Goal: Task Accomplishment & Management: Use online tool/utility

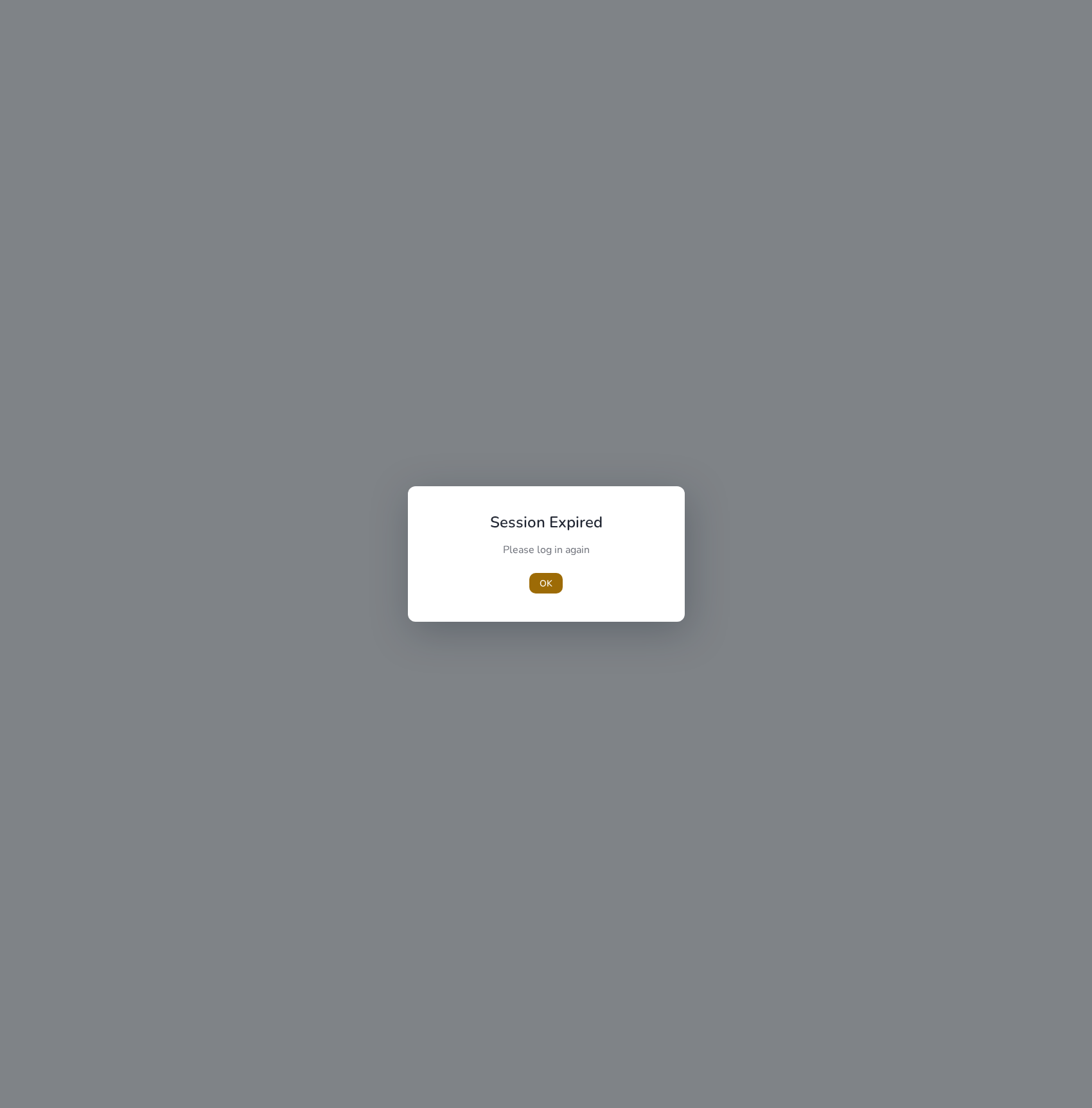
click at [558, 574] on span "button" at bounding box center [546, 583] width 34 height 31
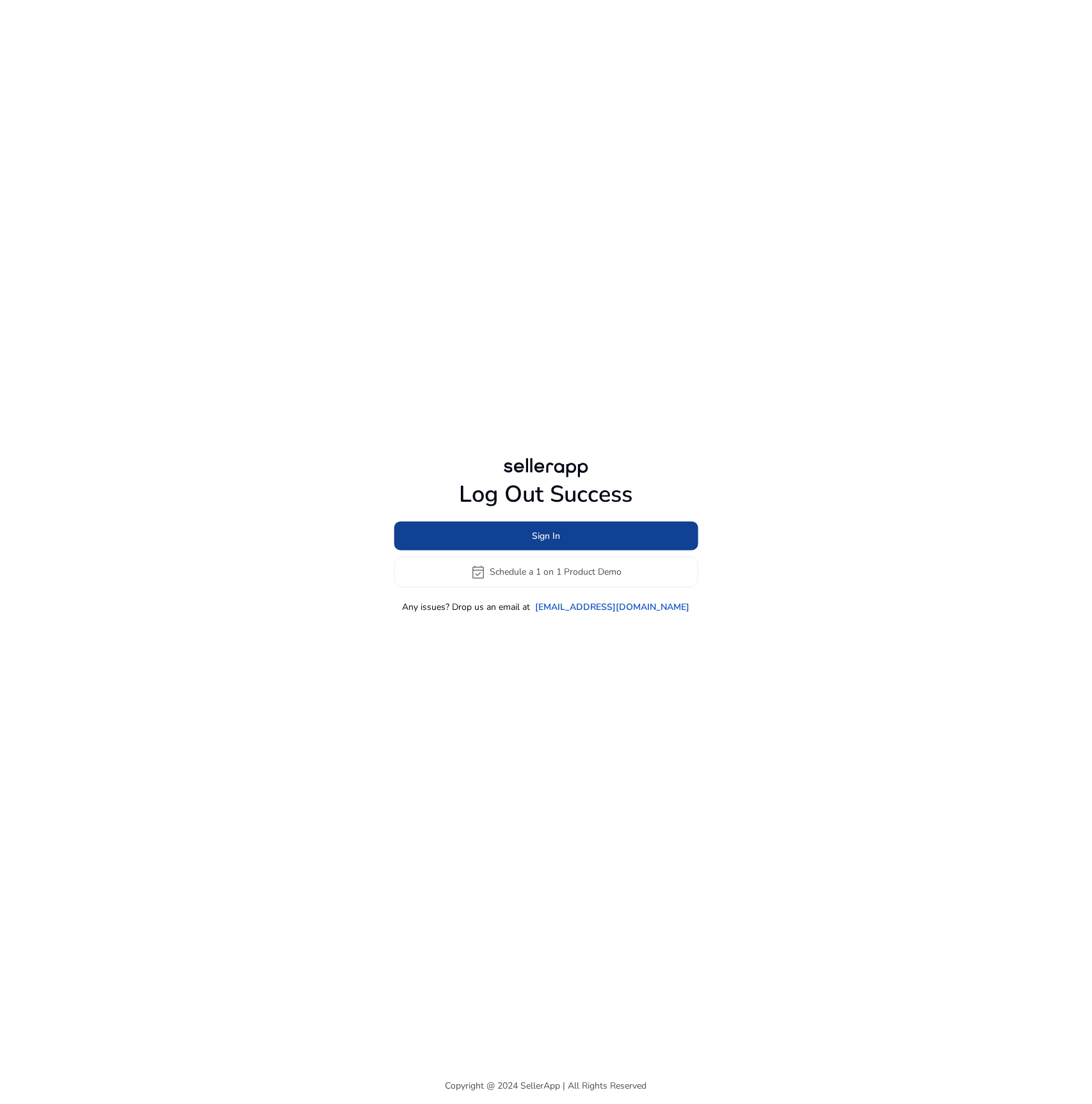
click at [577, 536] on span at bounding box center [546, 535] width 304 height 31
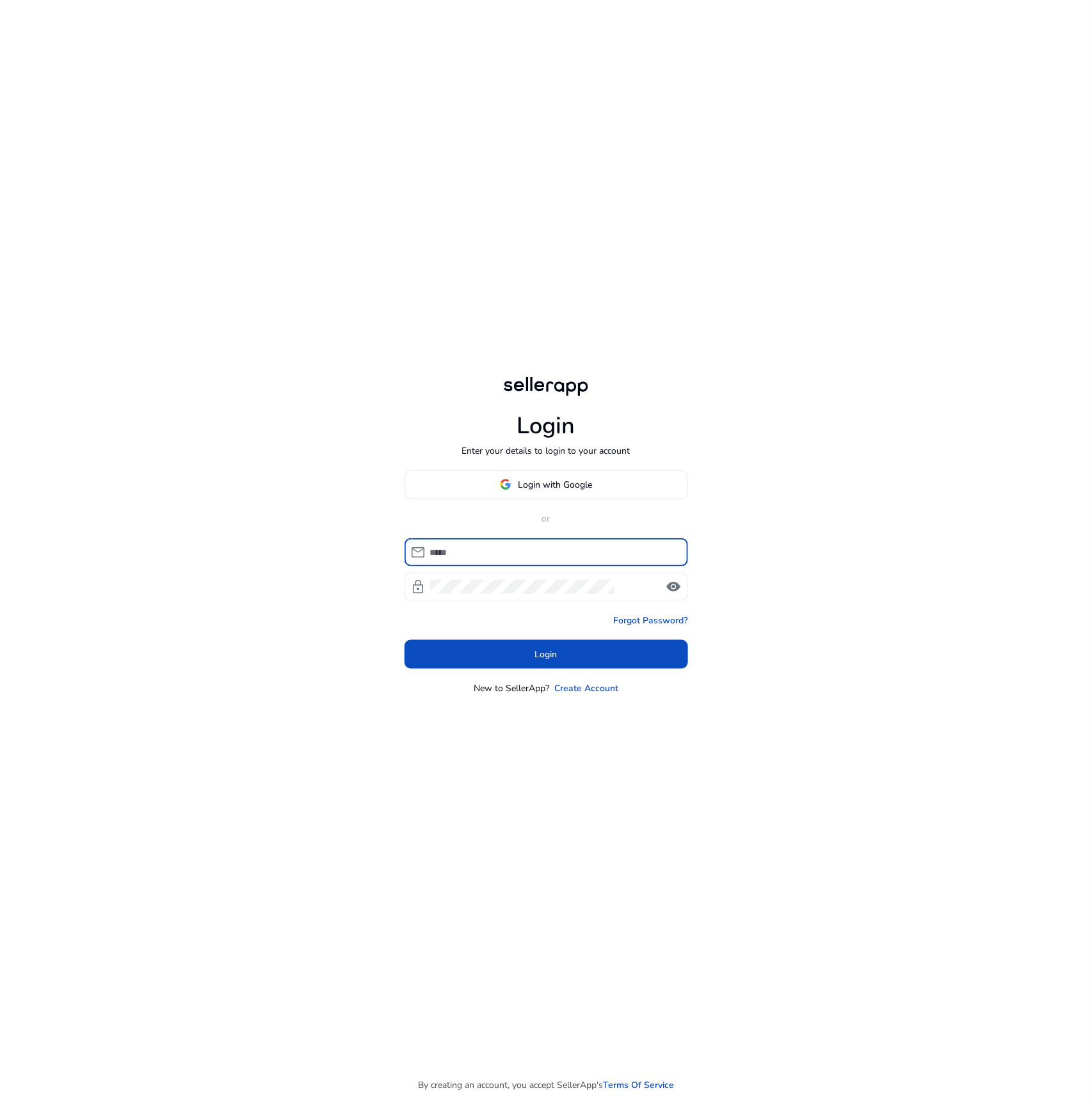
type input "**********"
click at [628, 660] on span at bounding box center [546, 654] width 284 height 31
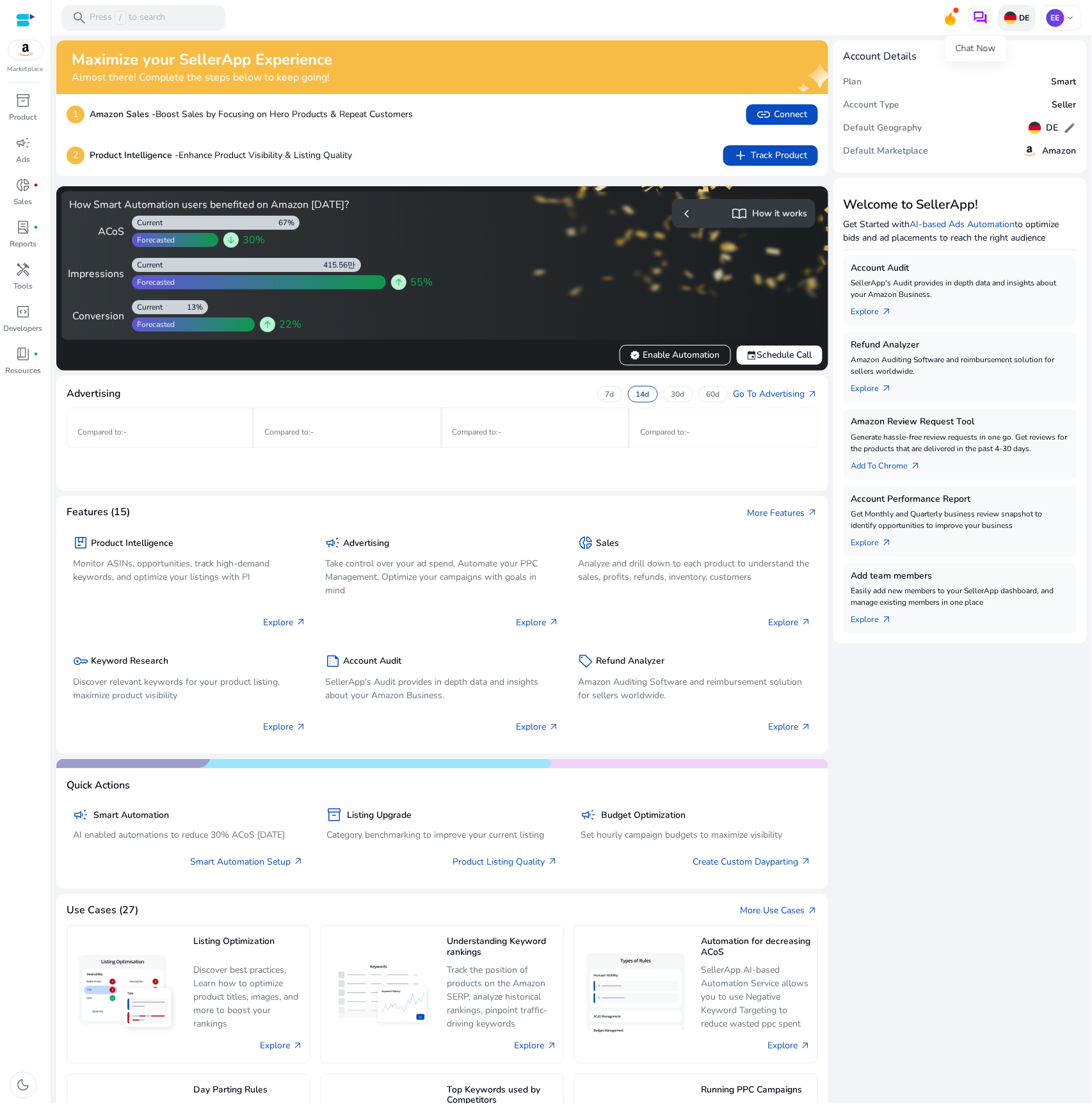
click at [1010, 17] on img at bounding box center [1010, 17] width 12 height 12
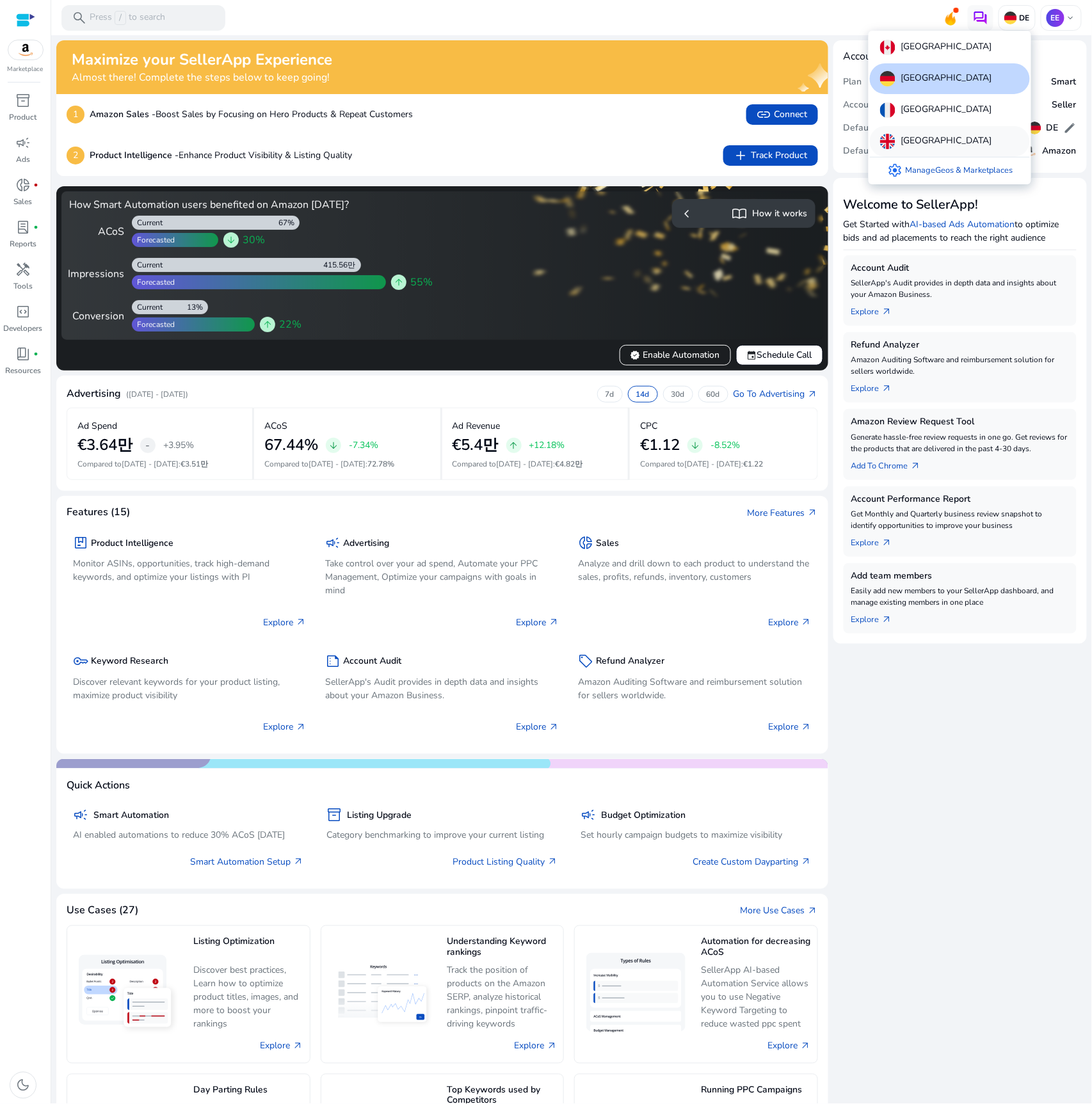
click at [933, 145] on p "United Kingdom" at bounding box center [946, 141] width 91 height 15
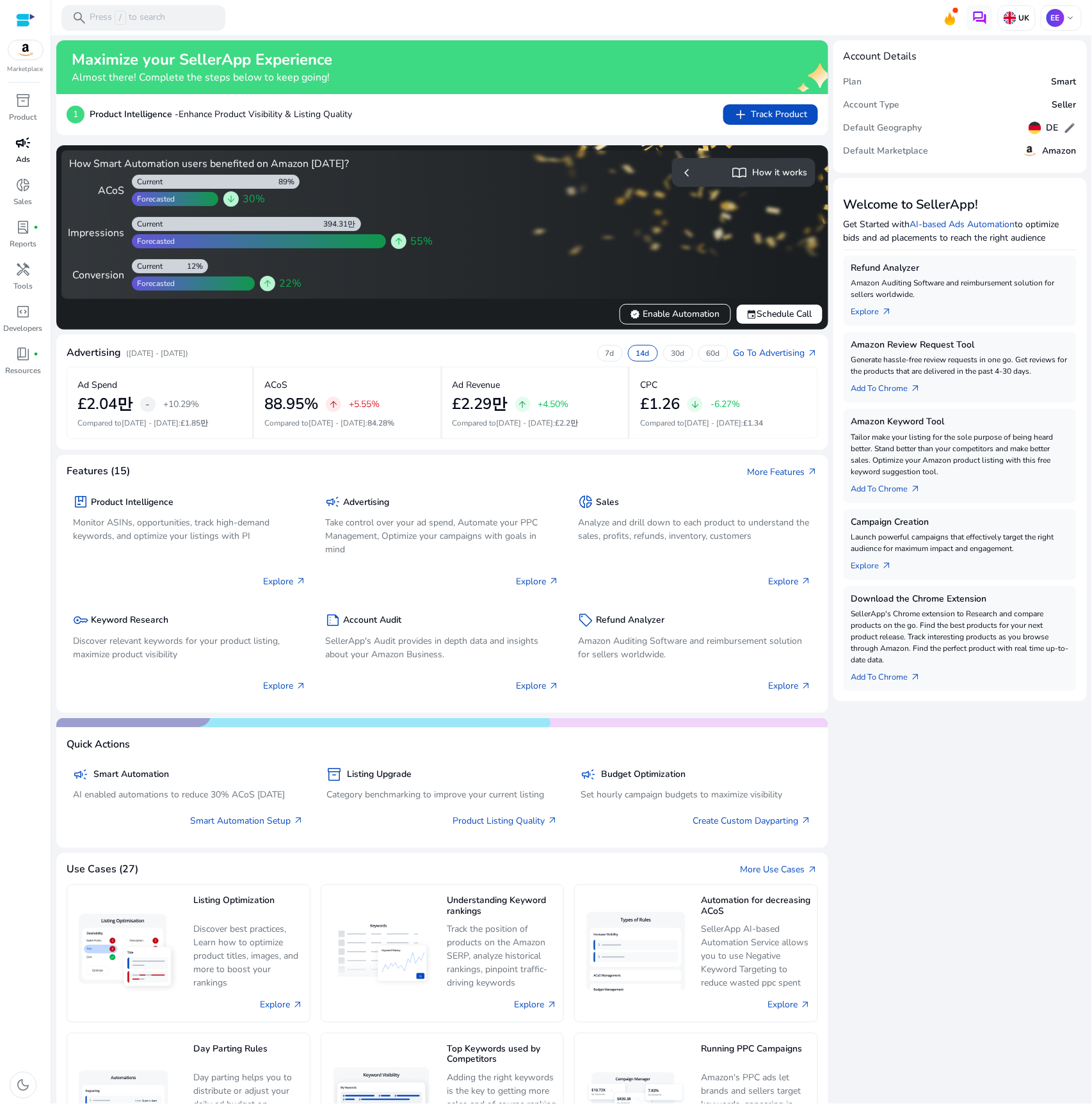
click at [26, 148] on span "campaign" at bounding box center [23, 142] width 15 height 15
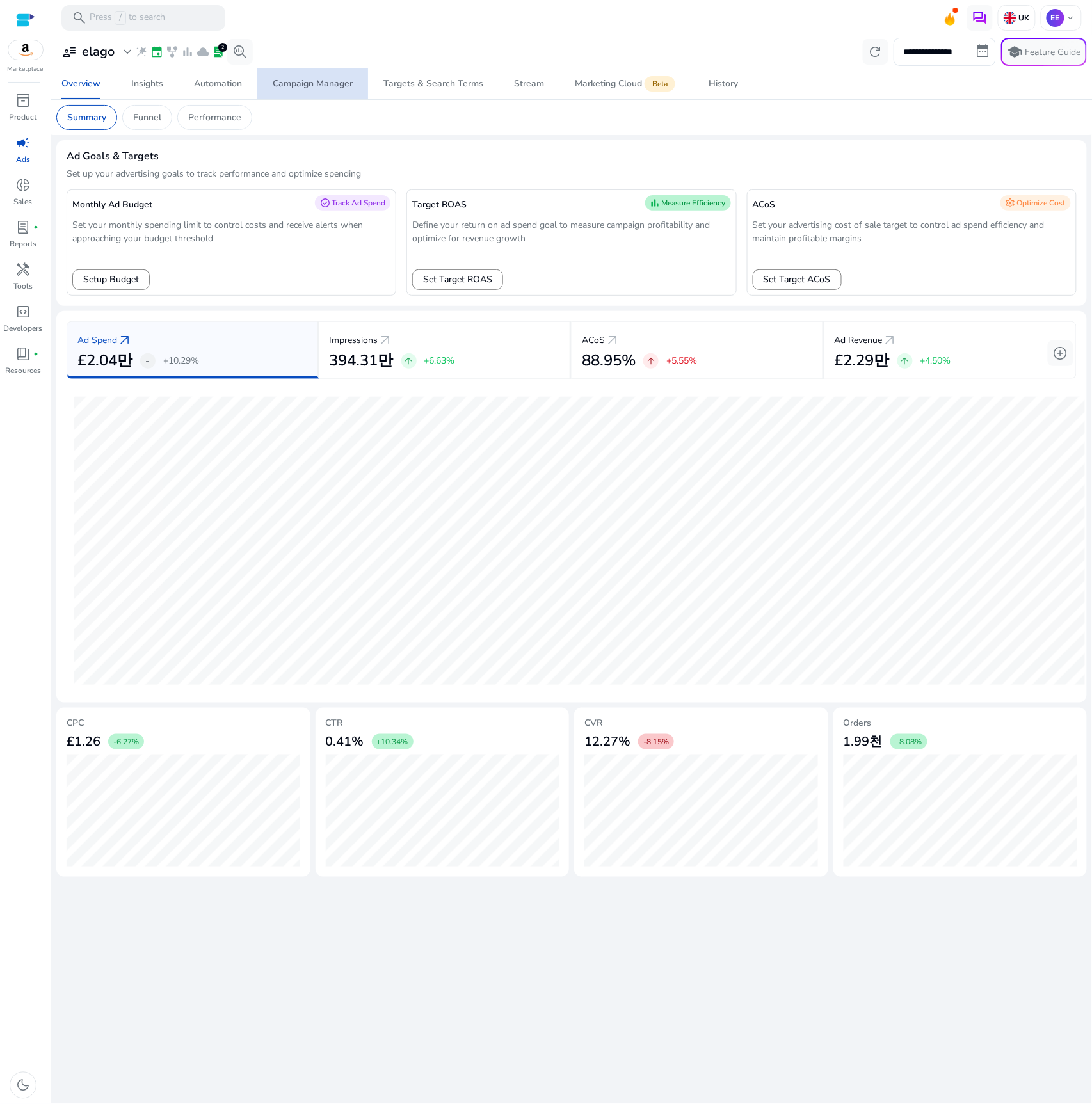
click at [335, 82] on div "Campaign Manager" at bounding box center [313, 83] width 80 height 9
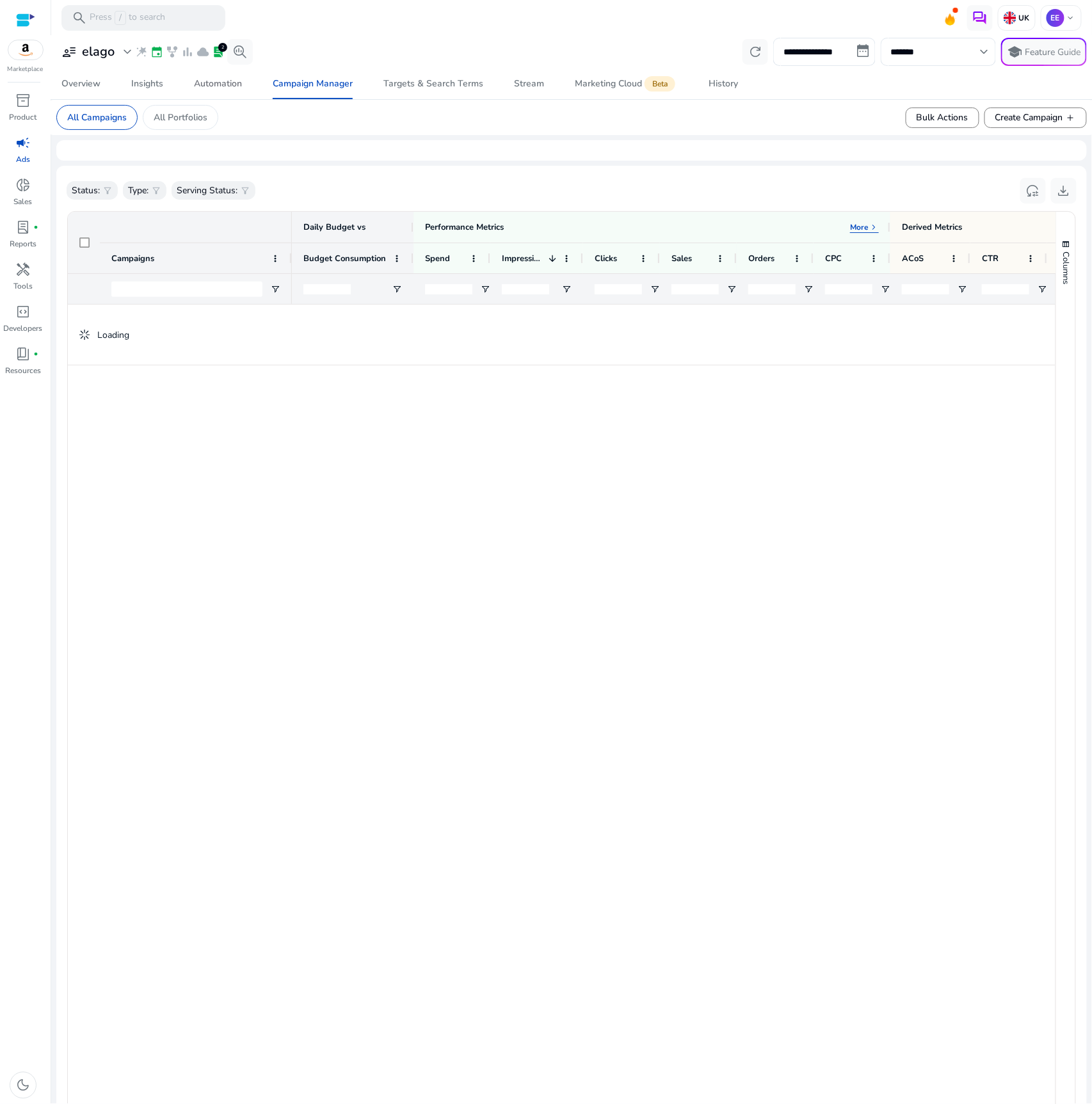
click at [222, 85] on div "Automation" at bounding box center [218, 83] width 48 height 9
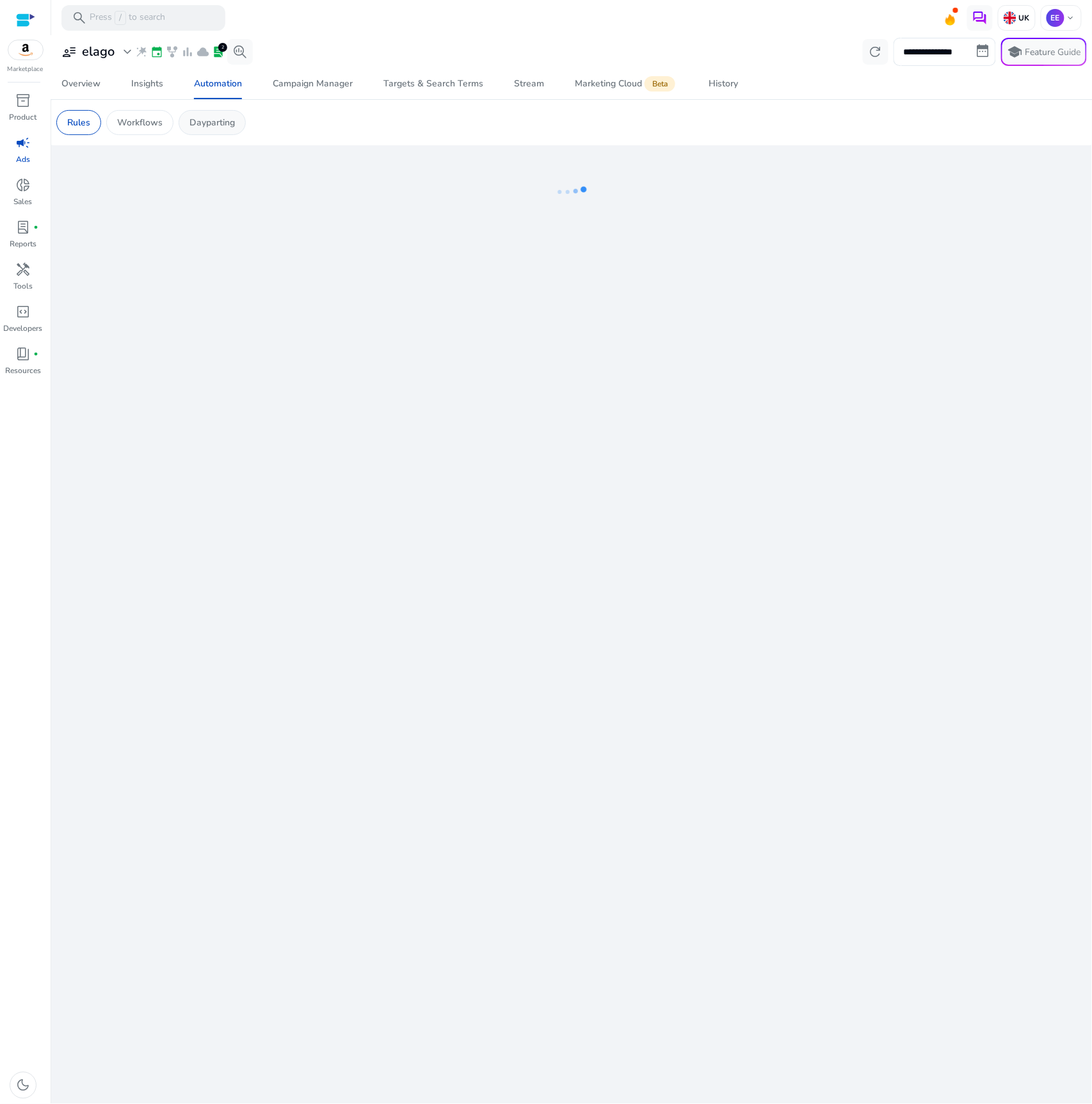
click at [225, 124] on p "Dayparting" at bounding box center [212, 122] width 46 height 13
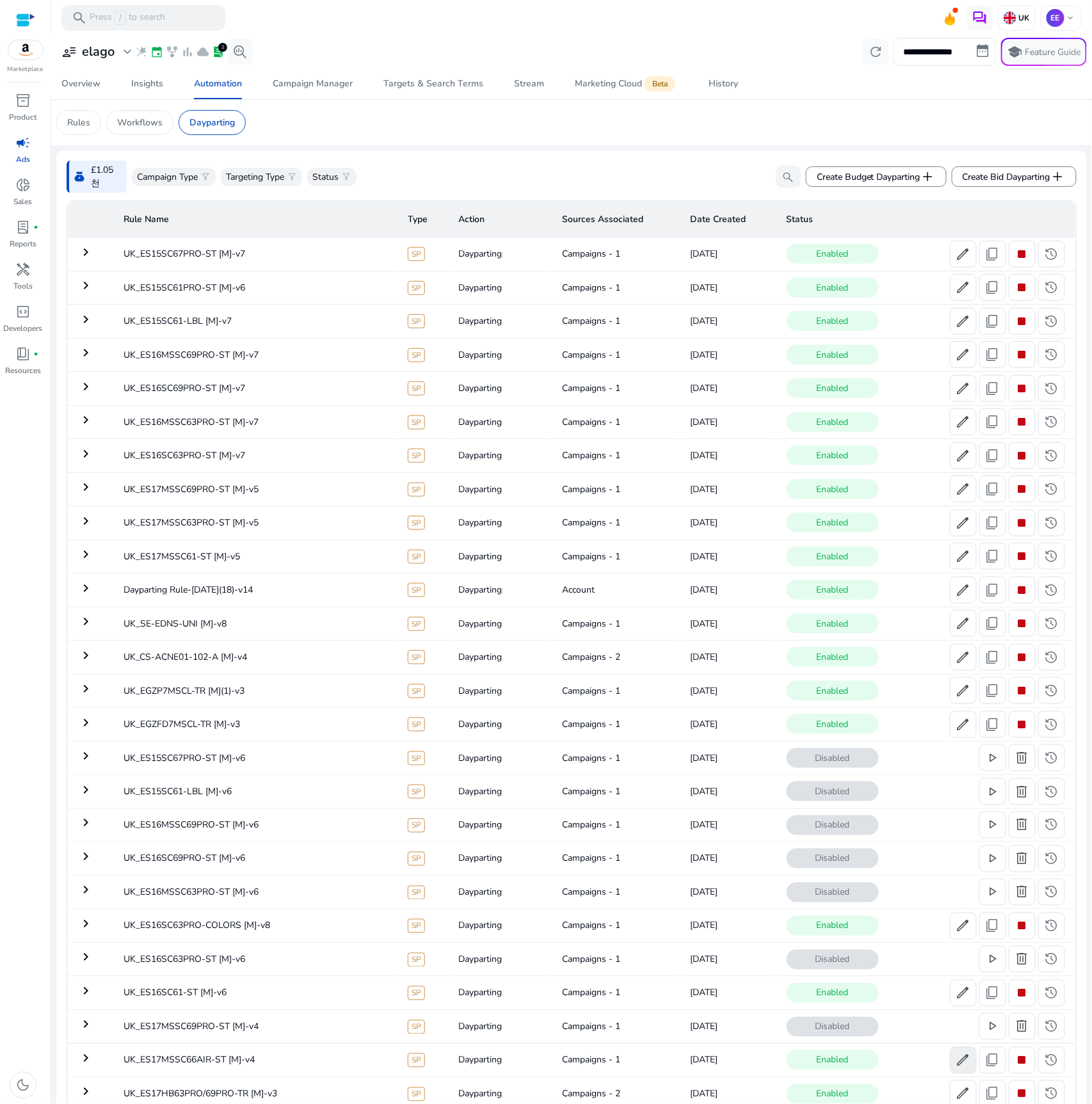
click at [964, 1065] on span "edit" at bounding box center [964, 1060] width 15 height 15
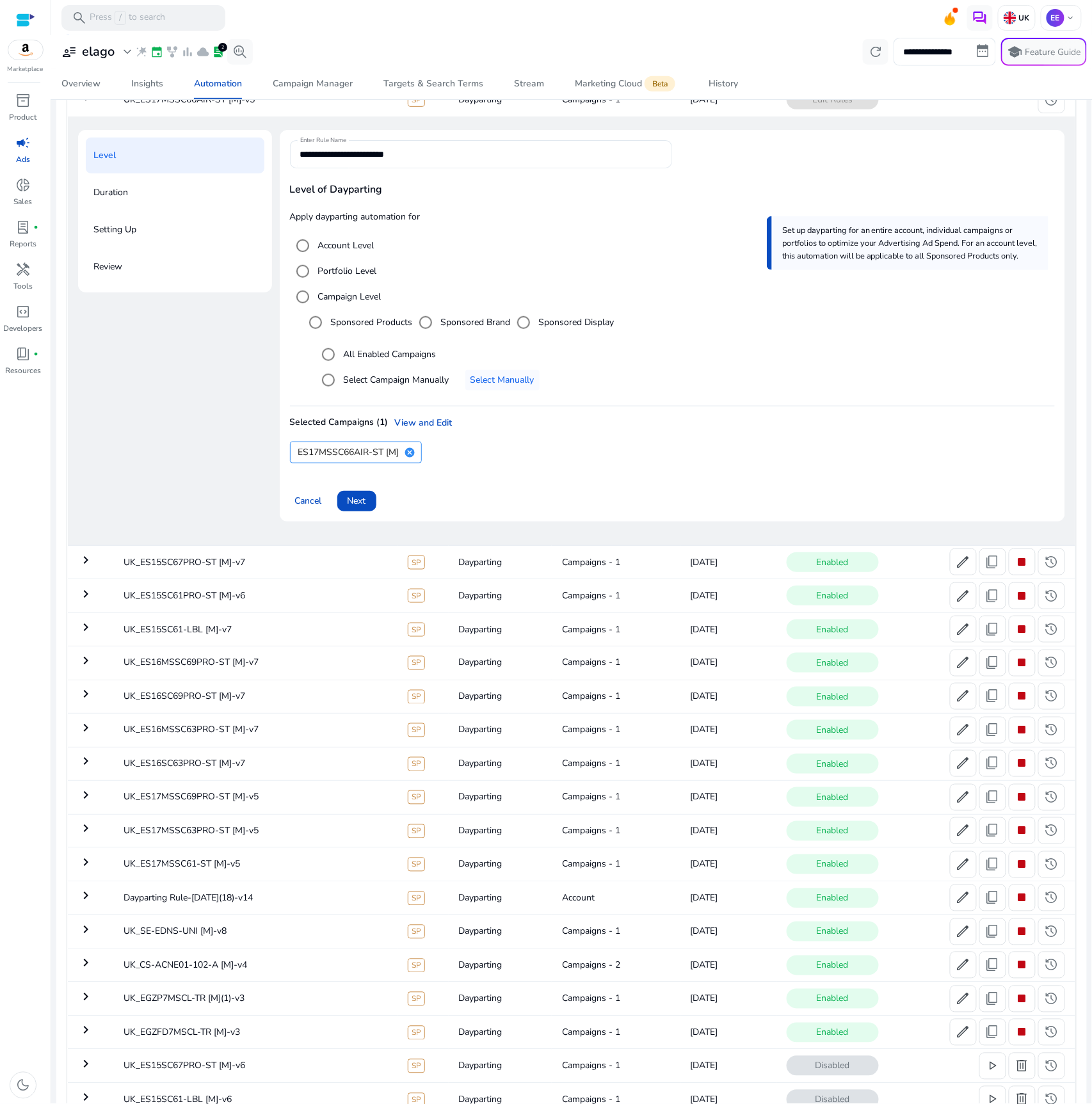
scroll to position [90, 0]
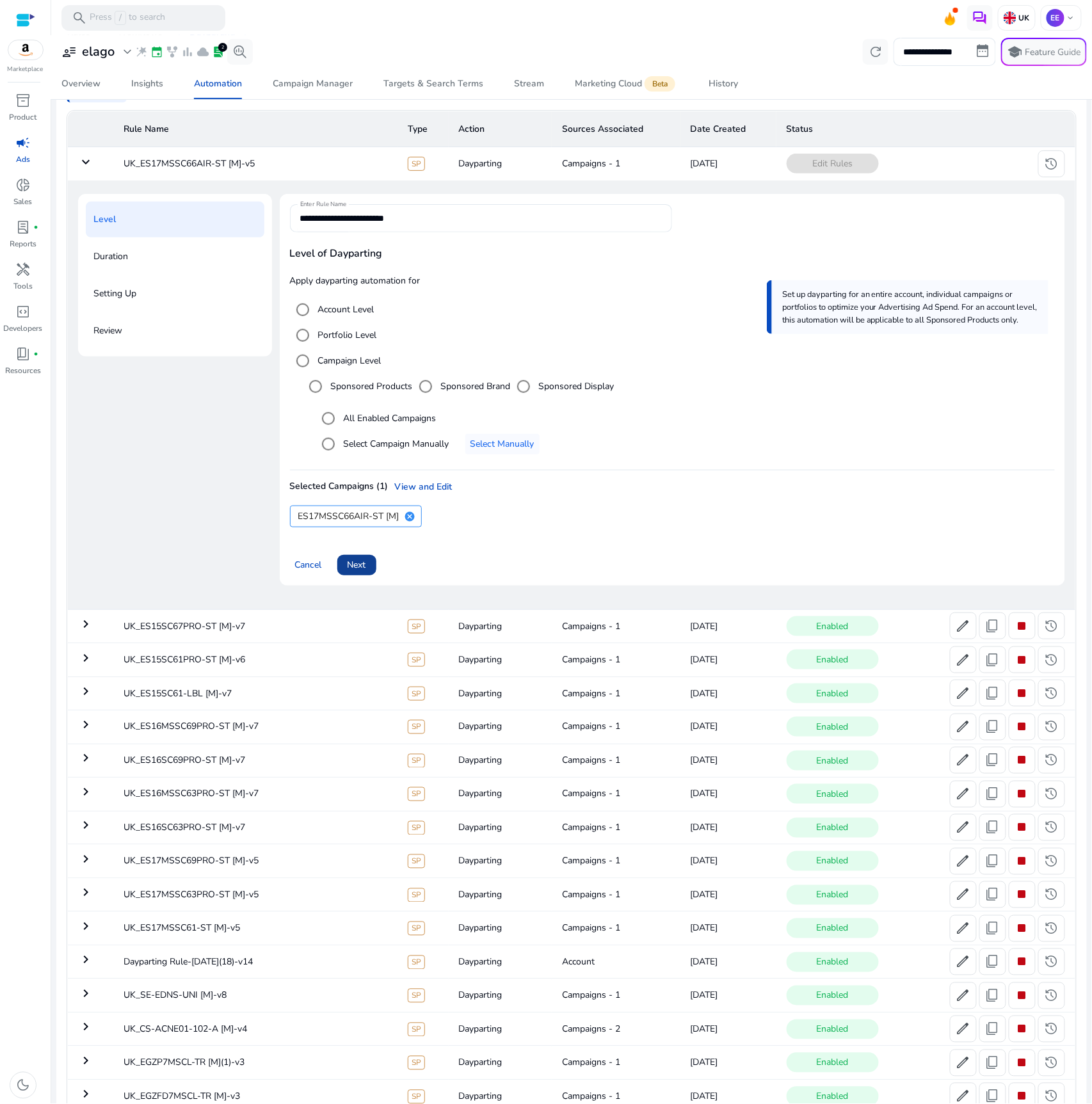
click at [351, 559] on span "Next" at bounding box center [357, 565] width 18 height 13
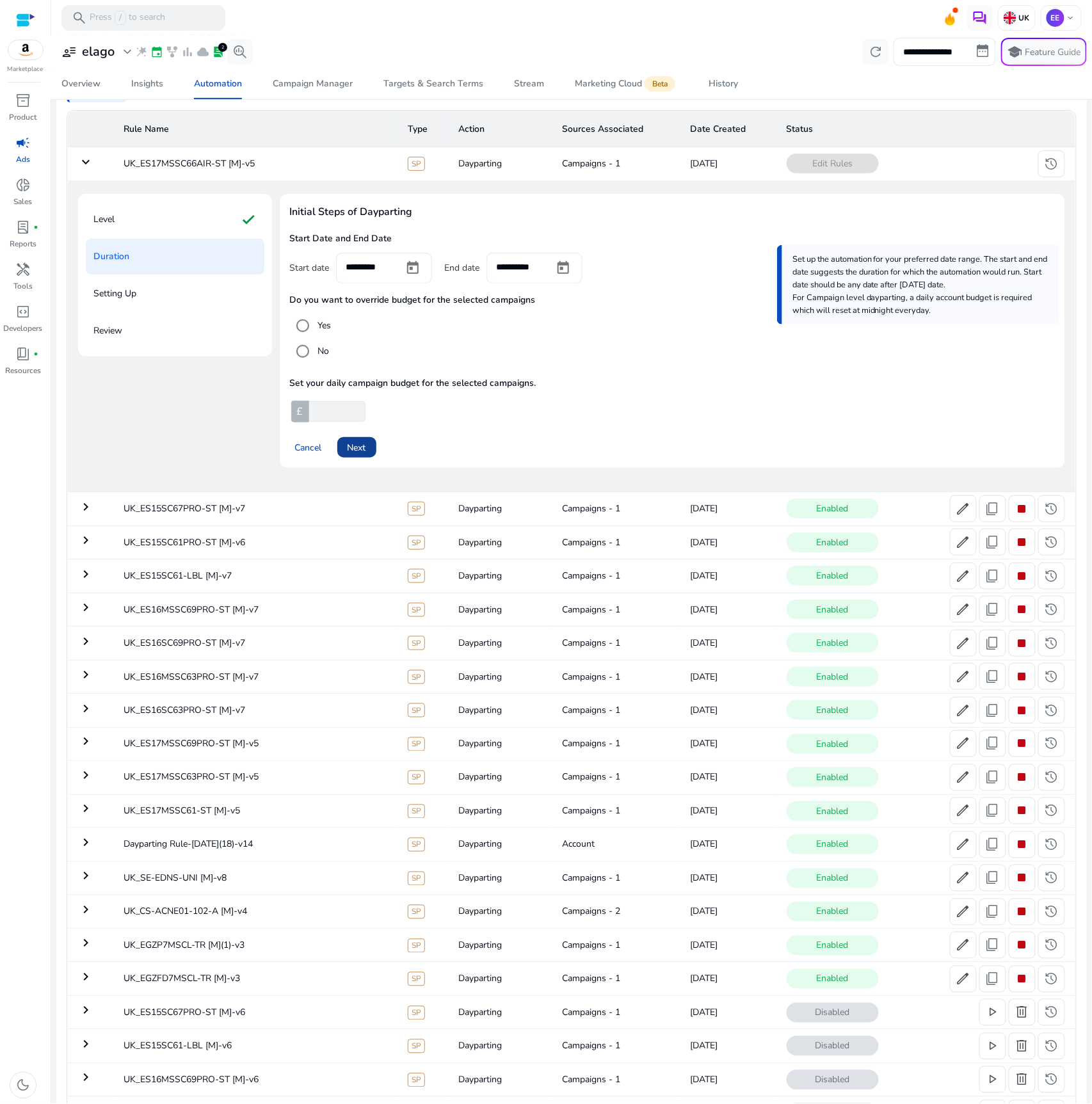
click at [360, 447] on span "Next" at bounding box center [357, 447] width 18 height 13
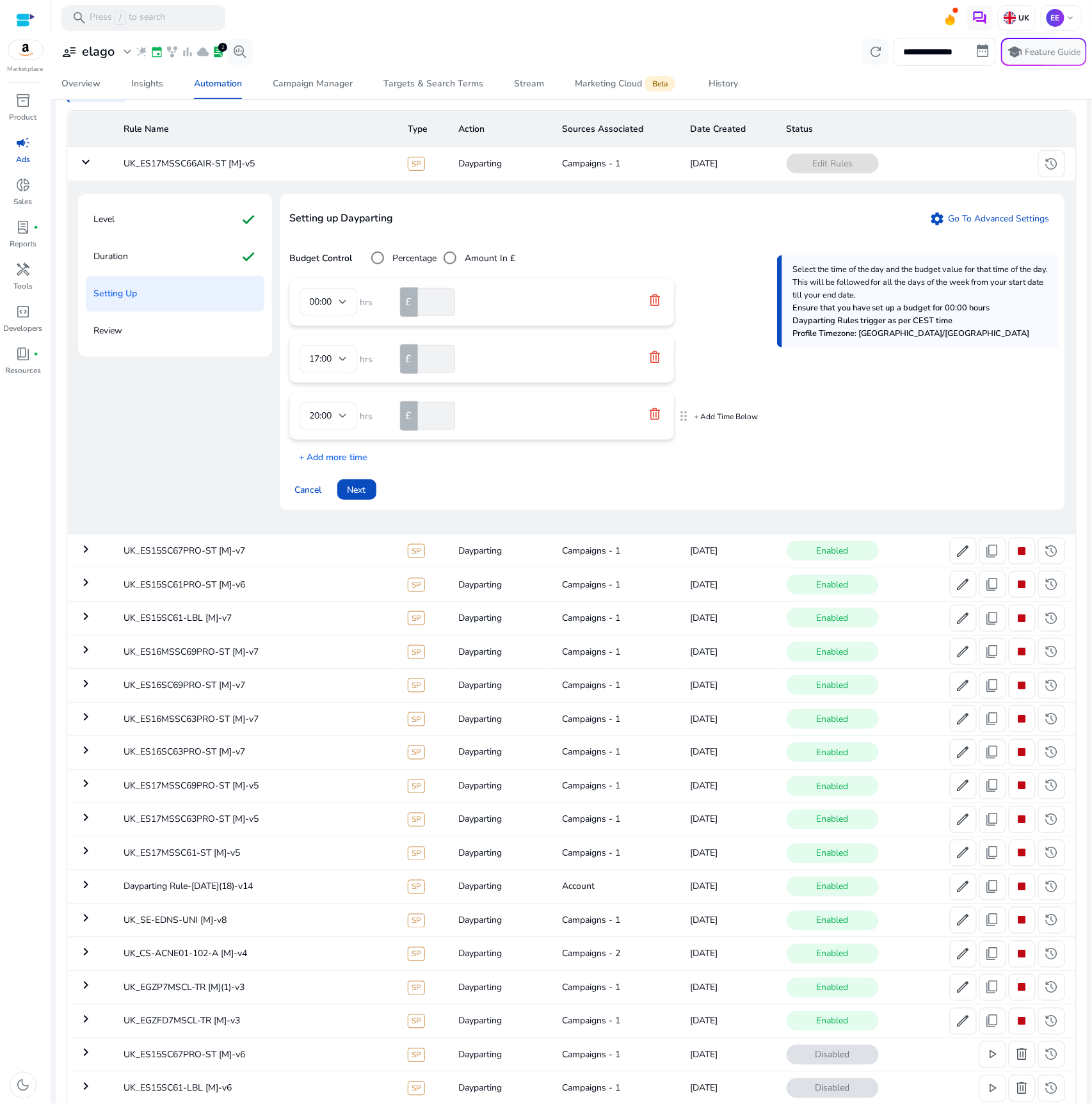
click at [654, 411] on icon at bounding box center [655, 413] width 11 height 11
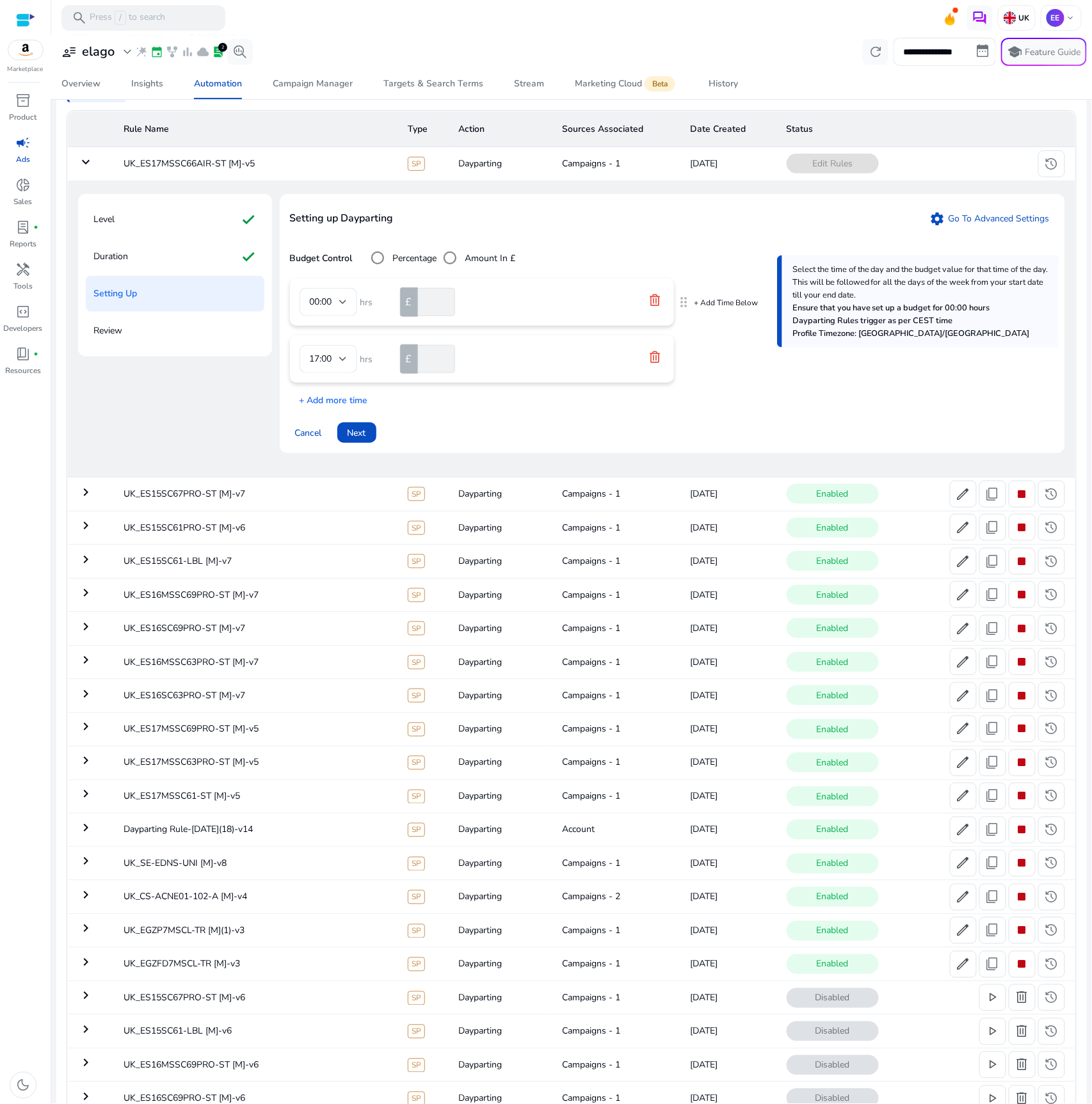
click at [660, 293] on icon at bounding box center [654, 299] width 12 height 12
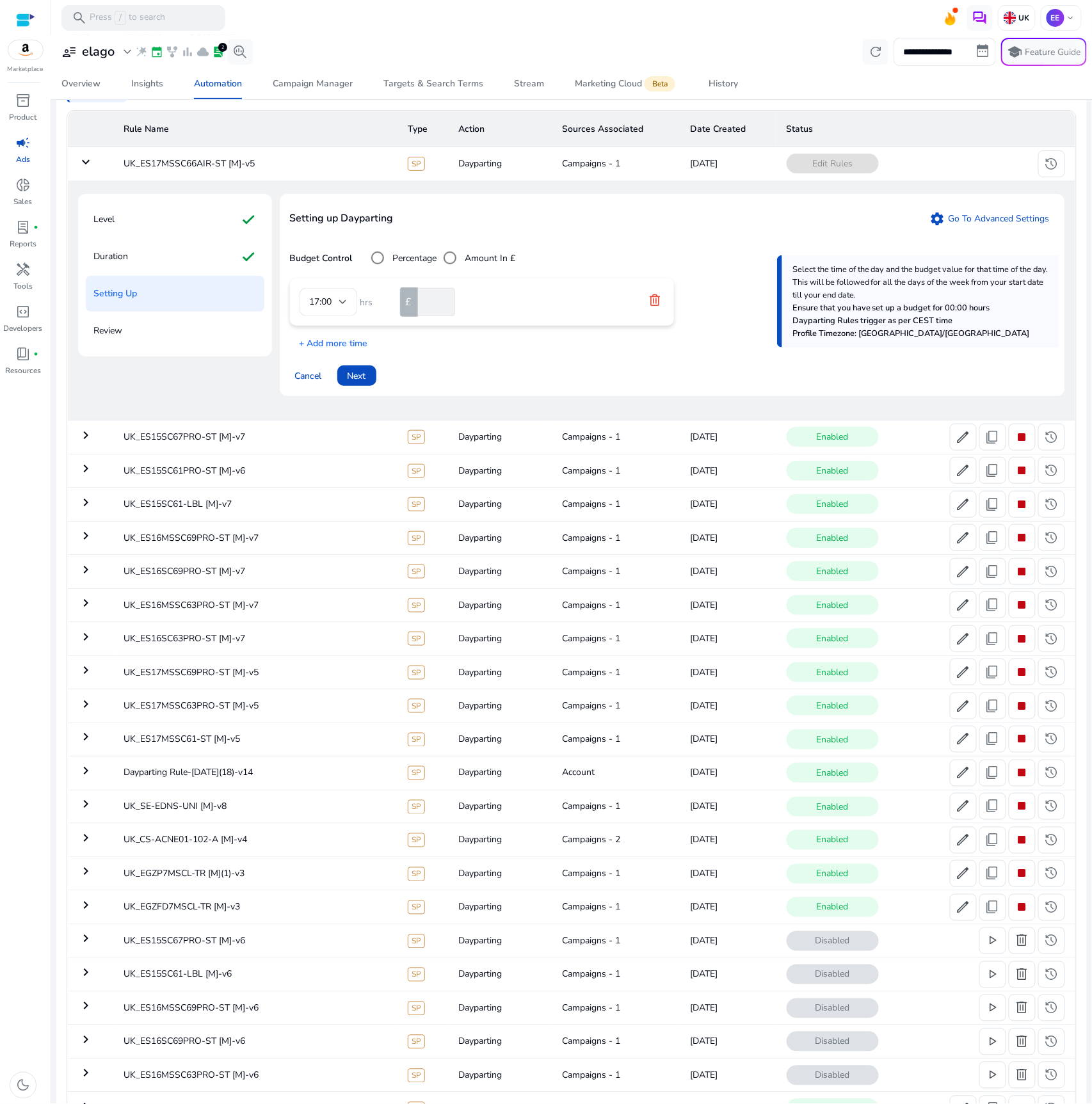
click at [658, 296] on icon at bounding box center [654, 299] width 12 height 12
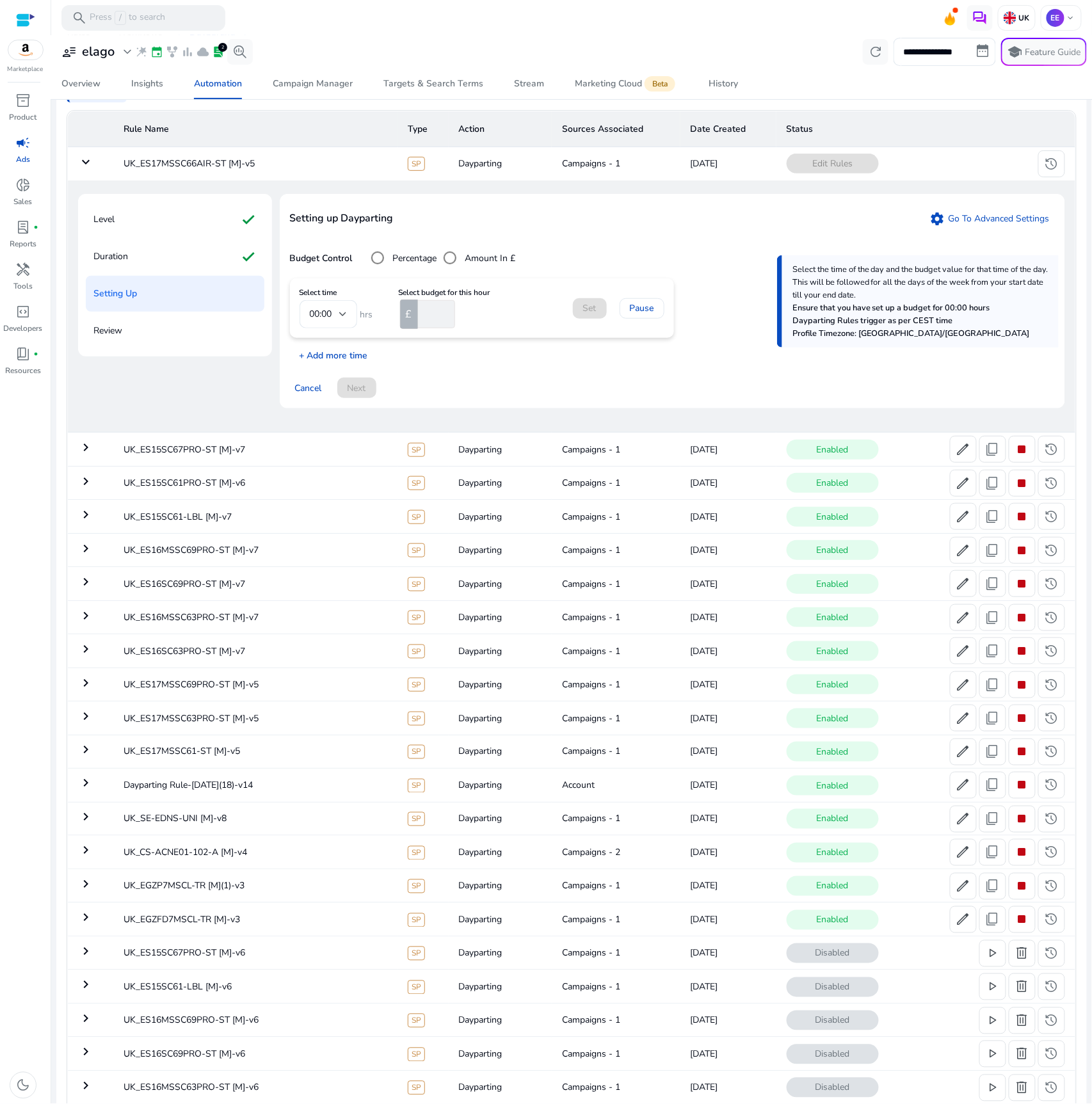
click at [340, 361] on p "+ Add more time" at bounding box center [329, 352] width 78 height 20
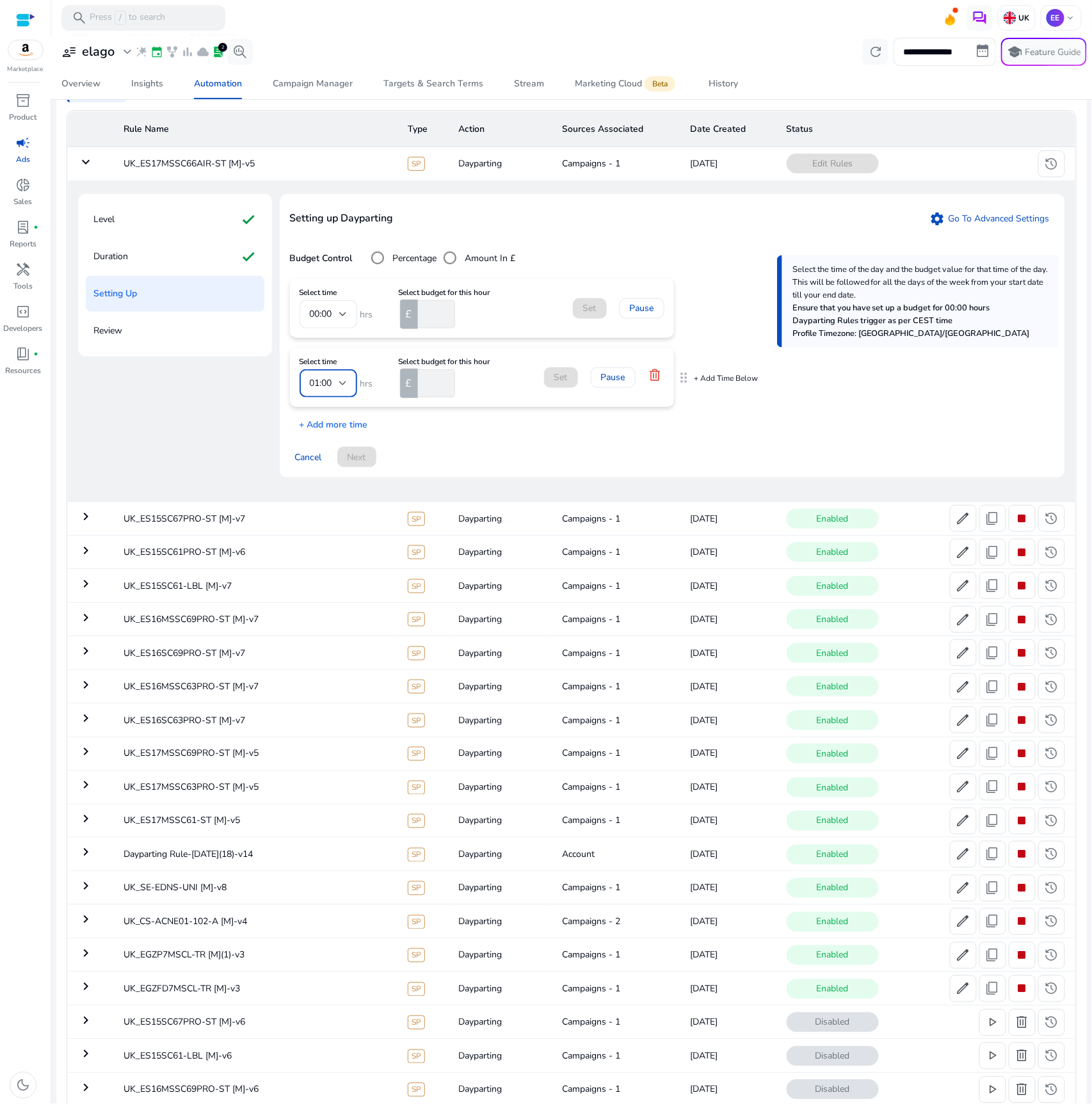
drag, startPoint x: 327, startPoint y: 380, endPoint x: 315, endPoint y: 375, distance: 13.0
click at [326, 380] on span "01:00" at bounding box center [320, 382] width 22 height 12
click at [332, 467] on span "17:00" at bounding box center [328, 461] width 37 height 14
click at [435, 322] on input "number" at bounding box center [436, 314] width 40 height 28
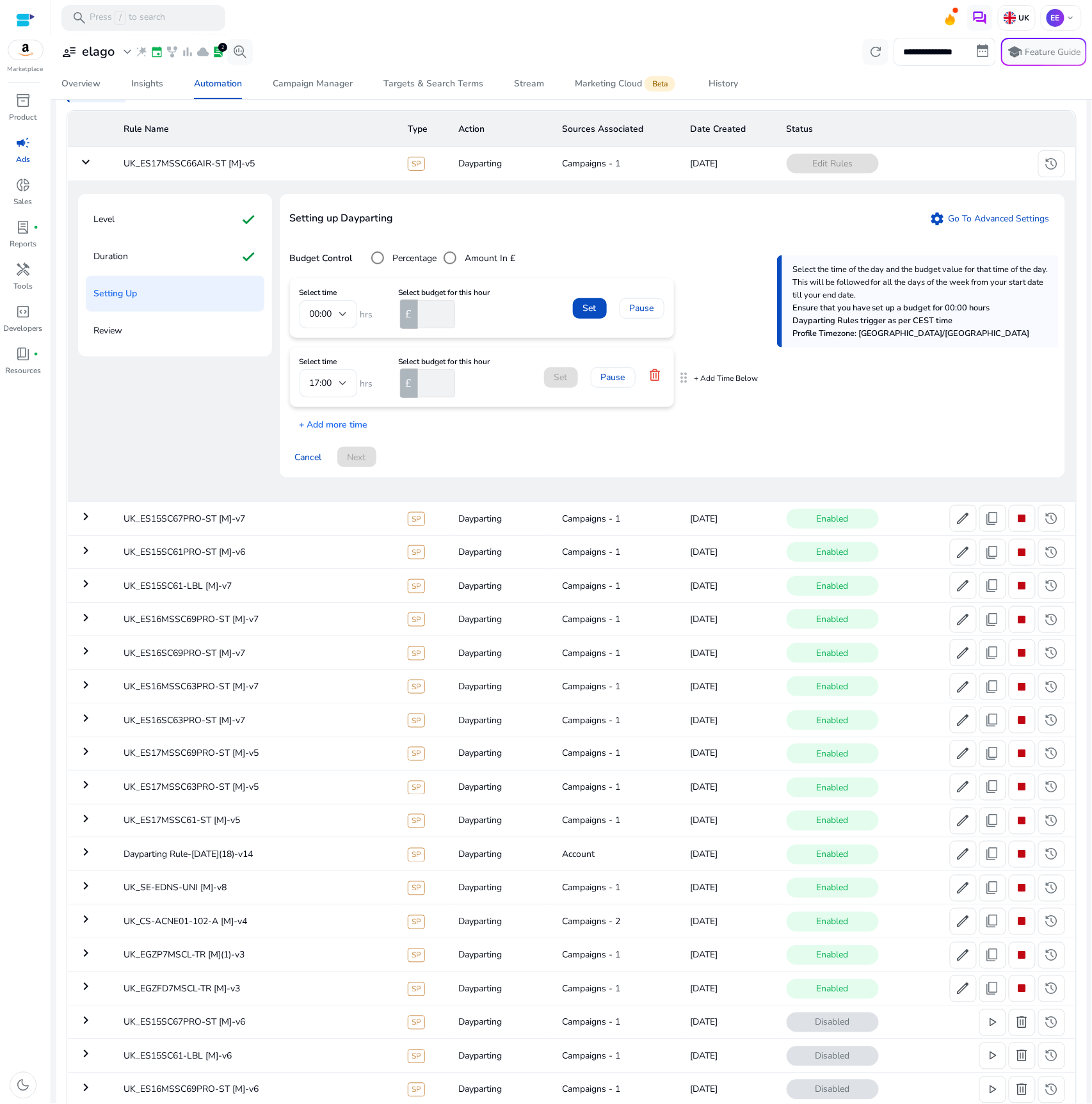
type input "**"
click at [427, 375] on input "number" at bounding box center [436, 382] width 40 height 28
type input "**"
click at [580, 302] on span at bounding box center [589, 309] width 33 height 31
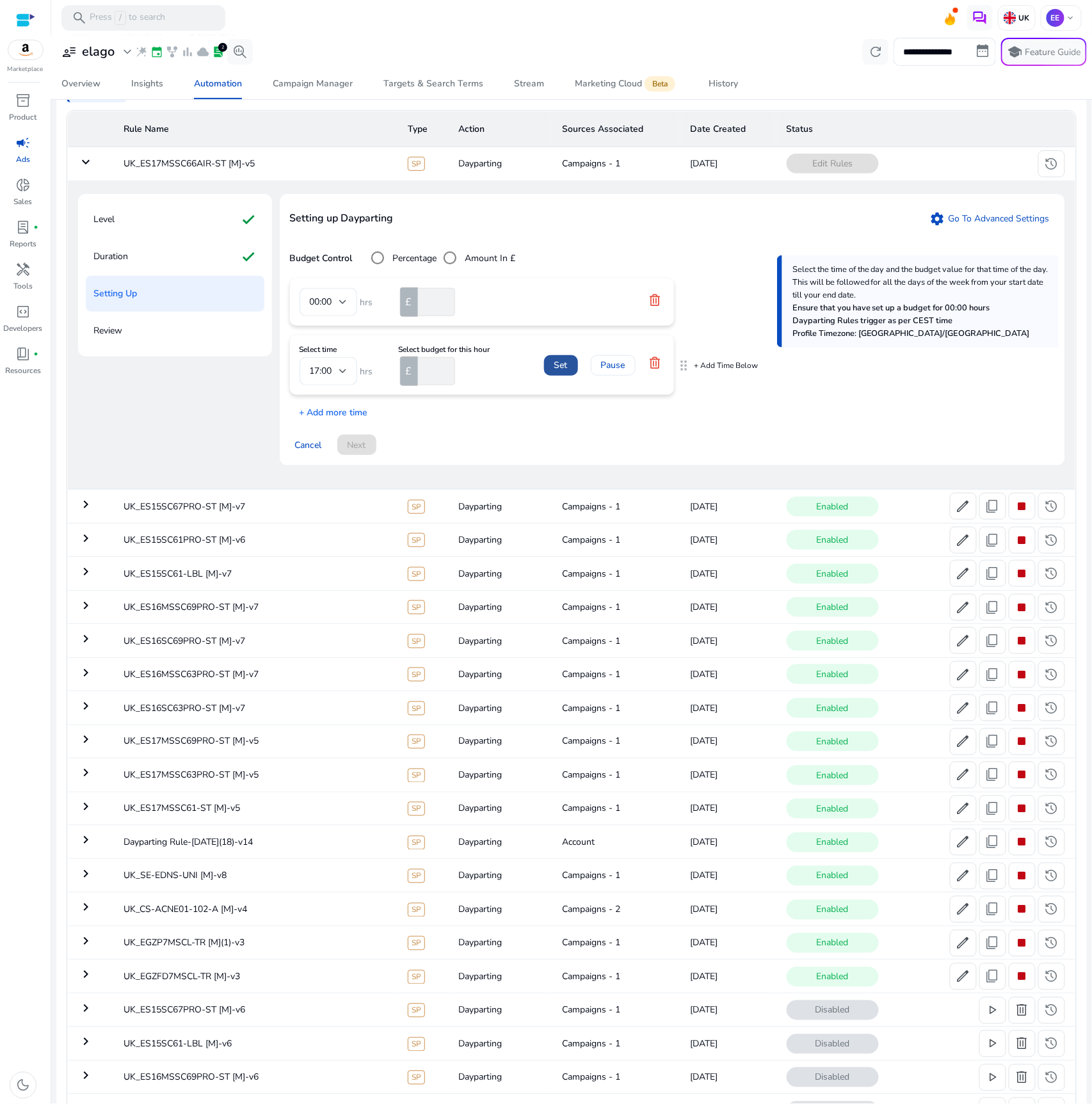
click at [557, 367] on span "Set" at bounding box center [561, 365] width 13 height 13
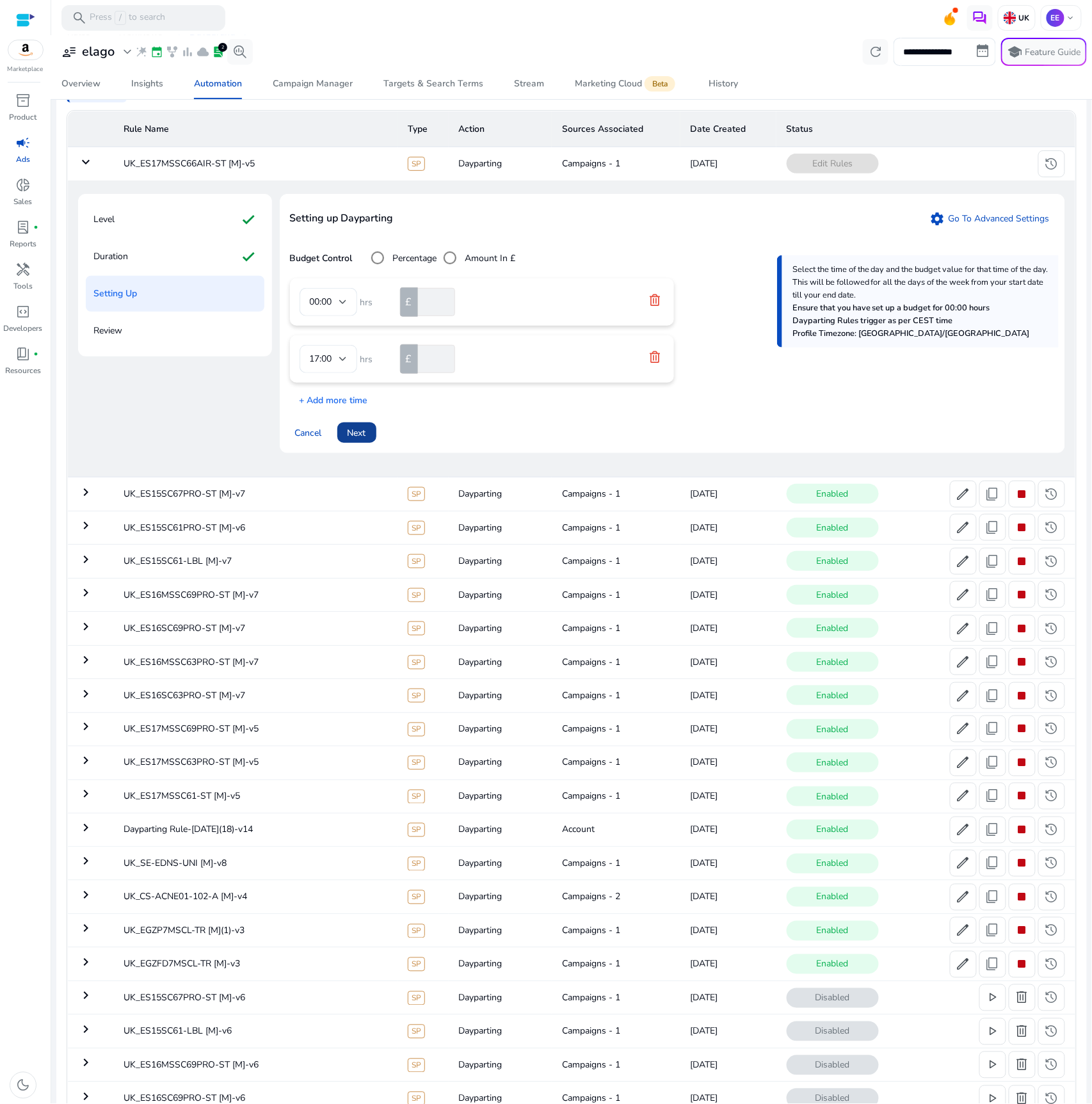
click at [365, 437] on span "Next" at bounding box center [357, 433] width 18 height 13
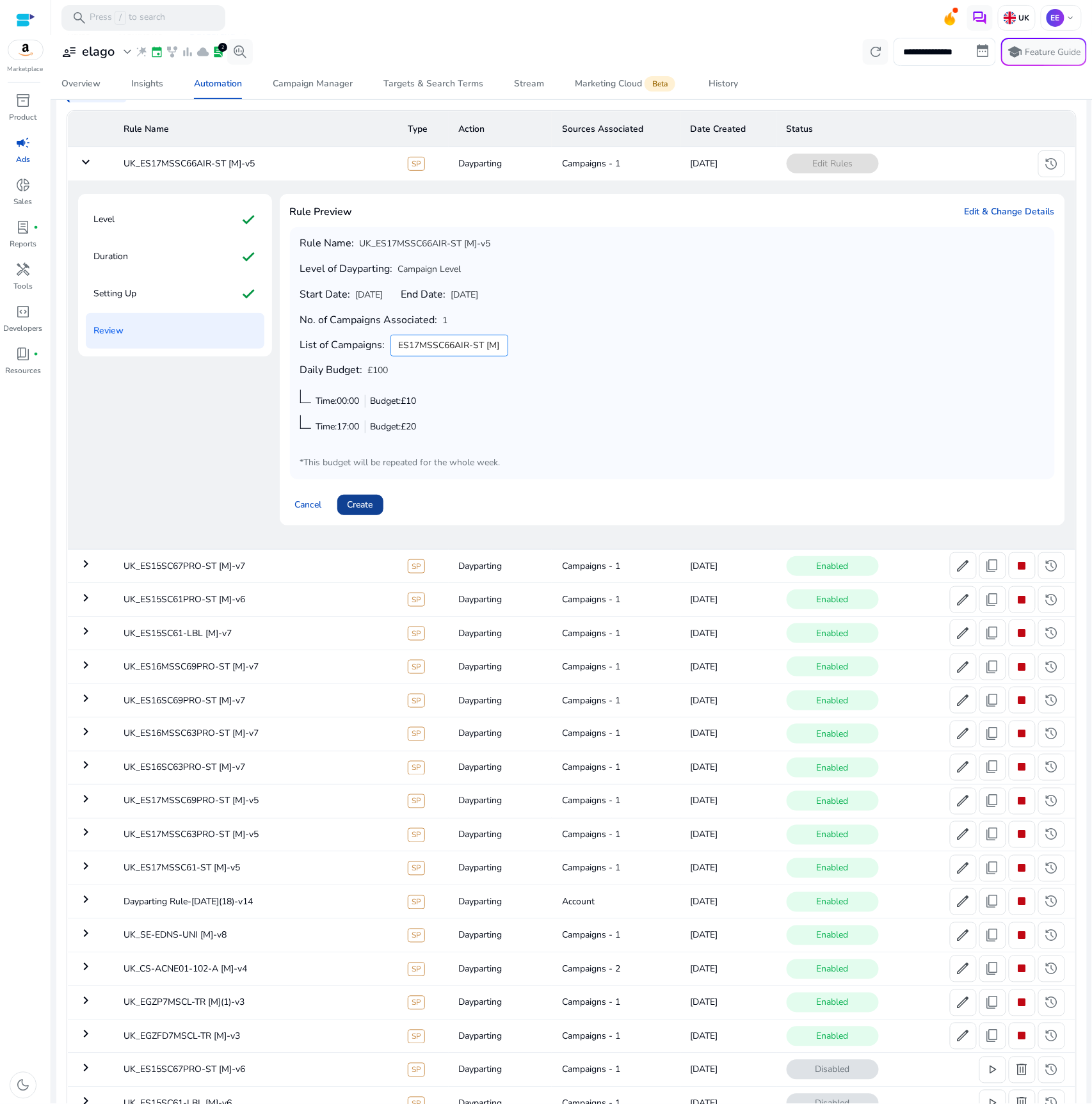
click at [366, 513] on span at bounding box center [360, 505] width 46 height 31
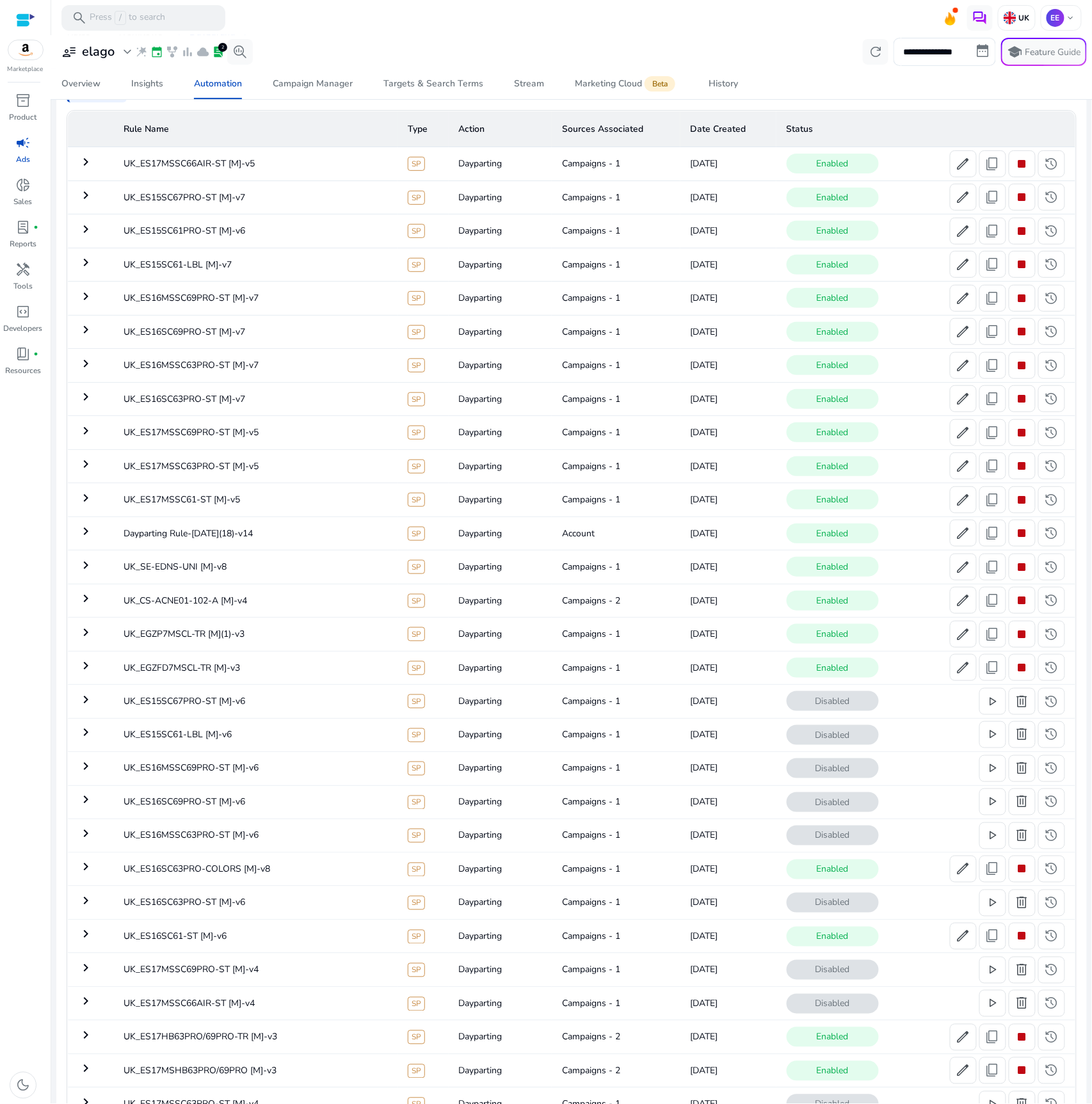
scroll to position [0, 0]
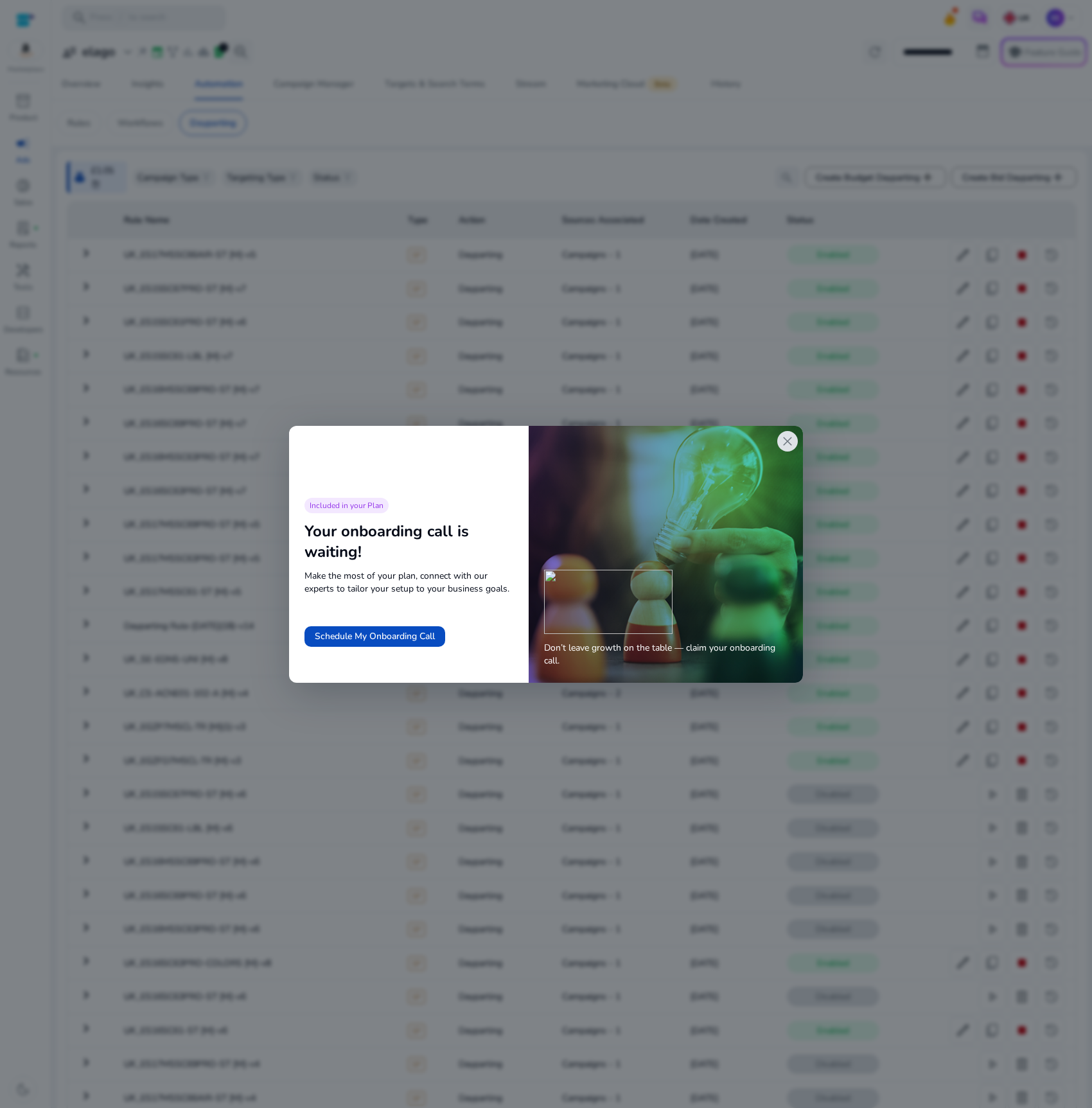
click at [790, 440] on span "close" at bounding box center [788, 441] width 15 height 15
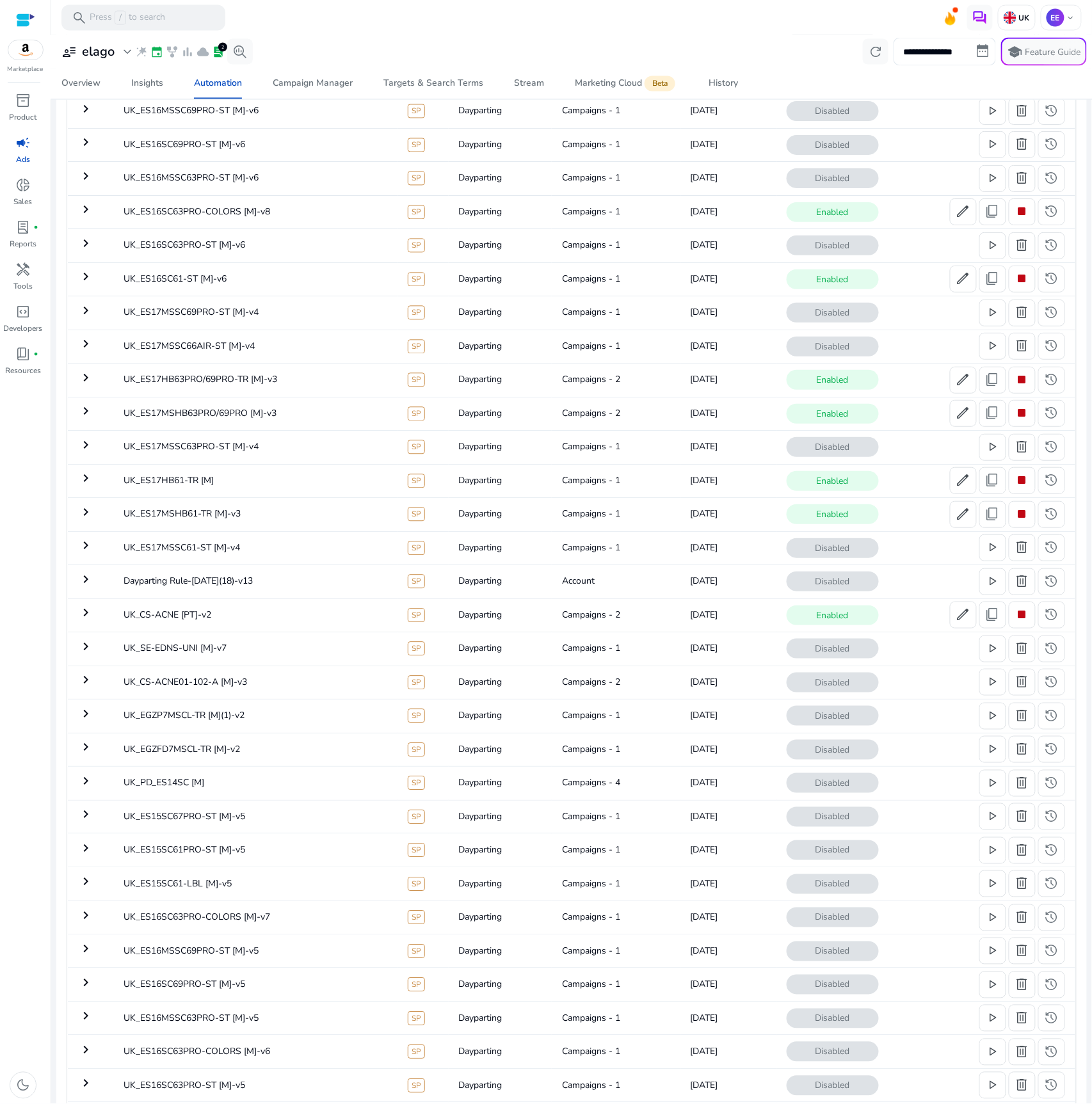
scroll to position [39, 0]
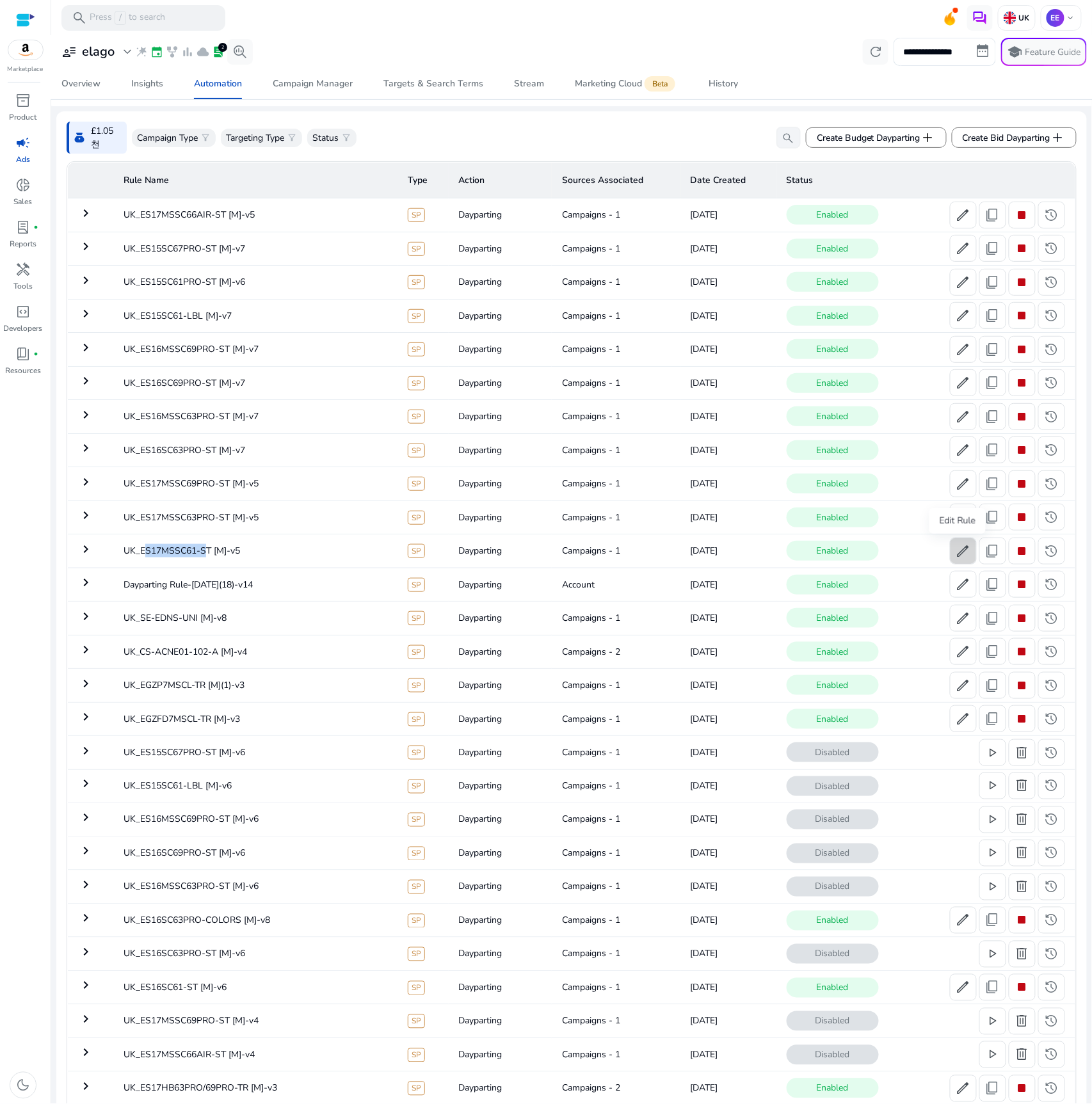
click at [956, 551] on span "edit" at bounding box center [964, 551] width 15 height 15
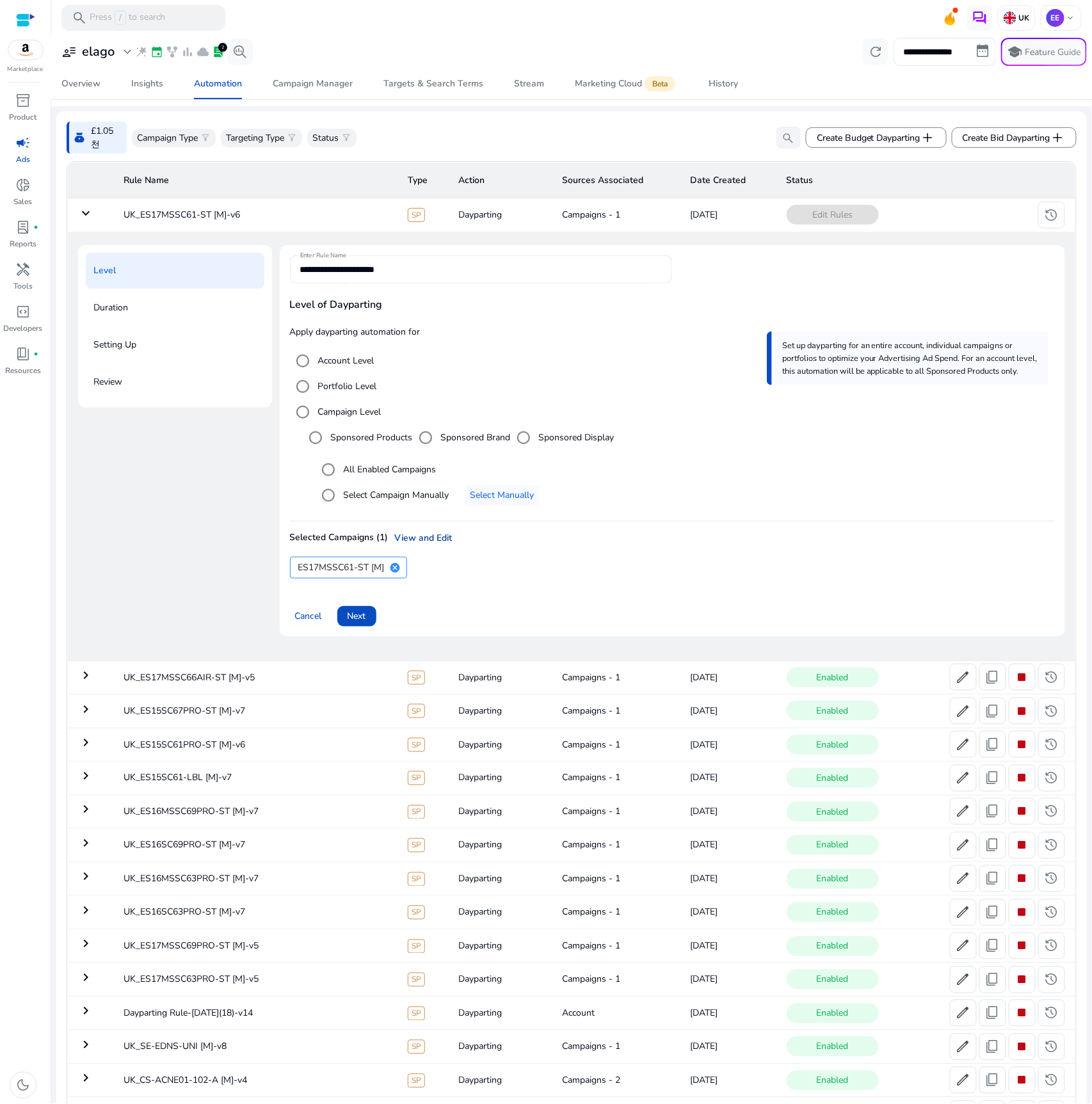
scroll to position [238, 0]
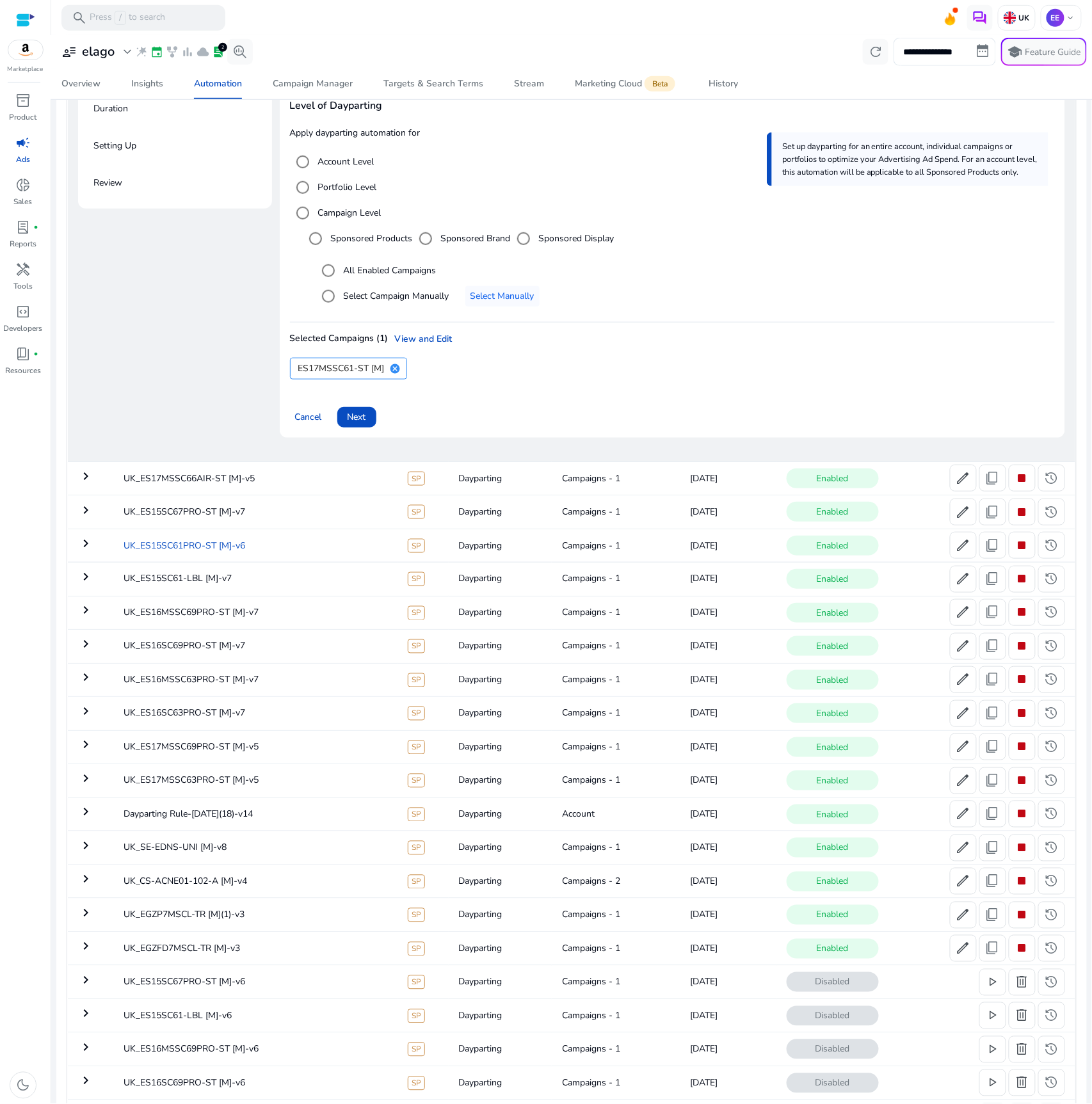
click at [362, 422] on span "Next" at bounding box center [357, 417] width 18 height 13
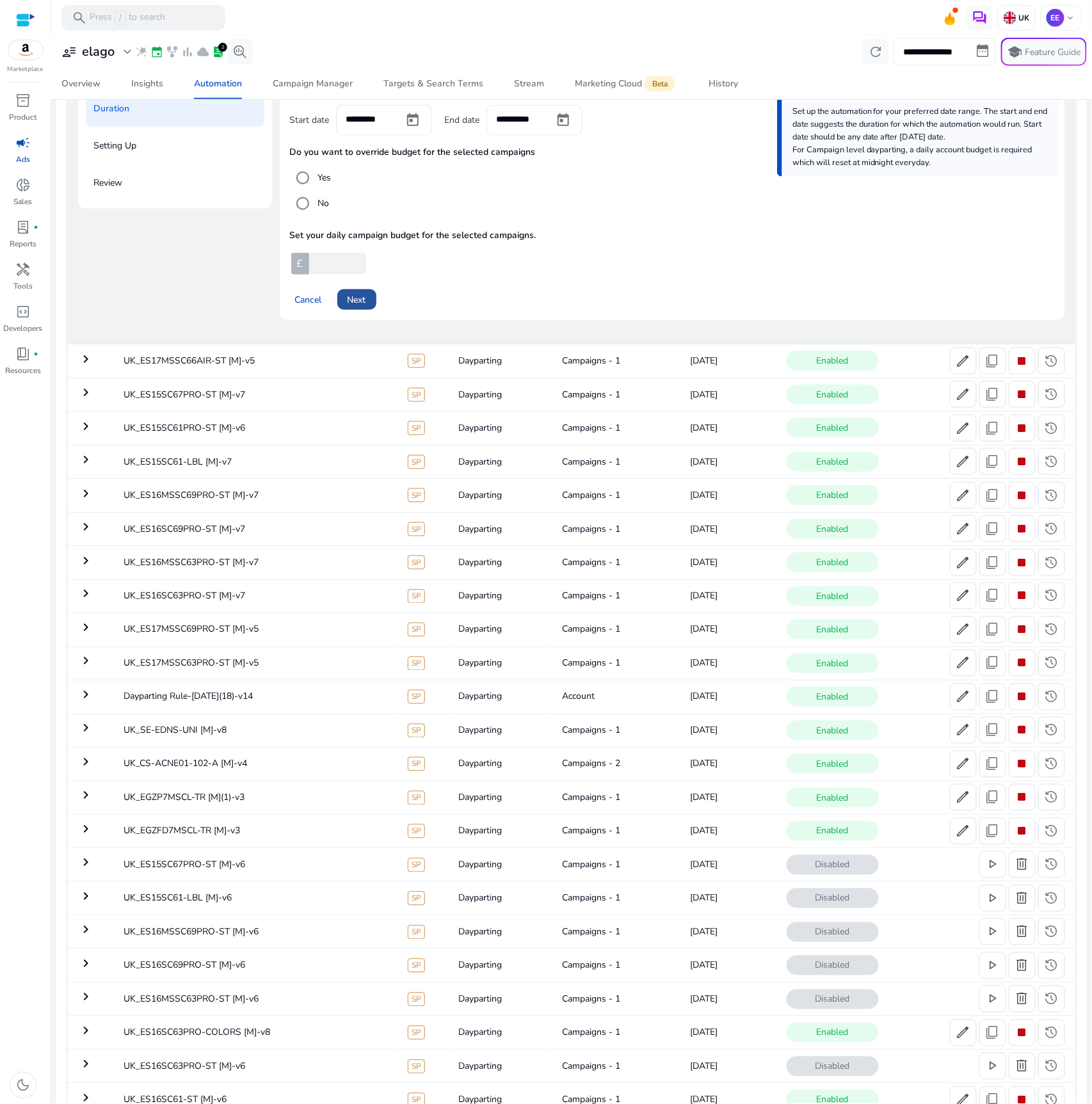
click at [362, 296] on span "Next" at bounding box center [357, 300] width 18 height 13
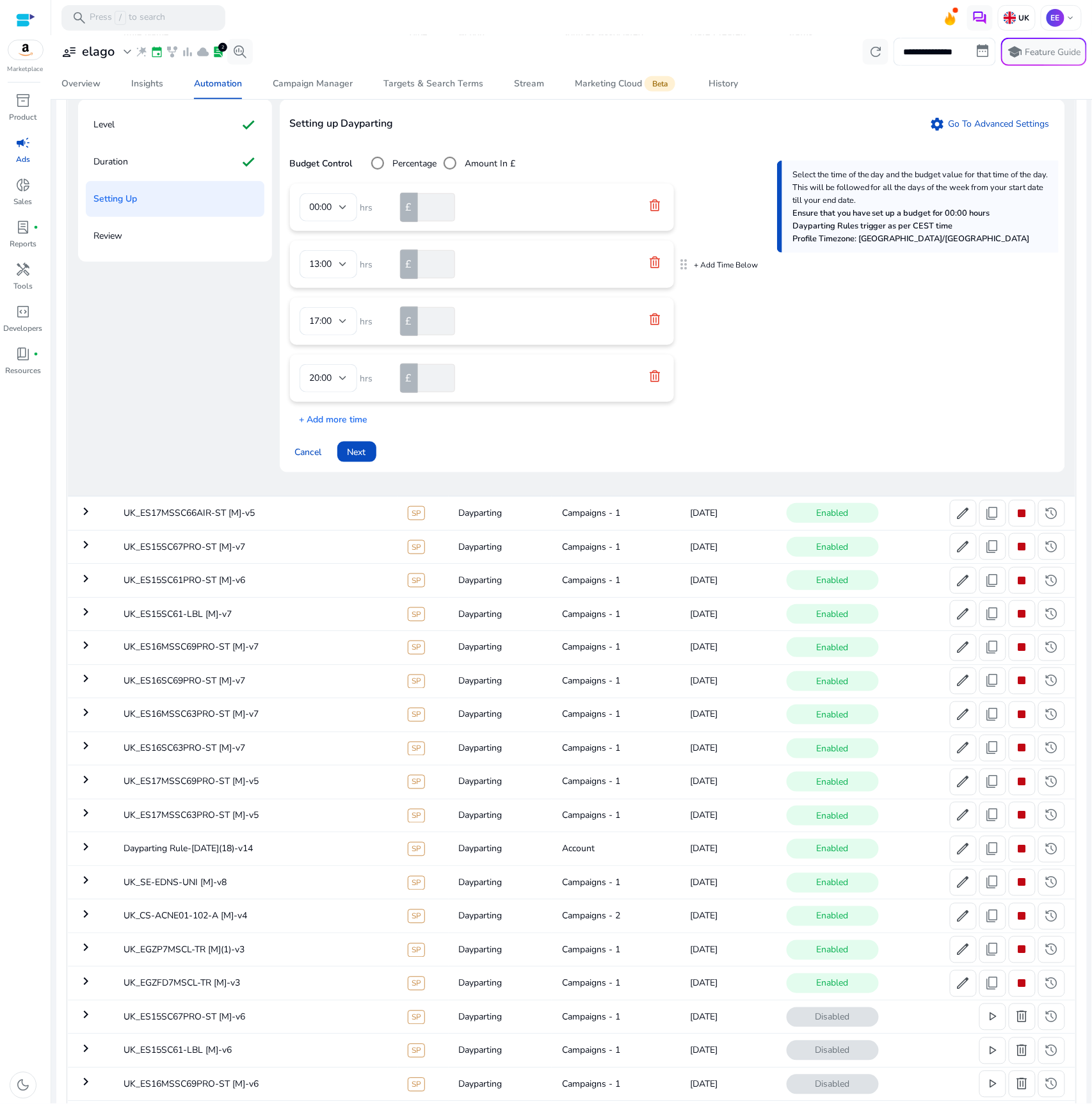
scroll to position [178, 0]
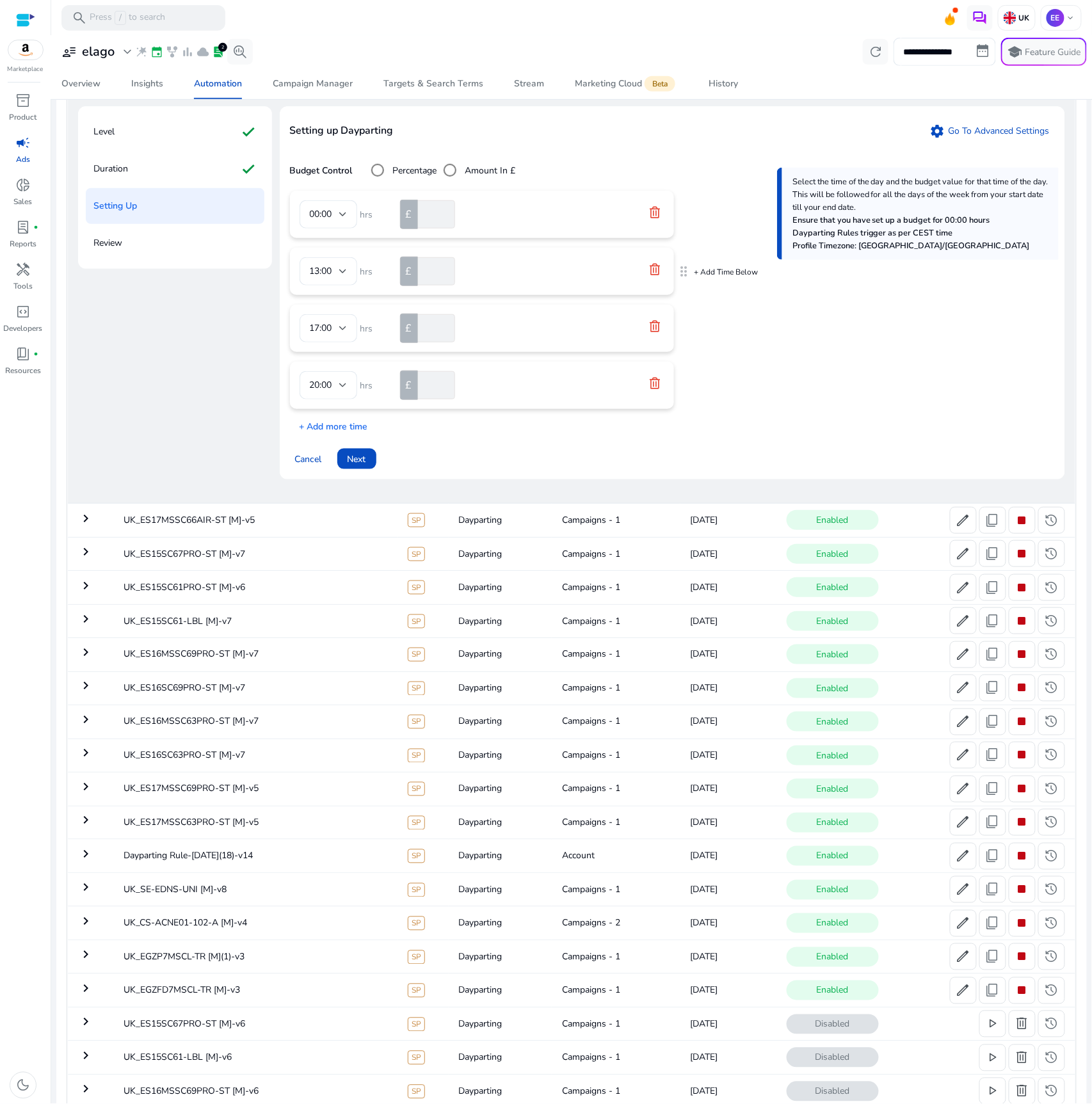
click at [654, 269] on icon at bounding box center [655, 269] width 11 height 11
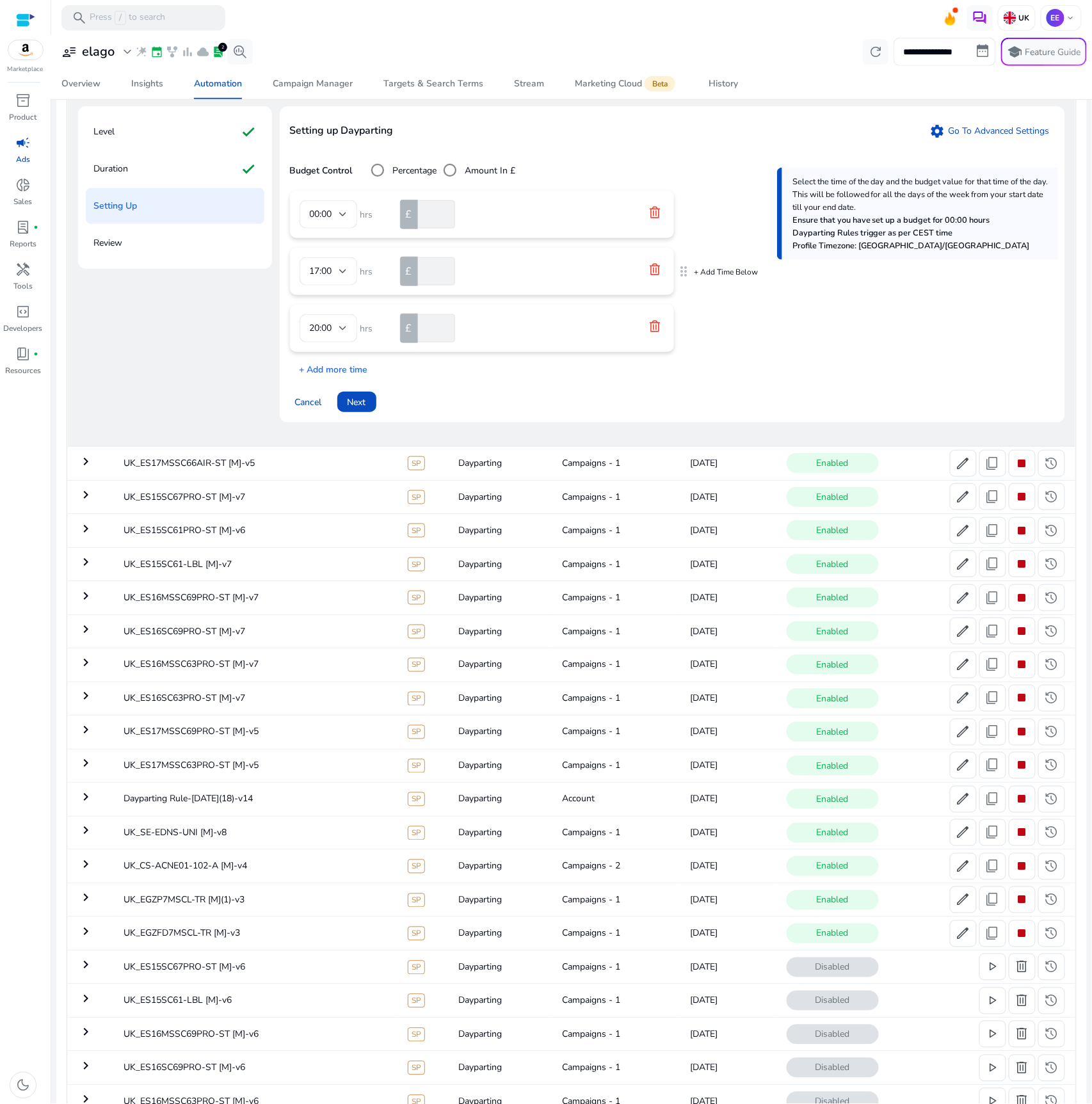
click at [654, 269] on icon at bounding box center [655, 269] width 11 height 11
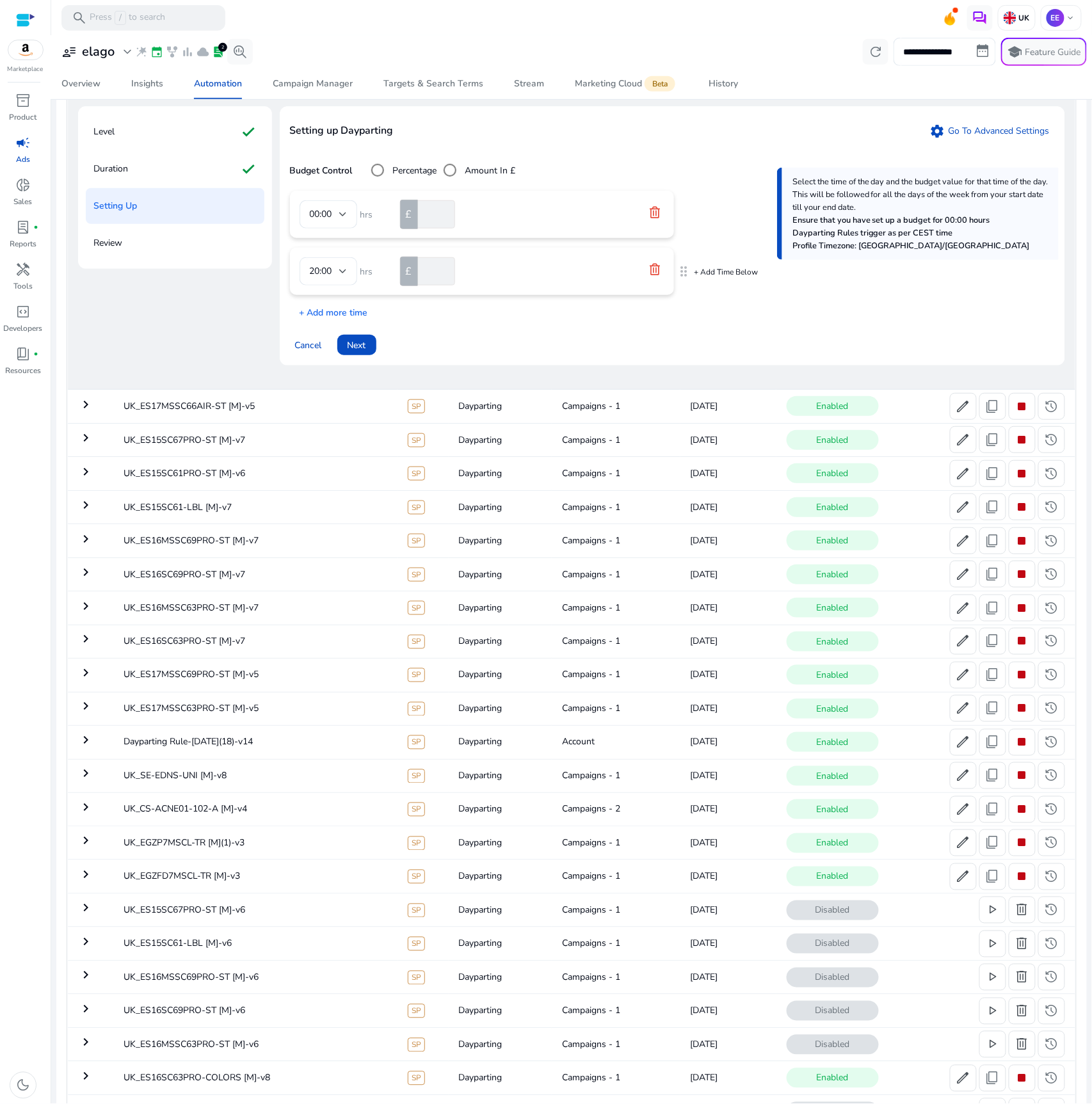
click at [654, 269] on icon at bounding box center [655, 269] width 11 height 11
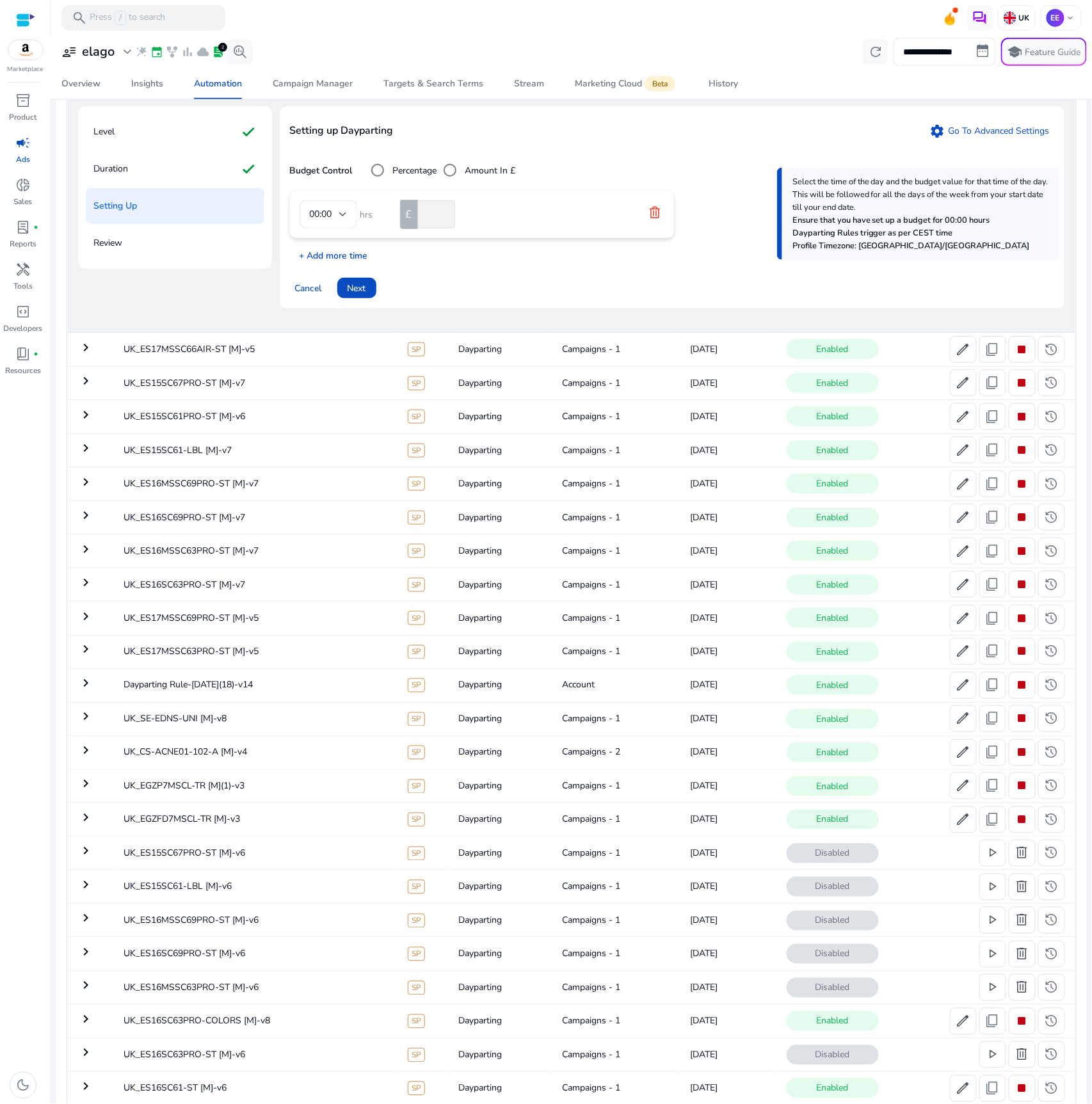
click at [315, 254] on p "+ Add more time" at bounding box center [329, 252] width 78 height 20
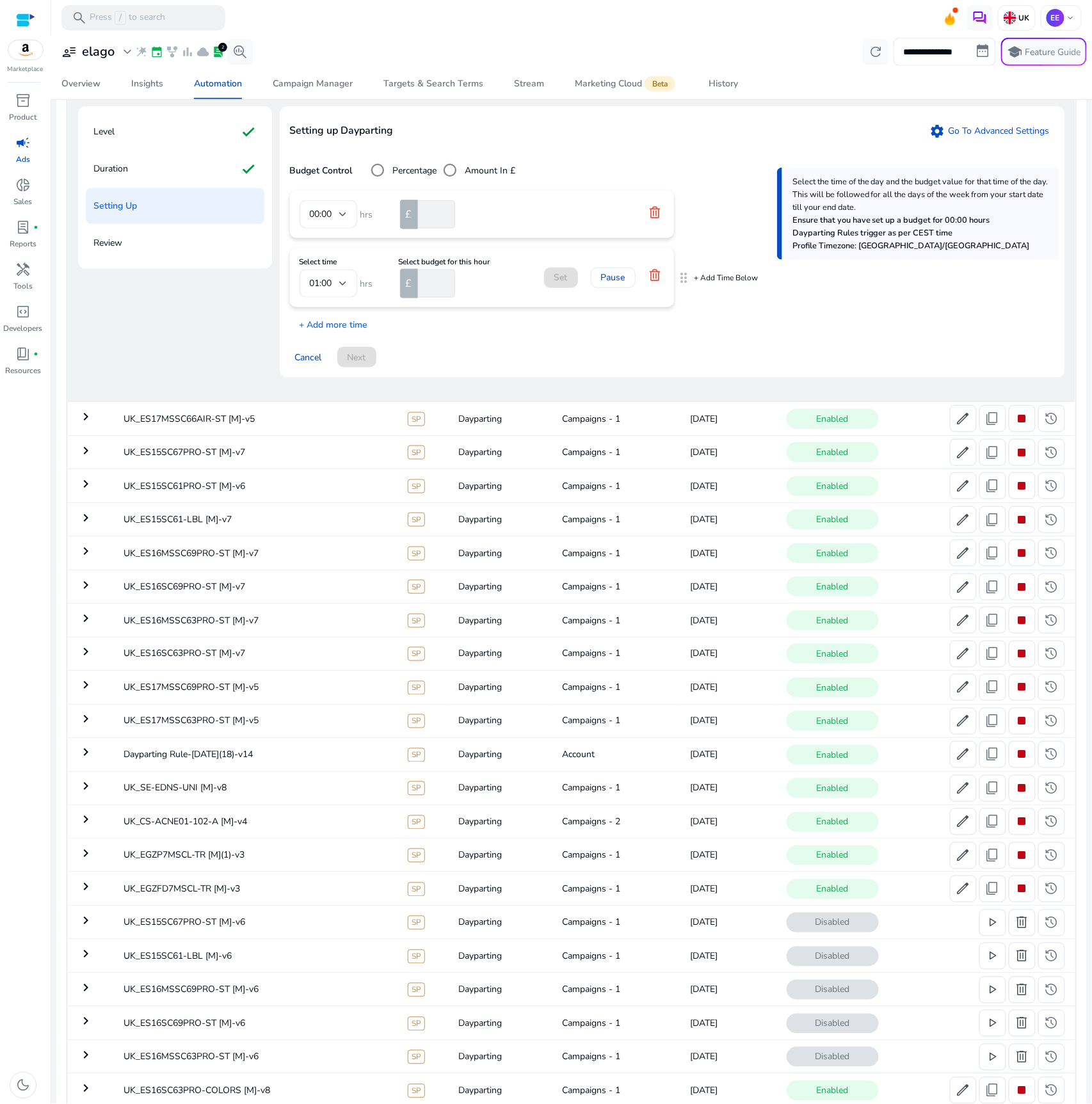
click at [706, 274] on div "drag_indicator + Add Time Below" at bounding box center [718, 277] width 82 height 18
click at [709, 276] on p "+ Add Time Below" at bounding box center [726, 277] width 64 height 11
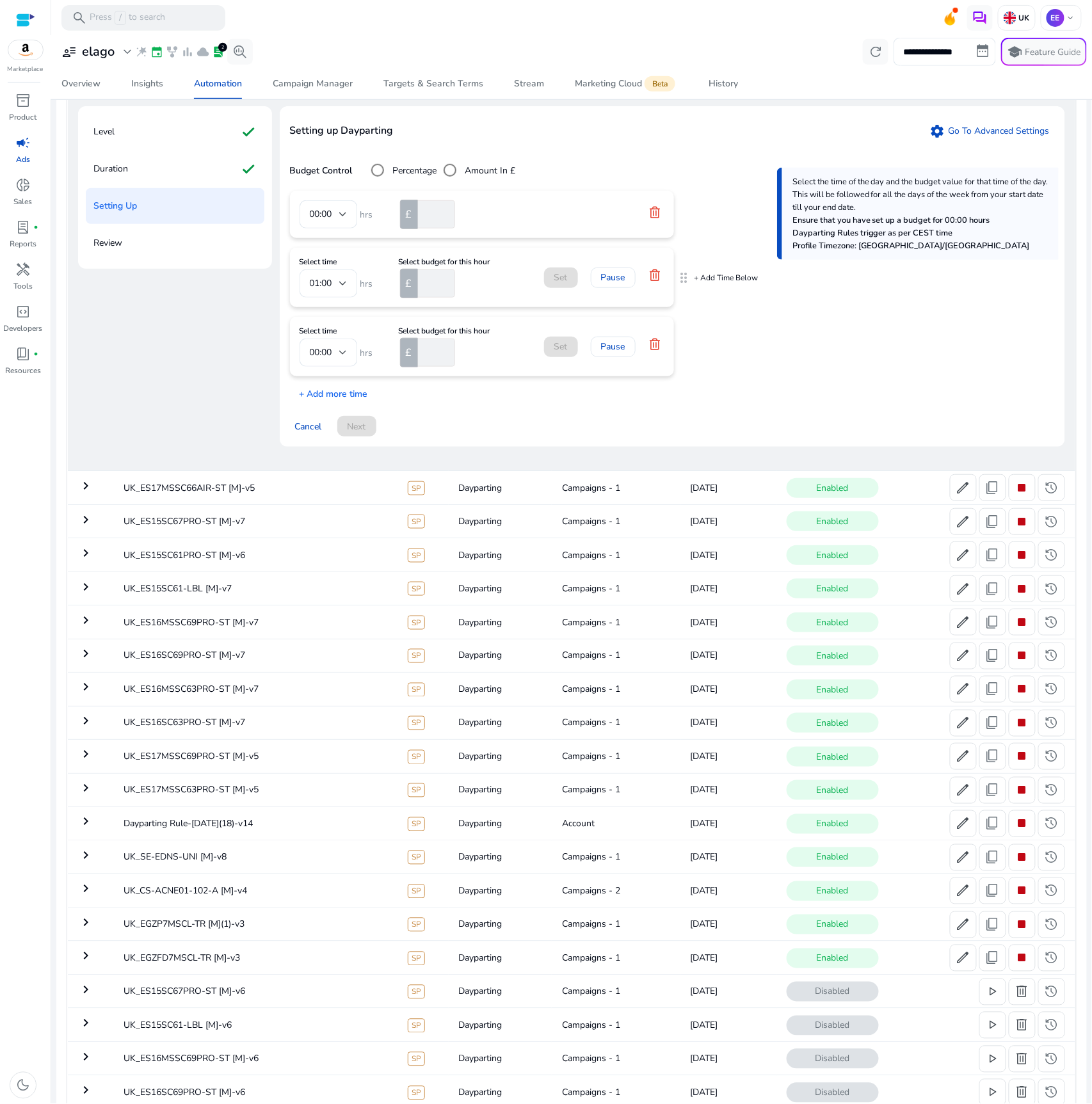
click at [428, 280] on input "number" at bounding box center [436, 283] width 40 height 28
type input "**"
click at [436, 356] on input "number" at bounding box center [436, 352] width 40 height 28
type input "**"
click at [328, 284] on span "01:00" at bounding box center [320, 283] width 22 height 12
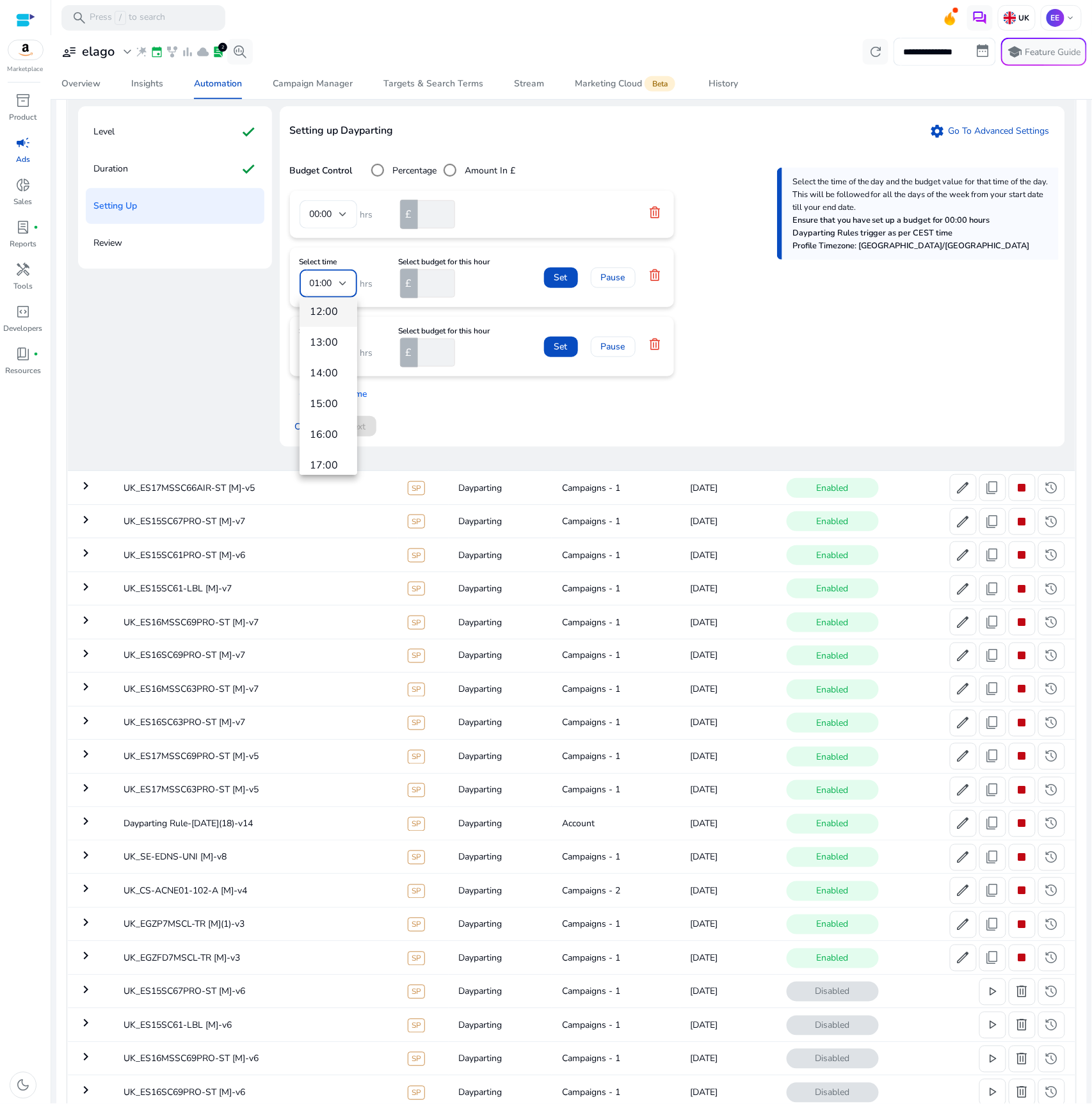
scroll to position [384, 0]
click at [336, 371] on span "15:00" at bounding box center [328, 365] width 37 height 14
click at [328, 354] on span "00:00" at bounding box center [320, 352] width 22 height 12
click at [329, 439] on span "20:00" at bounding box center [328, 440] width 37 height 14
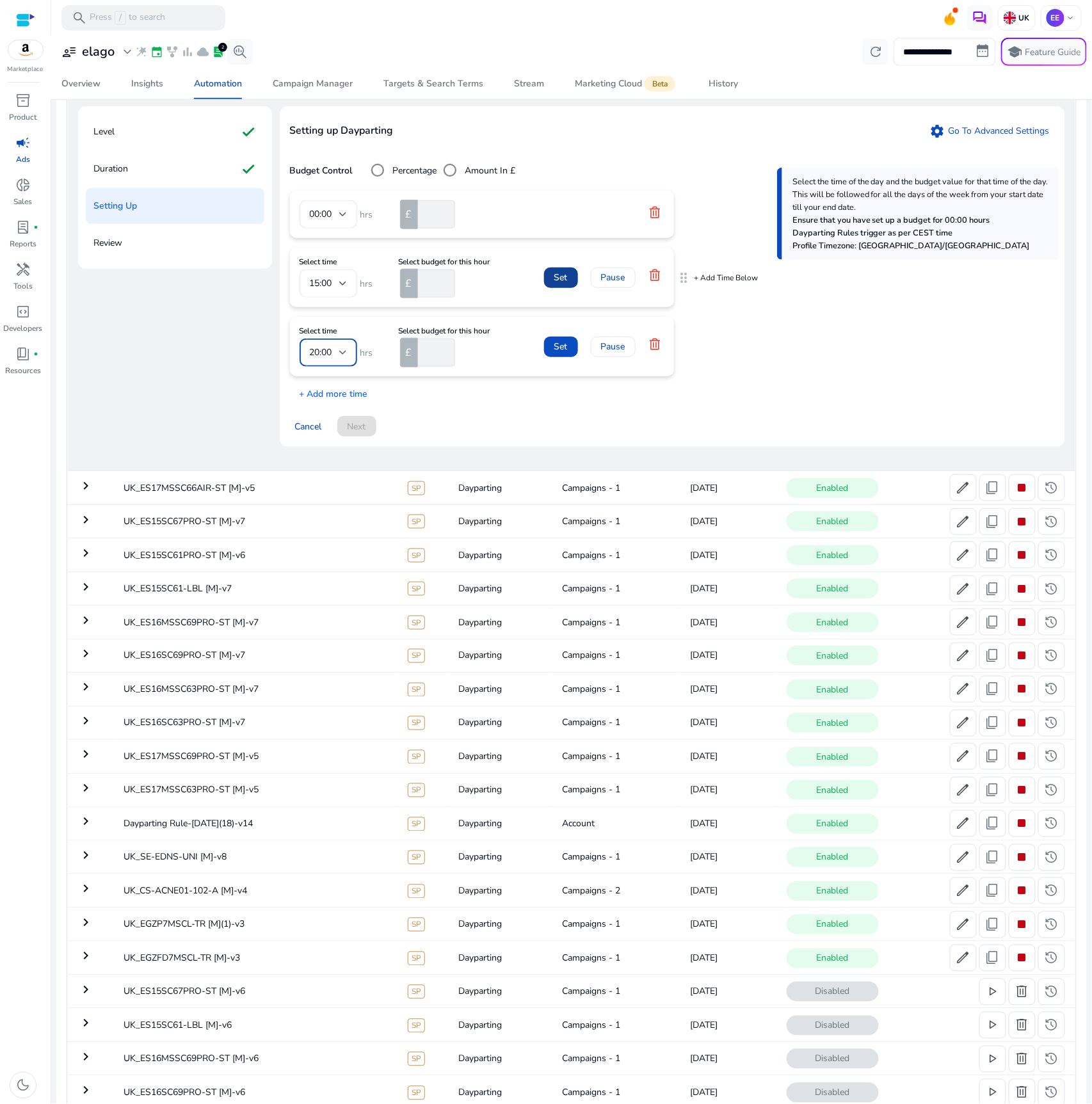
click at [565, 284] on span "Set" at bounding box center [561, 277] width 13 height 13
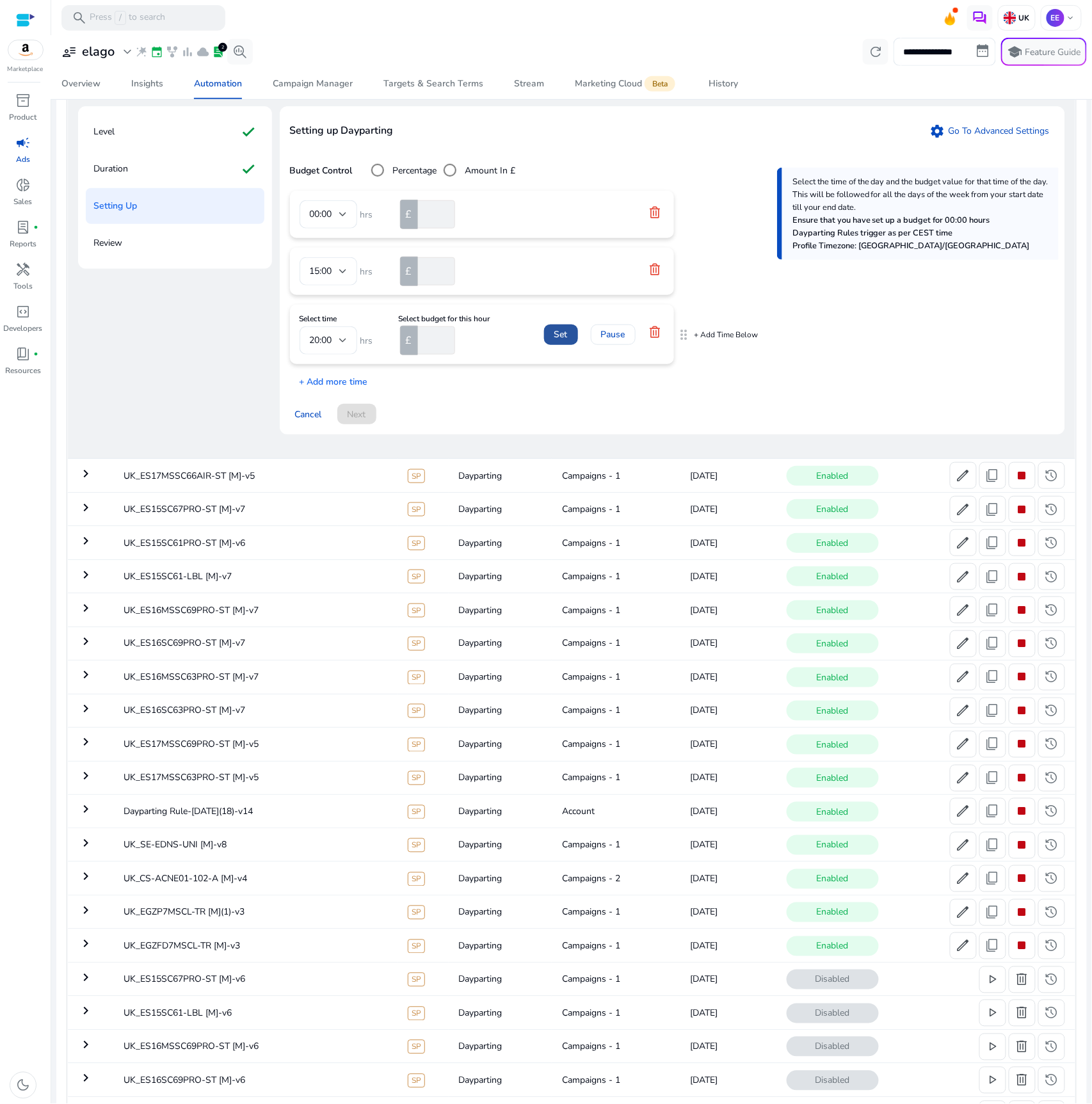
click at [560, 336] on span "Set" at bounding box center [561, 335] width 13 height 13
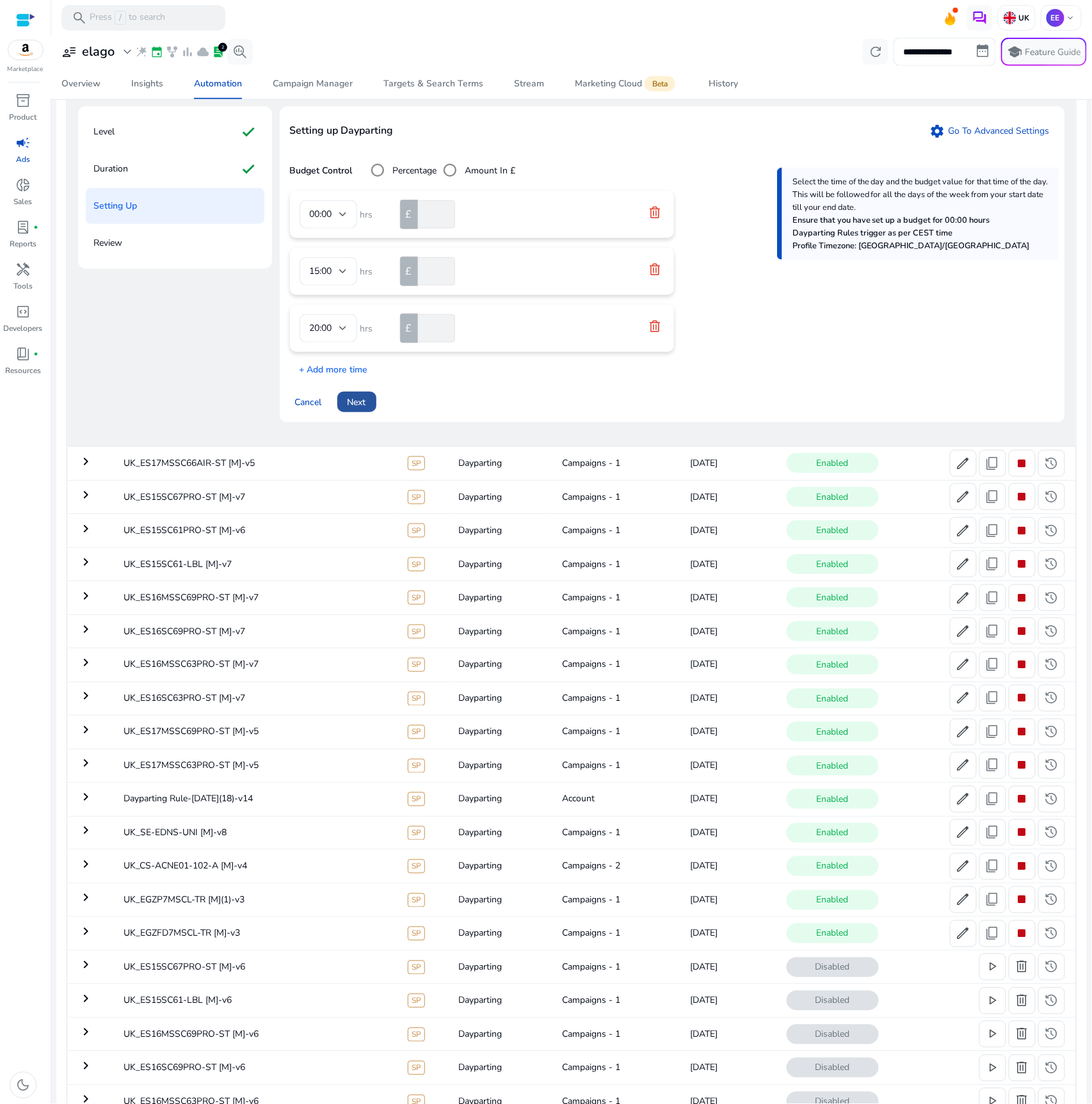
click at [348, 399] on span "Next" at bounding box center [357, 402] width 18 height 13
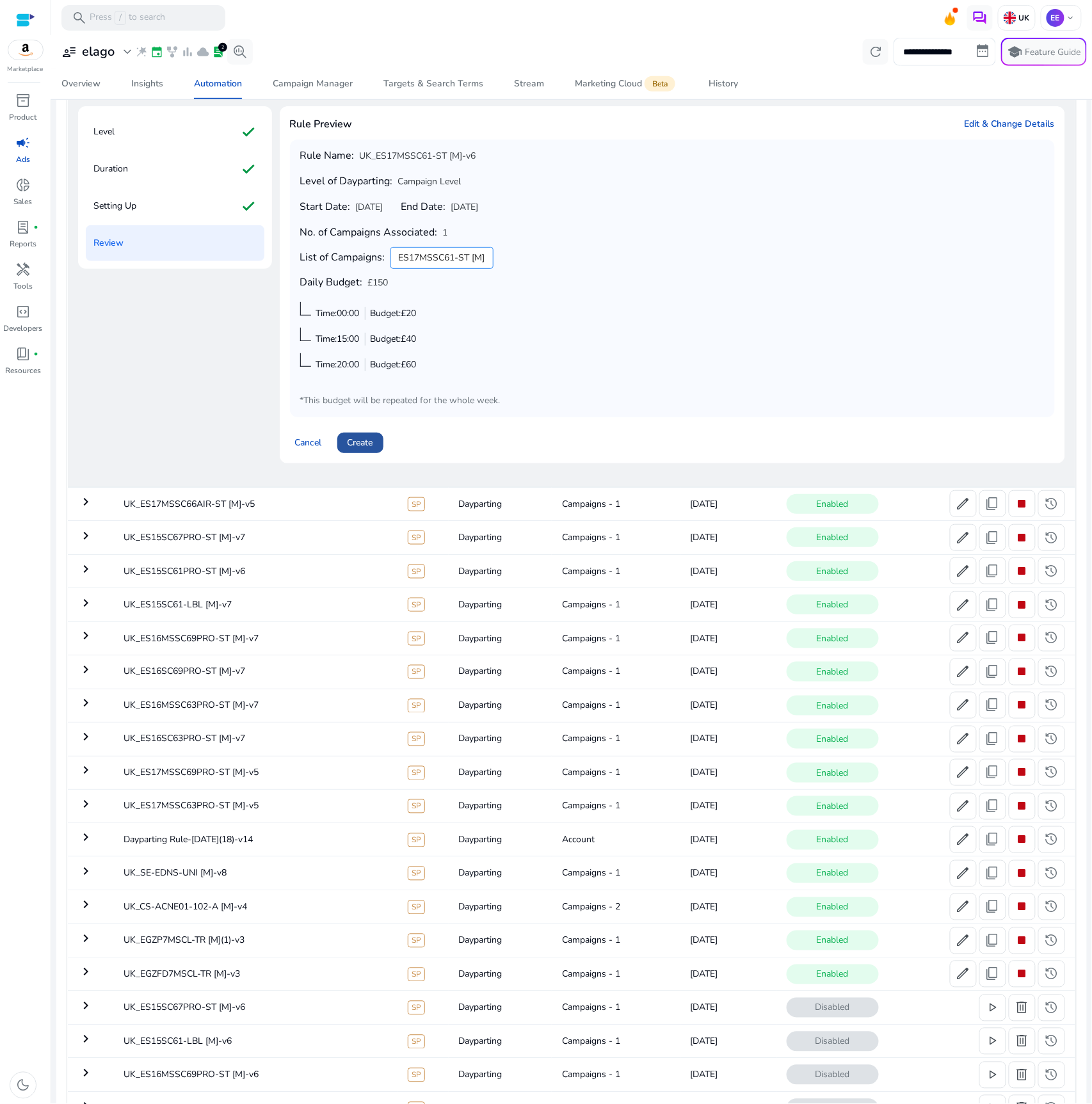
click at [361, 438] on span "Create" at bounding box center [360, 443] width 26 height 13
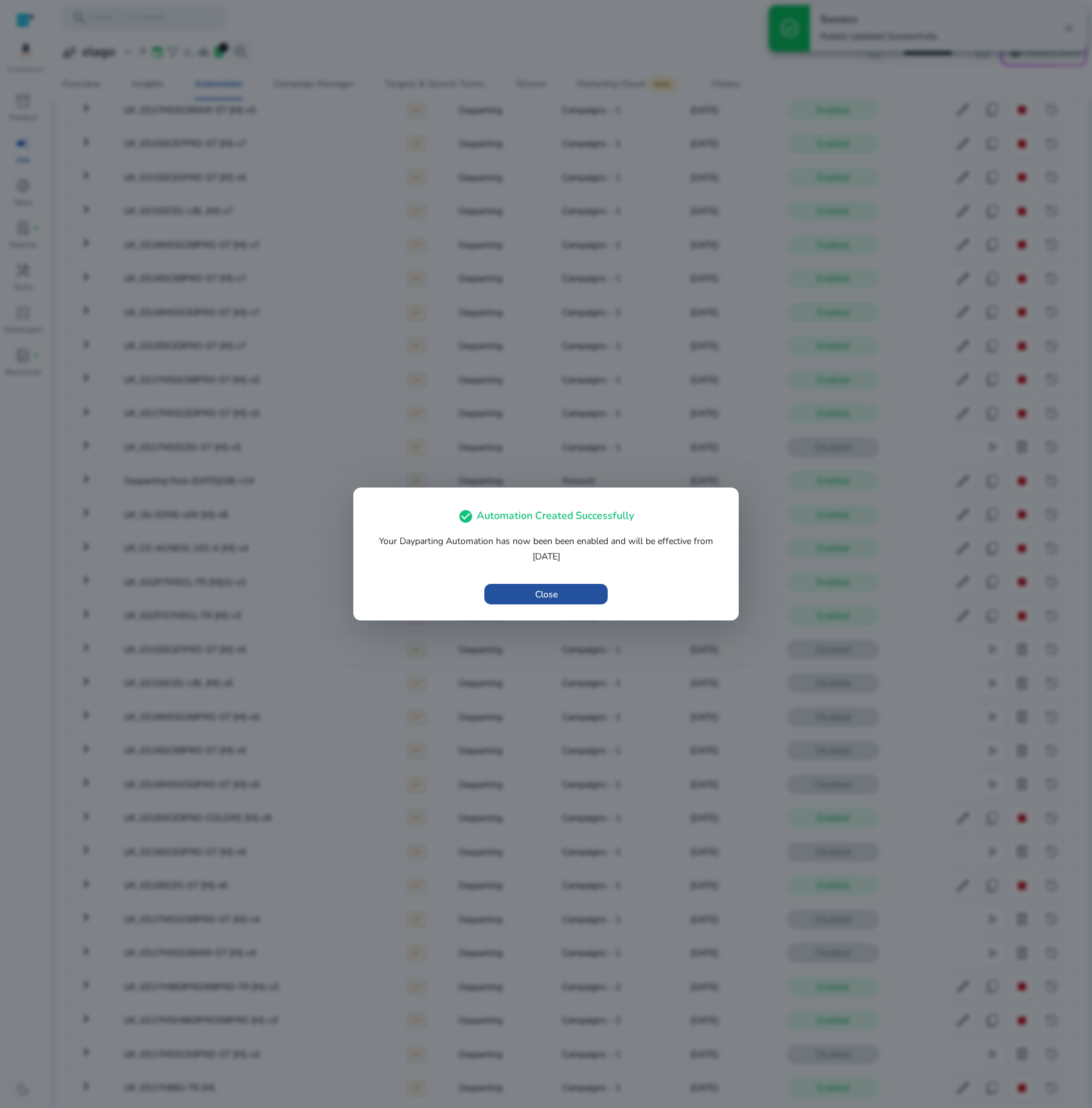
click at [585, 599] on span "button" at bounding box center [546, 594] width 124 height 31
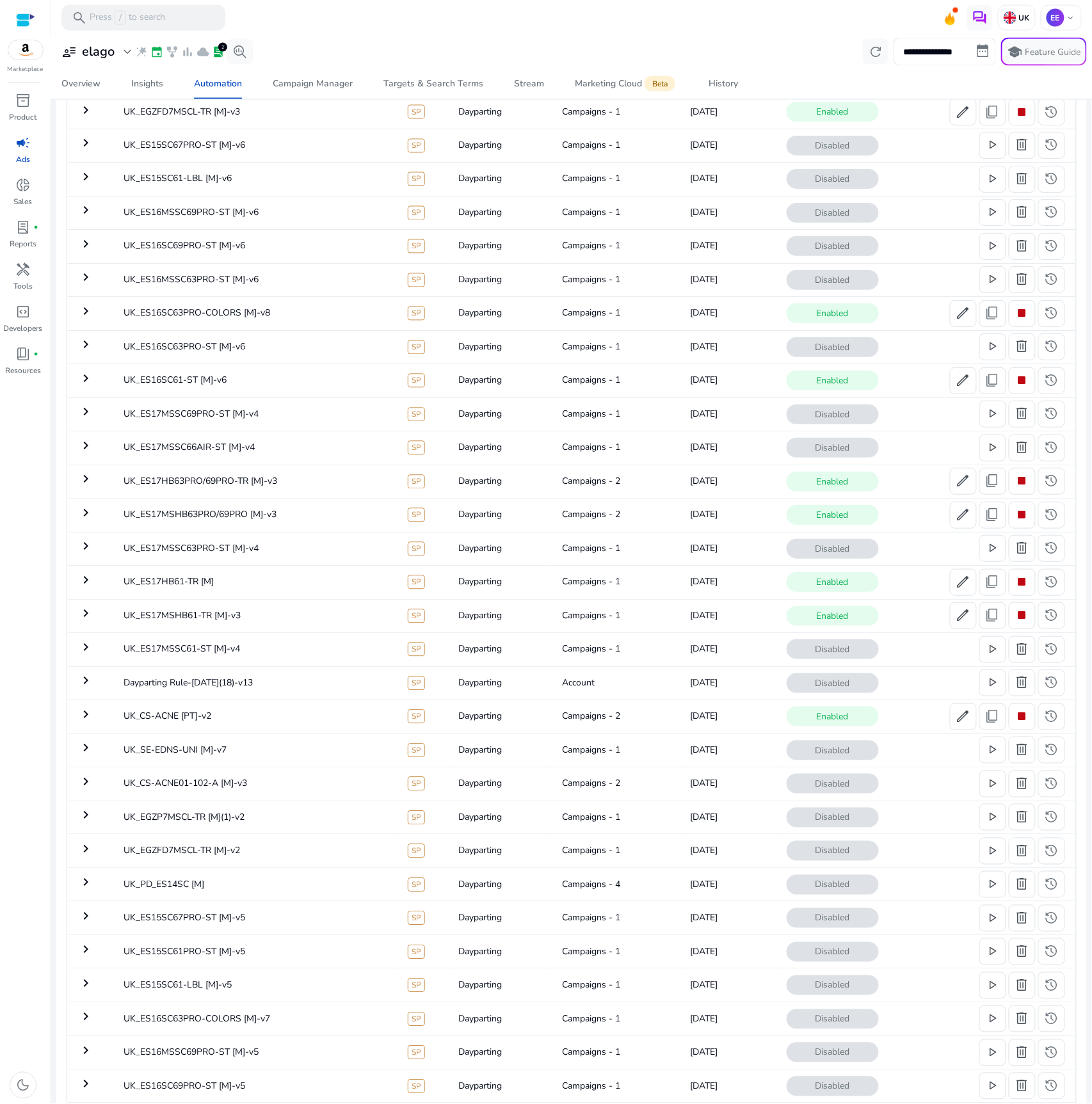
scroll to position [39, 0]
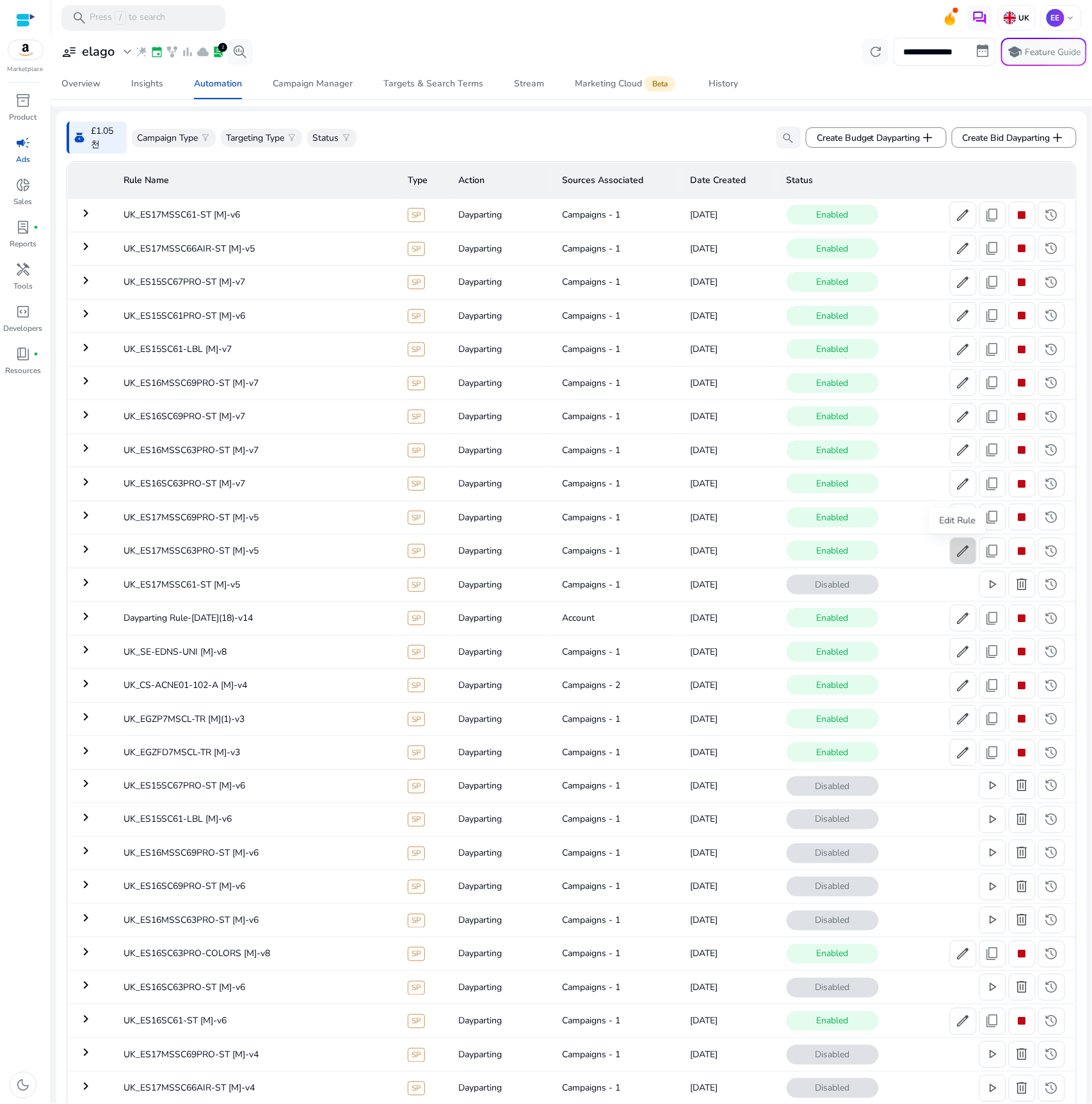
click at [962, 551] on span "edit" at bounding box center [964, 551] width 15 height 15
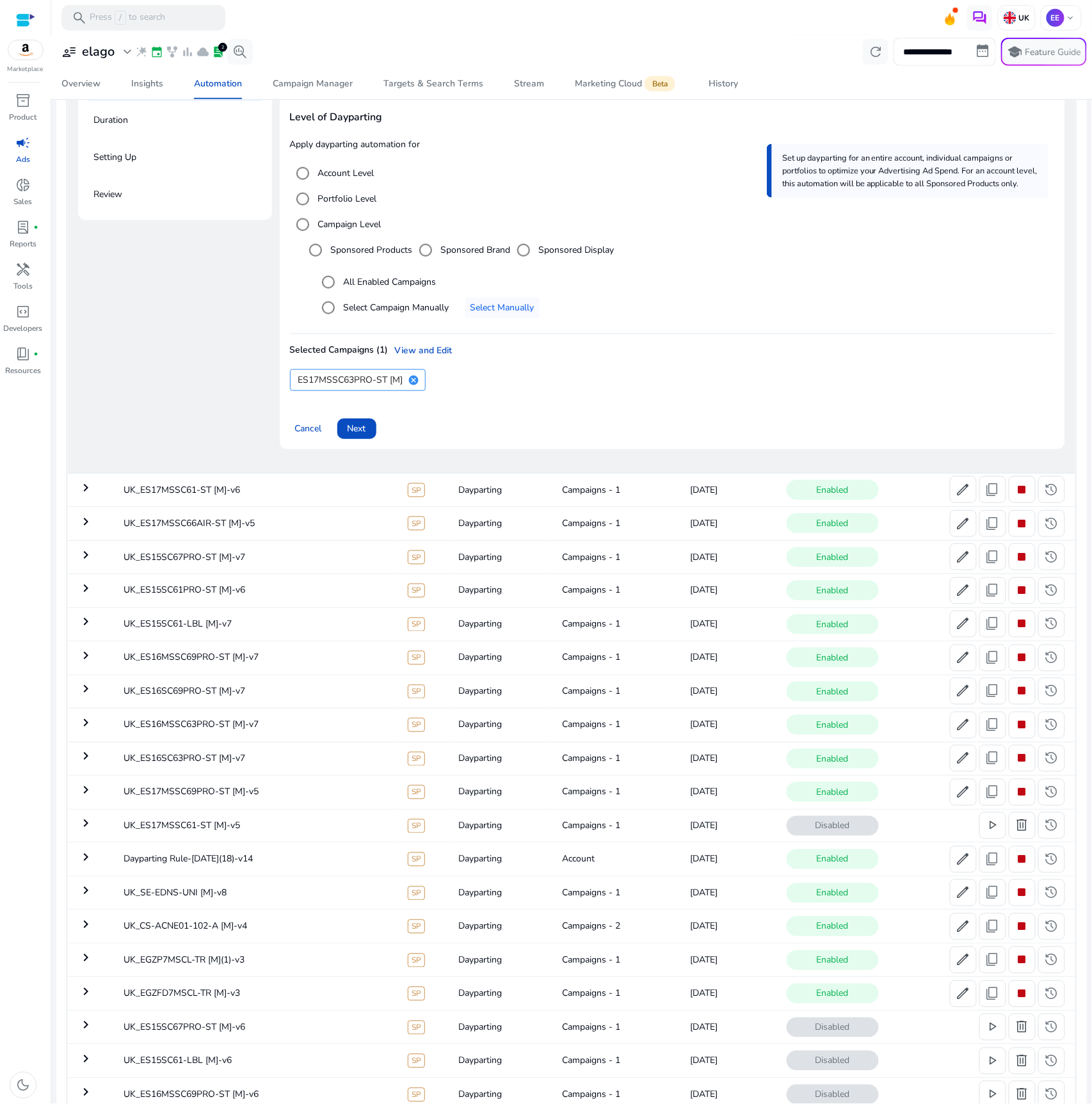
scroll to position [238, 0]
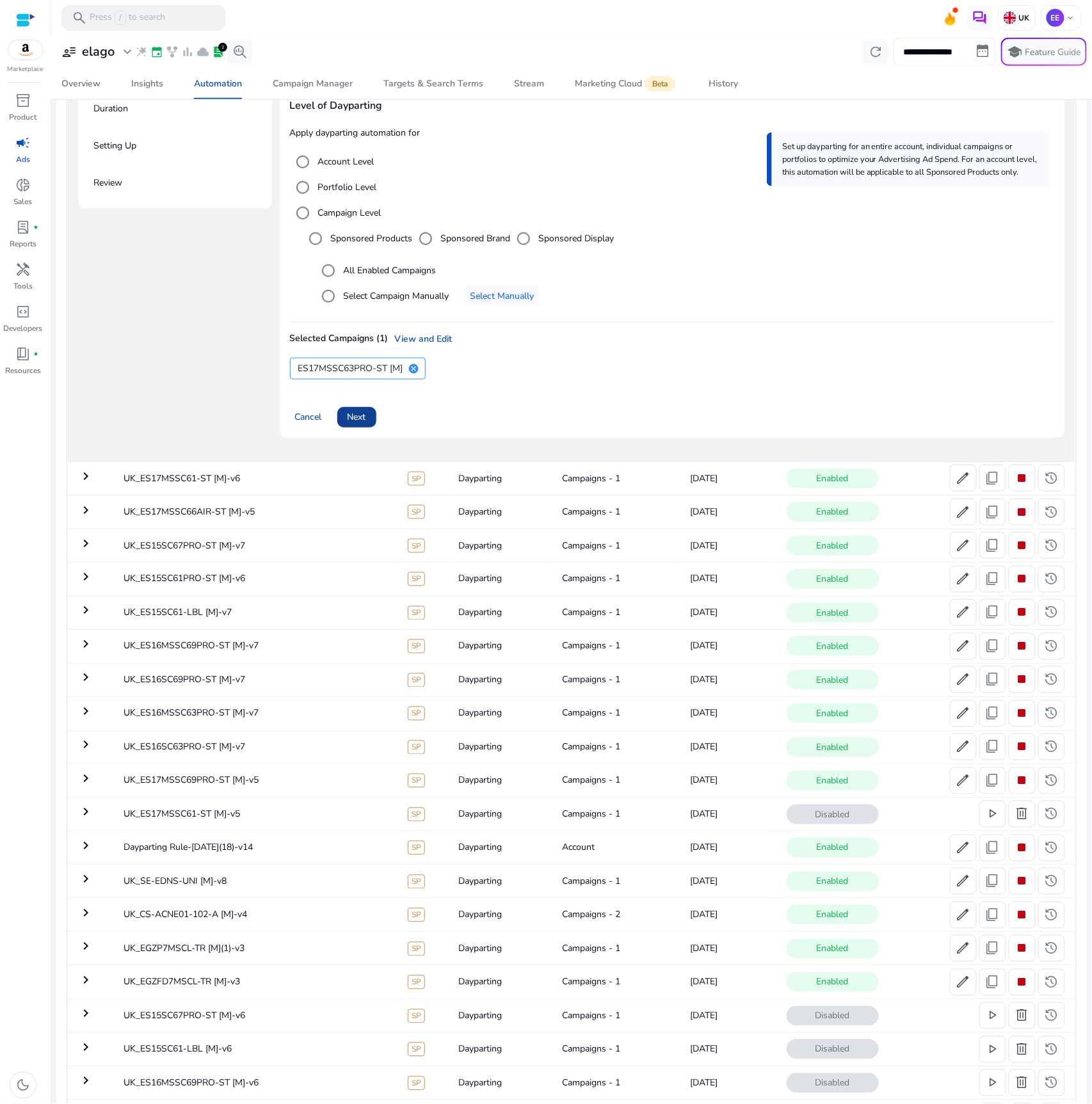
click at [360, 420] on span "Next" at bounding box center [357, 417] width 18 height 13
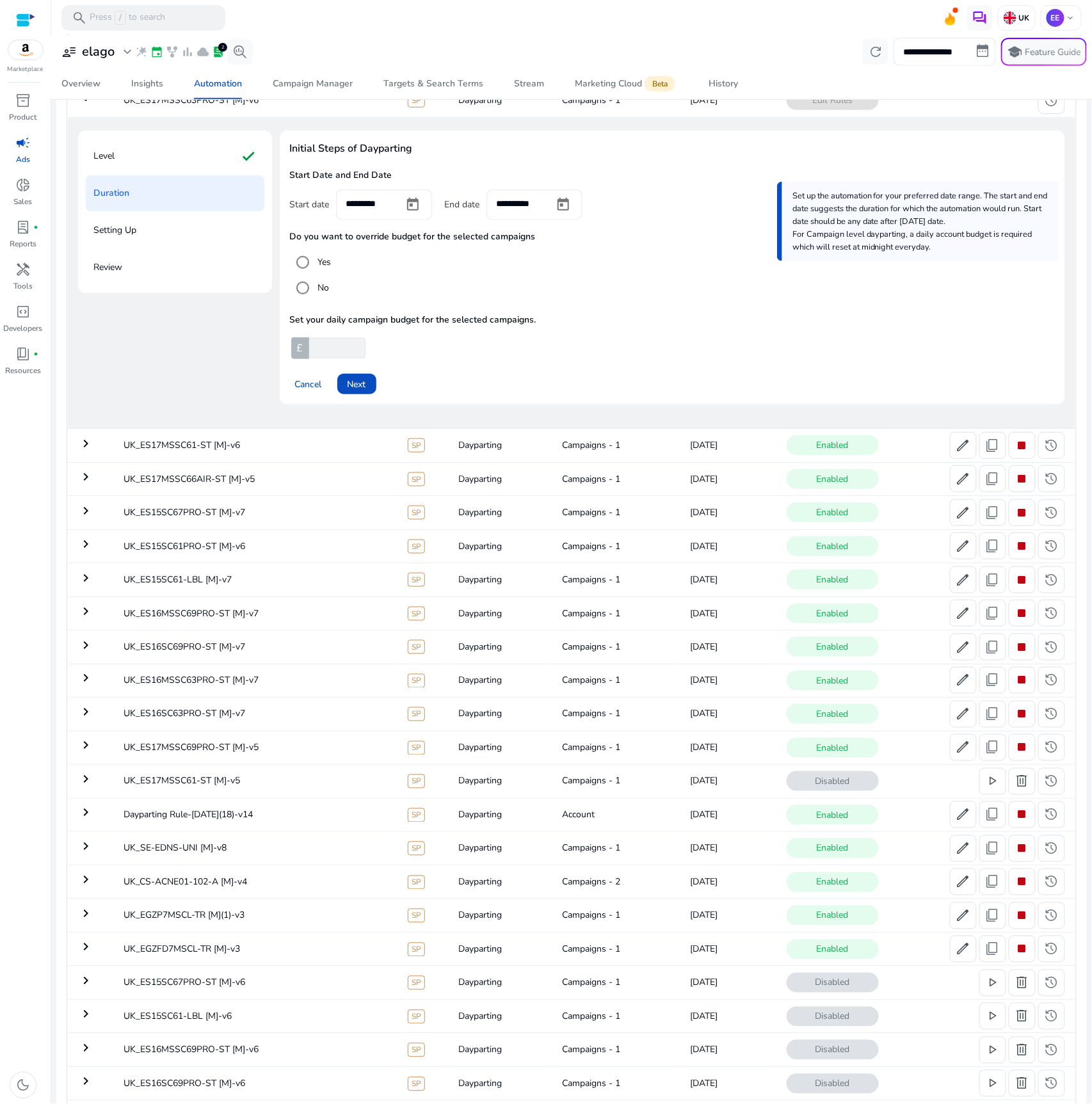
scroll to position [135, 0]
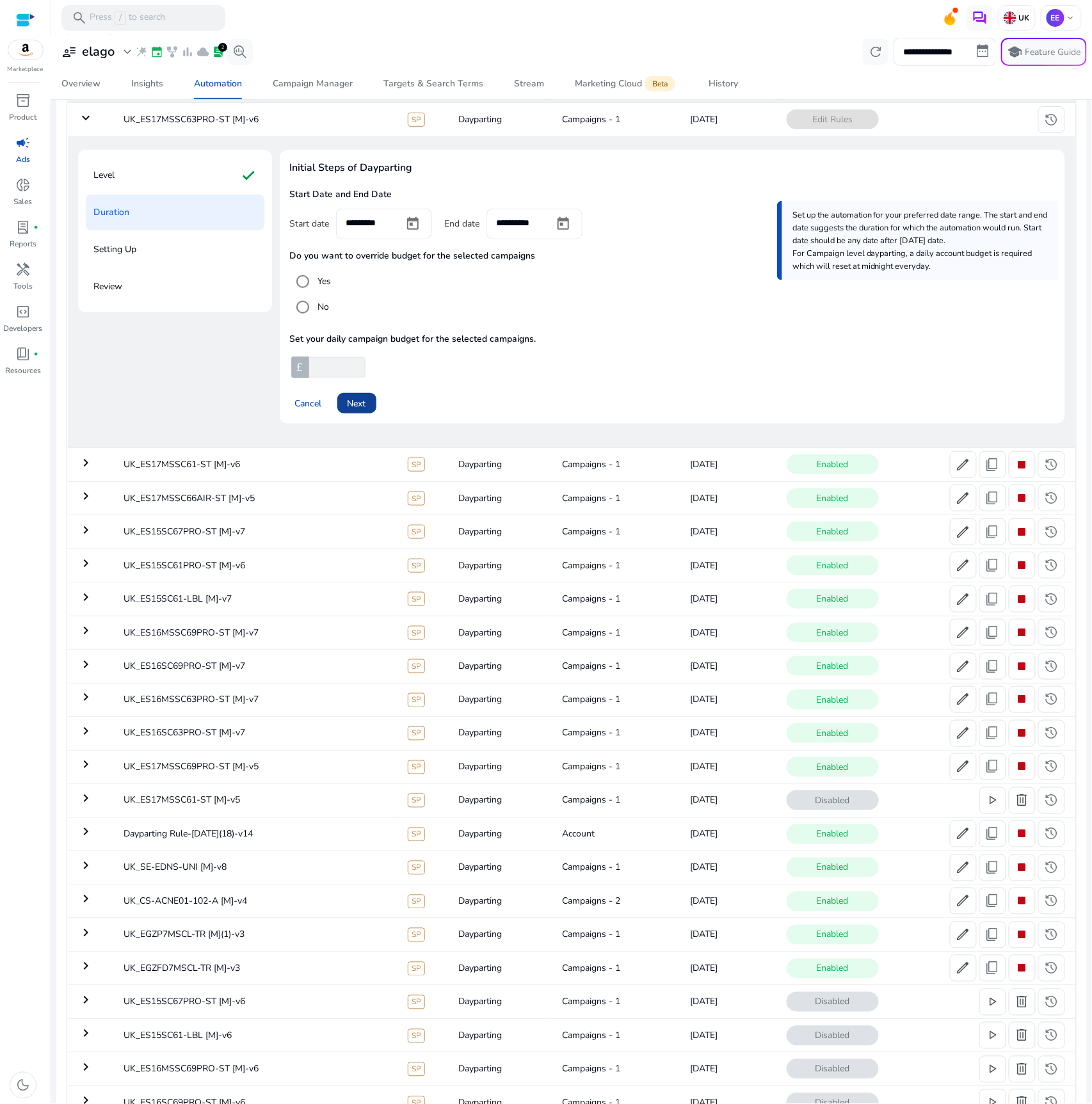
click at [362, 401] on span "Next" at bounding box center [357, 403] width 18 height 13
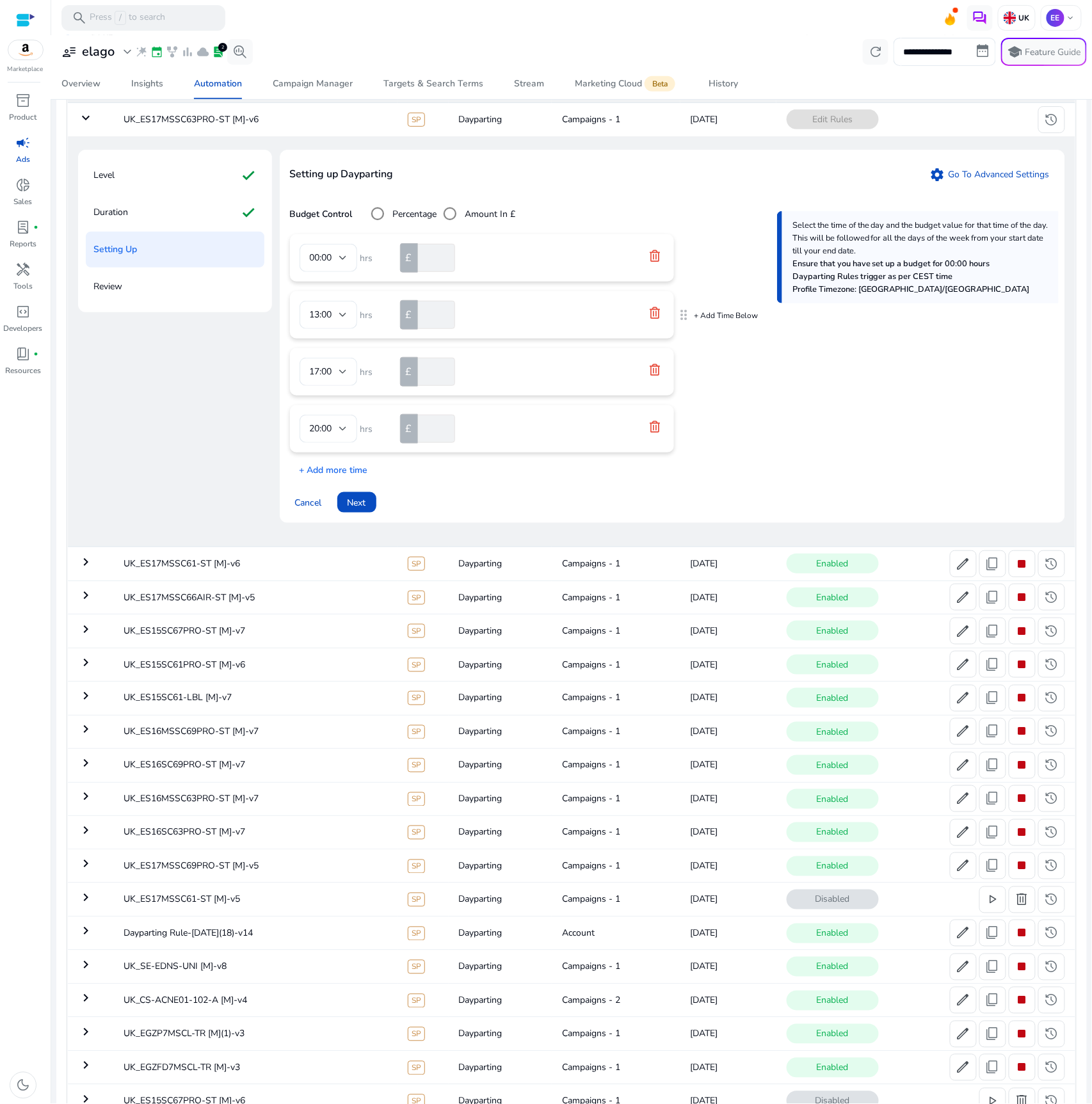
click at [656, 313] on icon at bounding box center [655, 313] width 11 height 11
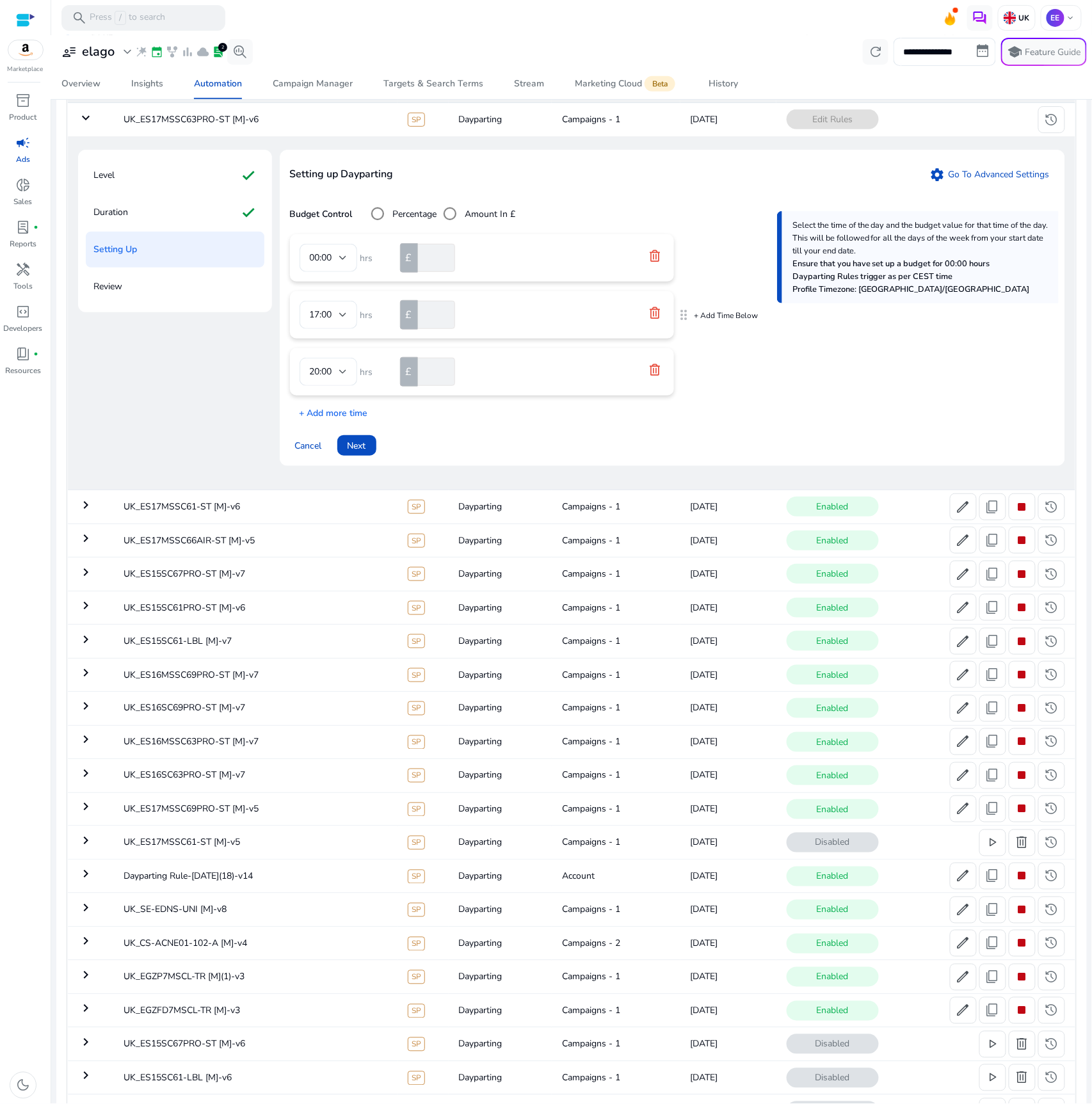
click at [656, 313] on icon at bounding box center [655, 313] width 11 height 11
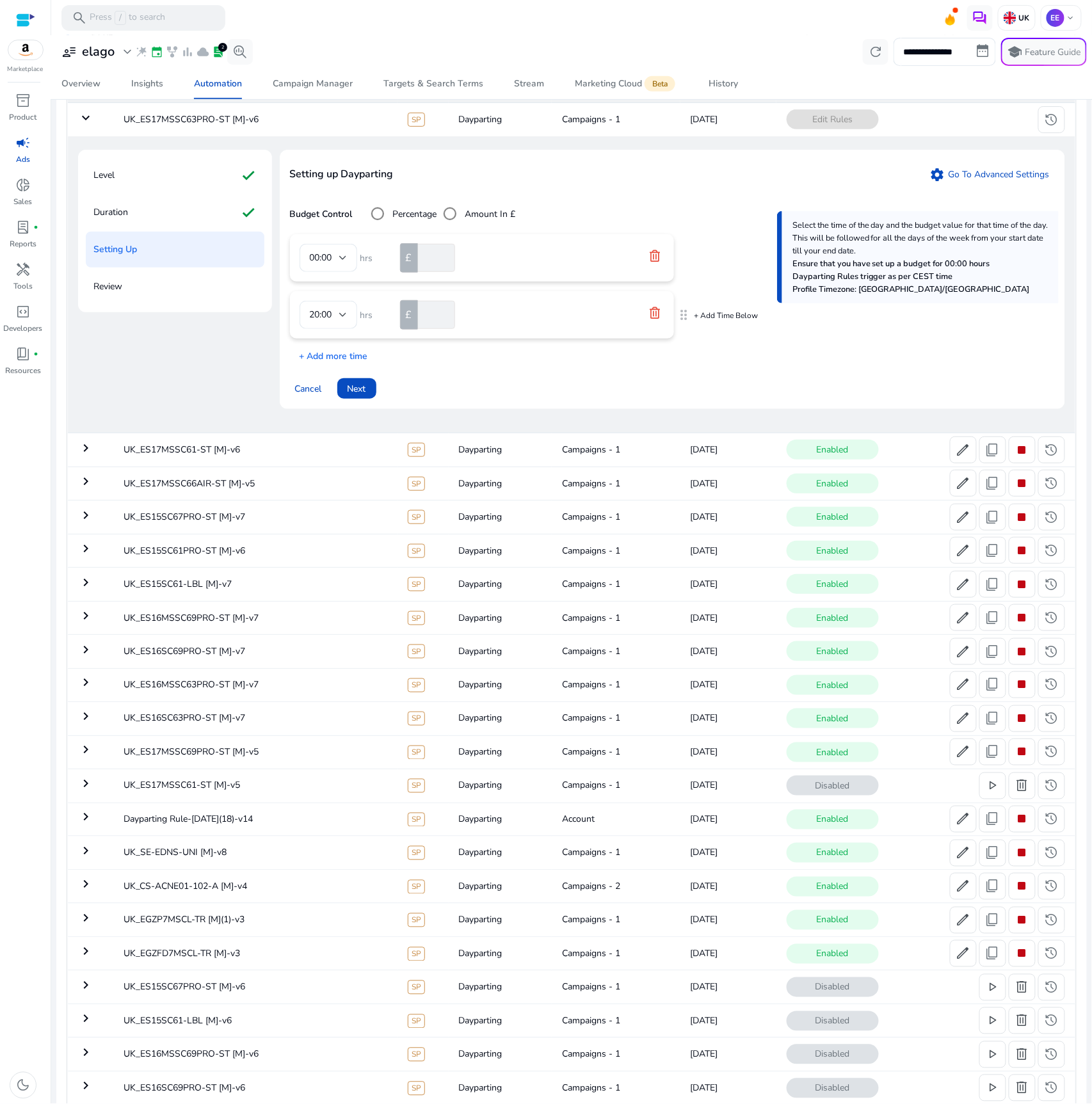
click at [656, 313] on icon at bounding box center [655, 313] width 11 height 11
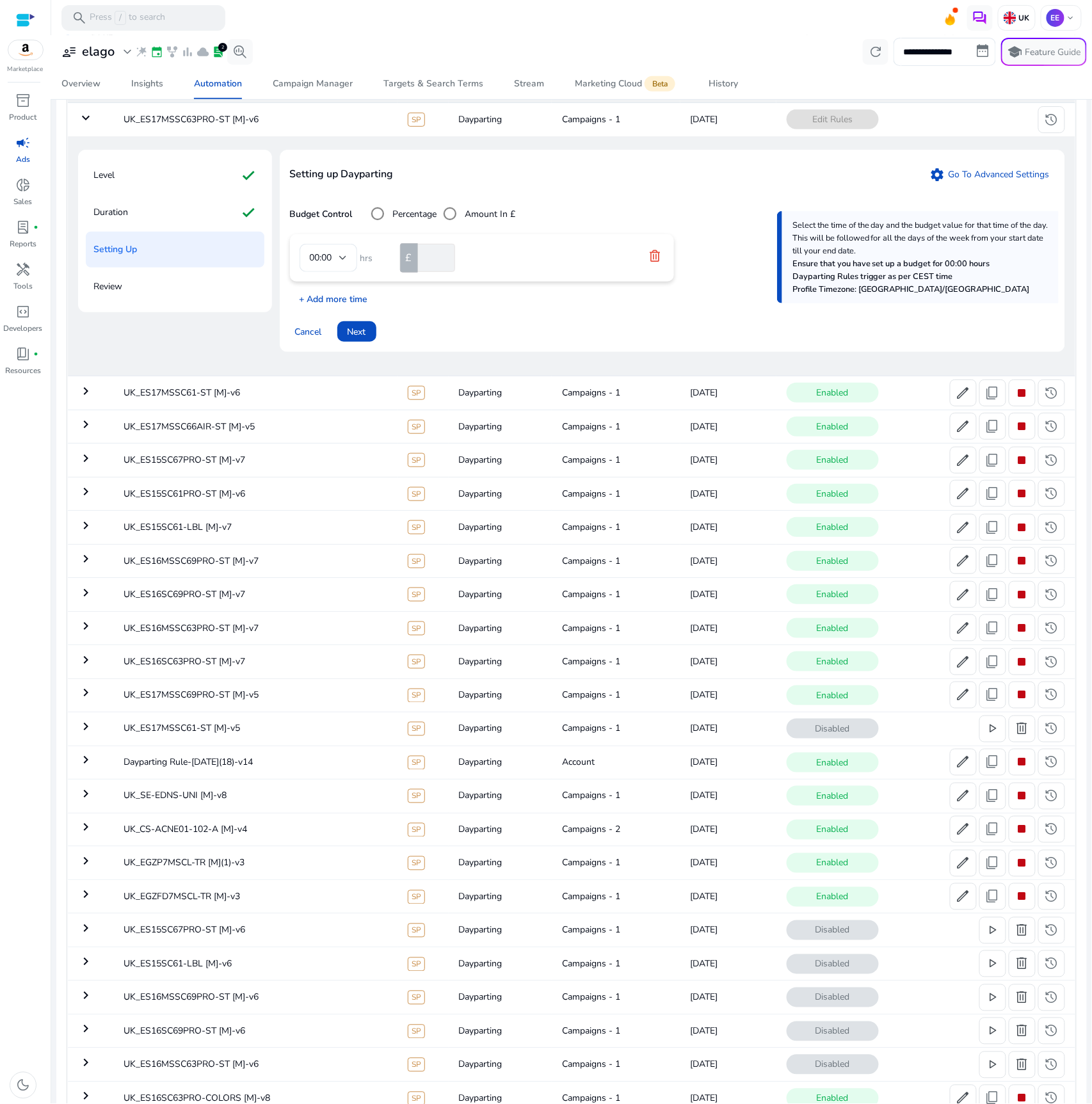
click at [355, 303] on p "+ Add more time" at bounding box center [329, 295] width 78 height 20
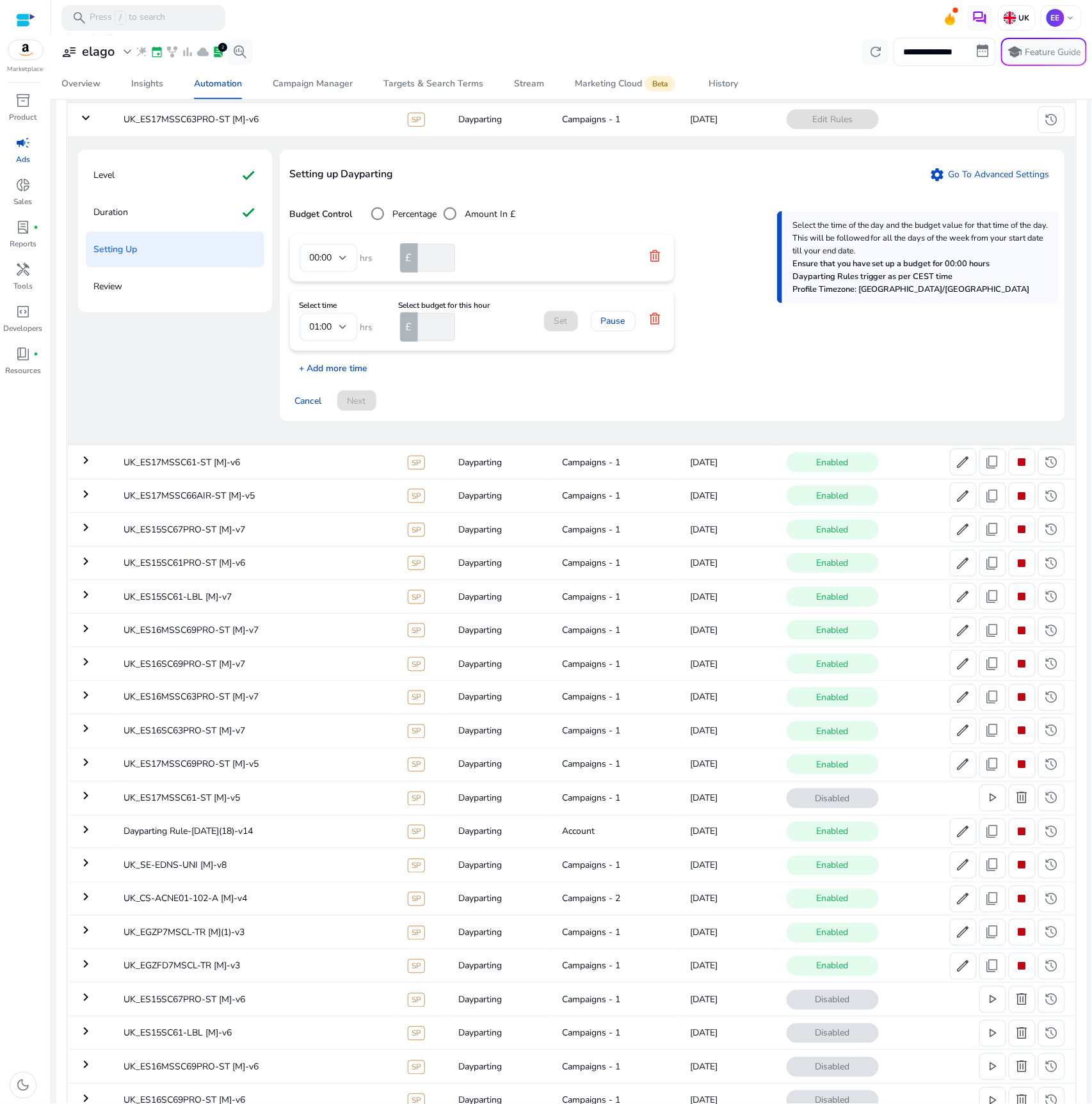
click at [339, 365] on p "+ Add more time" at bounding box center [329, 365] width 78 height 20
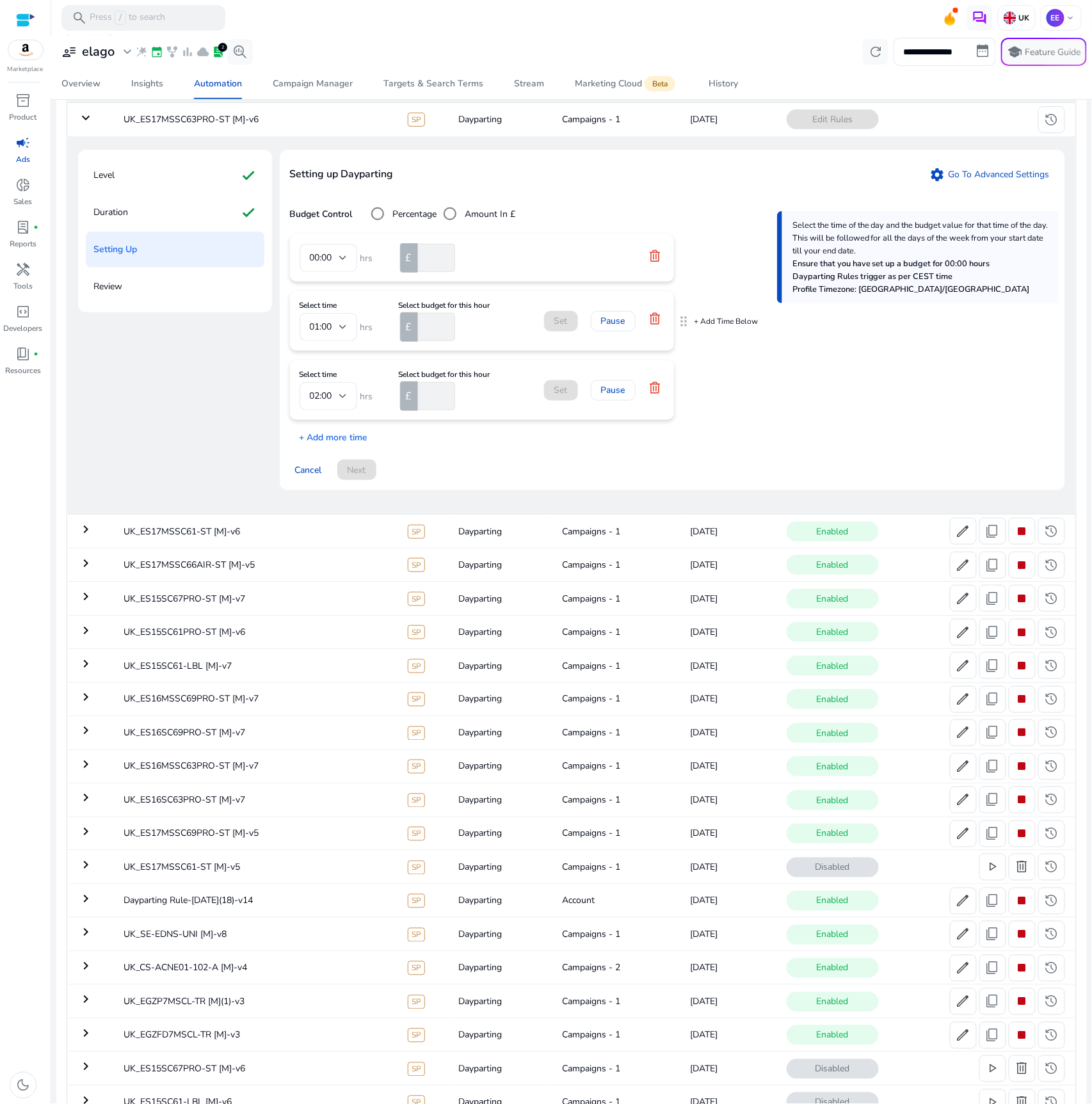
click at [437, 324] on input "number" at bounding box center [436, 326] width 40 height 28
click at [428, 328] on input "number" at bounding box center [436, 326] width 40 height 28
click at [437, 400] on input "number" at bounding box center [436, 396] width 40 height 28
drag, startPoint x: 435, startPoint y: 328, endPoint x: 413, endPoint y: 327, distance: 22.0
click at [413, 327] on div "£ **" at bounding box center [437, 326] width 76 height 28
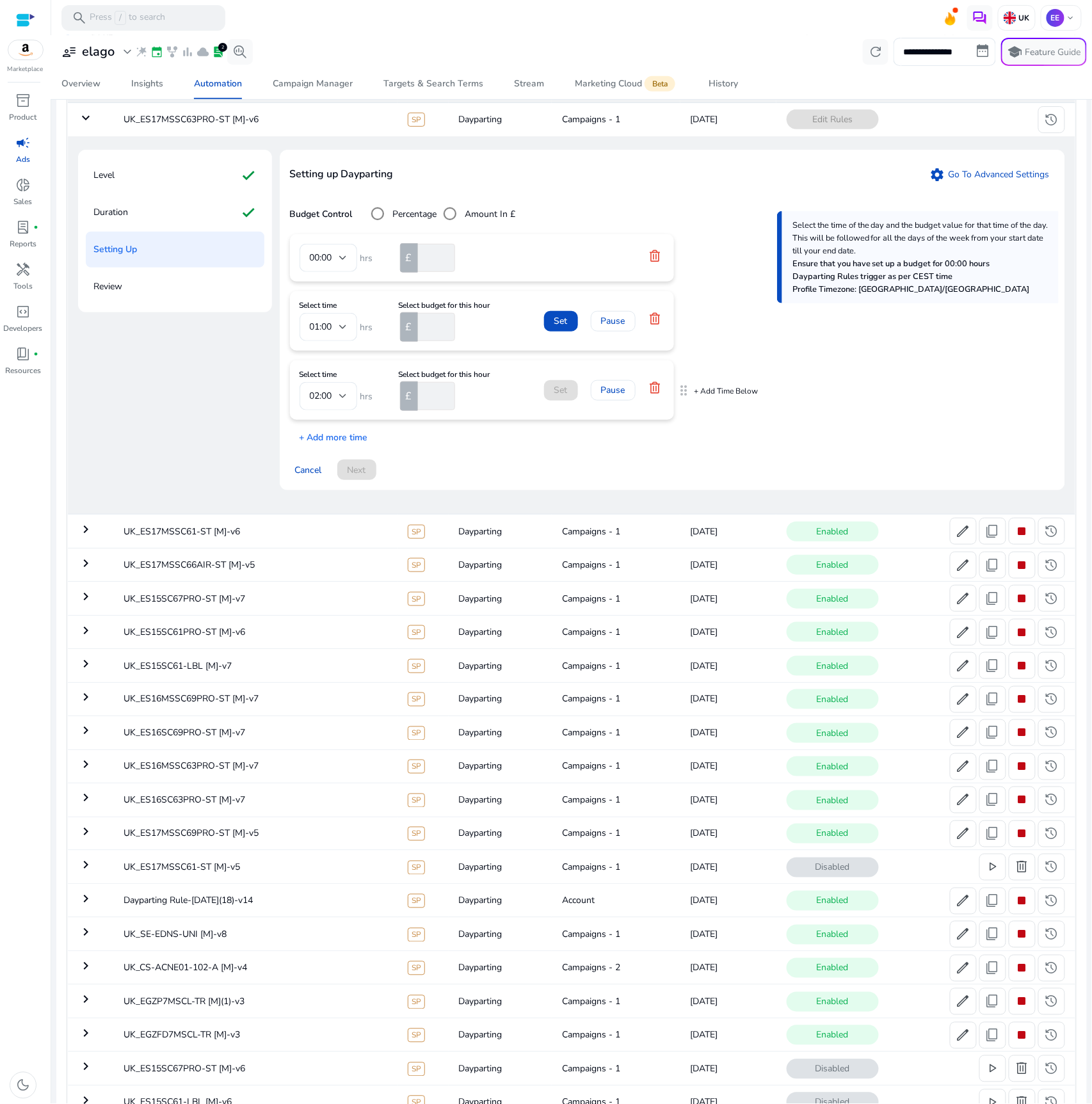
type input "**"
click at [427, 400] on input "number" at bounding box center [436, 396] width 40 height 28
type input "**"
click at [560, 322] on span "Set" at bounding box center [561, 321] width 13 height 13
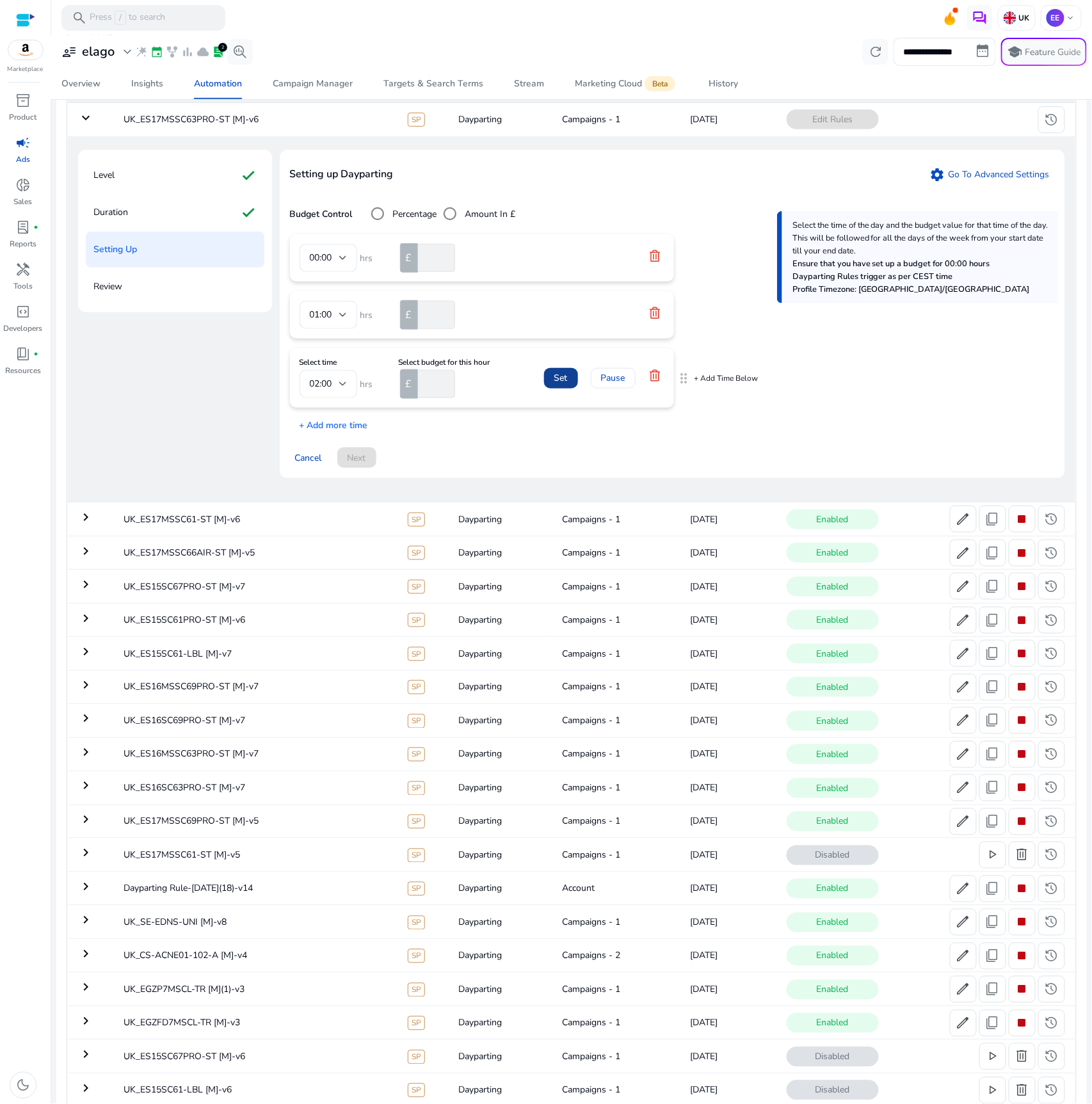
click at [563, 377] on span "Set" at bounding box center [561, 378] width 13 height 13
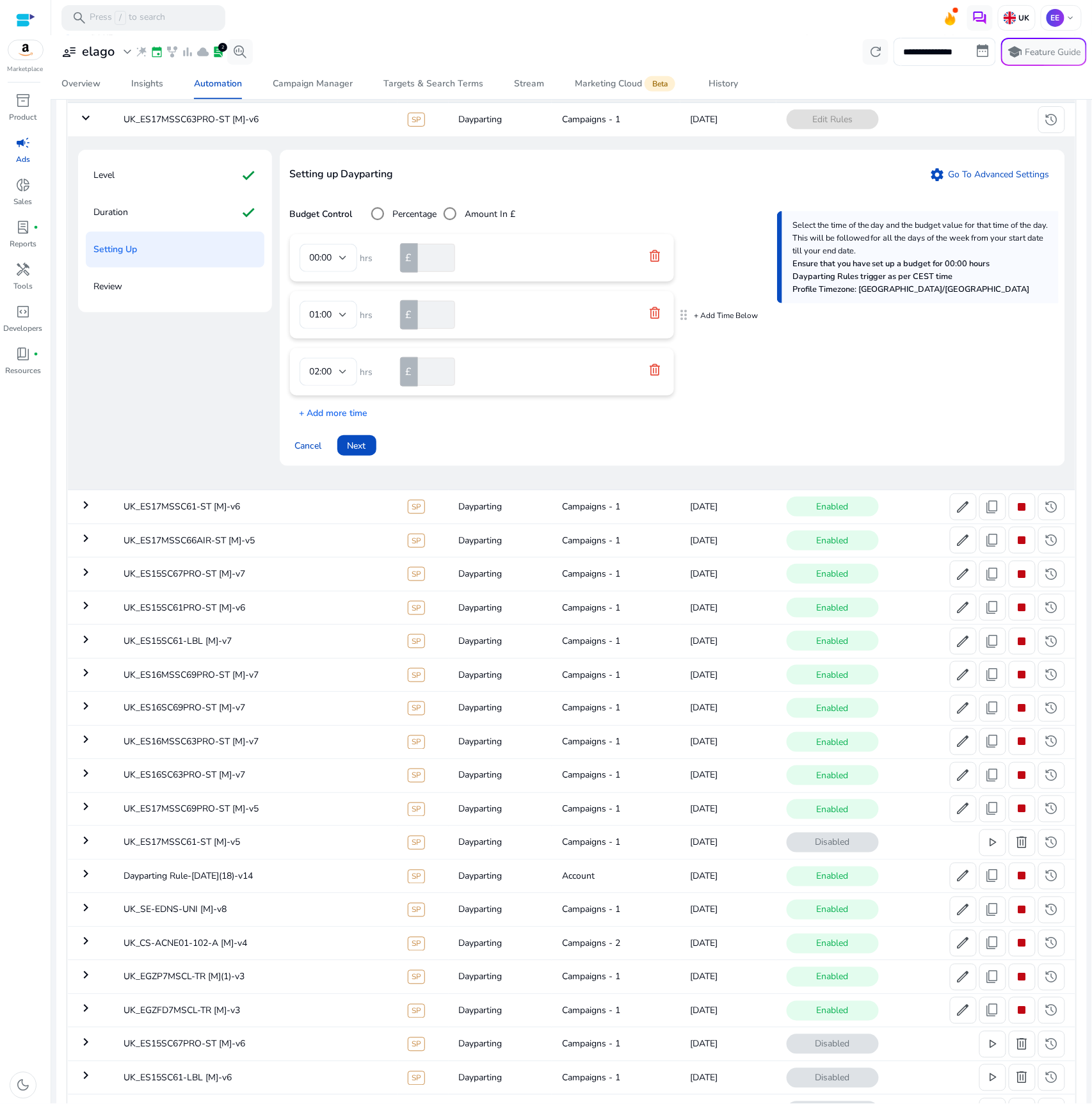
click at [658, 313] on icon at bounding box center [655, 313] width 11 height 11
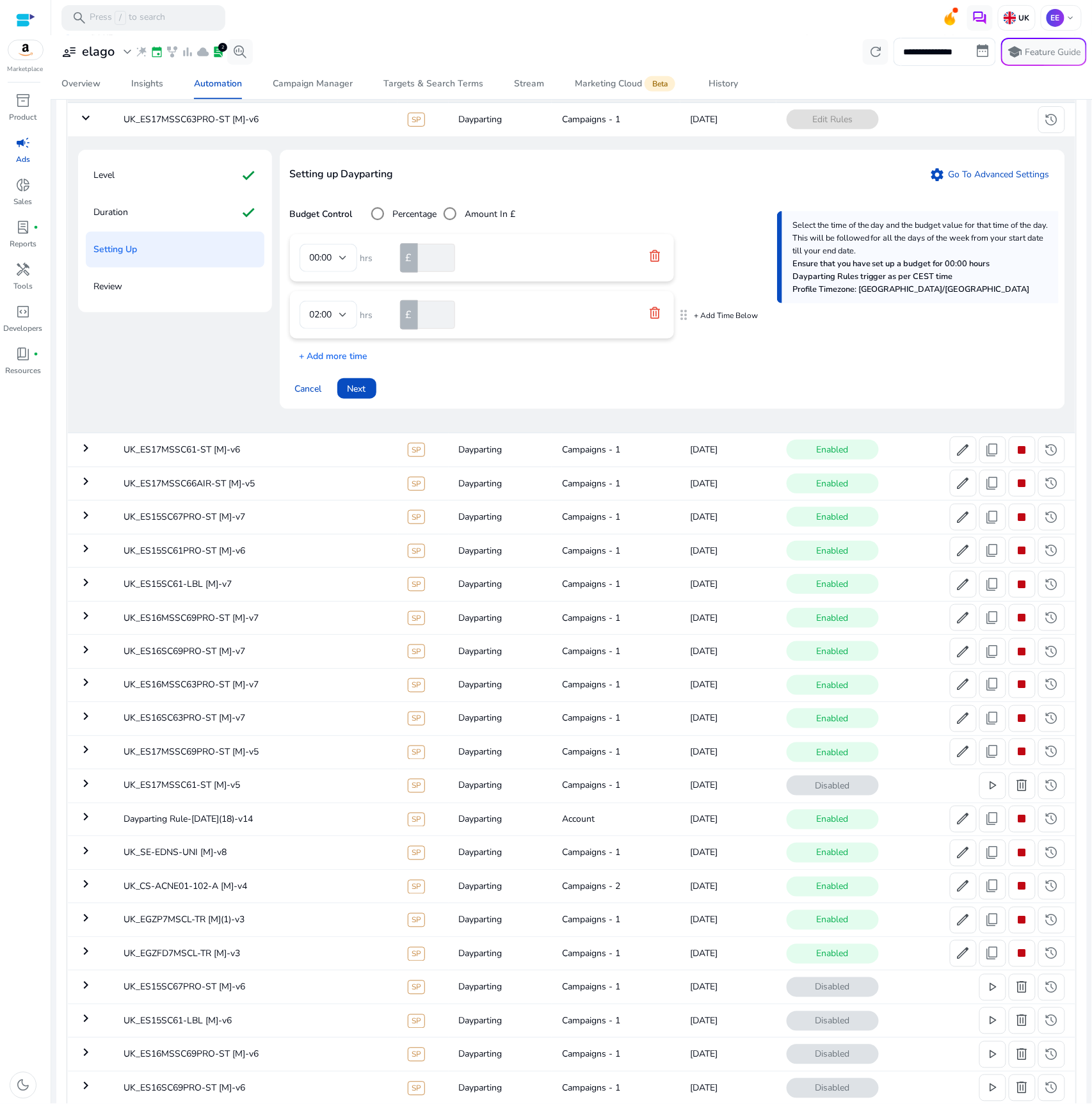
click at [659, 313] on icon at bounding box center [655, 313] width 11 height 11
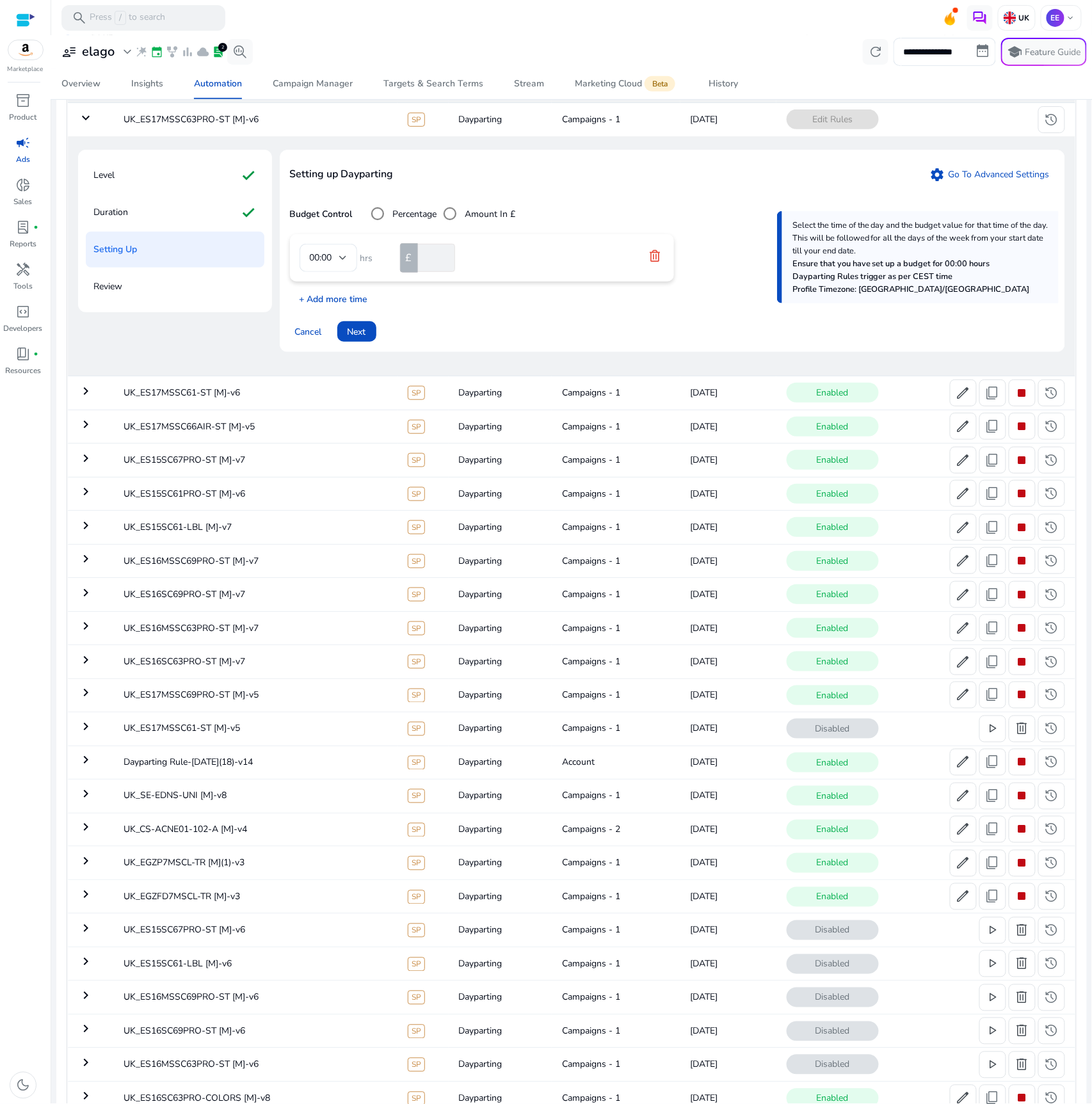
click at [357, 295] on p "+ Add more time" at bounding box center [329, 295] width 78 height 20
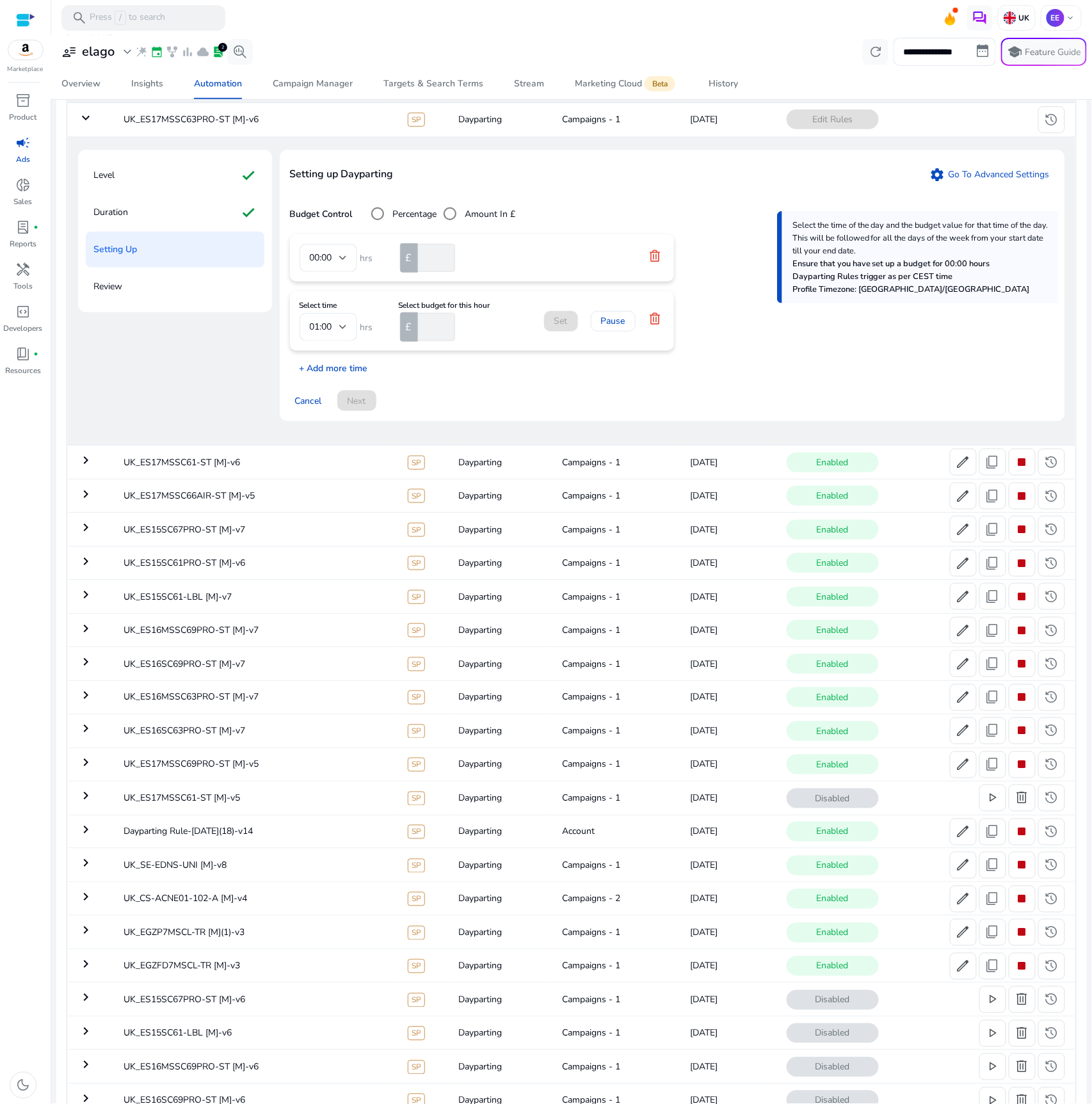
click at [345, 370] on div "Setting up Dayparting settings Go To Advanced Settings Budget Control Percentag…" at bounding box center [672, 286] width 785 height 272
drag, startPoint x: 330, startPoint y: 367, endPoint x: 424, endPoint y: 328, distance: 101.8
click at [332, 367] on p "+ Add more time" at bounding box center [329, 365] width 78 height 20
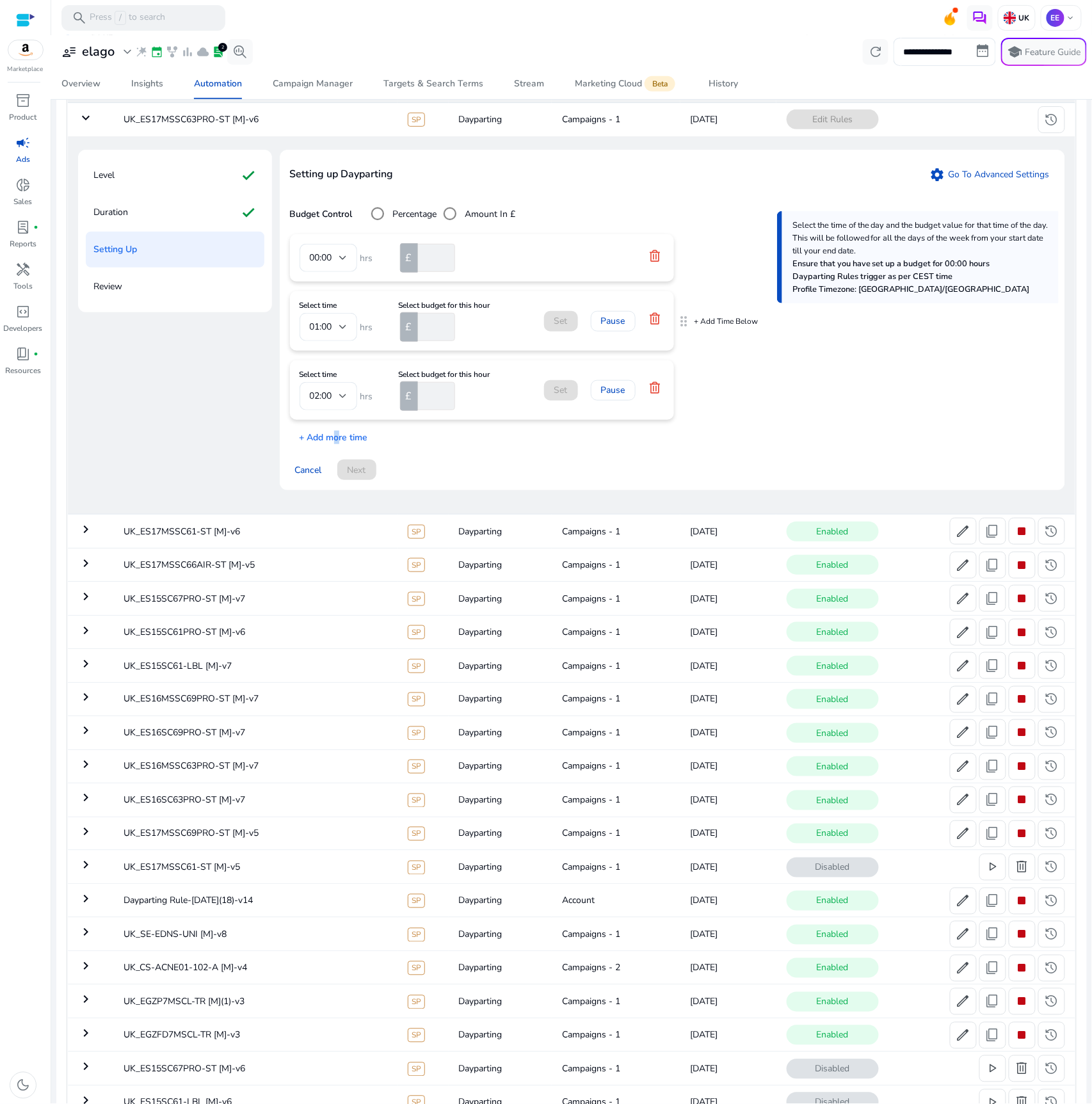
click at [425, 316] on input "number" at bounding box center [436, 326] width 40 height 28
type input "**"
click at [438, 390] on input "number" at bounding box center [436, 396] width 40 height 28
type input "**"
click at [344, 325] on div at bounding box center [343, 326] width 8 height 5
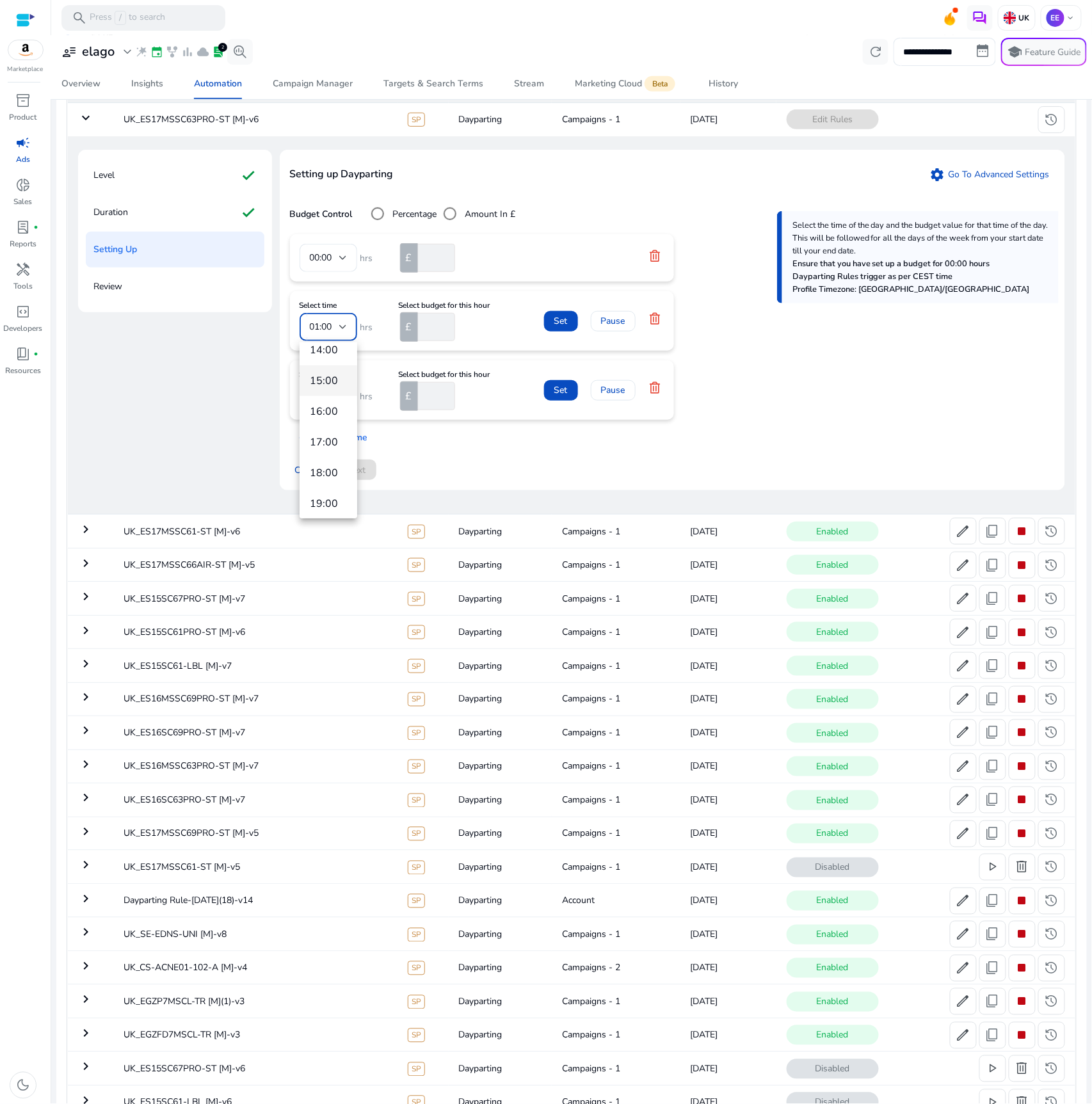
scroll to position [405, 0]
click at [324, 384] on span "15:00" at bounding box center [328, 387] width 37 height 14
click at [336, 393] on div "02:00" at bounding box center [324, 396] width 30 height 14
click at [470, 471] on div at bounding box center [546, 552] width 1092 height 1104
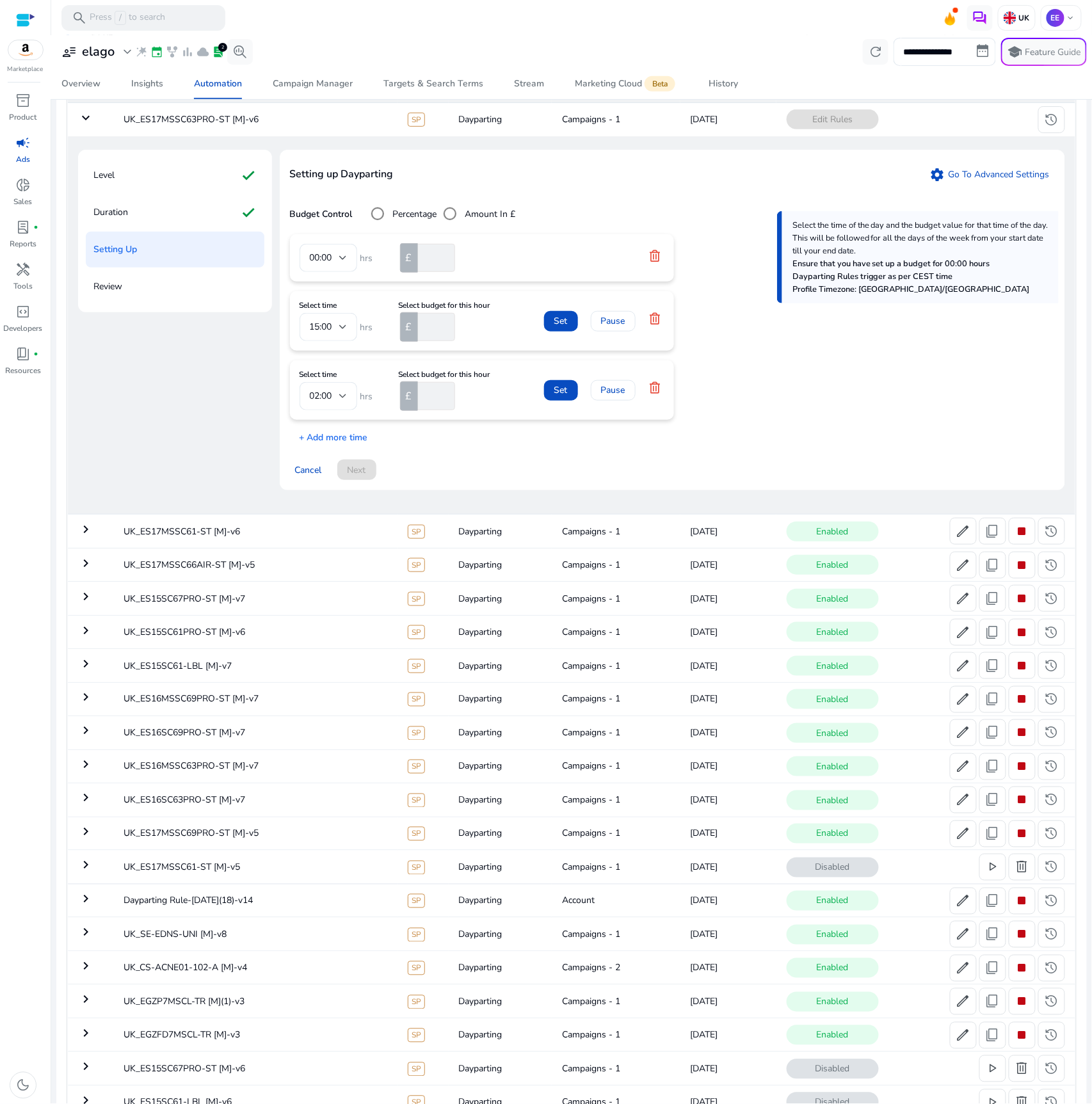
click at [83, 900] on mat-icon "keyboard_arrow_right" at bounding box center [86, 899] width 15 height 15
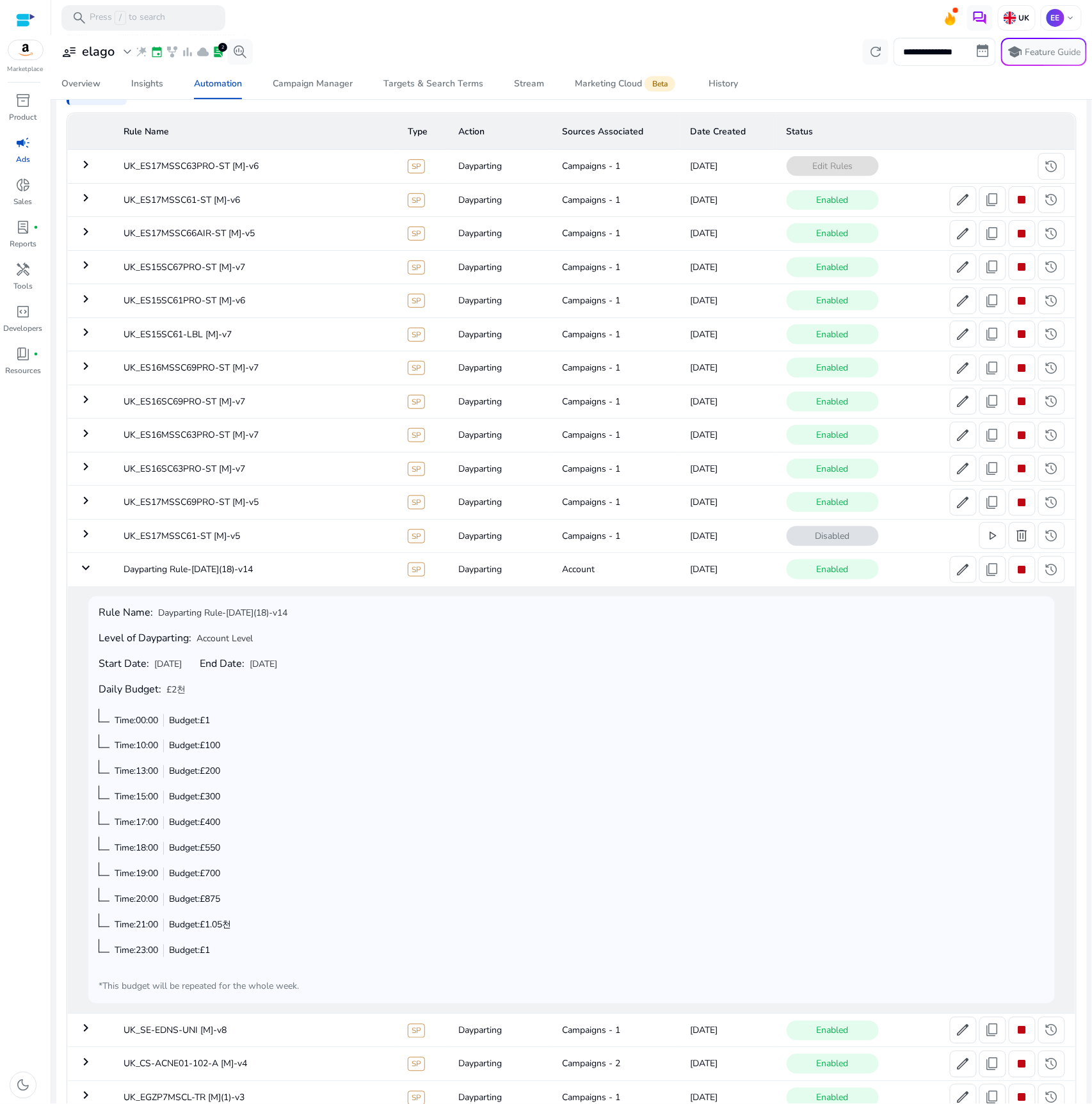
scroll to position [0, 0]
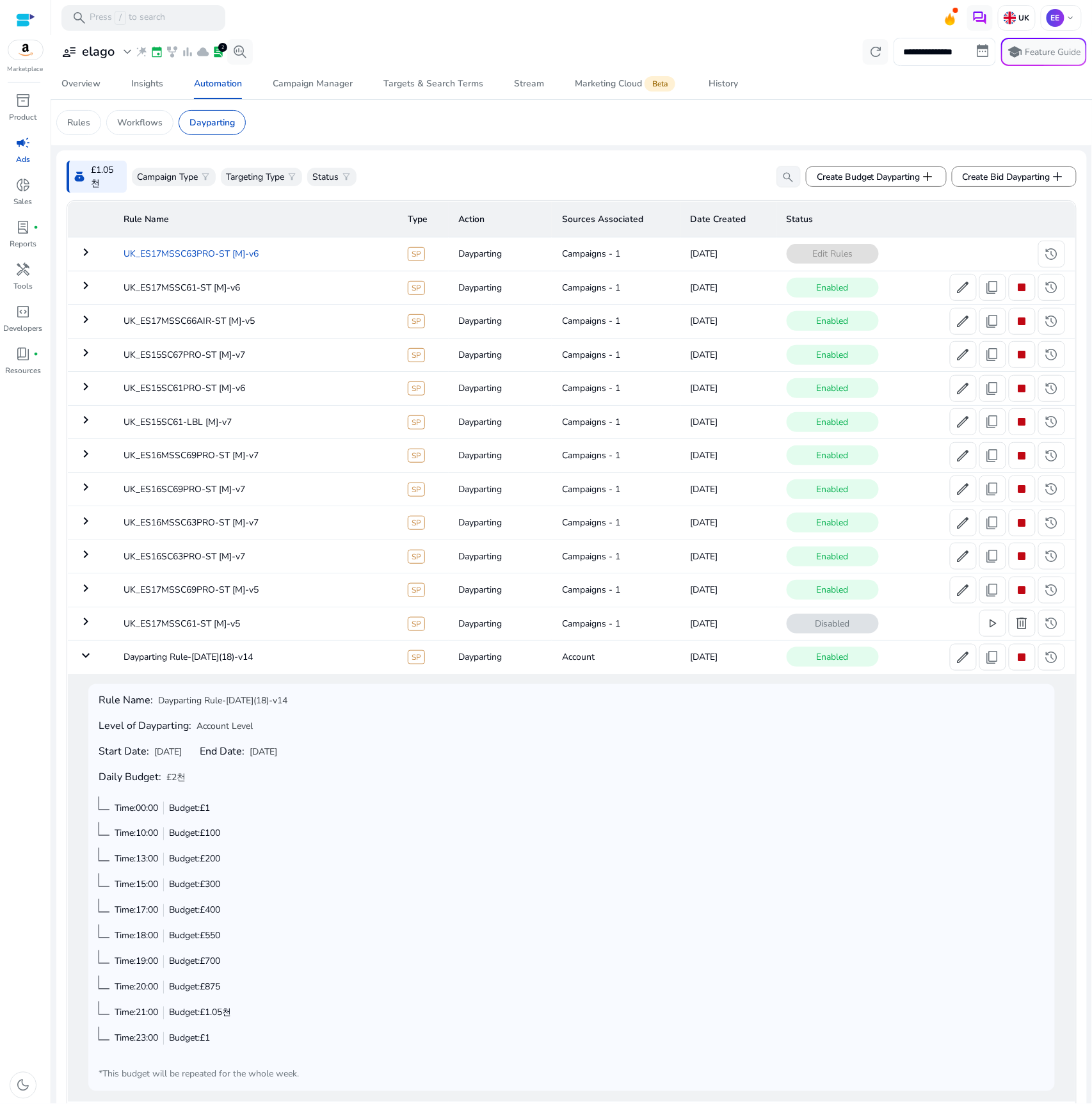
click at [249, 258] on td "UK_ES17MSSC63PRO-ST [M]-v6" at bounding box center [255, 253] width 284 height 33
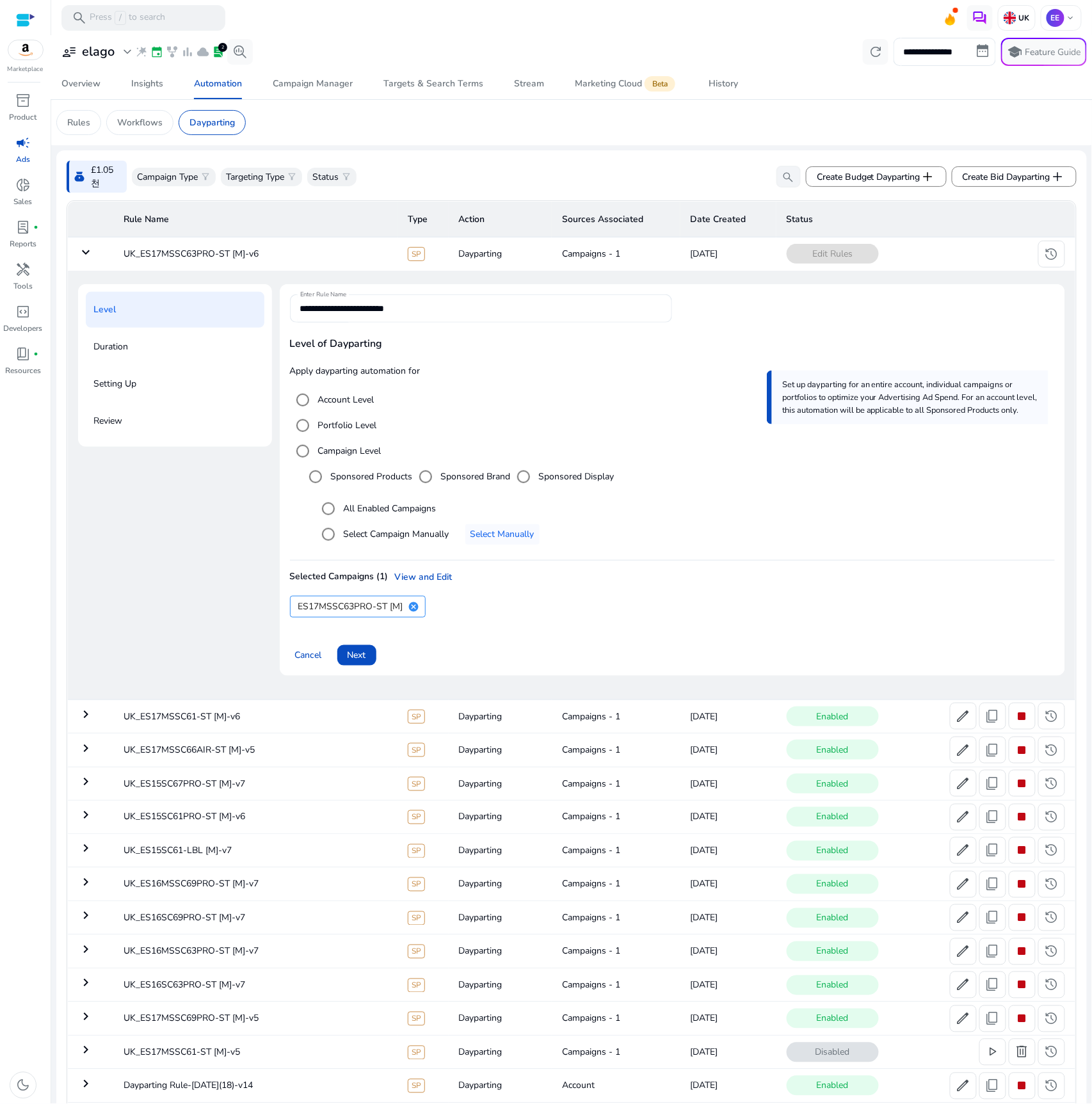
scroll to position [238, 0]
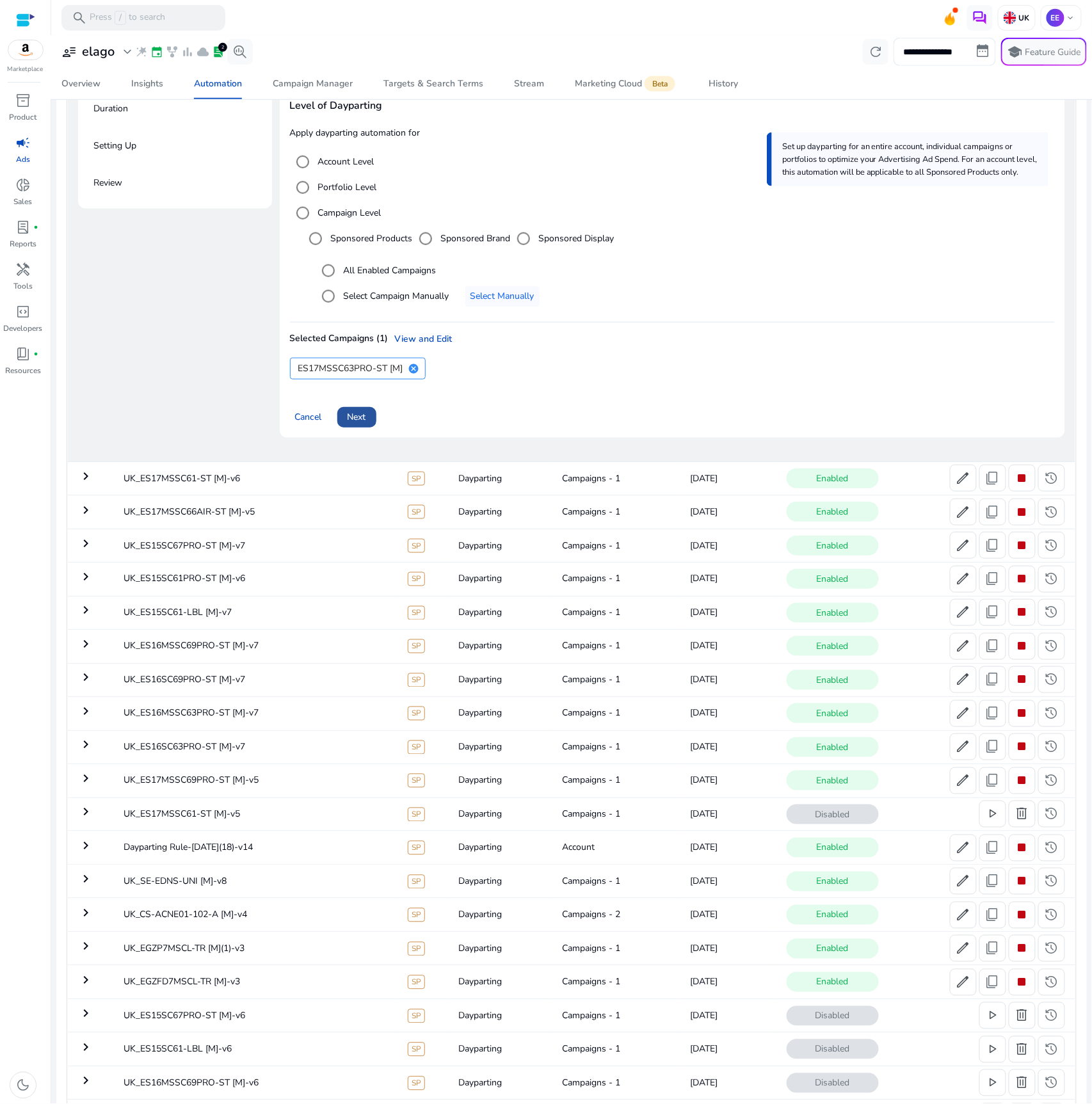
click at [354, 417] on span "Next" at bounding box center [357, 417] width 18 height 13
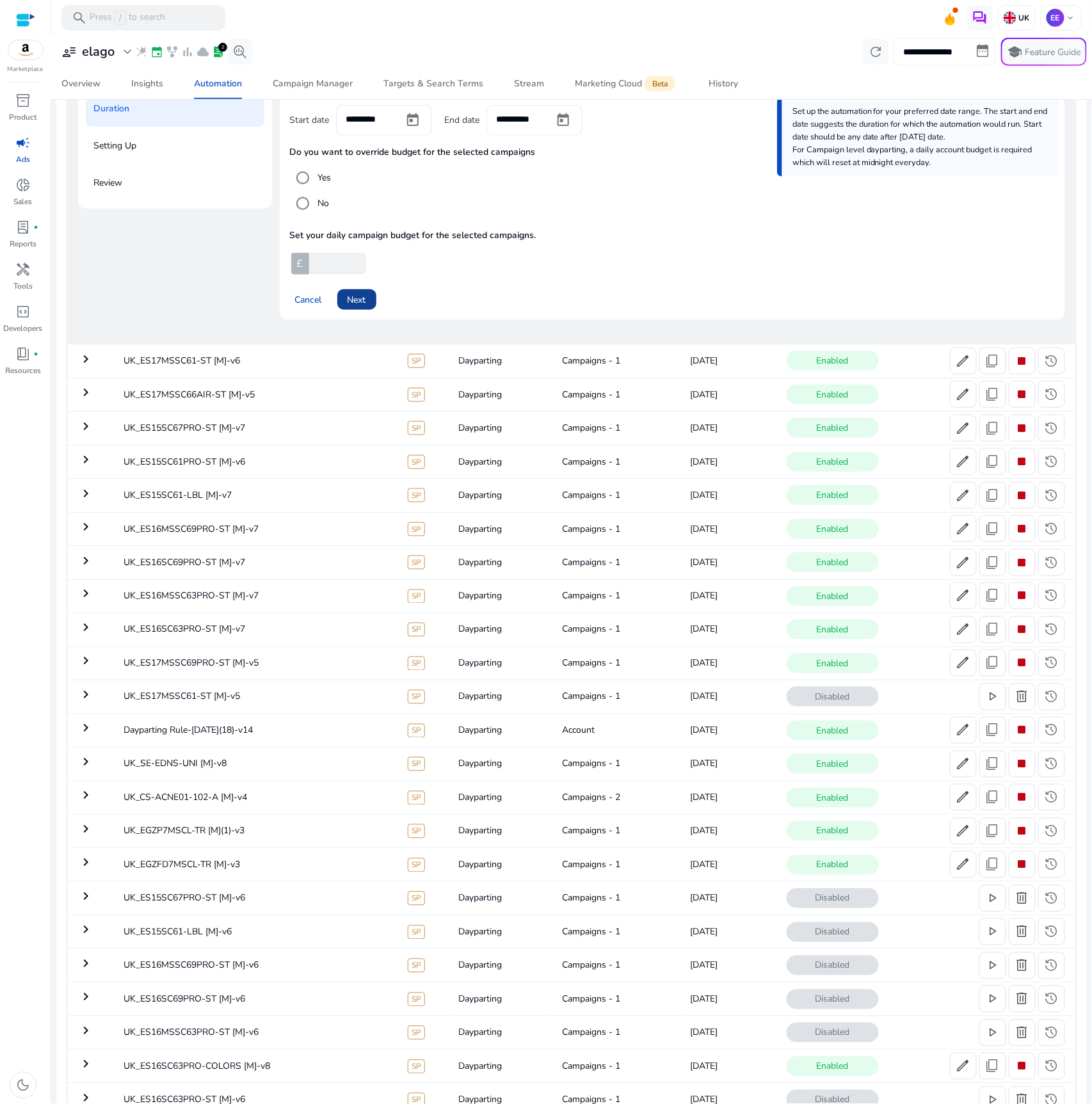
click at [356, 301] on span "Next" at bounding box center [357, 300] width 18 height 13
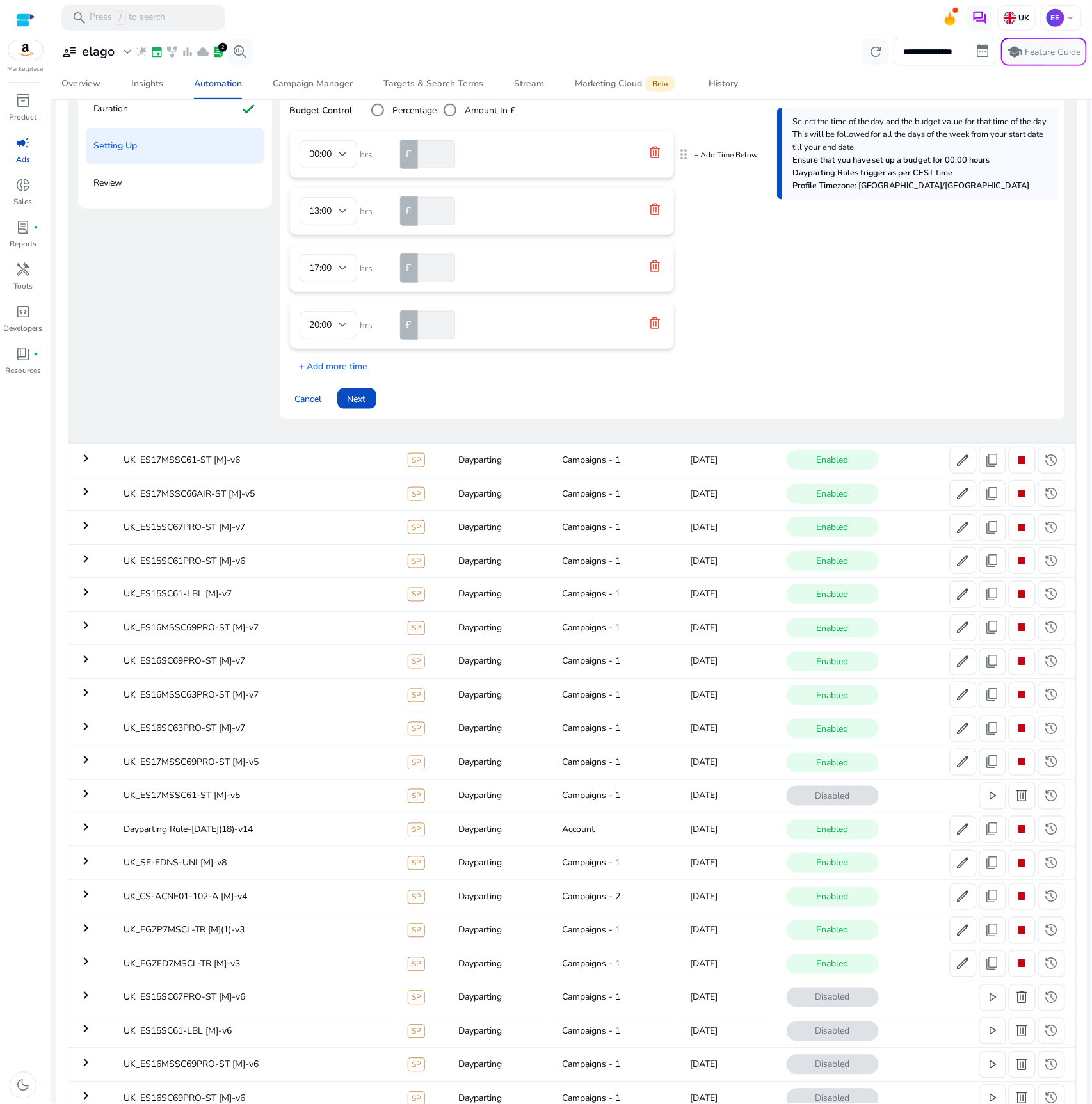
click at [652, 146] on icon at bounding box center [654, 152] width 12 height 12
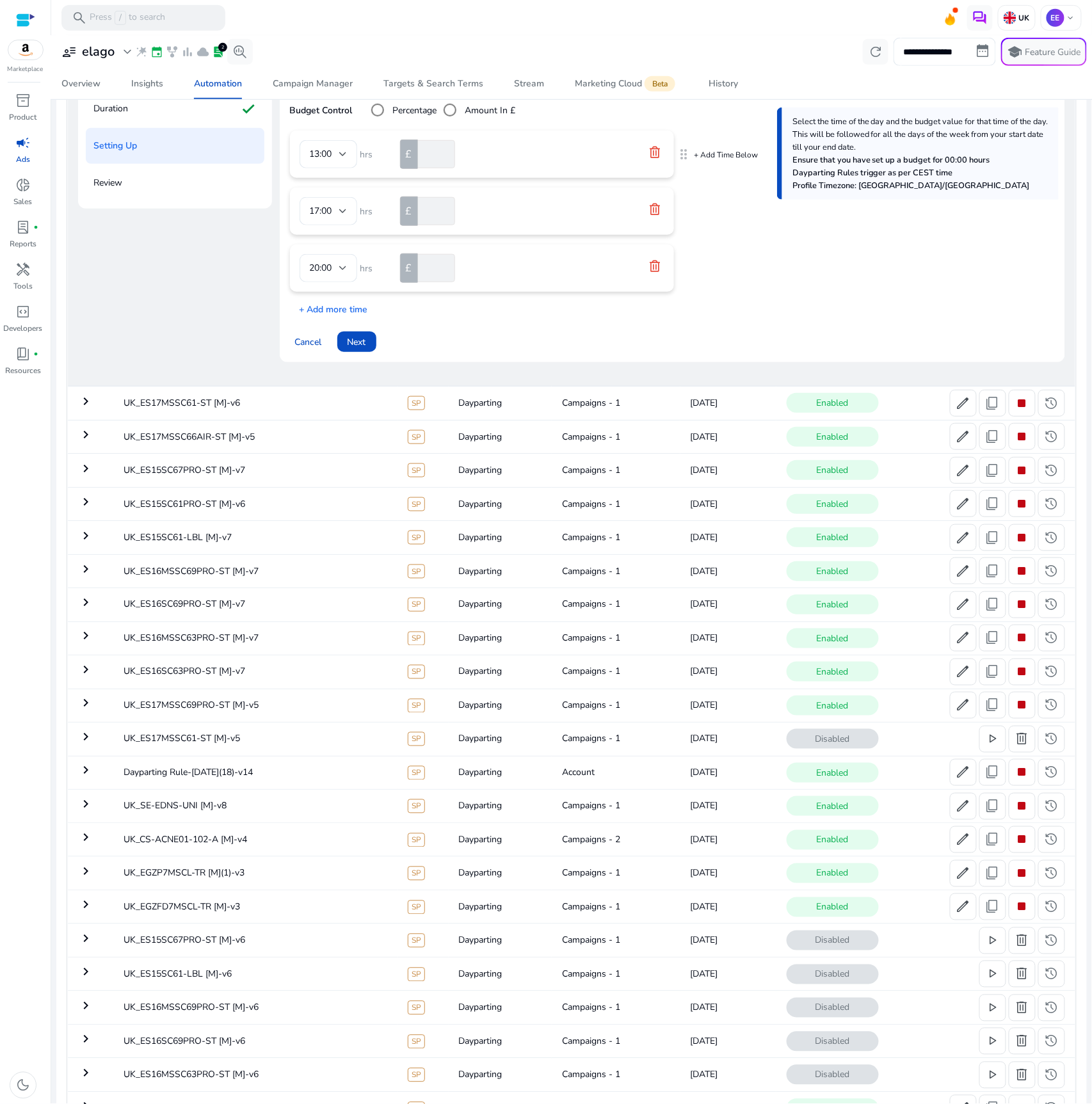
click at [653, 158] on icon at bounding box center [654, 152] width 12 height 12
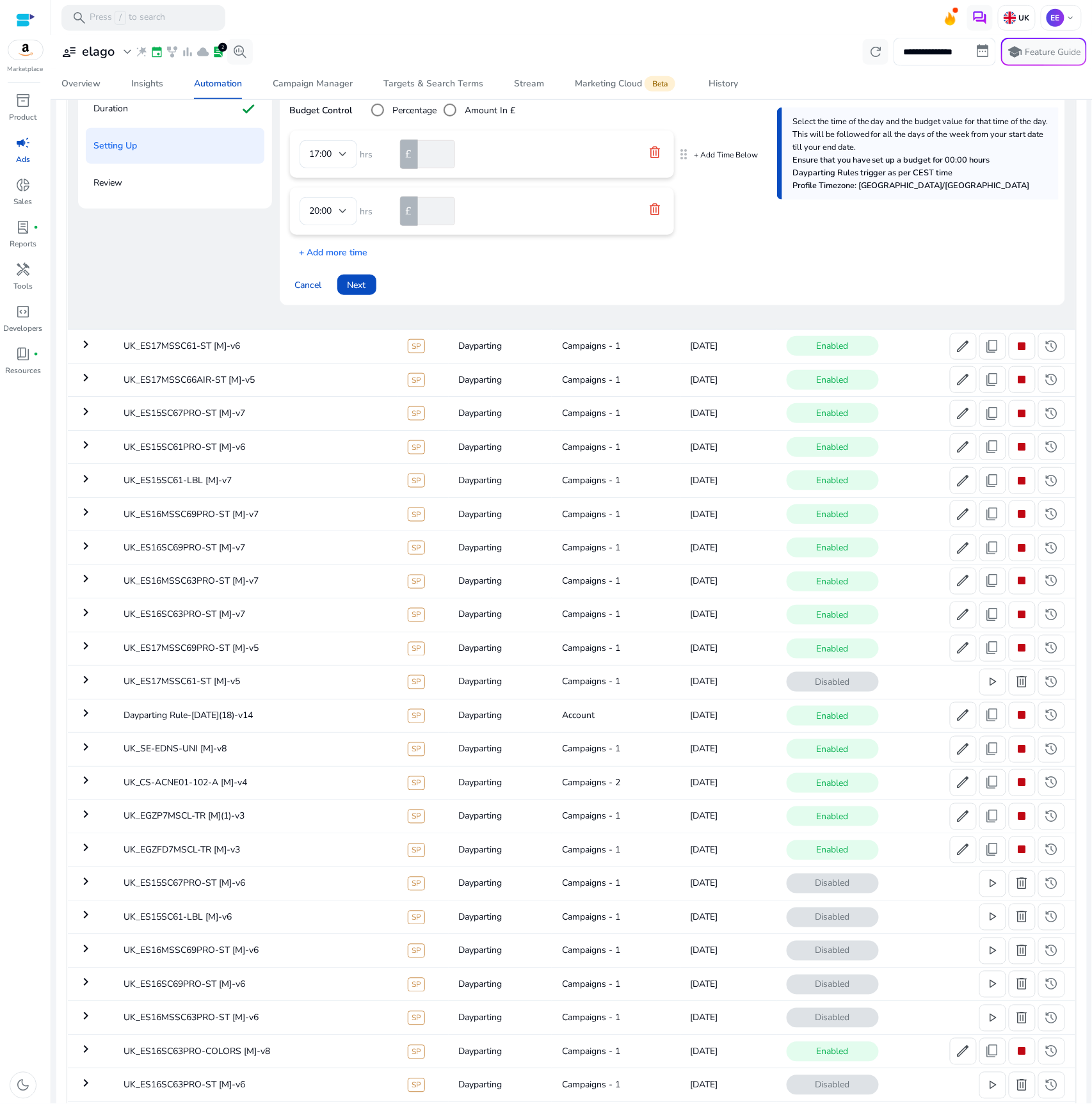
click at [653, 158] on icon at bounding box center [654, 152] width 12 height 12
click at [653, 203] on icon at bounding box center [654, 208] width 12 height 12
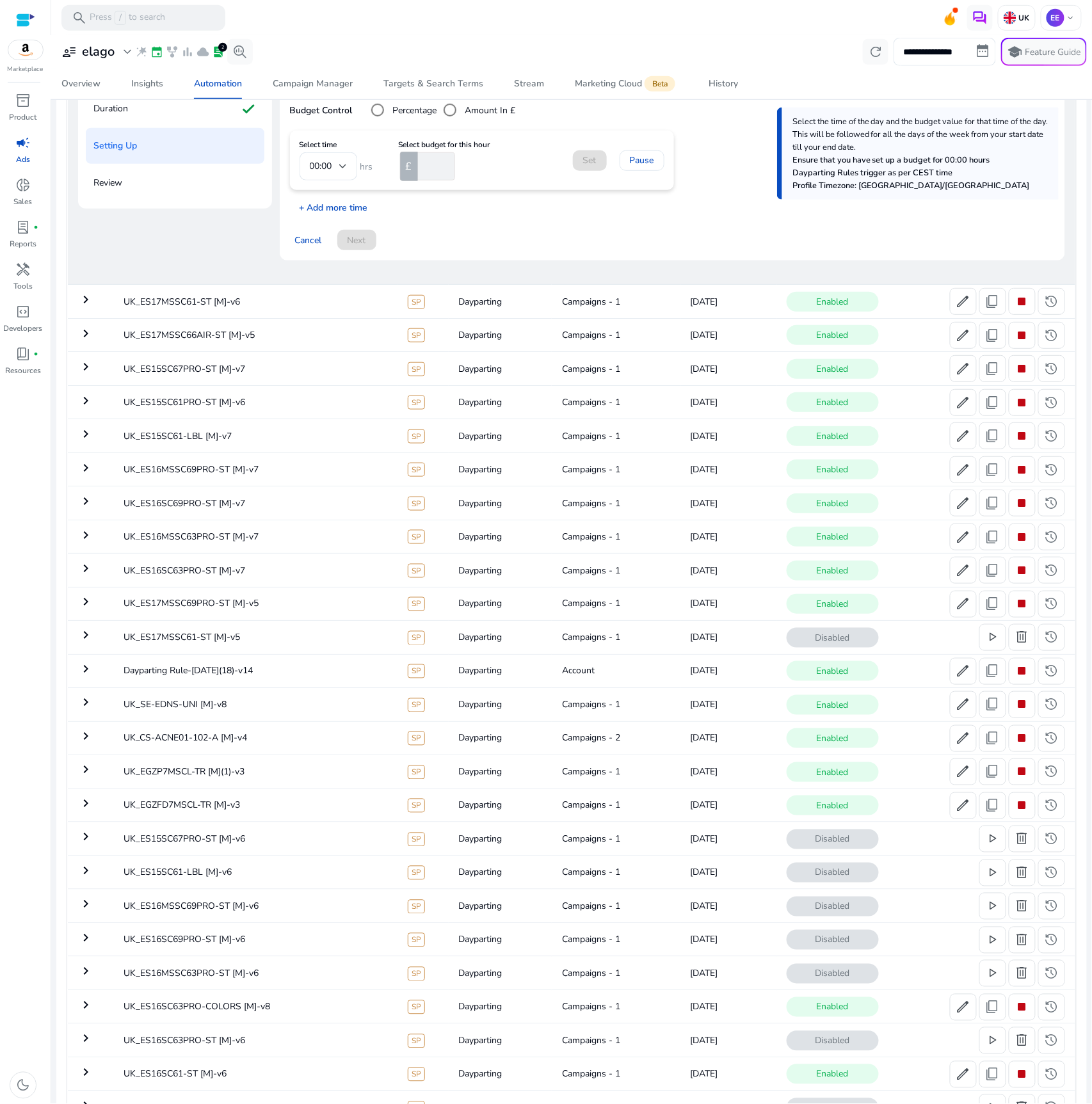
click at [352, 206] on p "+ Add more time" at bounding box center [329, 205] width 78 height 20
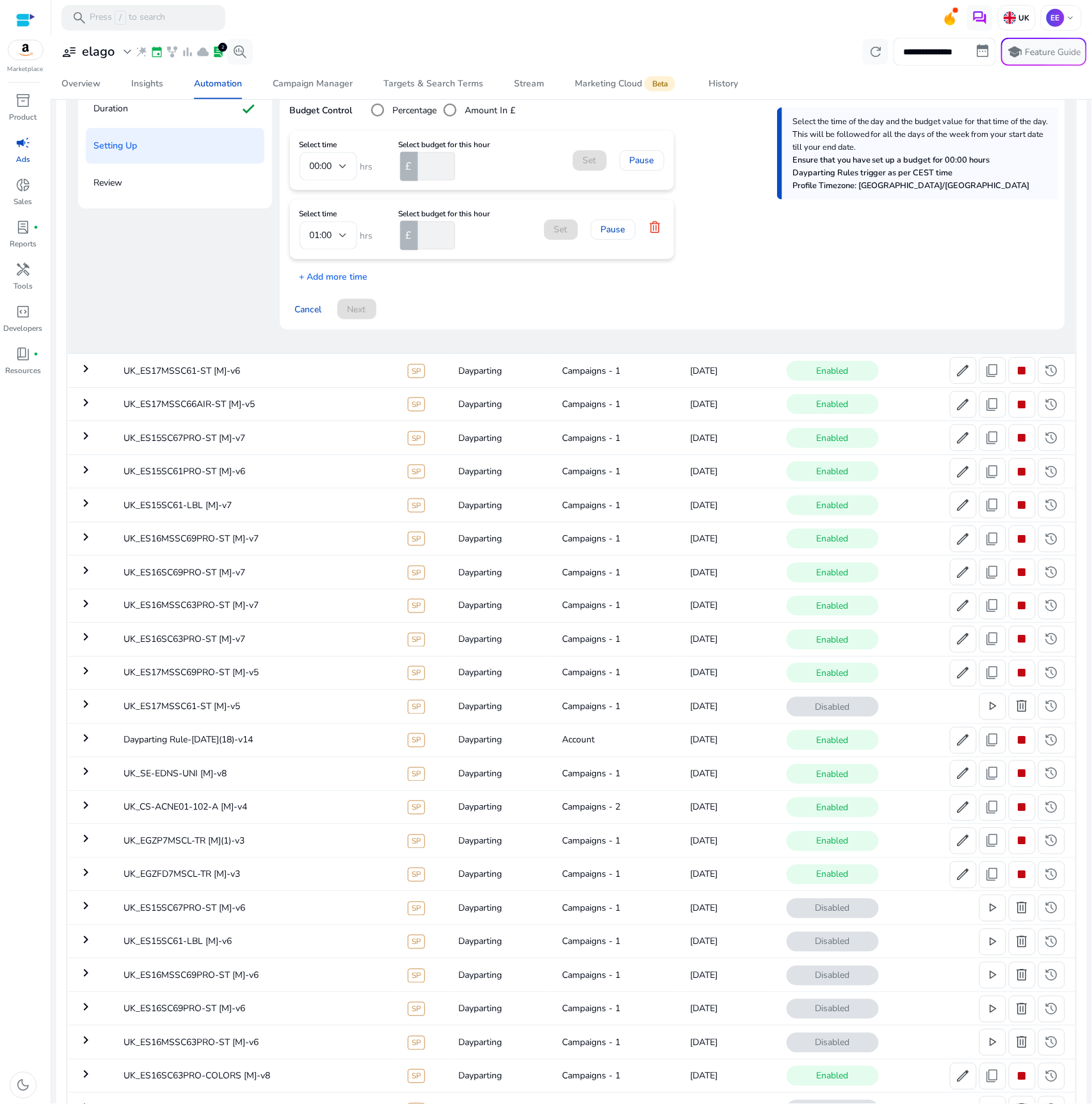
drag, startPoint x: 338, startPoint y: 286, endPoint x: 391, endPoint y: 210, distance: 92.7
click at [338, 285] on div "Setting up Dayparting settings Go To Advanced Settings Budget Control Percentag…" at bounding box center [672, 187] width 785 height 284
drag, startPoint x: 429, startPoint y: 170, endPoint x: 378, endPoint y: 271, distance: 113.1
click at [428, 170] on input "number" at bounding box center [436, 165] width 40 height 28
type input "**"
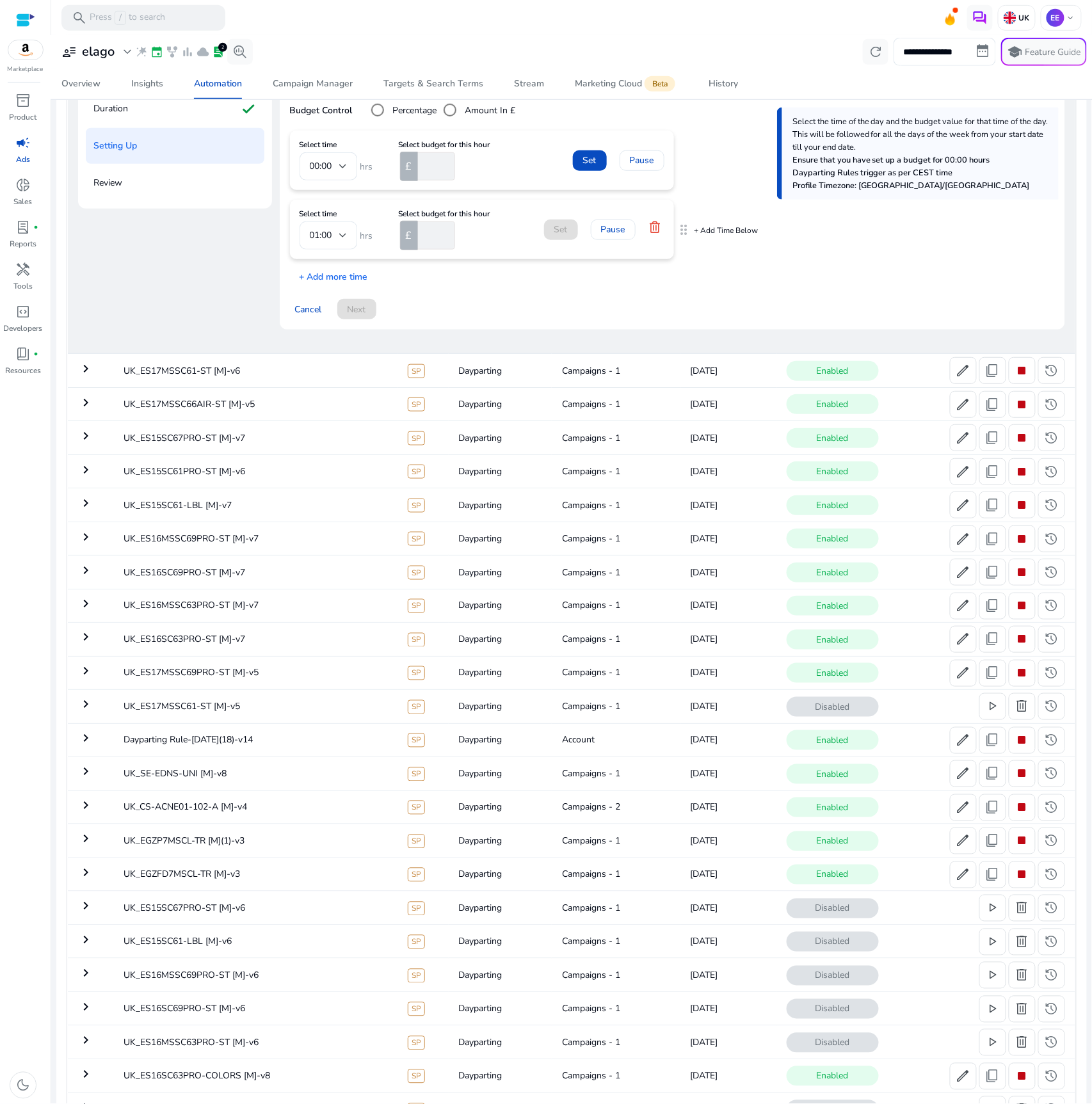
click at [423, 231] on input "number" at bounding box center [436, 235] width 40 height 28
type input "**"
click at [369, 276] on div "Select time 00:00 hrs Select budget for this hour £ ** Set Pause Select time 01…" at bounding box center [672, 207] width 765 height 153
click at [358, 280] on p "+ Add more time" at bounding box center [329, 273] width 78 height 20
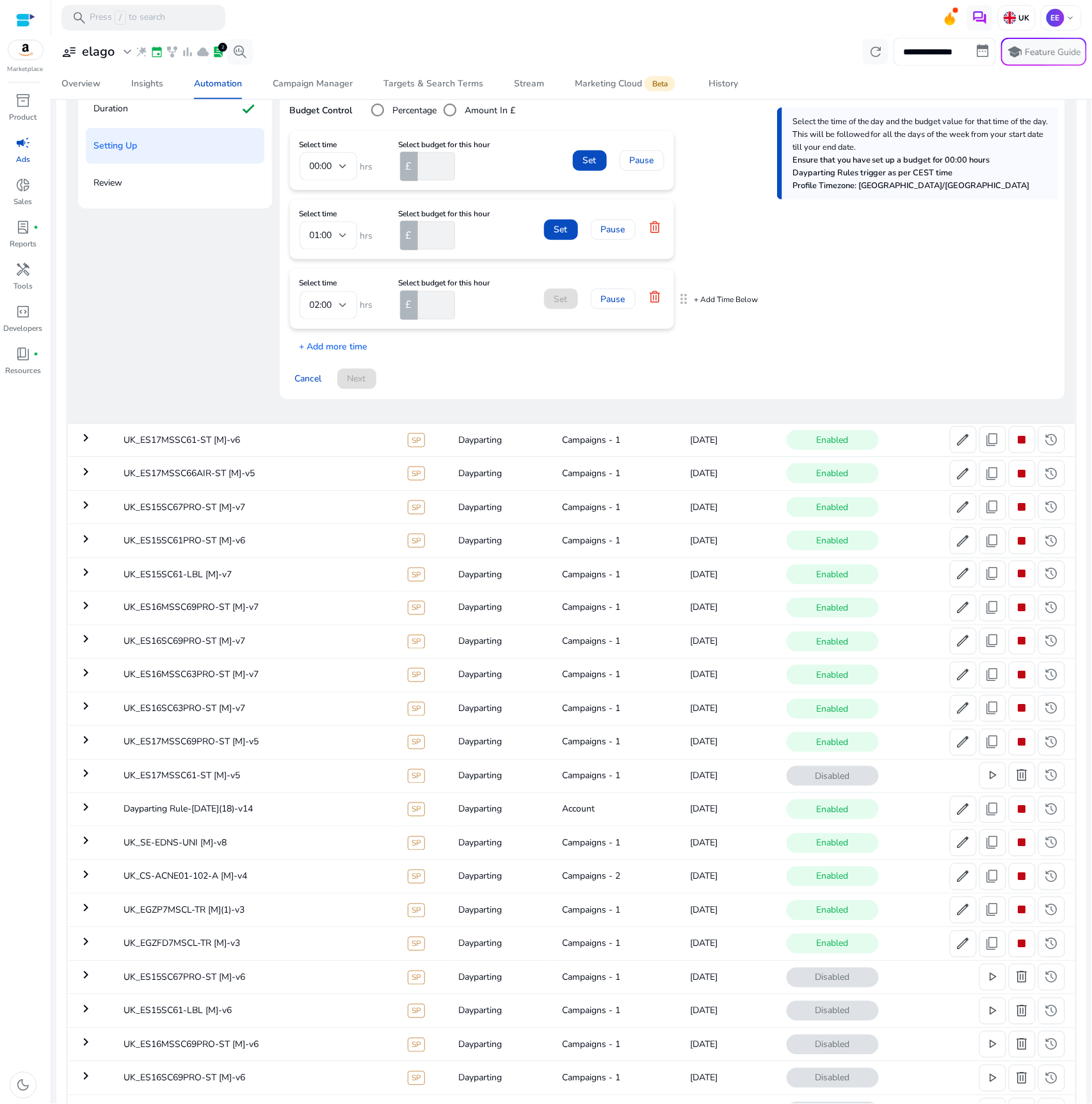
click at [433, 301] on input "number" at bounding box center [436, 305] width 40 height 28
type input "**"
click at [339, 233] on div at bounding box center [343, 235] width 8 height 5
click at [324, 334] on span "13:00" at bounding box center [328, 340] width 37 height 14
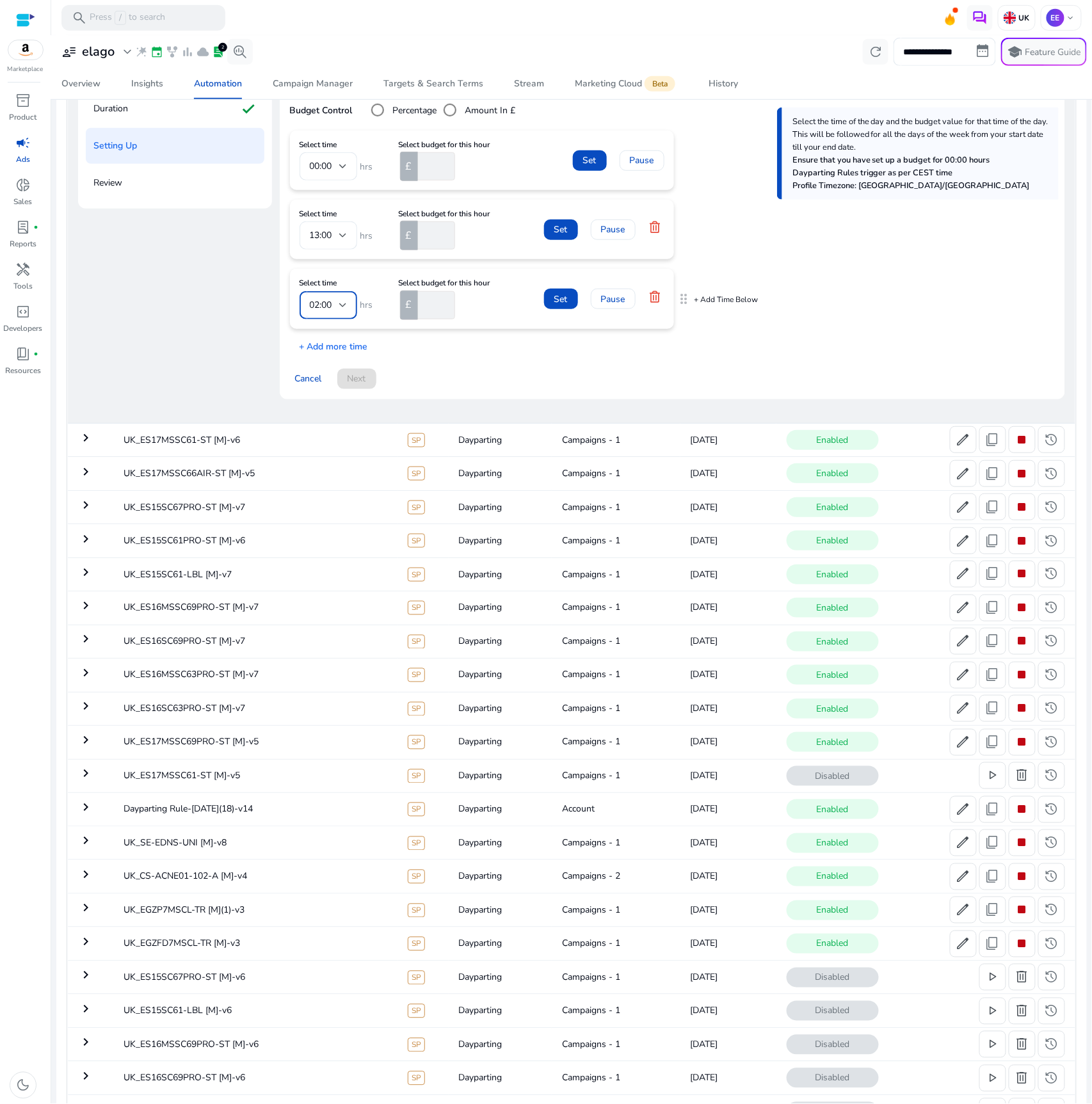
click at [334, 313] on div "02:00" at bounding box center [324, 305] width 30 height 14
click at [327, 393] on span "18:00" at bounding box center [328, 391] width 37 height 14
click at [588, 162] on span "Set" at bounding box center [590, 161] width 13 height 13
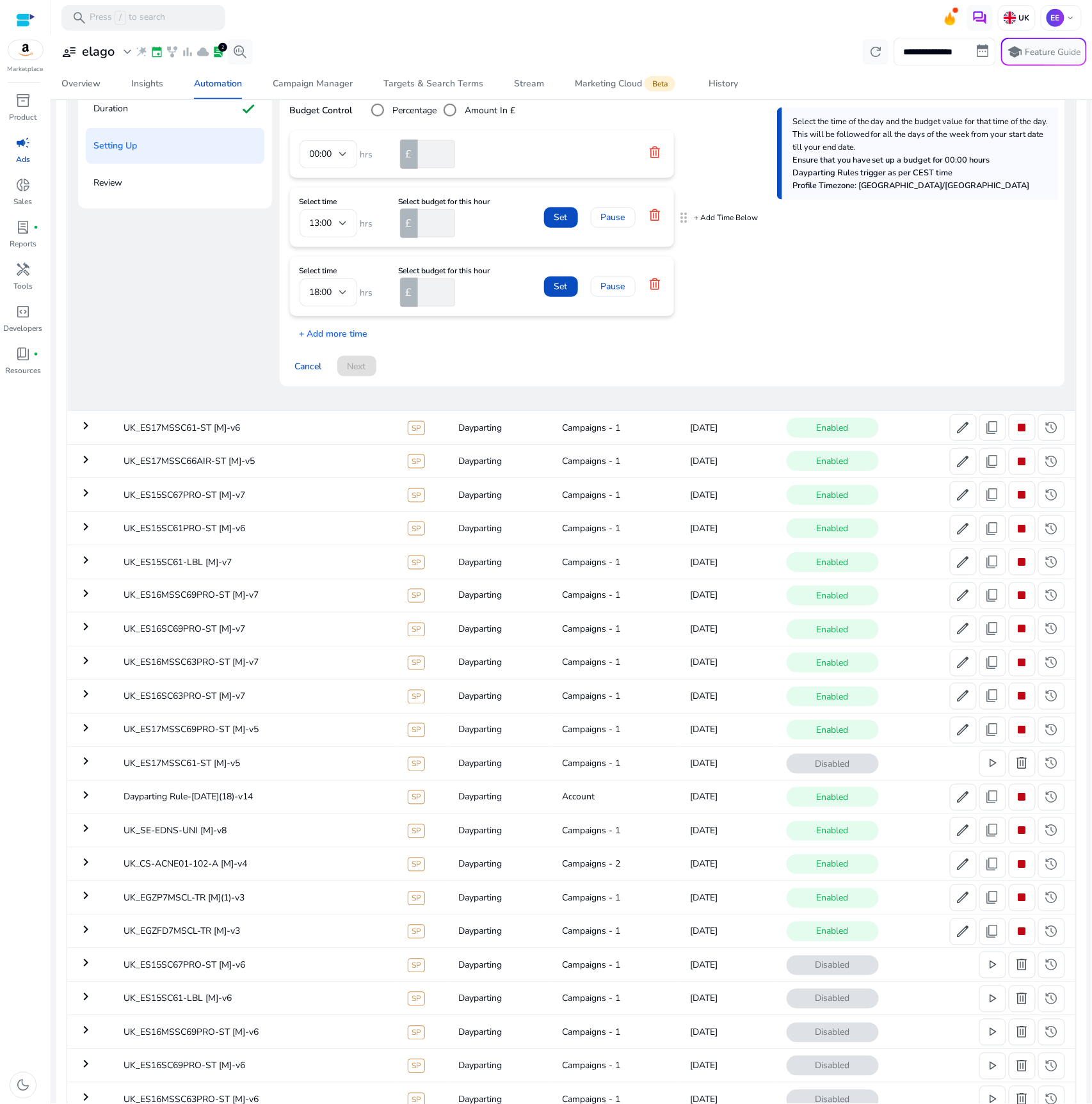
drag, startPoint x: 561, startPoint y: 214, endPoint x: 562, endPoint y: 224, distance: 10.0
click at [561, 214] on span "Set" at bounding box center [561, 217] width 13 height 13
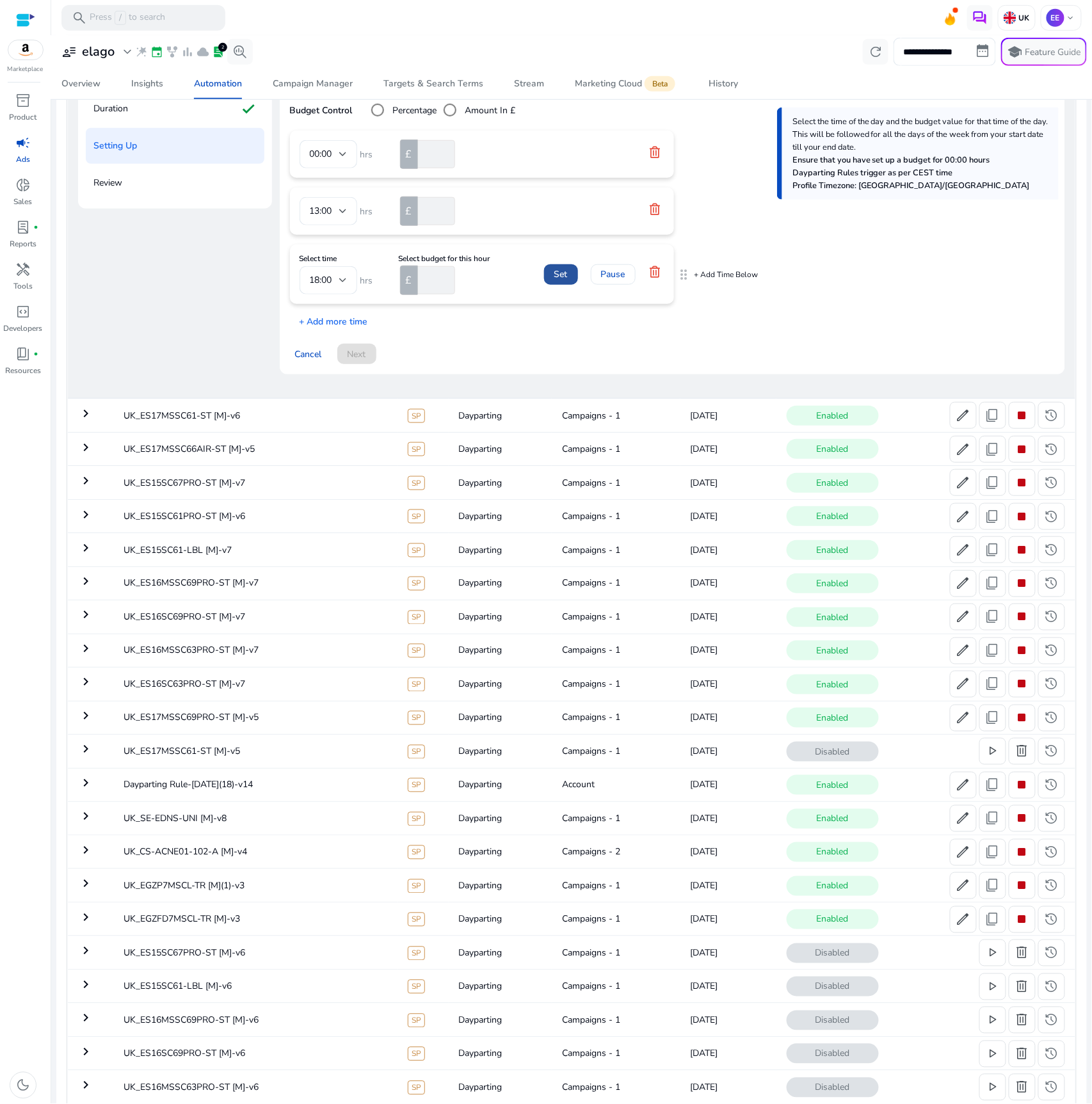
click at [560, 287] on span at bounding box center [560, 274] width 33 height 31
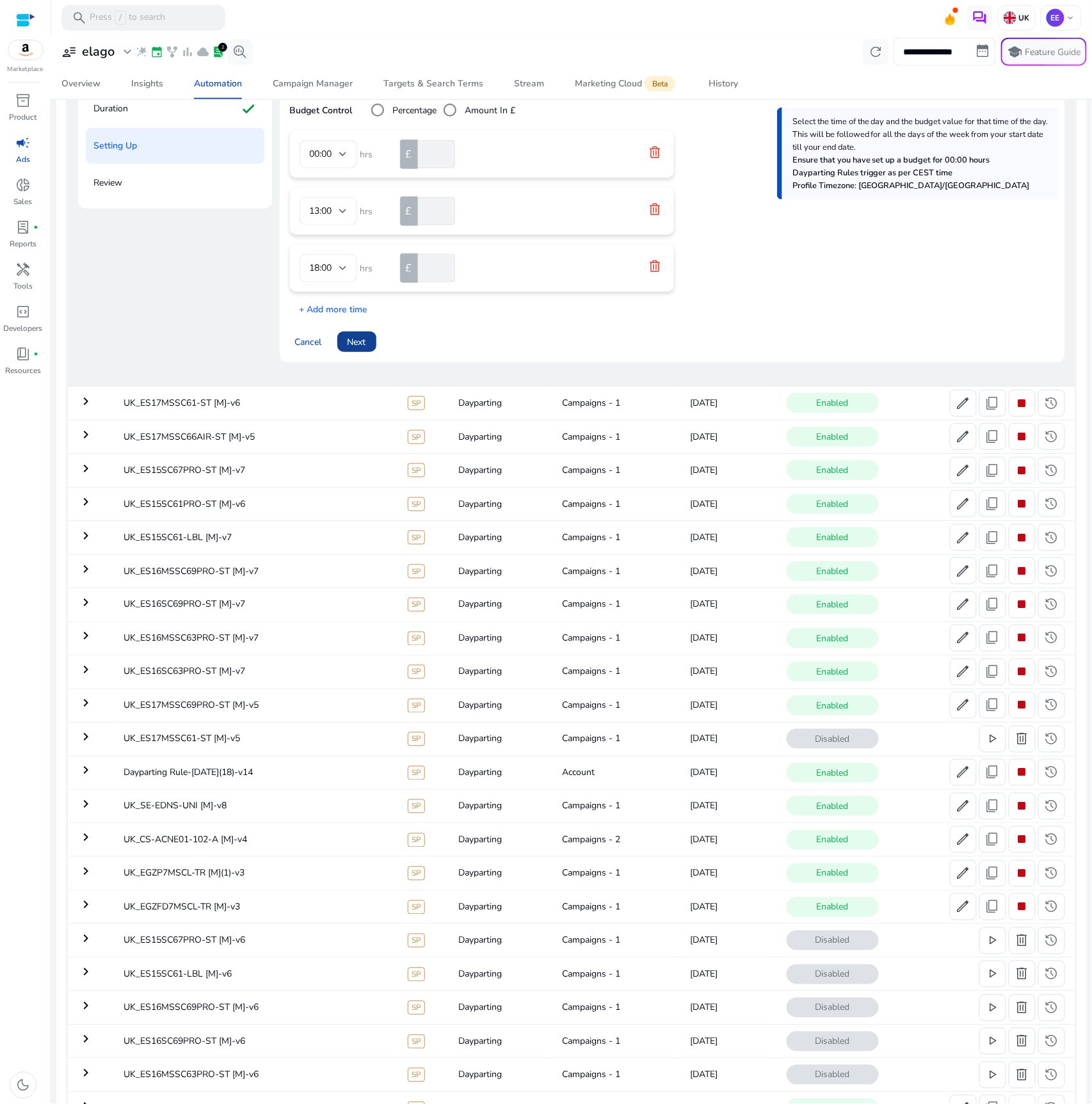
click at [370, 344] on span at bounding box center [357, 341] width 39 height 31
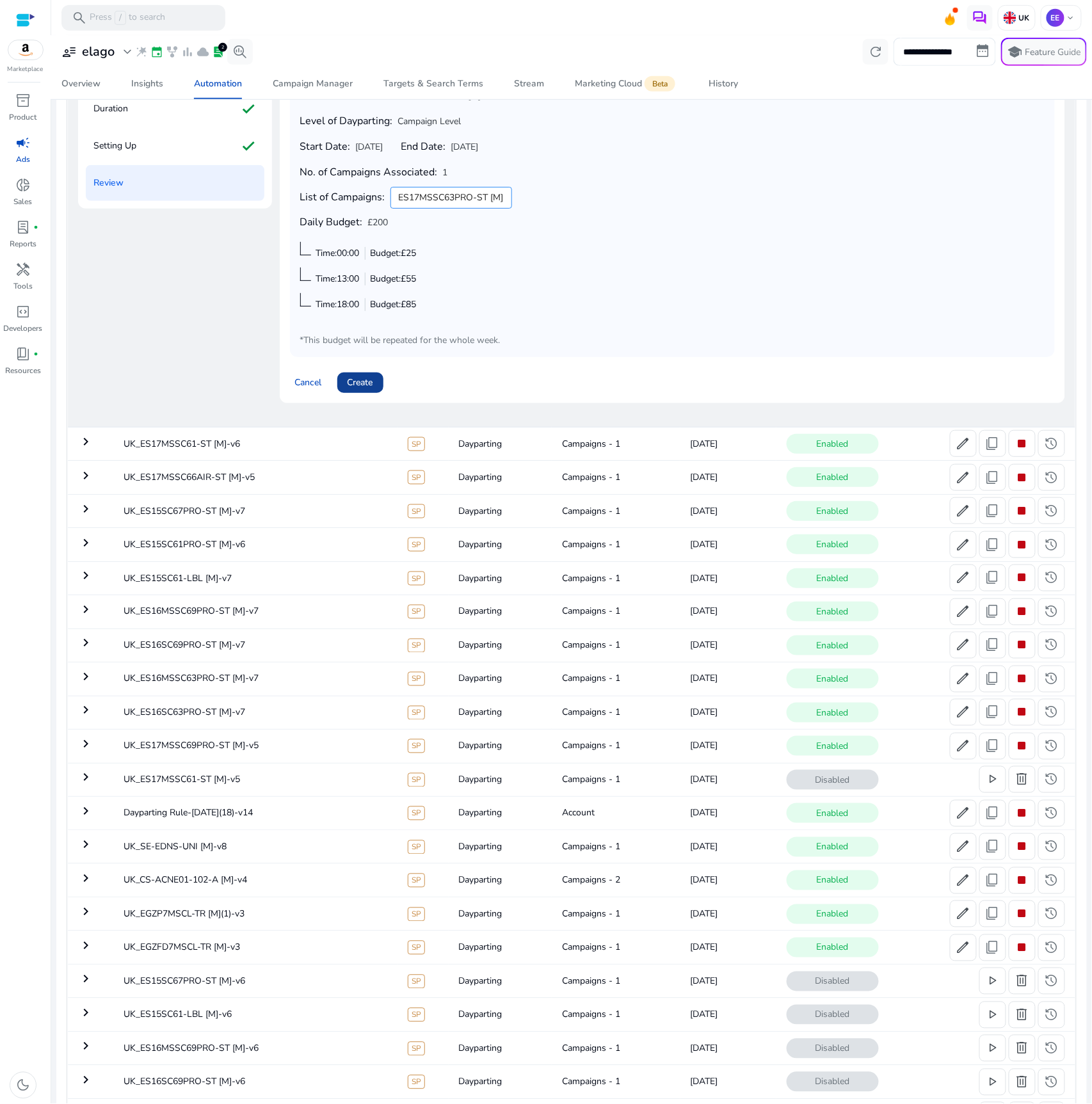
click at [358, 387] on span "Create" at bounding box center [360, 382] width 26 height 13
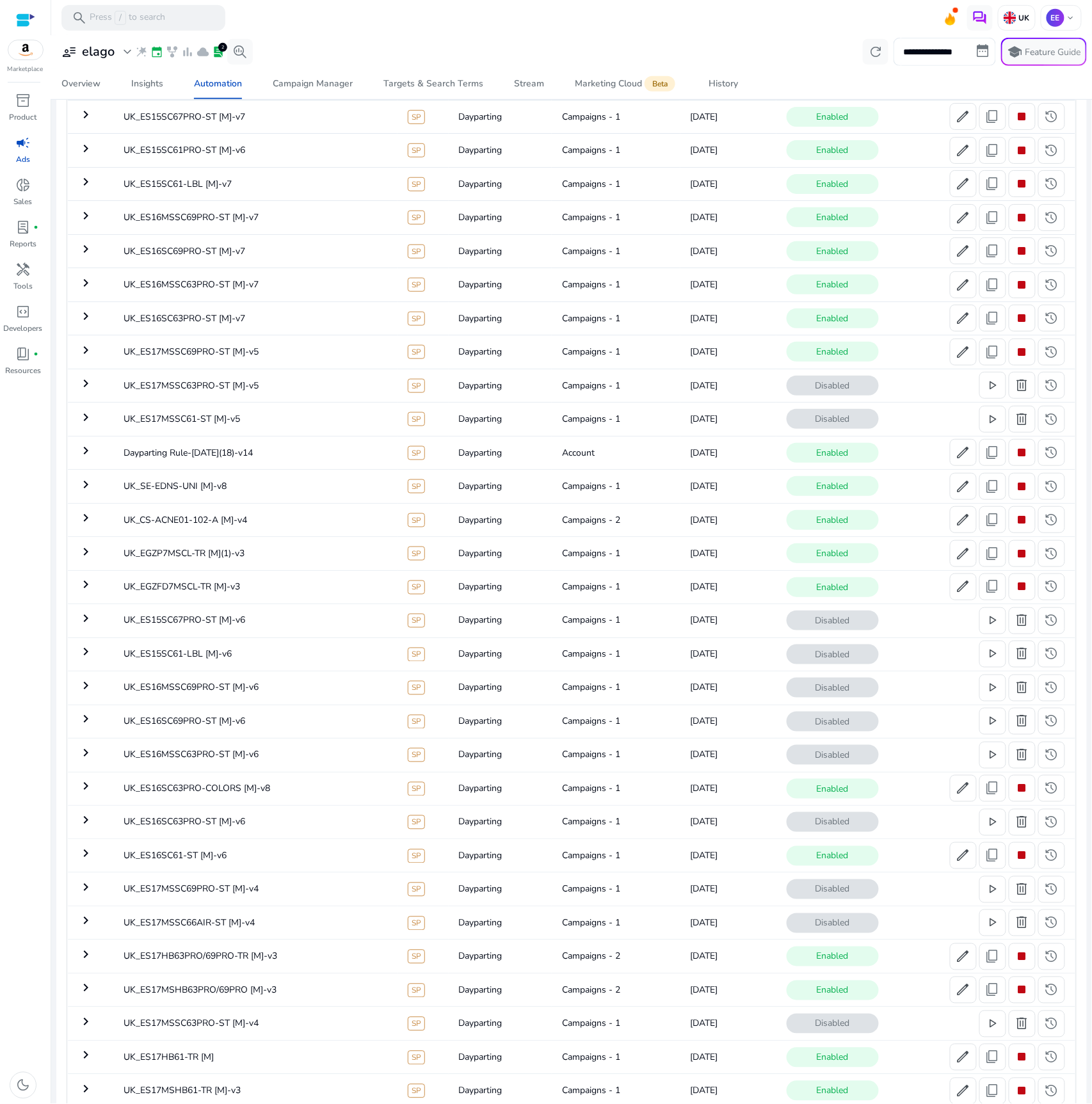
scroll to position [0, 0]
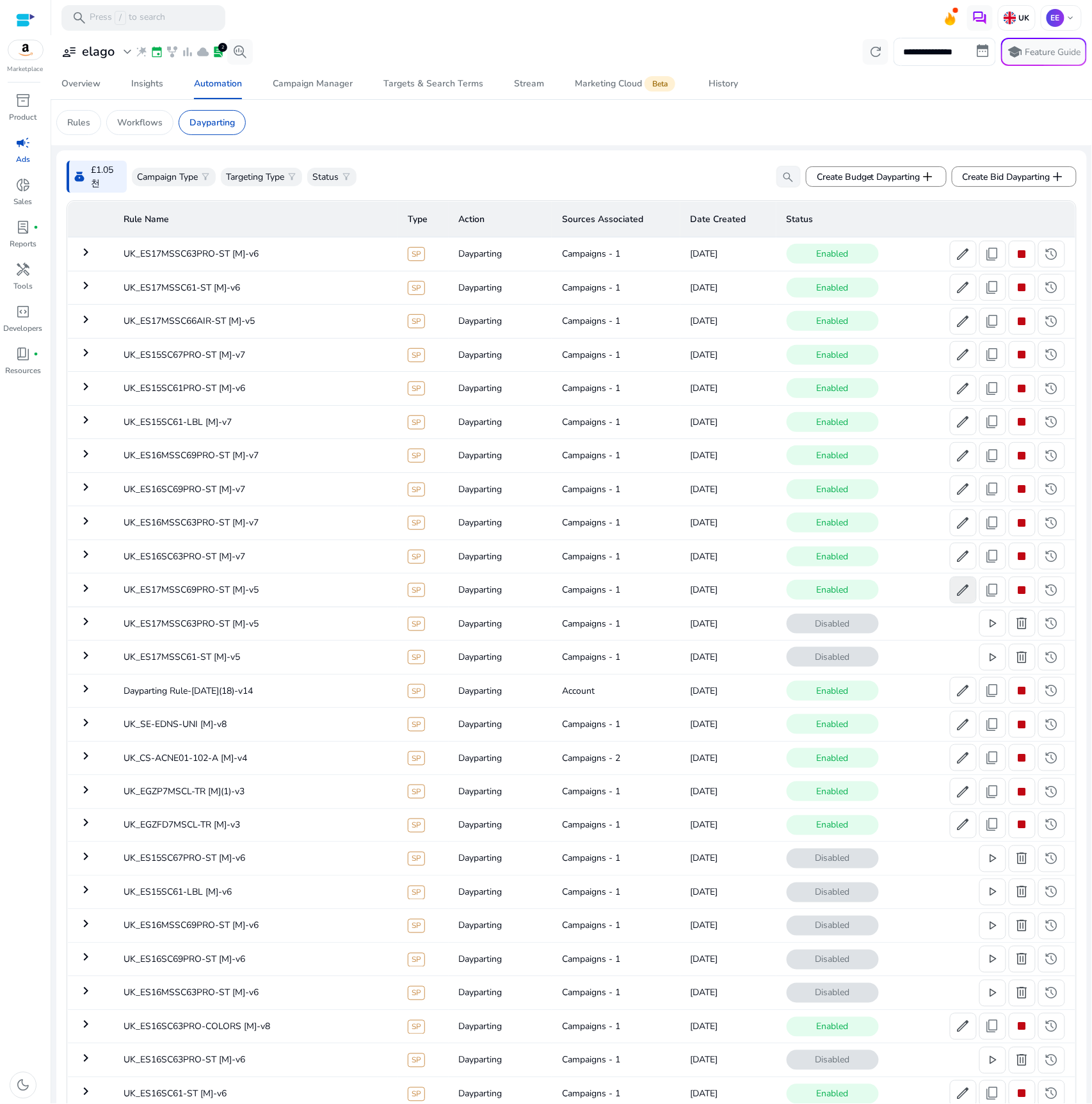
click at [956, 592] on span "edit" at bounding box center [964, 590] width 15 height 15
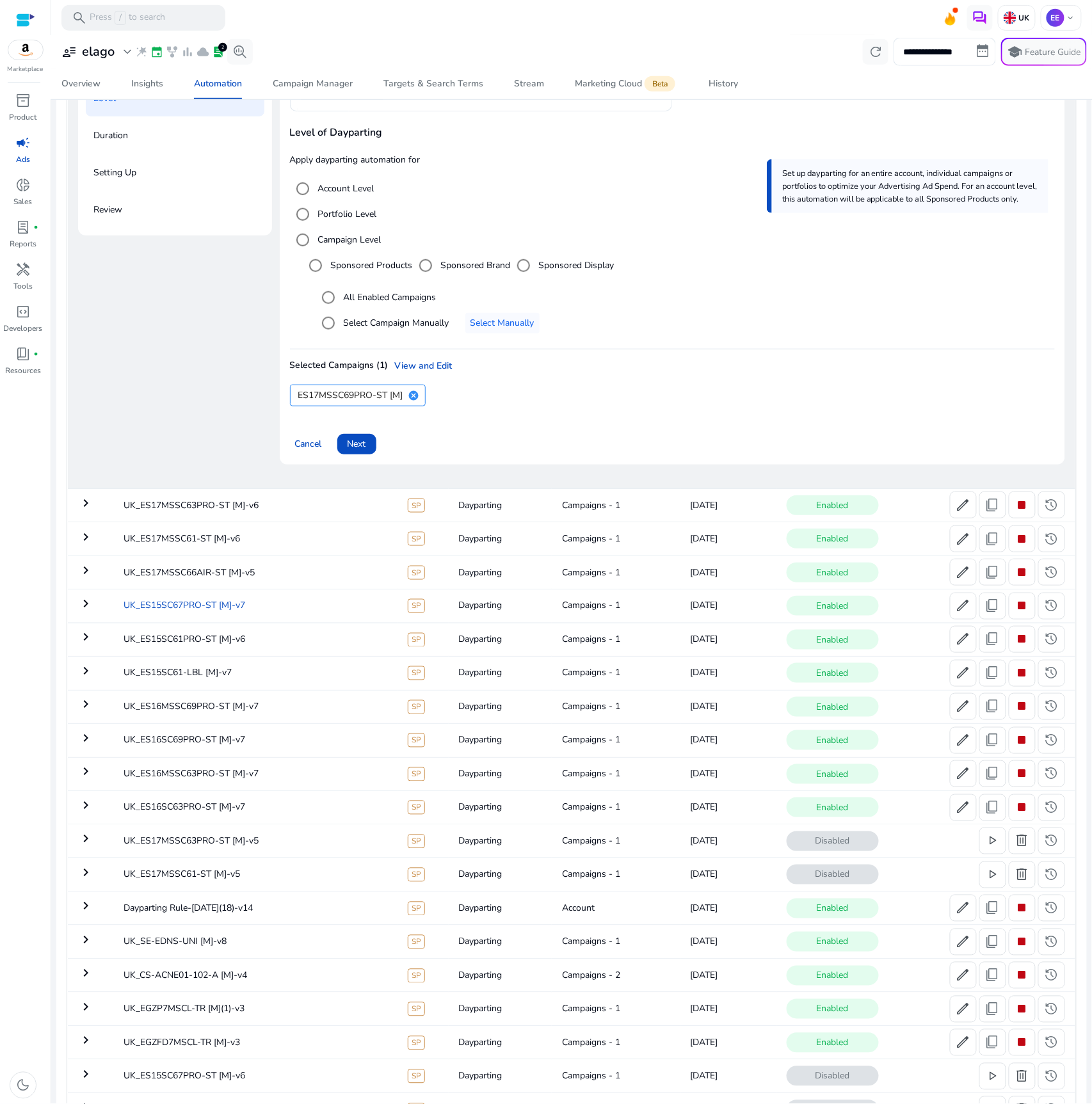
scroll to position [238, 0]
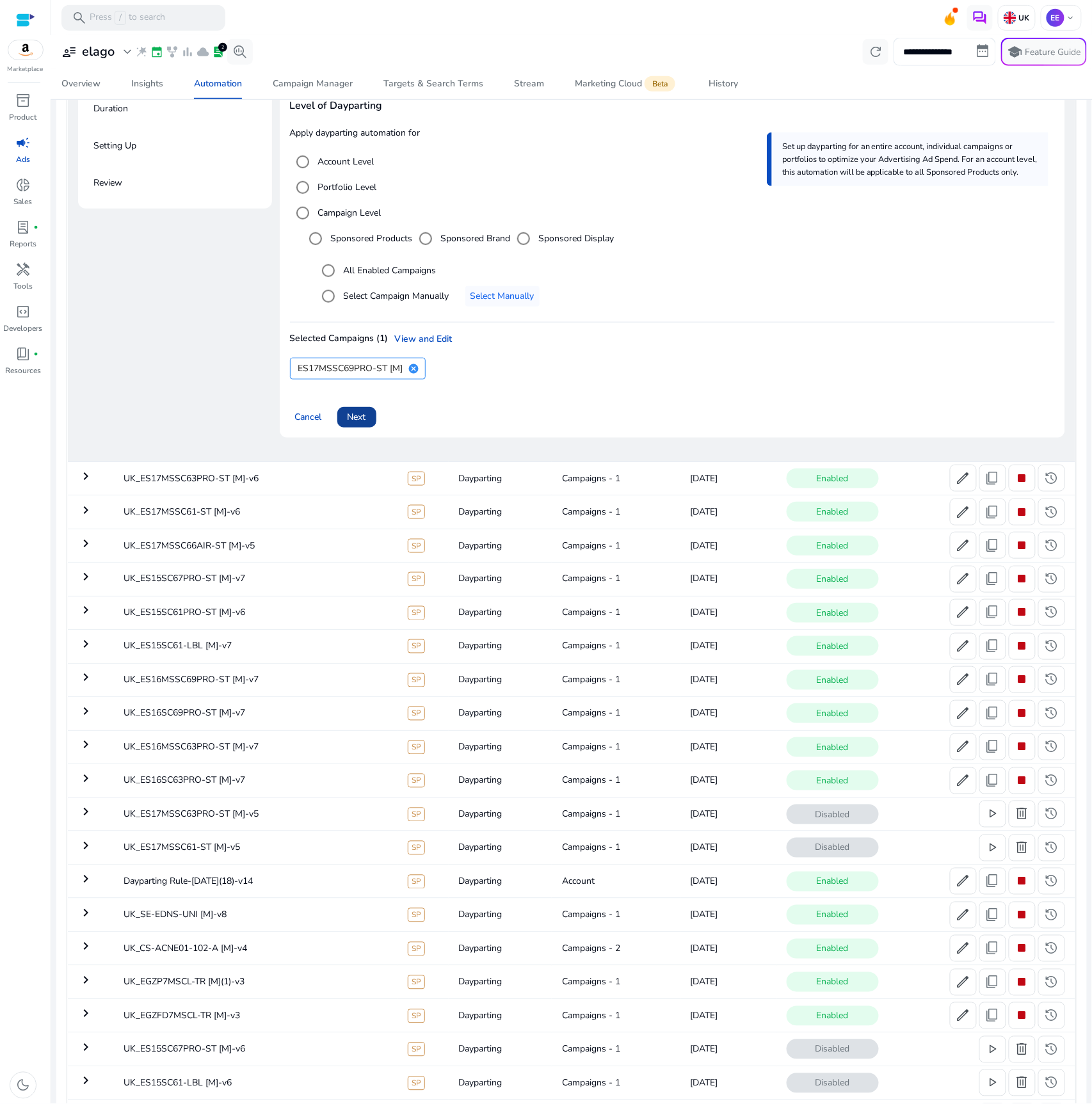
click at [356, 413] on span "Next" at bounding box center [357, 417] width 18 height 13
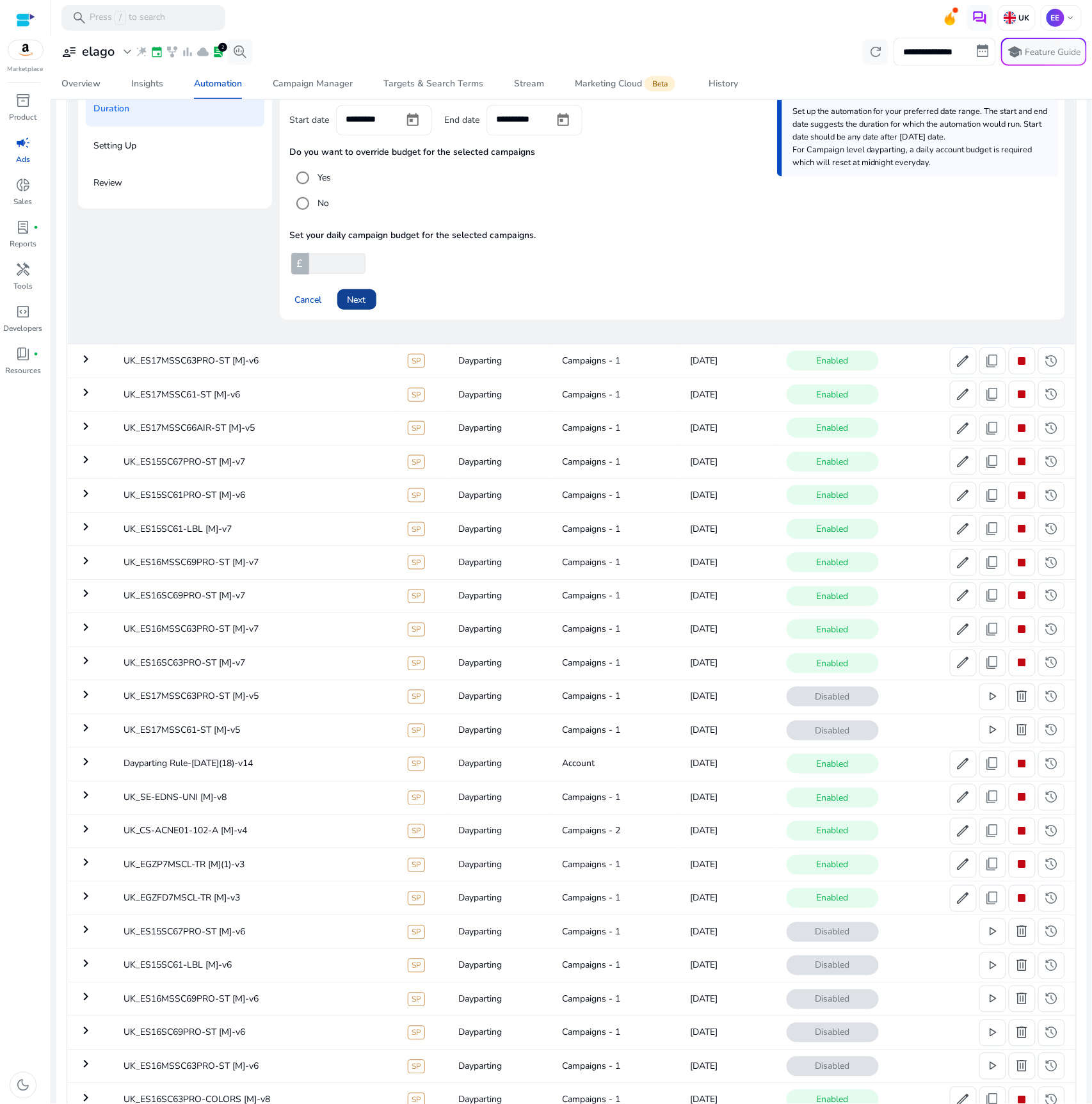
click at [357, 295] on span "Next" at bounding box center [357, 300] width 18 height 13
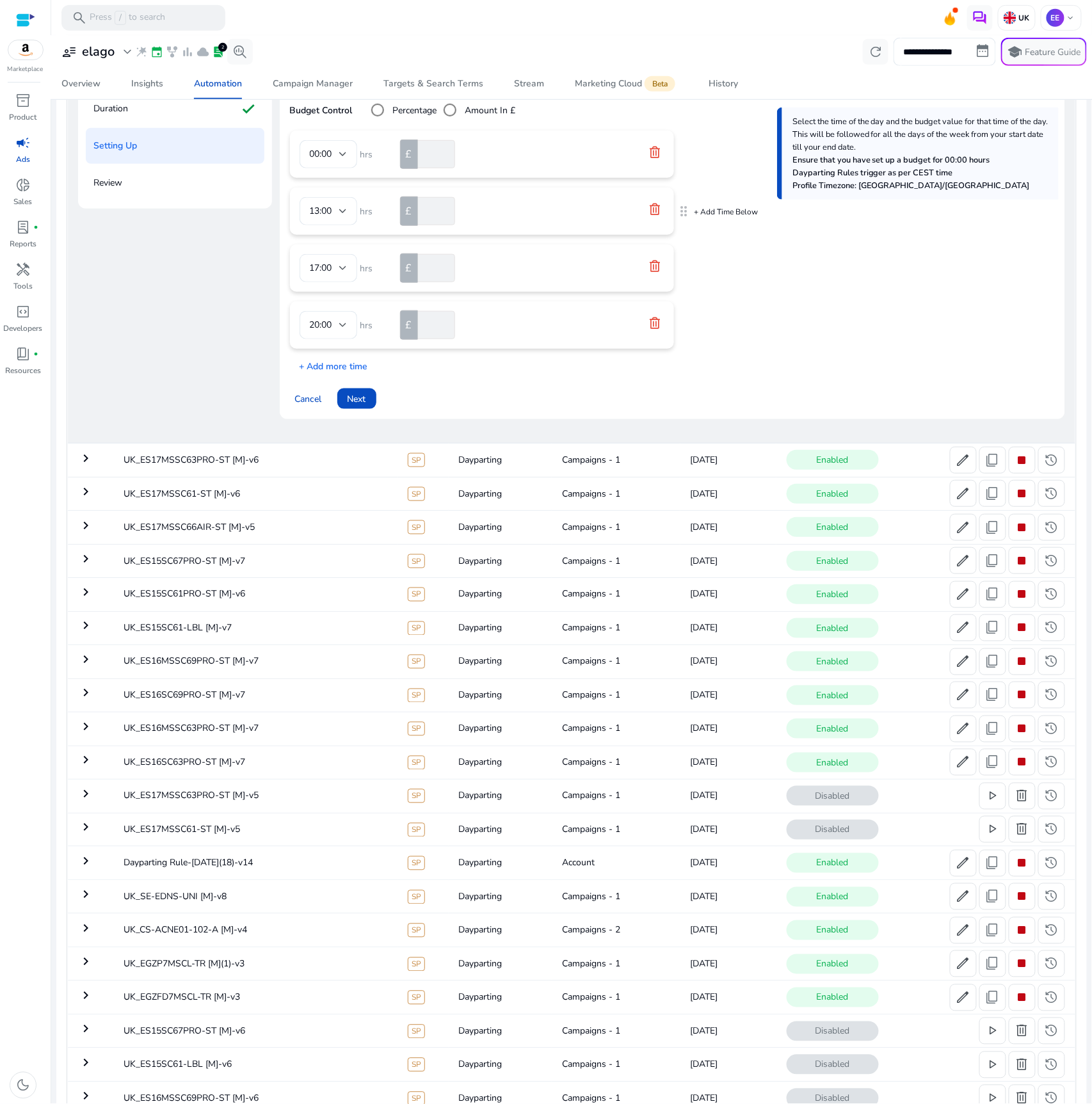
click at [650, 205] on icon at bounding box center [654, 208] width 12 height 12
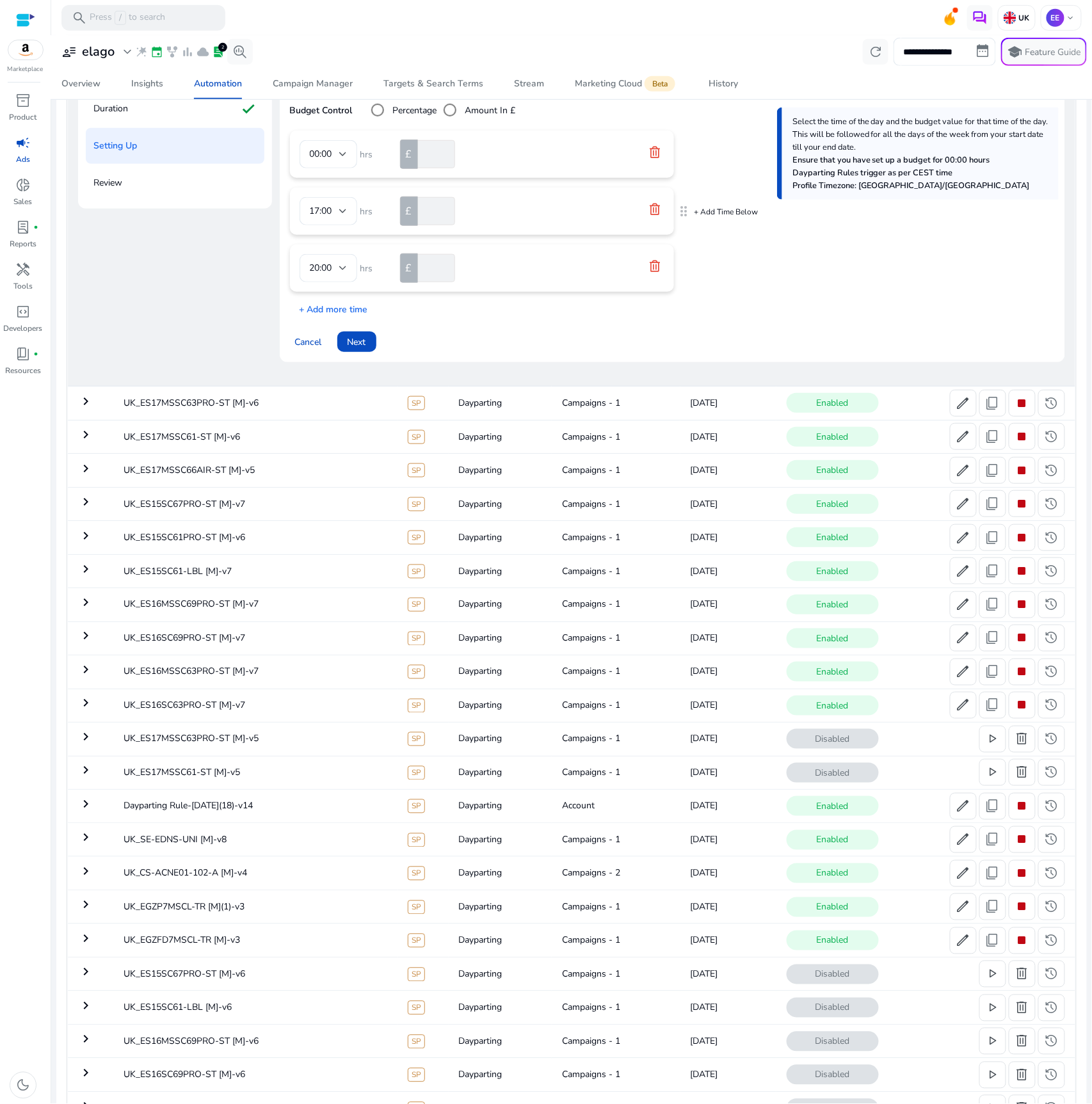
click at [651, 206] on icon at bounding box center [655, 208] width 11 height 11
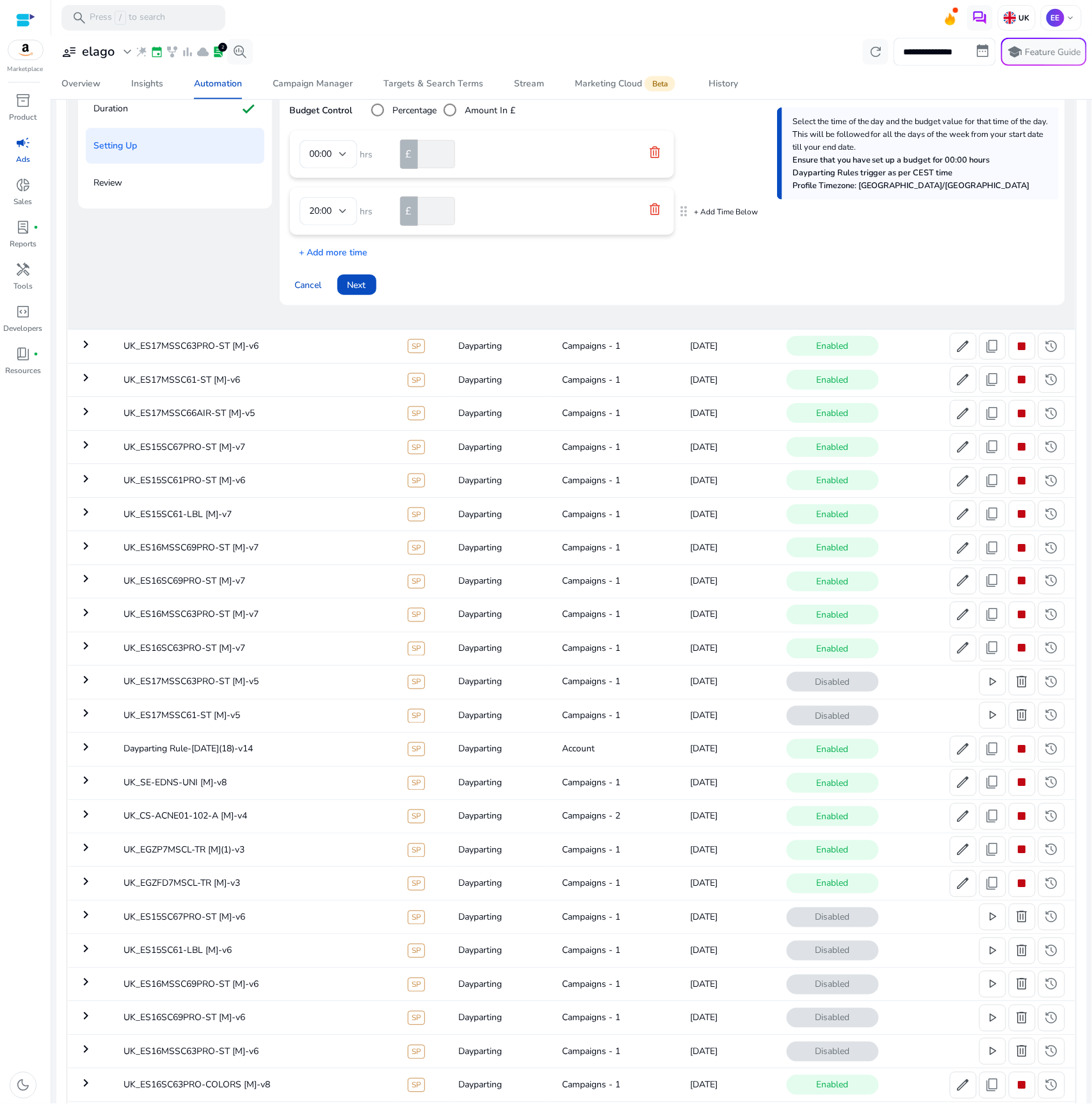
click at [651, 206] on icon at bounding box center [655, 208] width 11 height 11
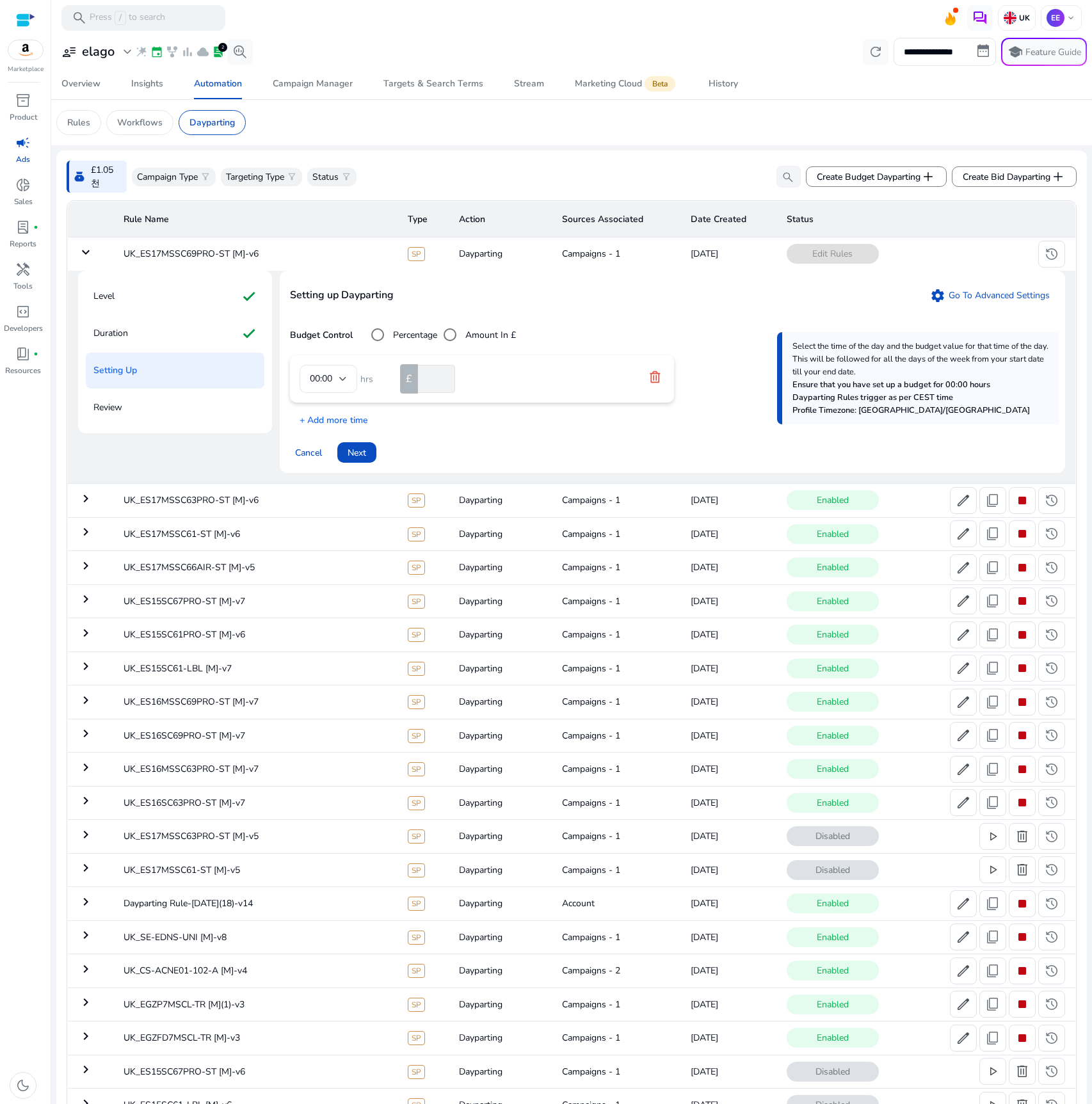
drag, startPoint x: 0, startPoint y: 0, endPoint x: 347, endPoint y: 281, distance: 446.5
click at [348, 407] on p "+ Add more time" at bounding box center [329, 417] width 78 height 20
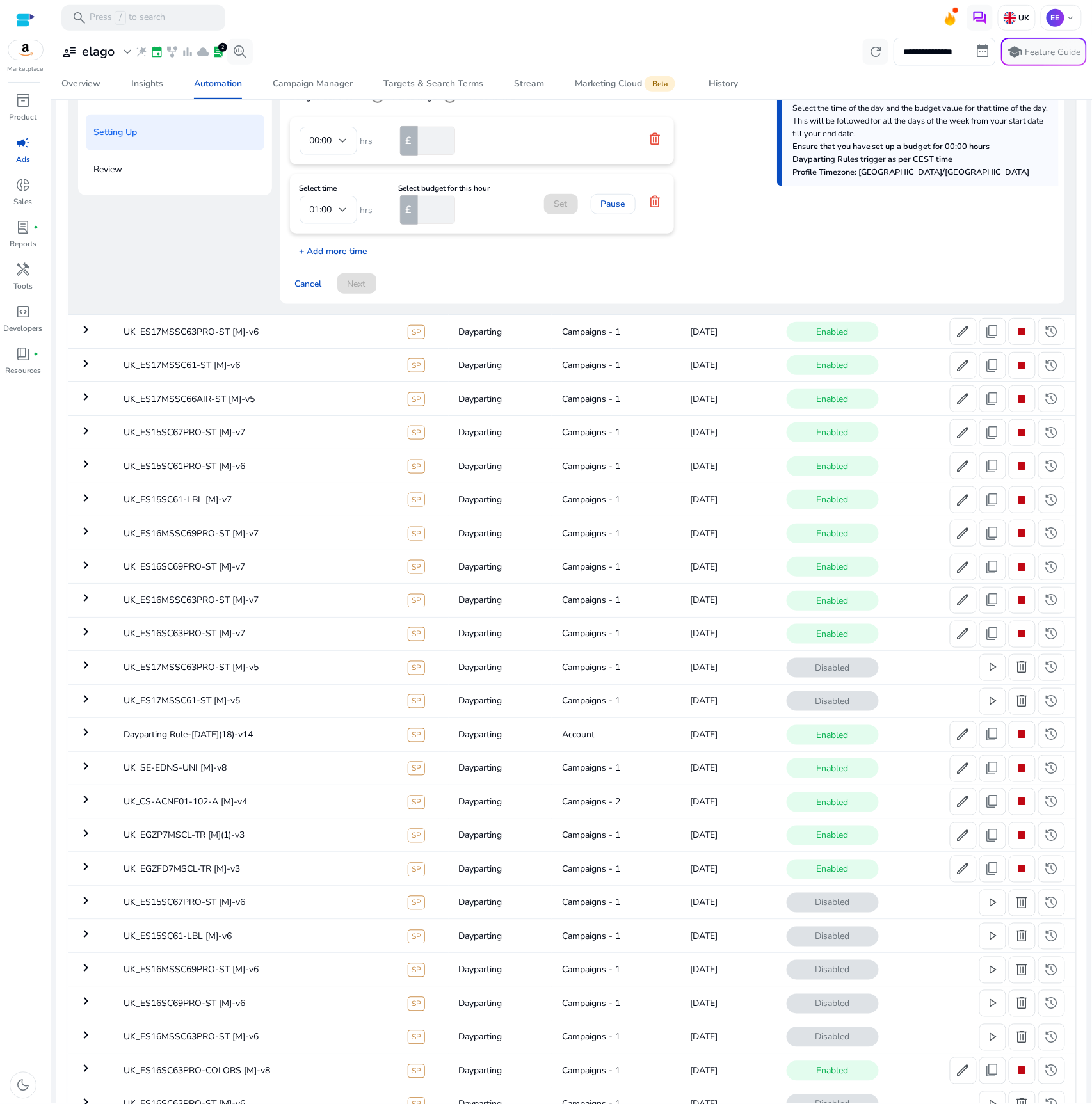
click at [346, 258] on p "+ Add more time" at bounding box center [329, 248] width 78 height 20
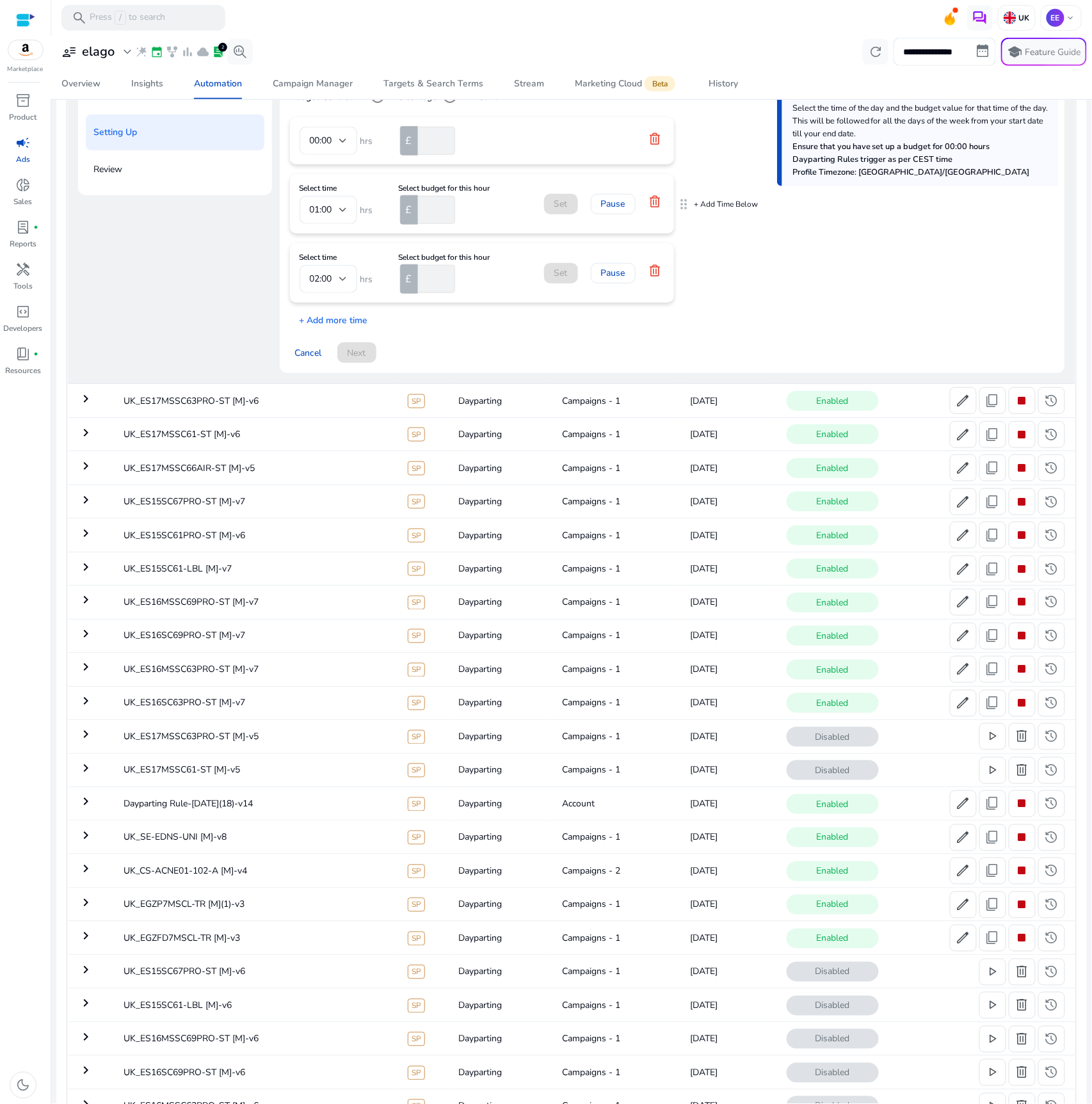
click at [427, 224] on input "number" at bounding box center [436, 209] width 40 height 28
type input "**"
click at [439, 287] on input "number" at bounding box center [436, 278] width 40 height 28
type input "**"
click at [343, 212] on div at bounding box center [343, 209] width 8 height 5
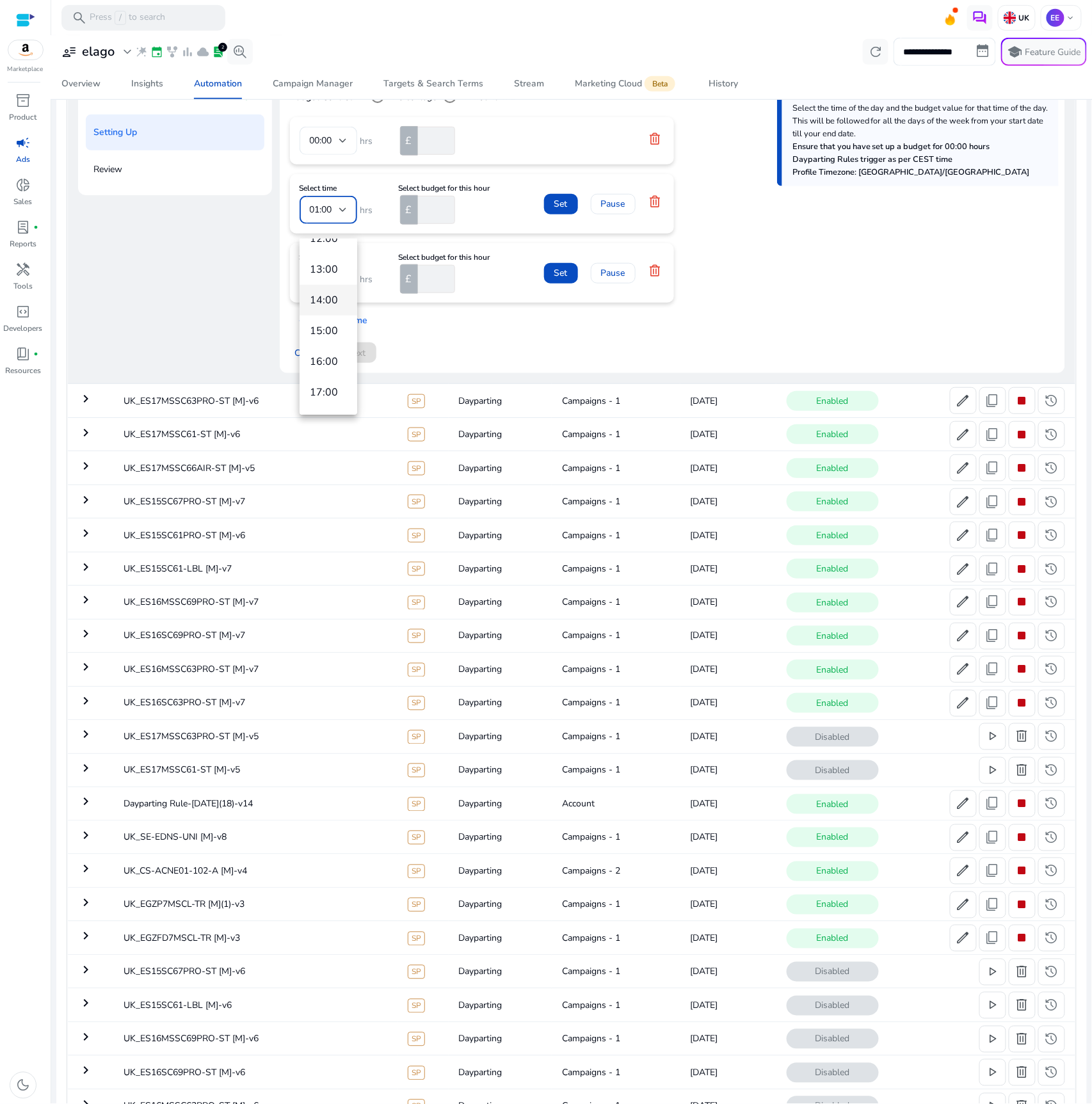
scroll to position [357, 0]
click at [330, 272] on span "13:00" at bounding box center [328, 271] width 37 height 14
click at [336, 286] on div "02:00" at bounding box center [324, 279] width 30 height 14
click at [327, 453] on mat-option "18:00" at bounding box center [328, 465] width 57 height 31
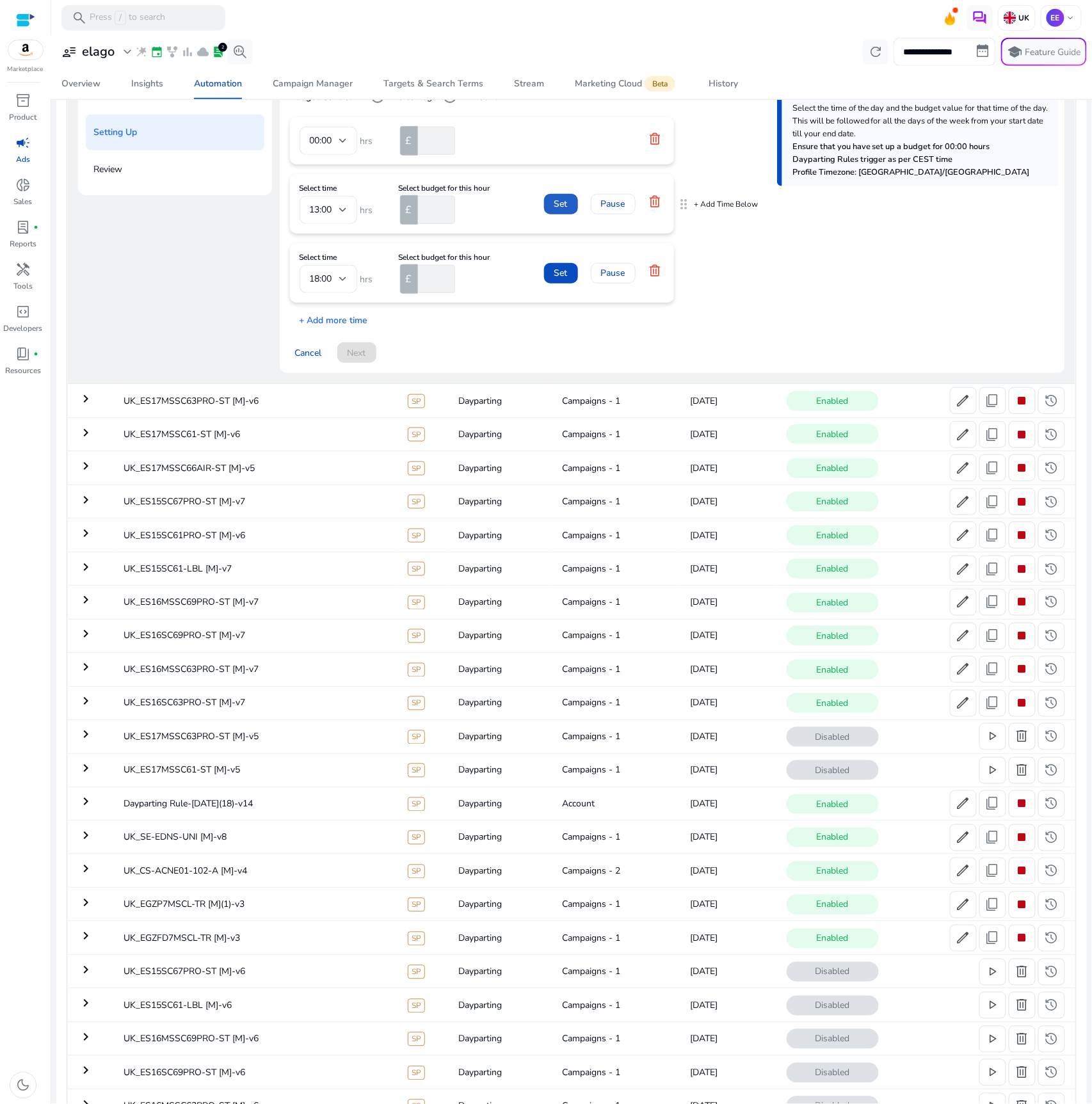
drag, startPoint x: 560, startPoint y: 217, endPoint x: 561, endPoint y: 258, distance: 41.0
click at [560, 210] on span "Set" at bounding box center [561, 204] width 13 height 13
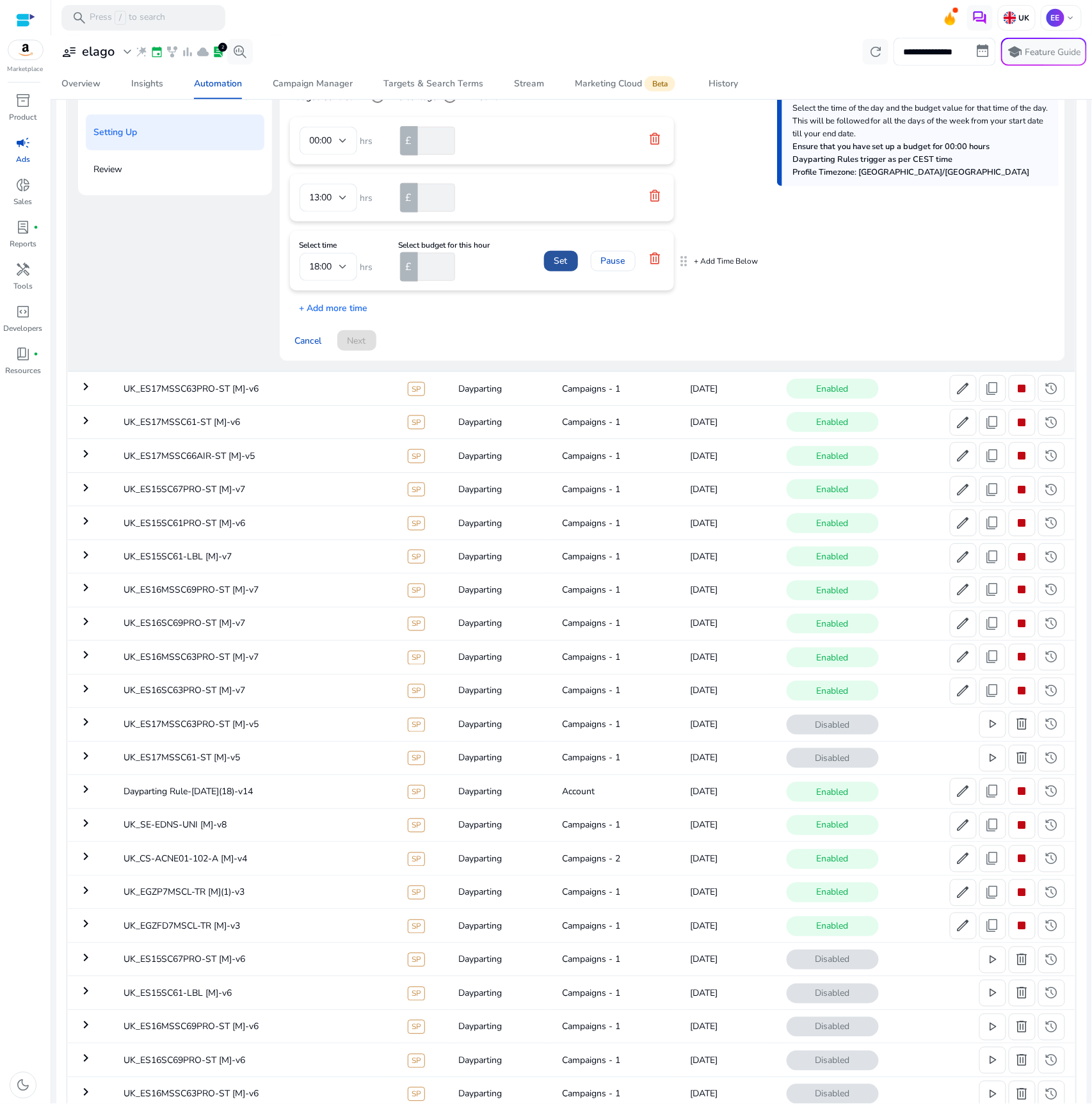
click at [557, 268] on span "Set" at bounding box center [561, 261] width 13 height 13
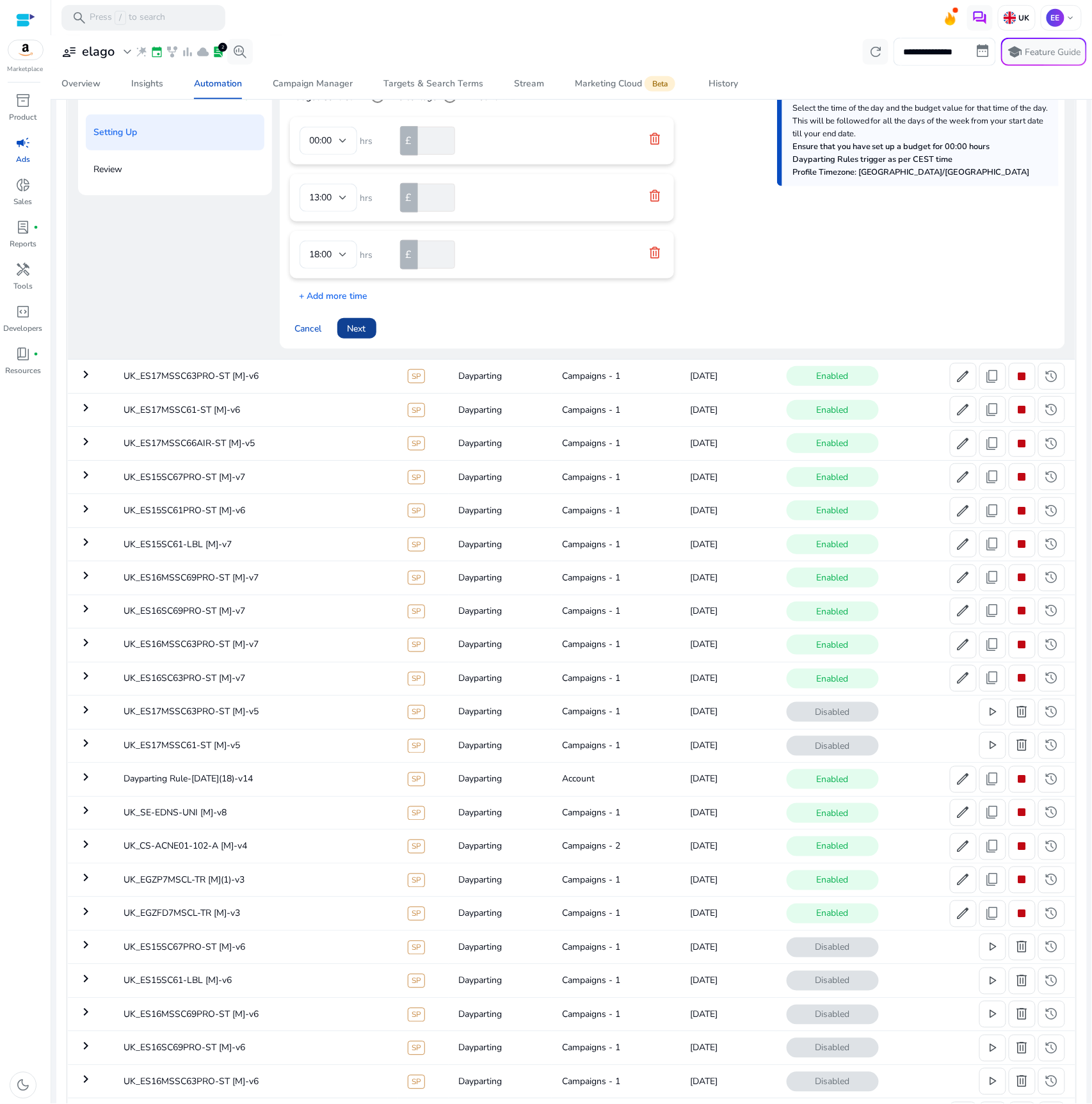
click at [346, 344] on span at bounding box center [357, 328] width 39 height 31
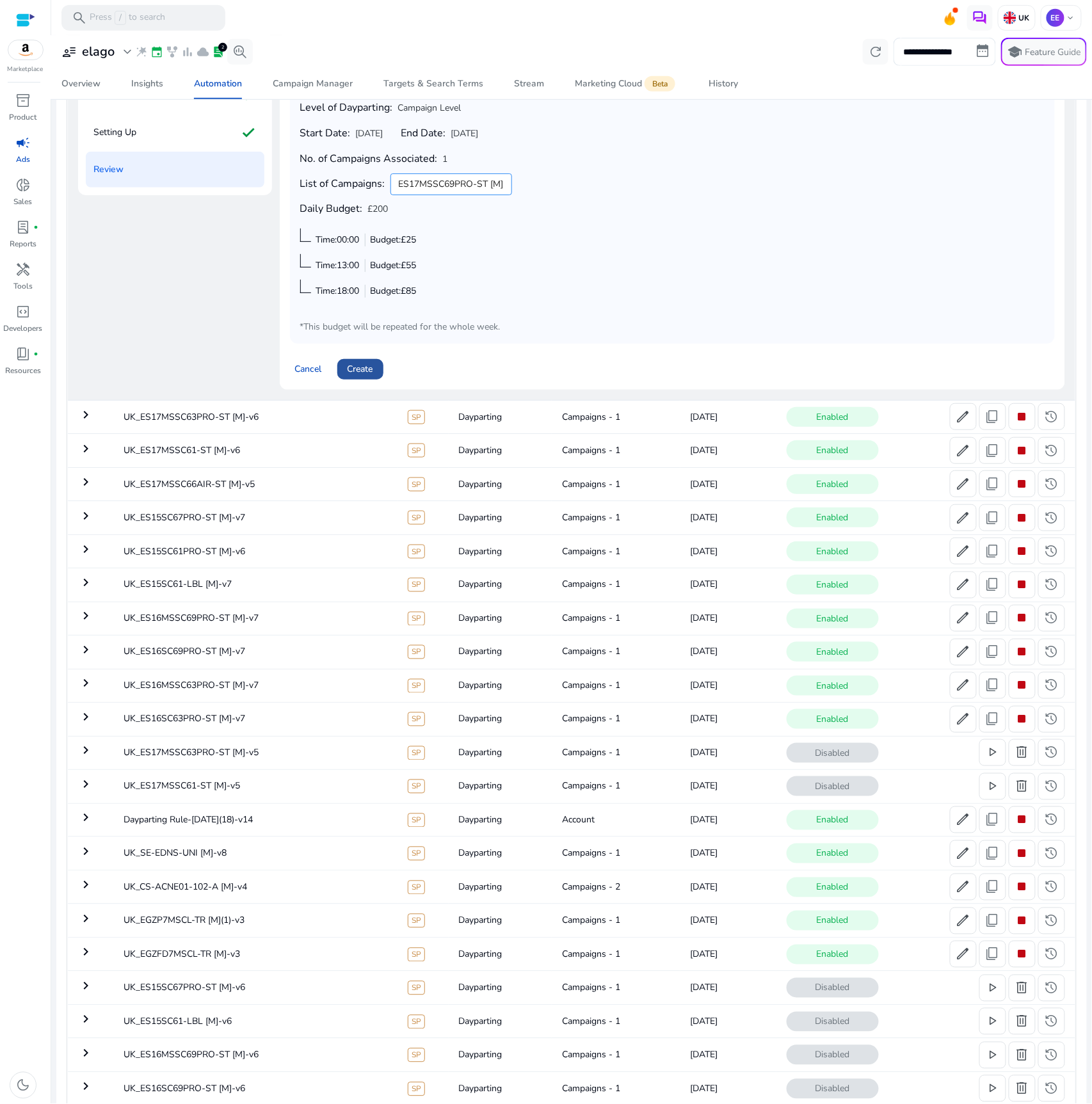
click at [361, 376] on span "Create" at bounding box center [360, 369] width 26 height 13
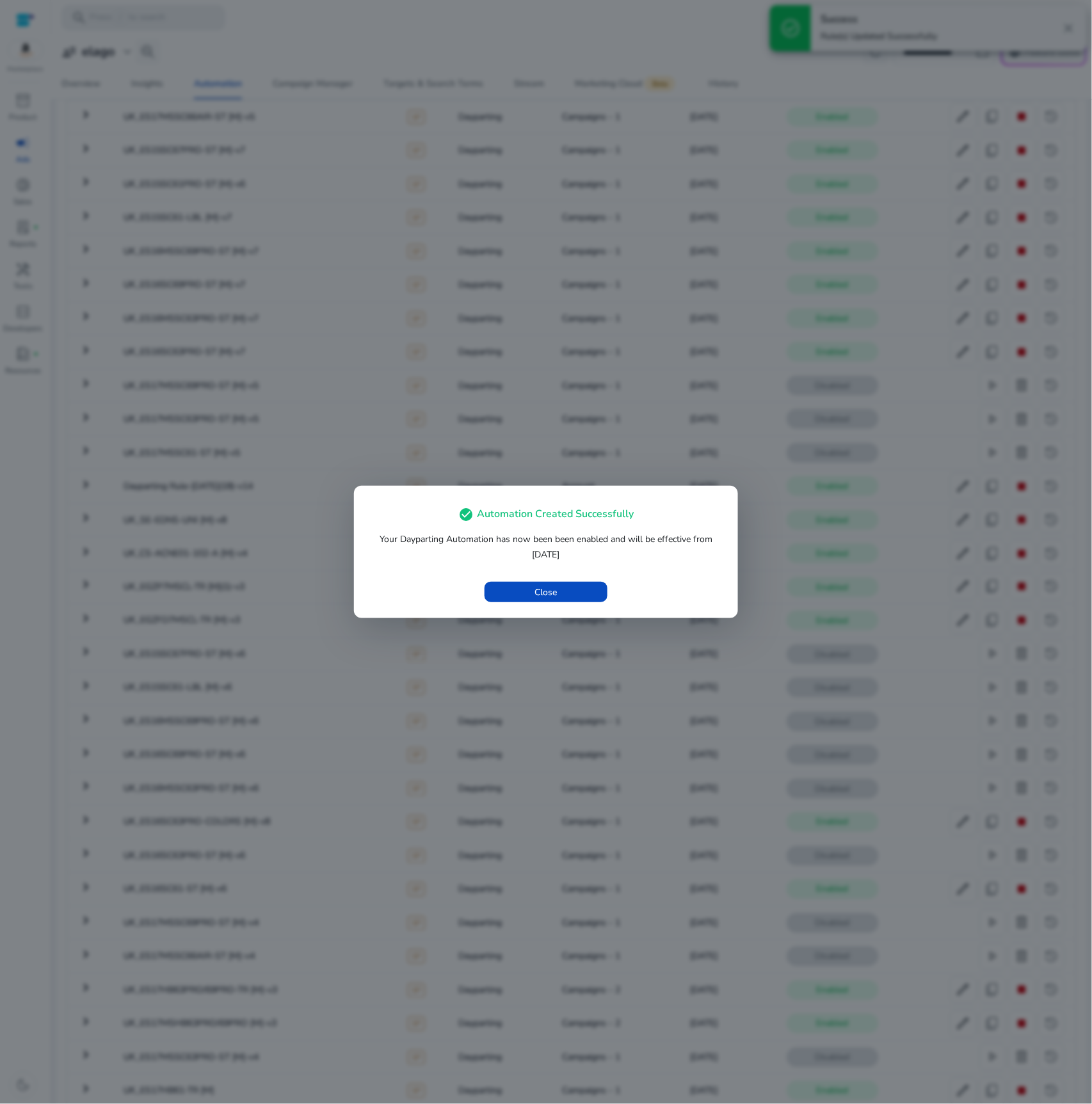
click at [522, 607] on div "check_circle Automation Created Successfully Your Dayparting Automation has now…" at bounding box center [546, 552] width 384 height 133
click at [544, 595] on button "Close" at bounding box center [546, 592] width 123 height 20
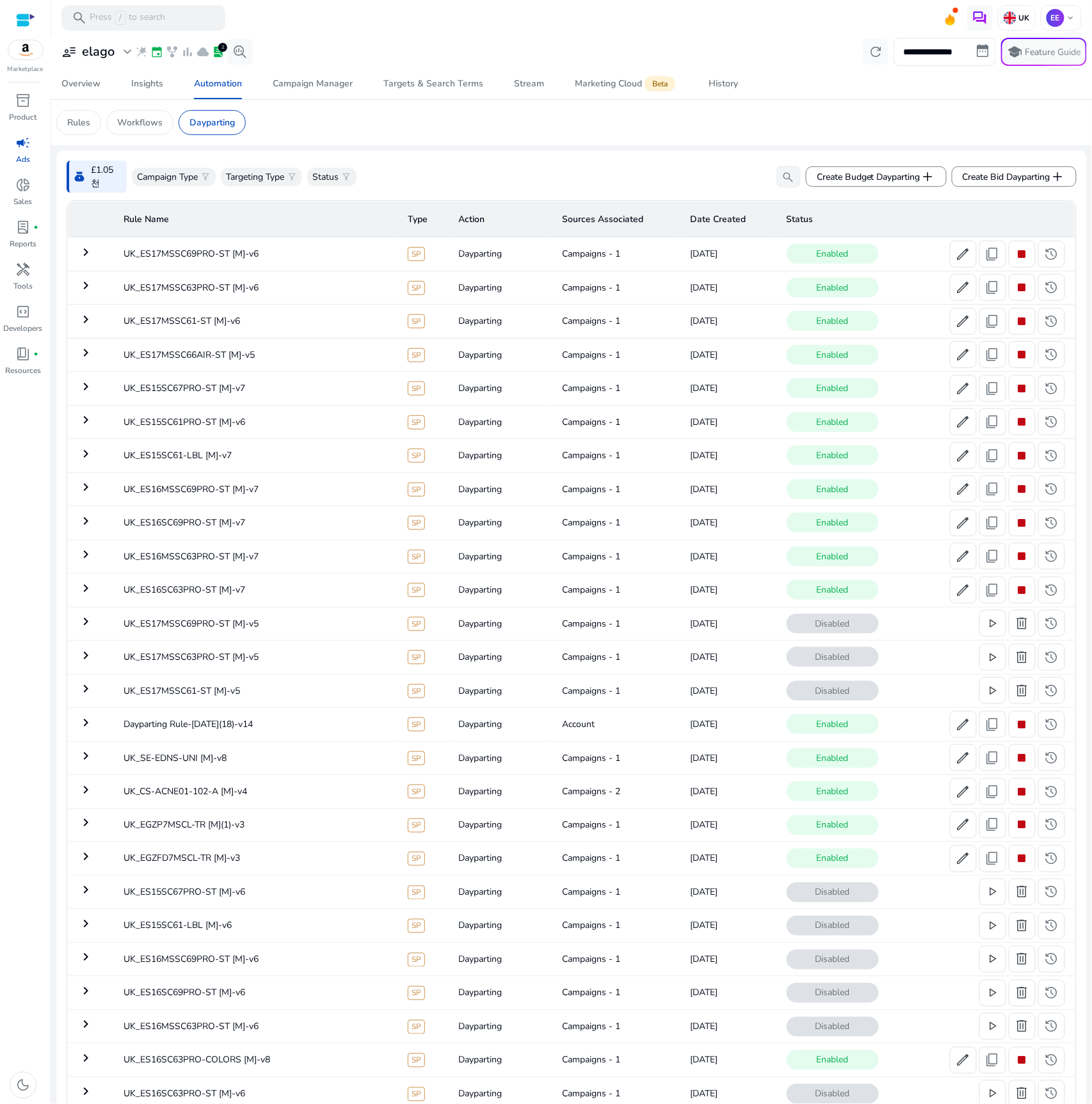
scroll to position [5702, 0]
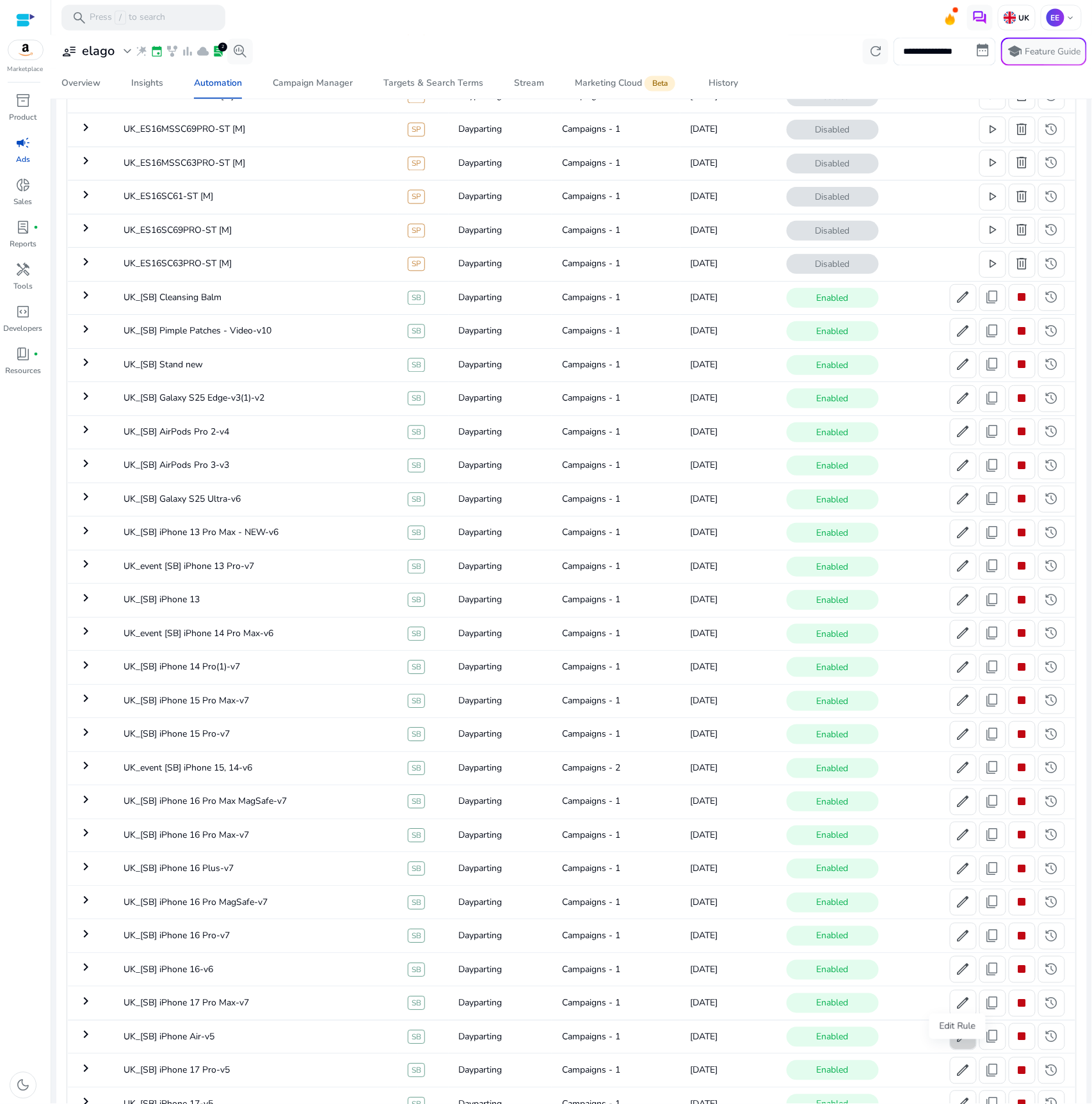
click at [956, 1045] on span "edit" at bounding box center [964, 1037] width 15 height 15
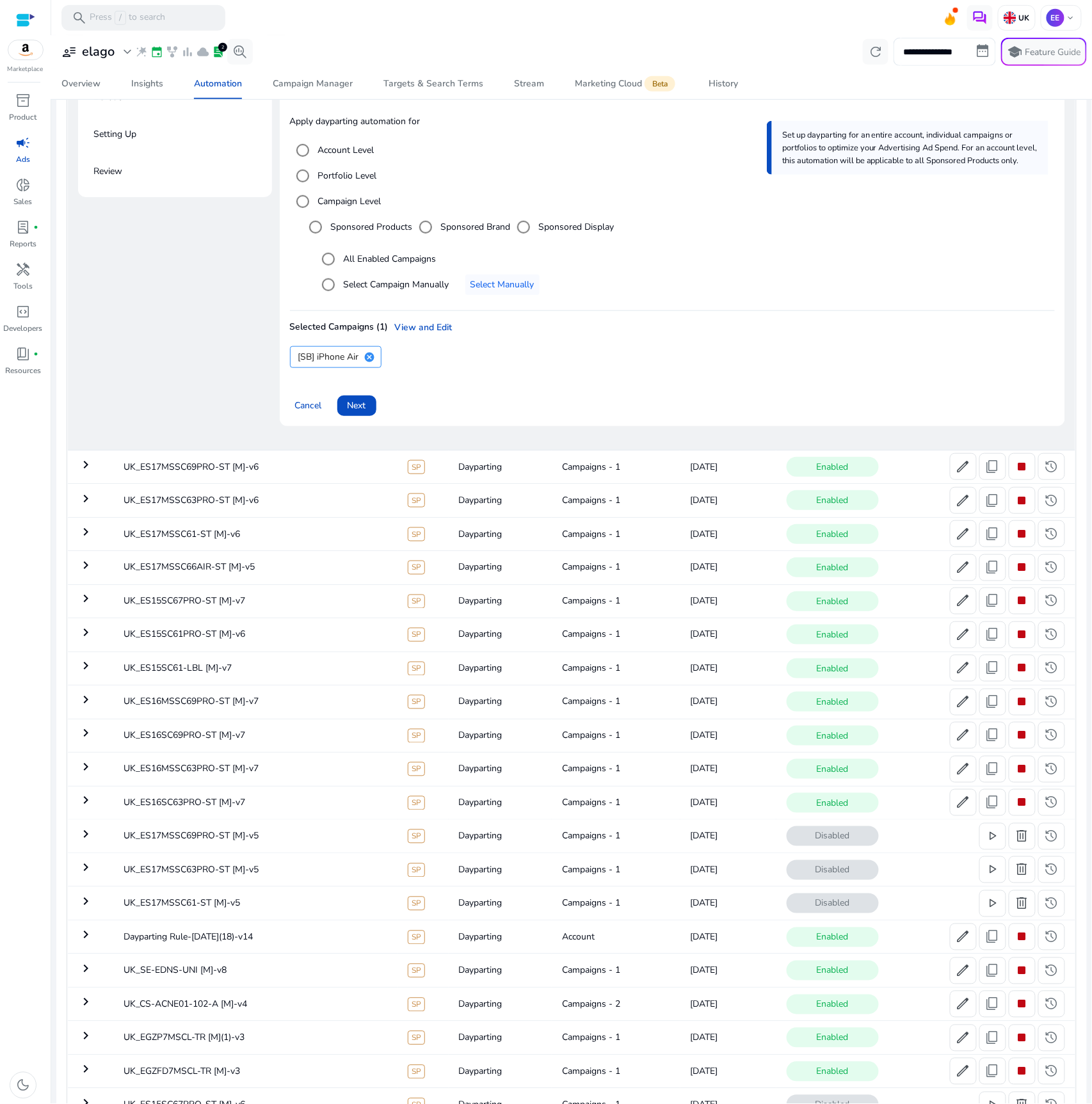
scroll to position [238, 0]
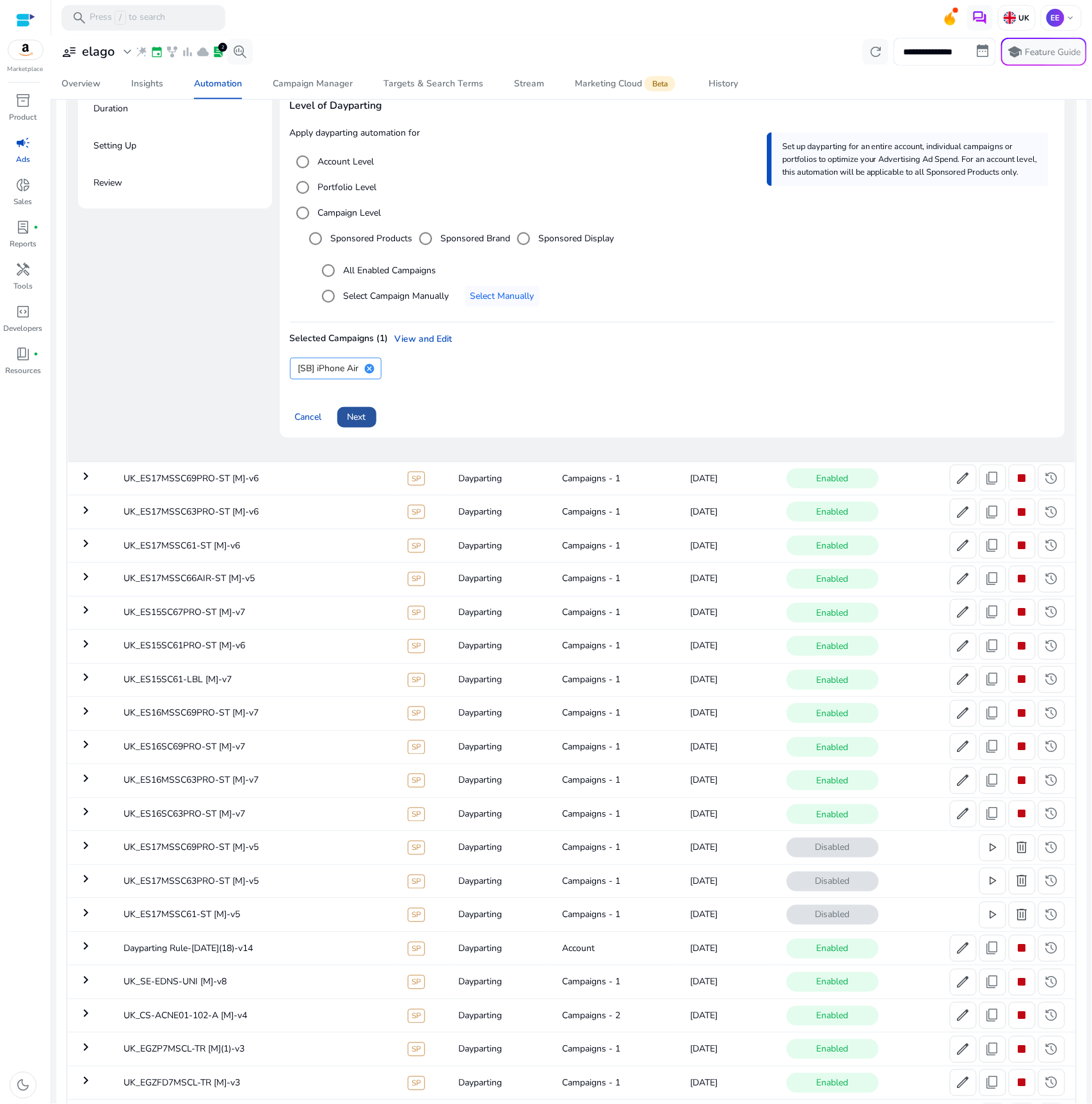
click at [350, 410] on span at bounding box center [357, 417] width 39 height 31
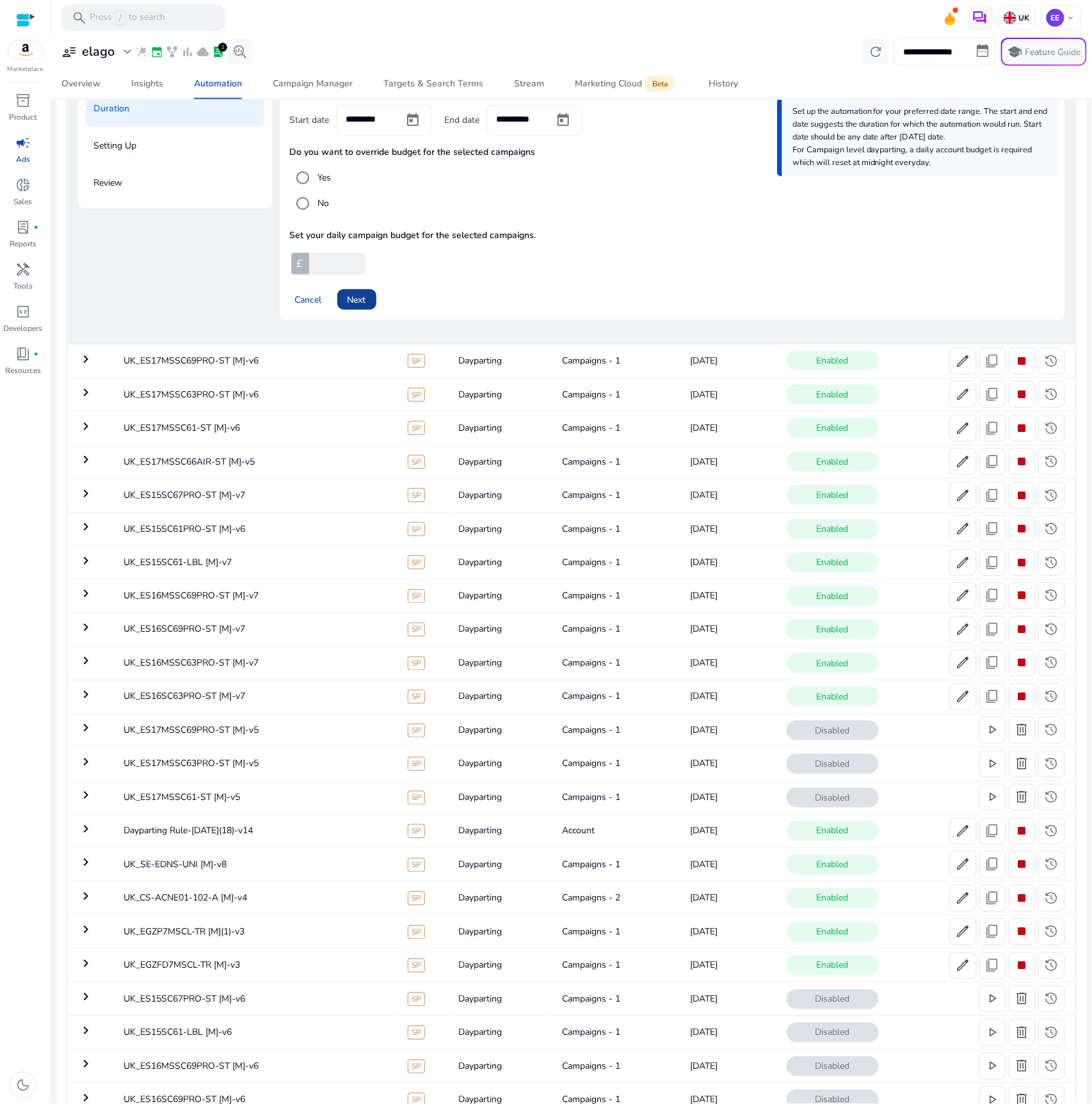
click at [365, 290] on span at bounding box center [357, 299] width 39 height 31
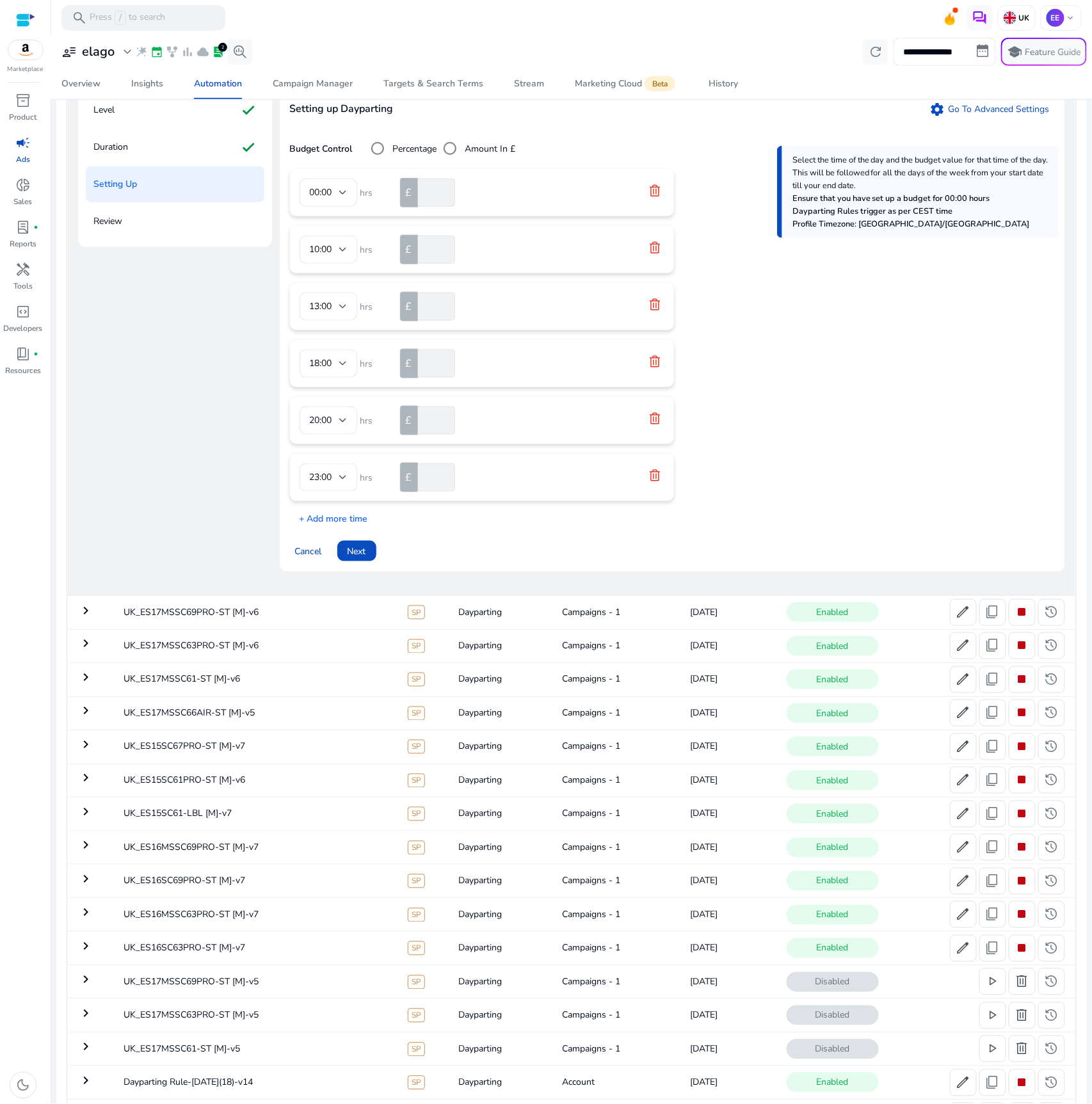
scroll to position [193, 0]
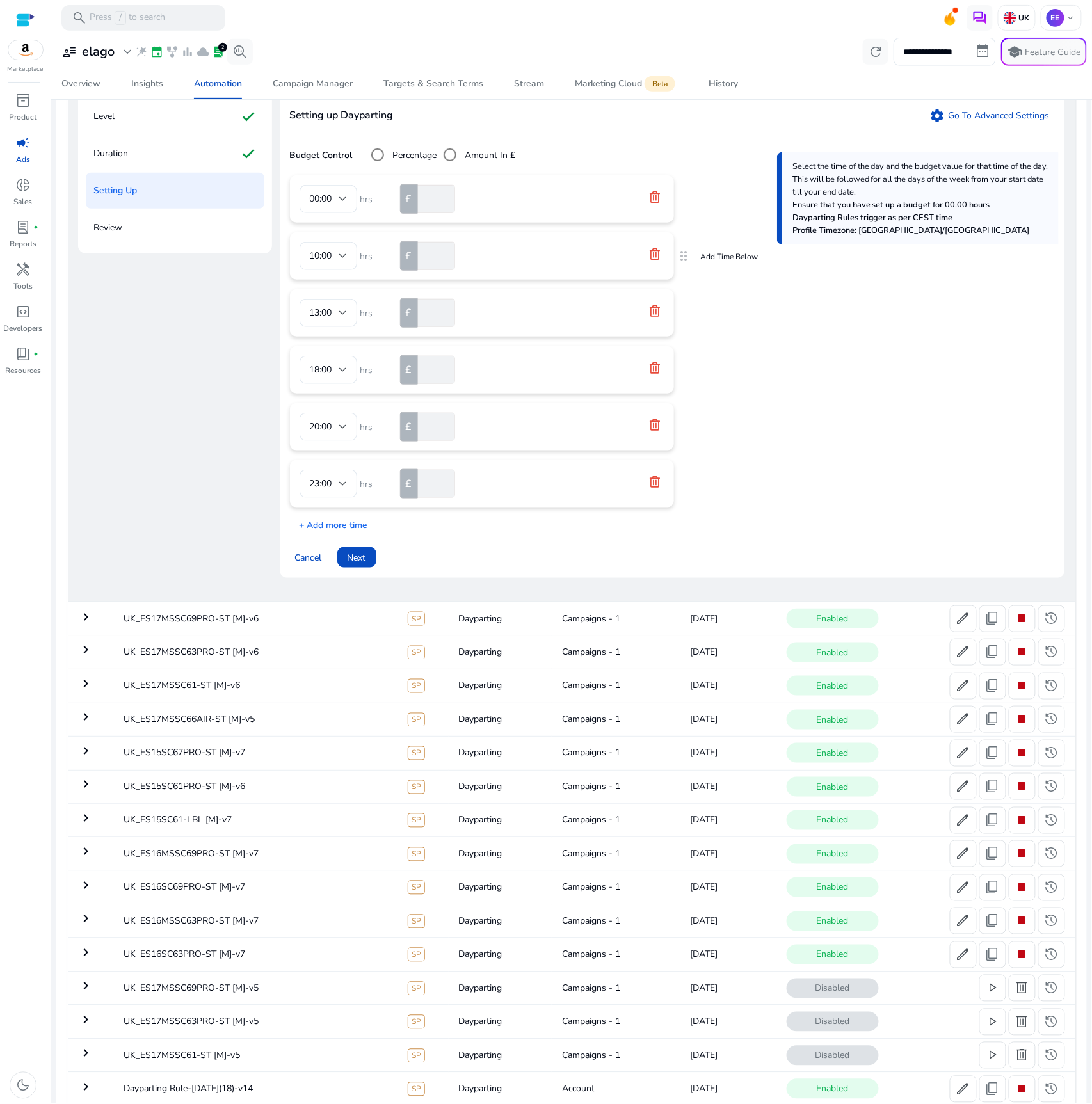
click at [656, 258] on icon at bounding box center [654, 253] width 12 height 12
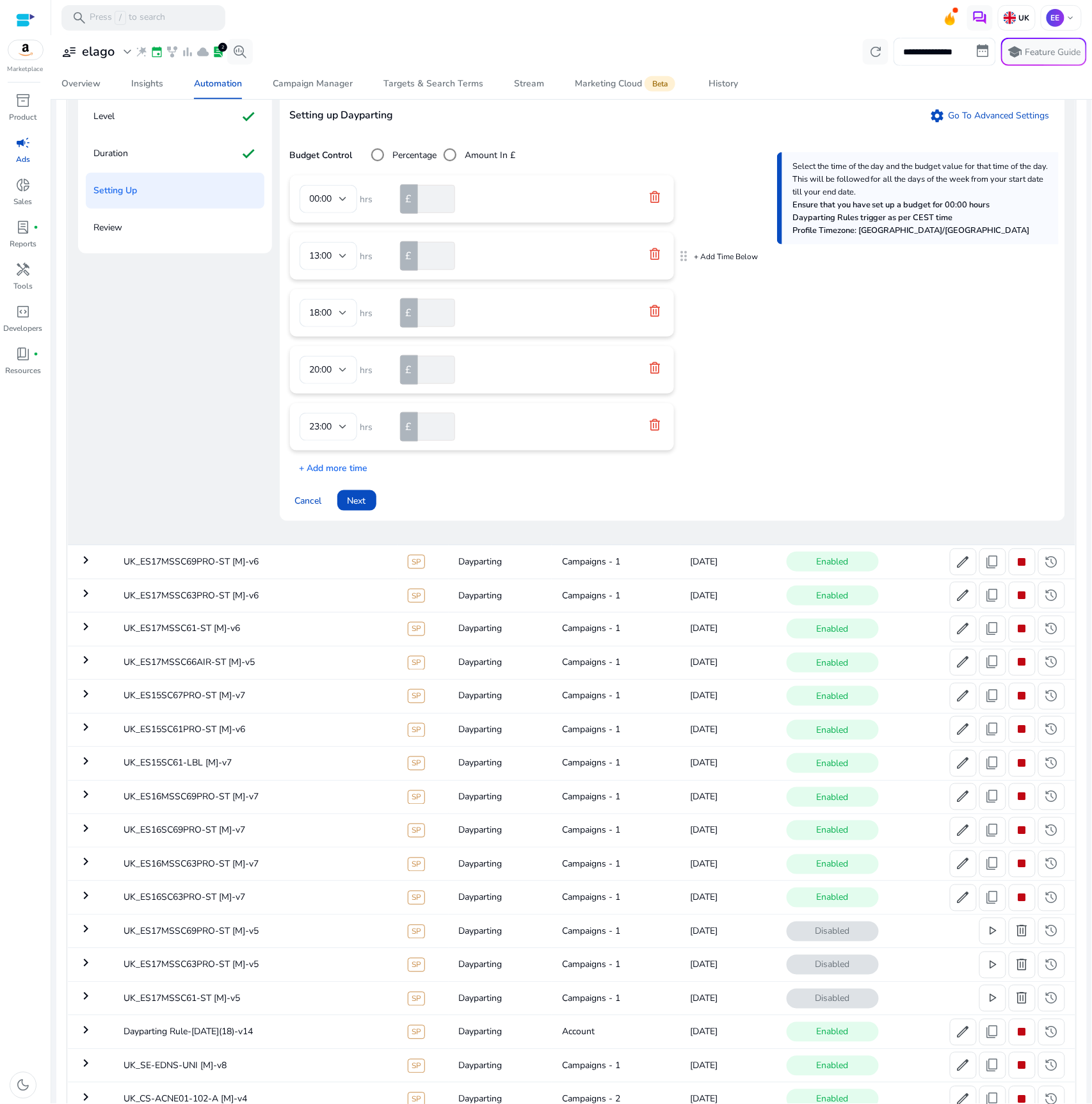
click at [656, 258] on icon at bounding box center [654, 253] width 12 height 12
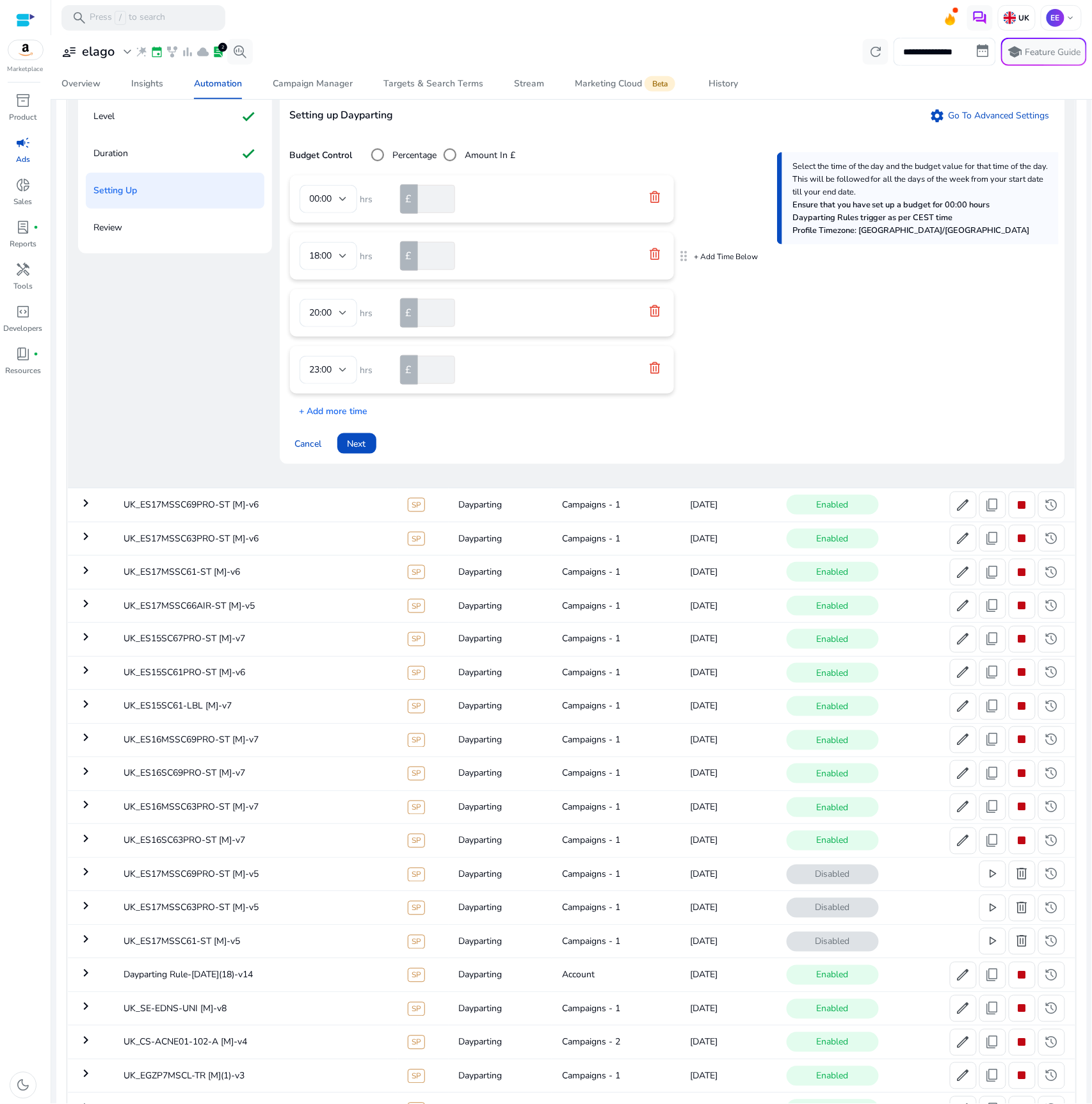
click at [656, 258] on icon at bounding box center [654, 253] width 12 height 12
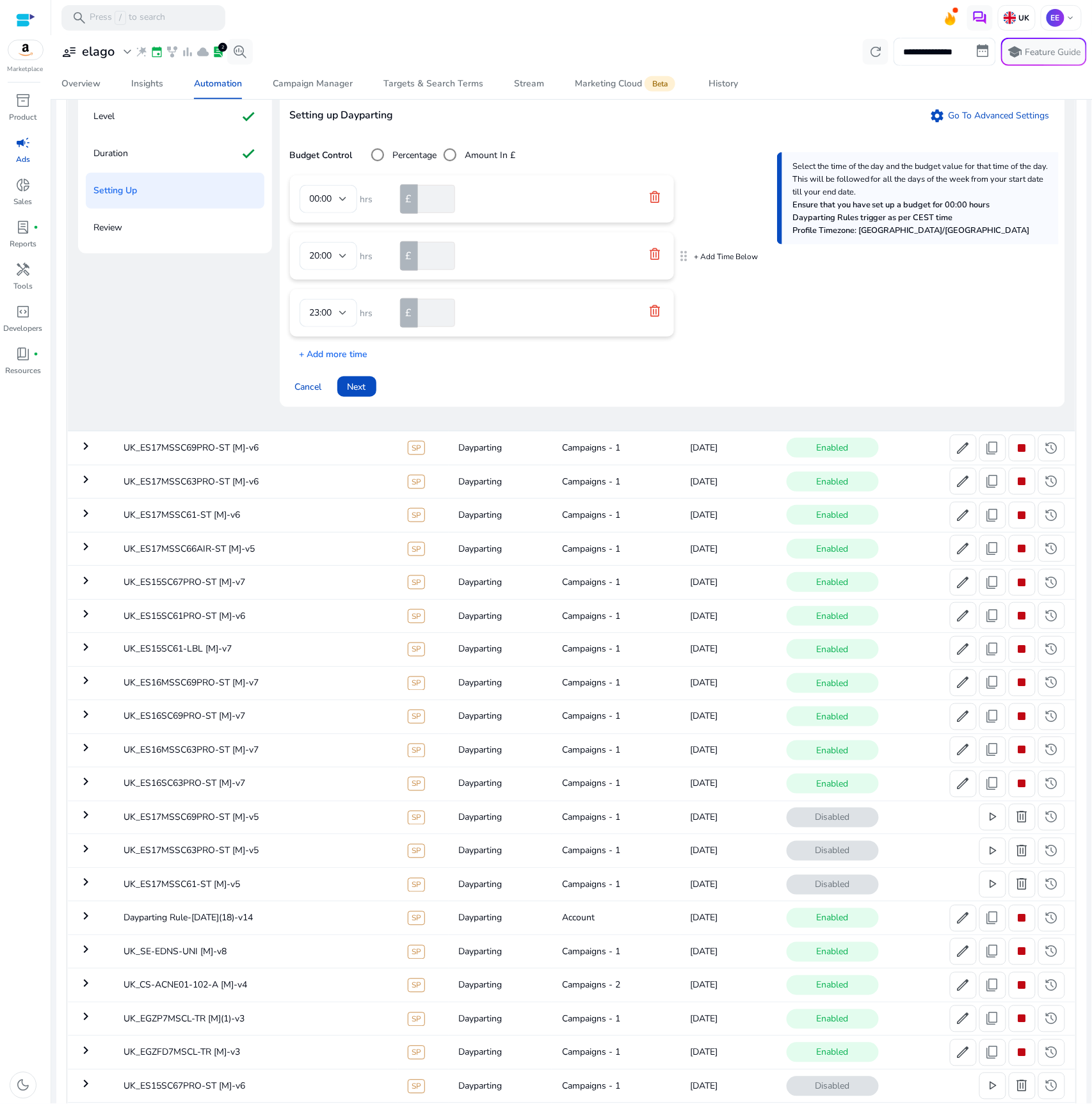
click at [656, 258] on icon at bounding box center [654, 253] width 12 height 12
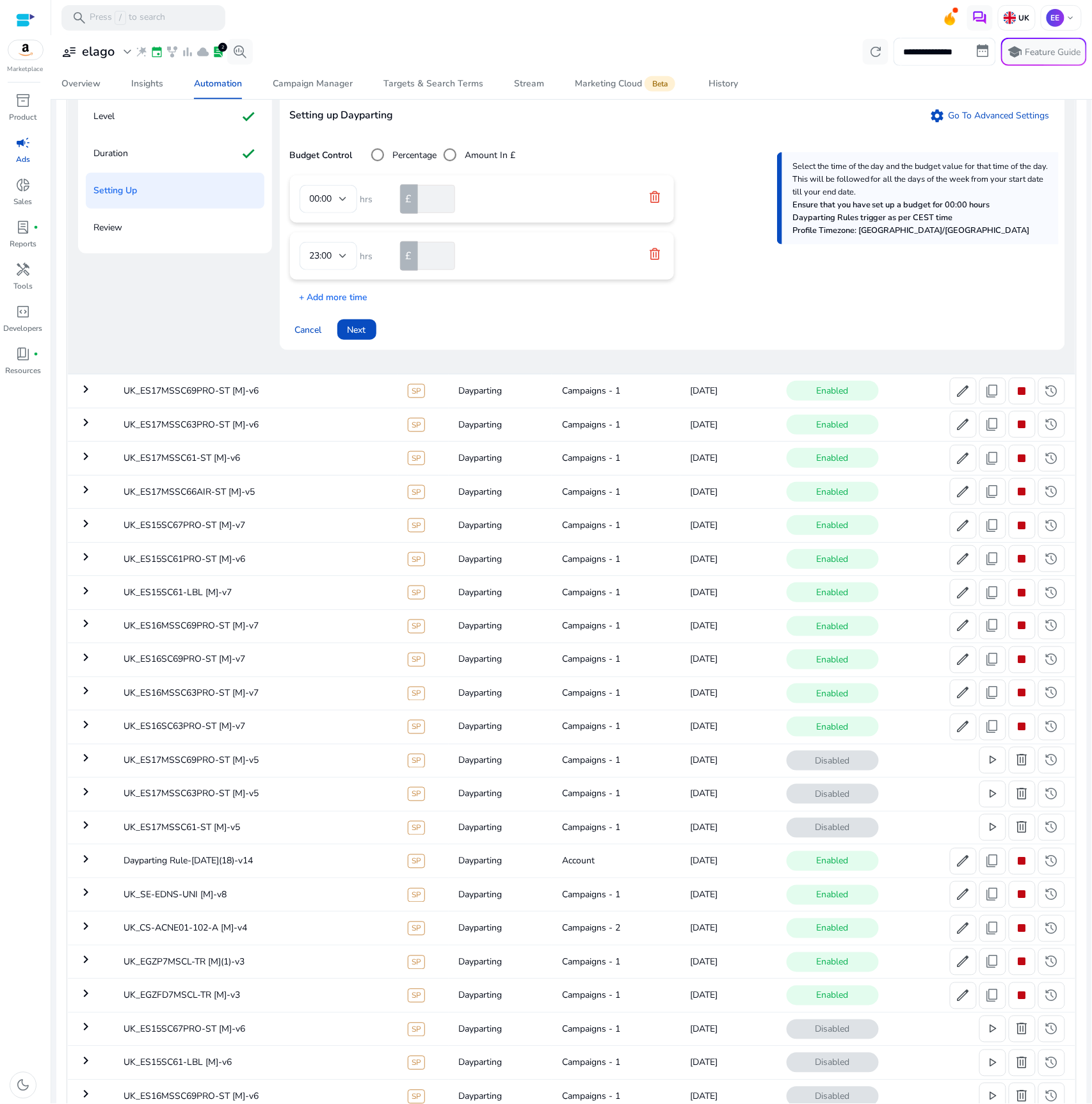
click at [672, 292] on div "00:00 hrs £ * 23:00 hrs £ * + Add more time" at bounding box center [672, 239] width 765 height 129
click at [714, 195] on p "+ Add Time Below" at bounding box center [726, 200] width 64 height 11
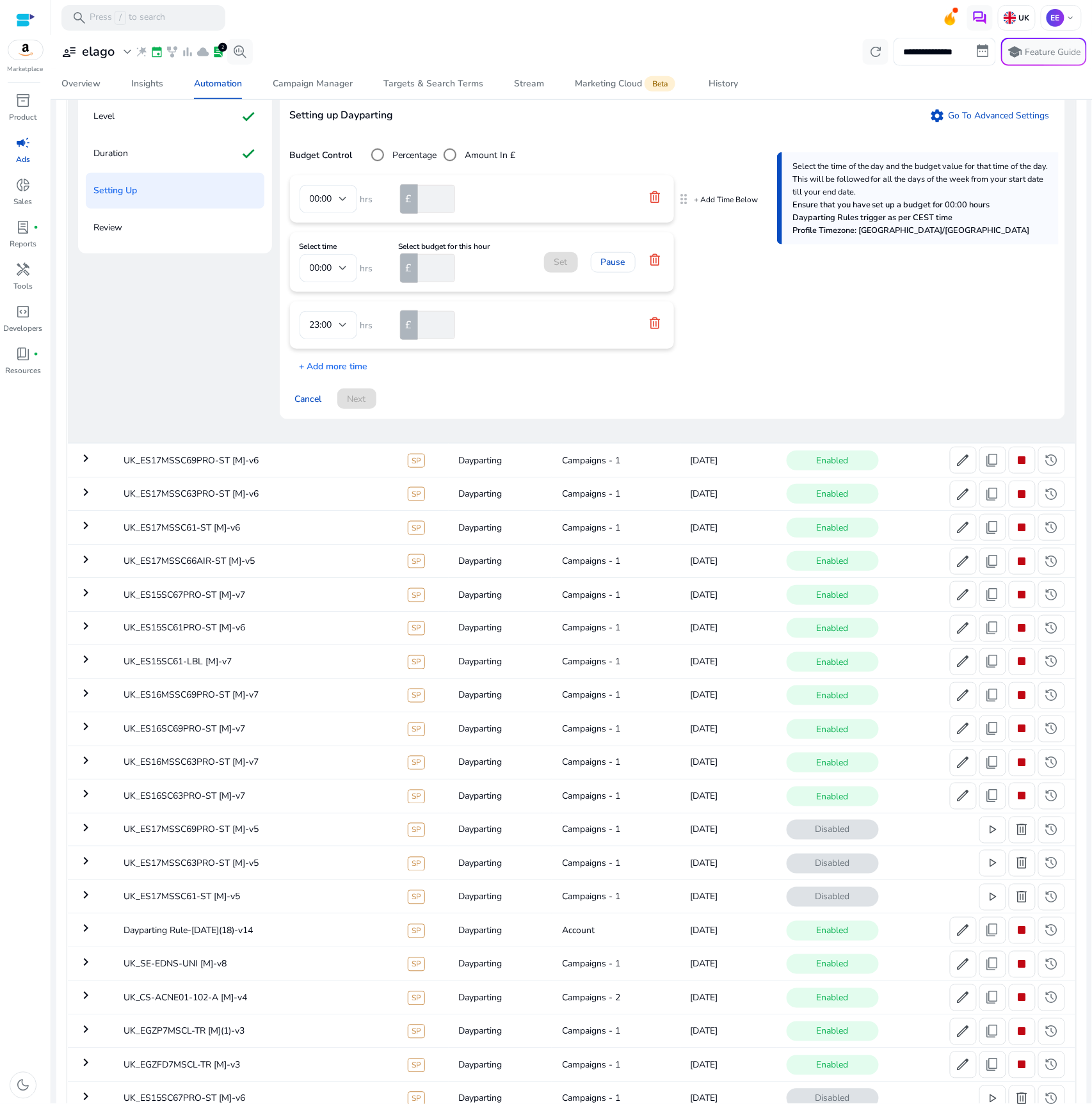
click at [713, 197] on p "+ Add Time Below" at bounding box center [726, 200] width 64 height 11
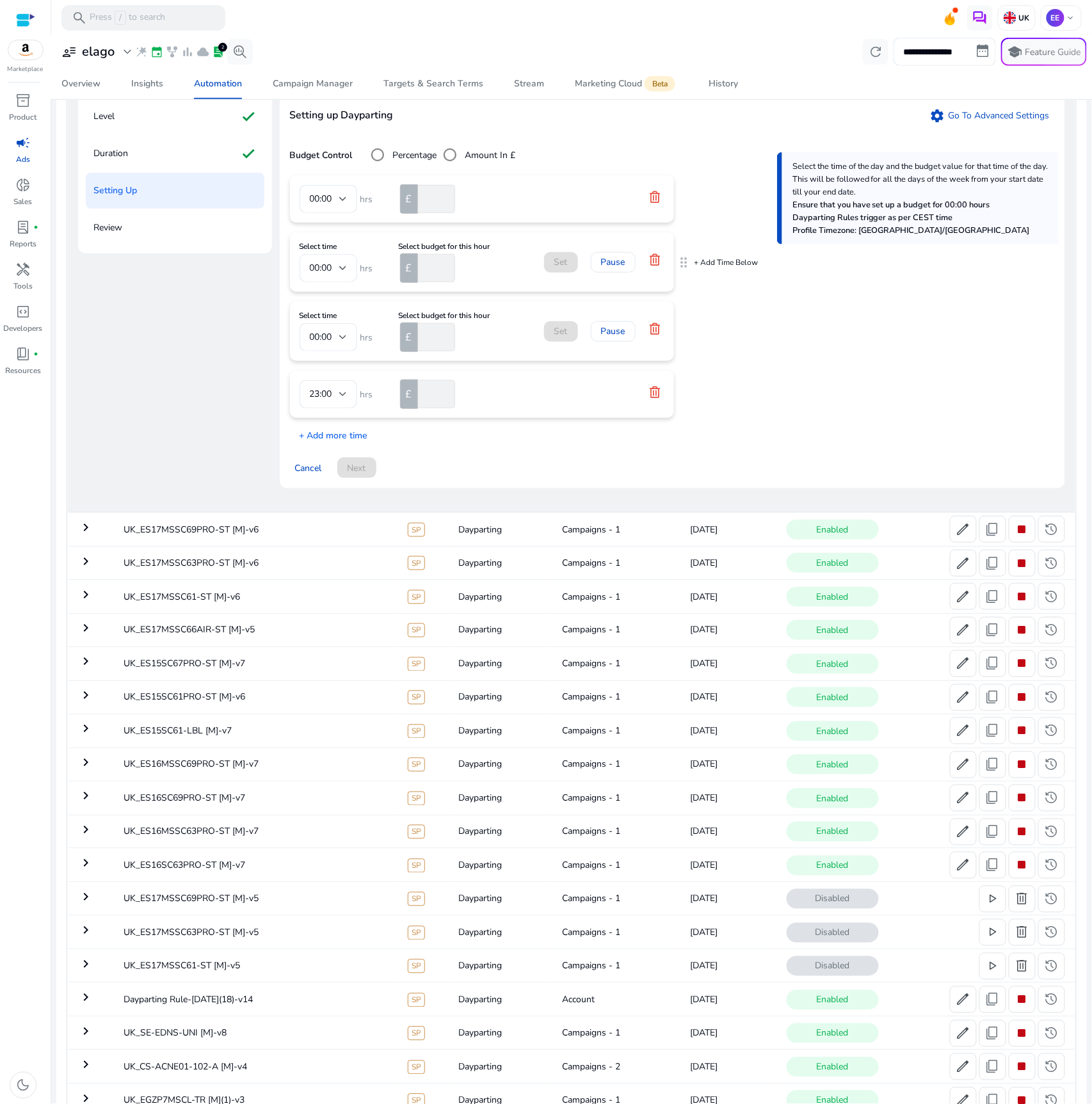
click at [424, 267] on input "number" at bounding box center [436, 268] width 40 height 28
type input "*"
click at [430, 337] on input "number" at bounding box center [436, 336] width 40 height 28
type input "*"
click at [722, 331] on p "+ Add Time Below" at bounding box center [726, 332] width 64 height 11
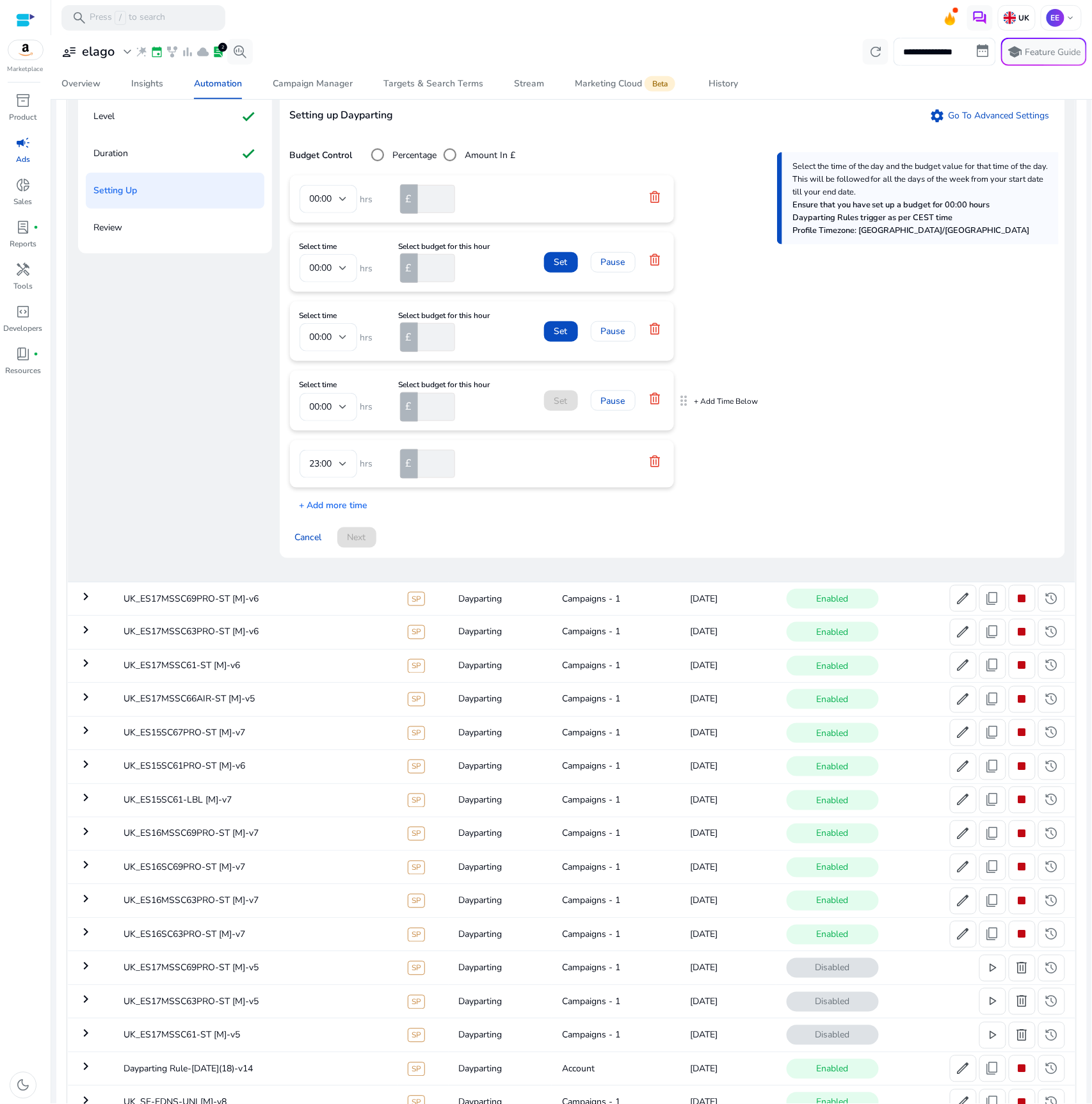
click at [433, 409] on input "number" at bounding box center [436, 406] width 40 height 28
type input "**"
click at [340, 275] on div at bounding box center [343, 268] width 8 height 15
click at [325, 403] on span "10:00" at bounding box center [328, 408] width 37 height 14
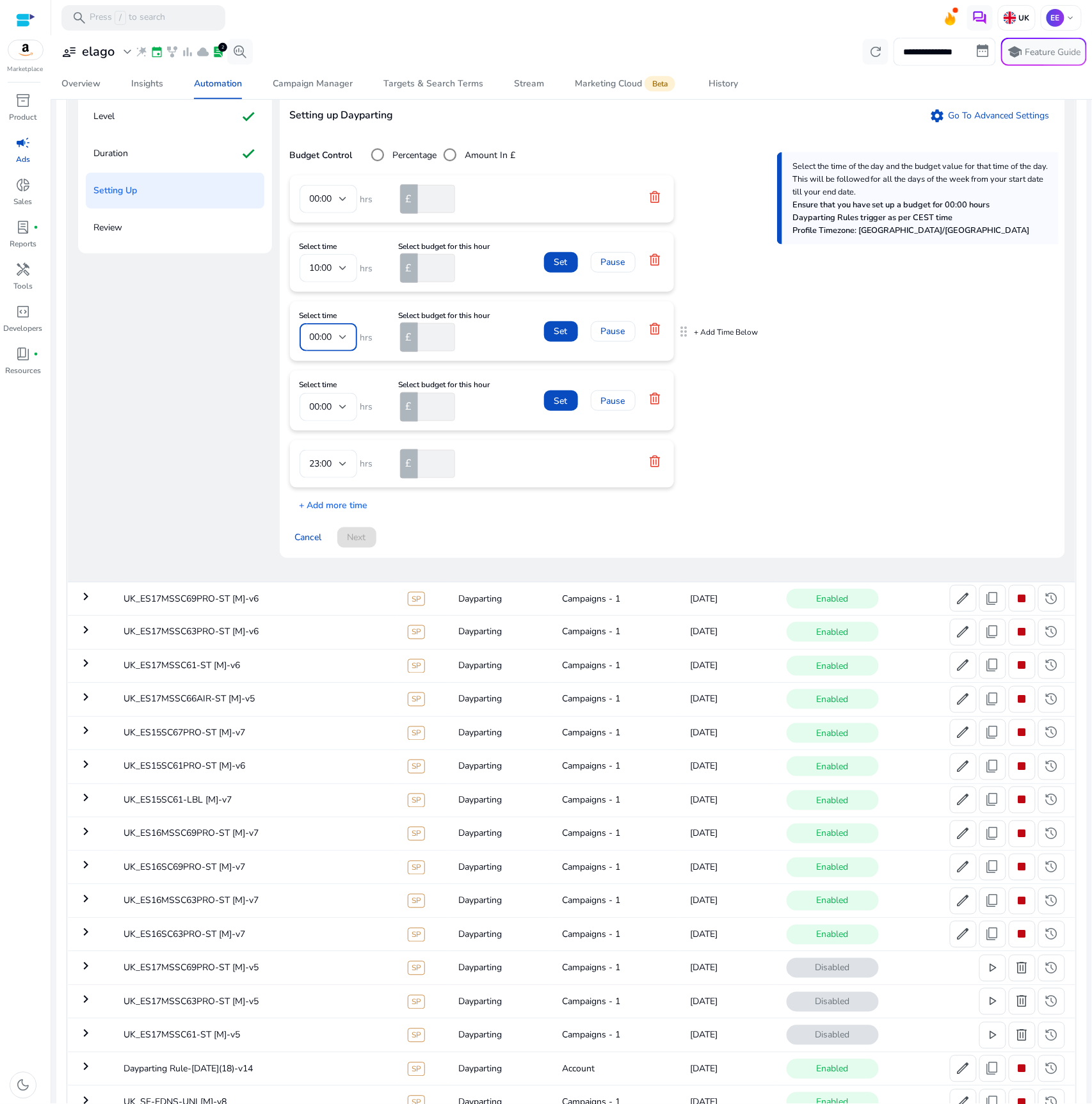
click at [330, 341] on span "00:00" at bounding box center [320, 336] width 22 height 12
click at [320, 493] on mat-option "17:00" at bounding box center [328, 486] width 57 height 31
click at [339, 409] on div "00:00" at bounding box center [324, 406] width 30 height 14
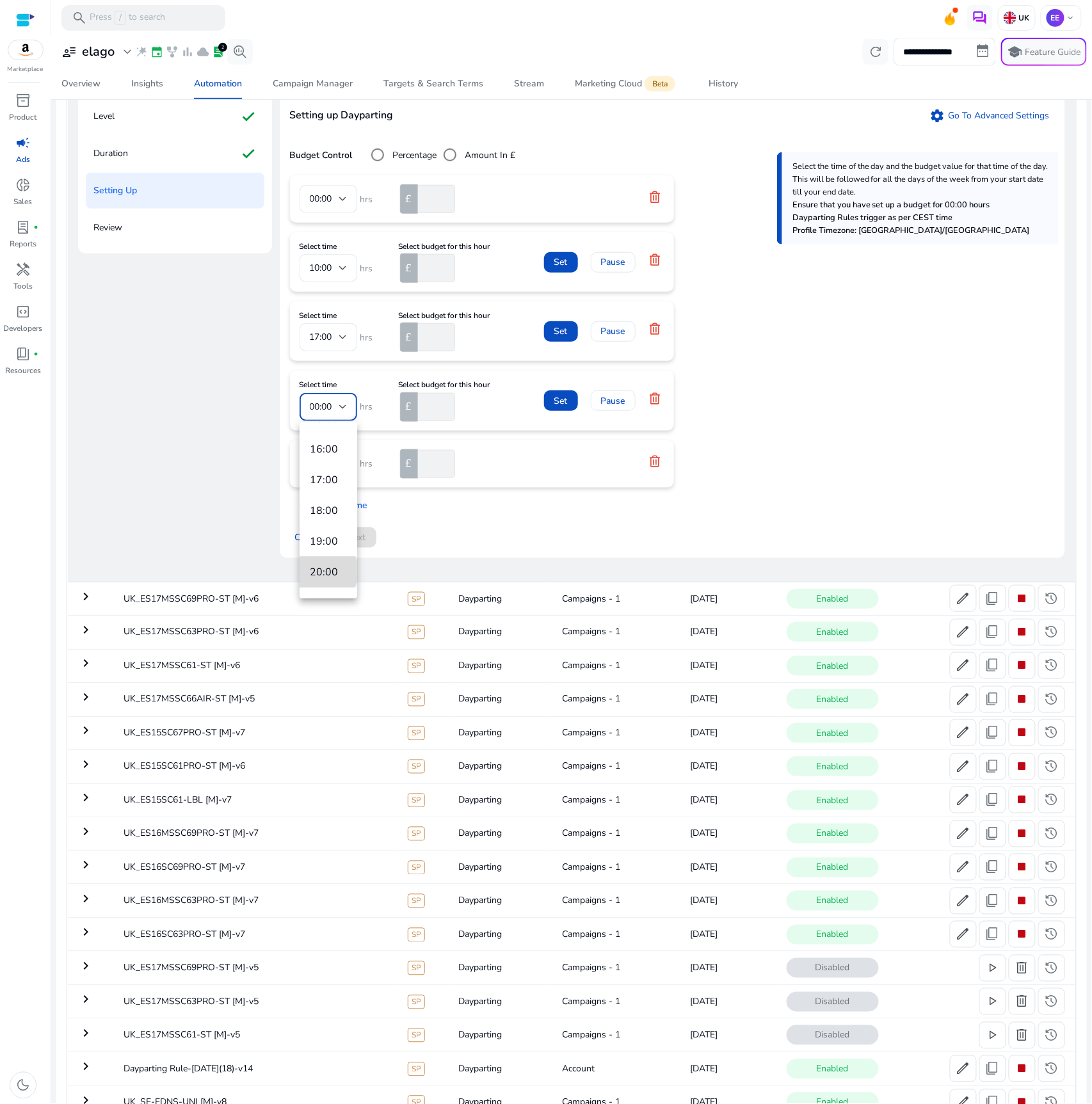
click at [327, 571] on span "20:00" at bounding box center [328, 572] width 37 height 14
click at [557, 260] on span "Set" at bounding box center [561, 262] width 13 height 13
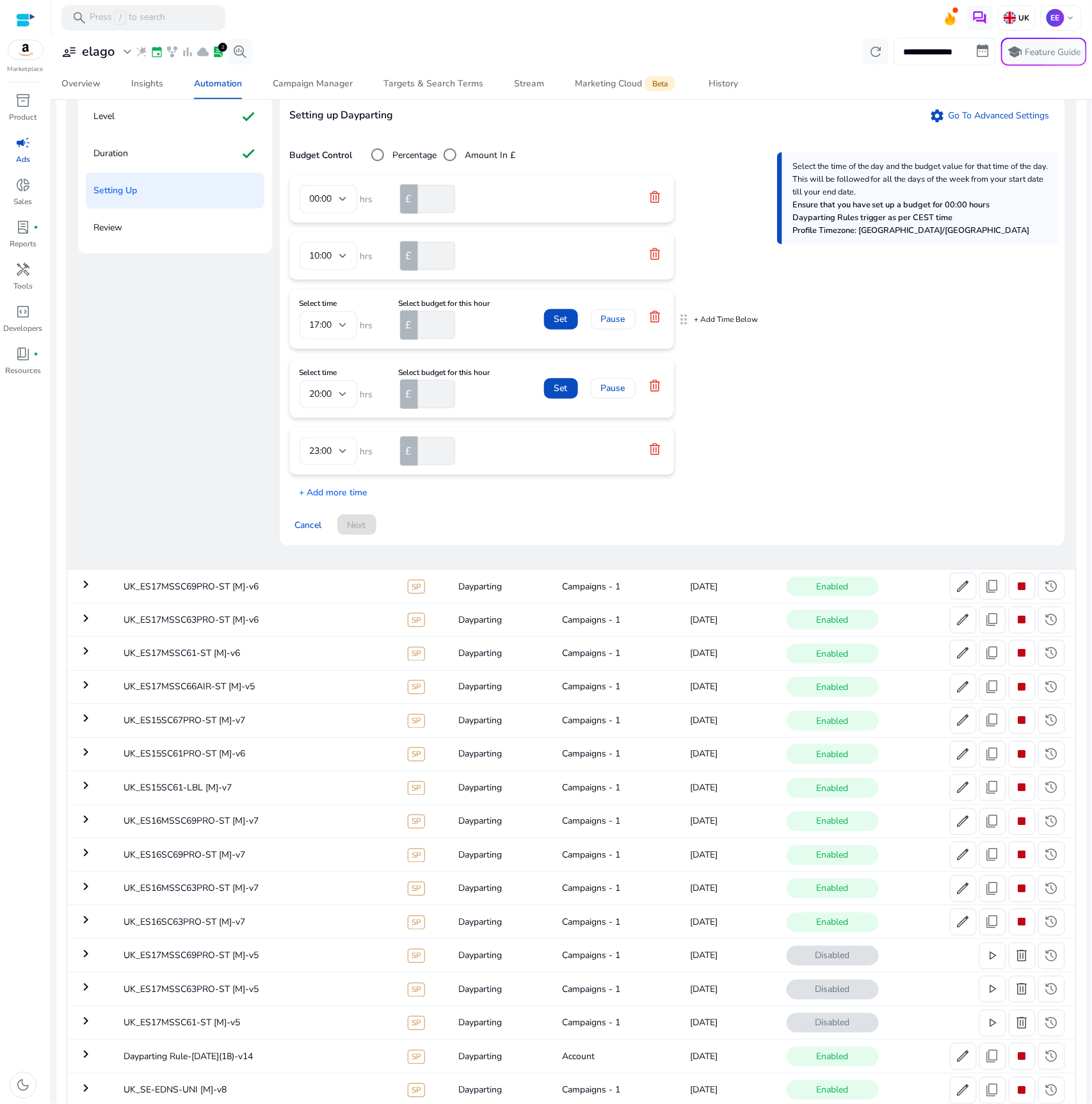
click at [554, 313] on span at bounding box center [560, 319] width 33 height 31
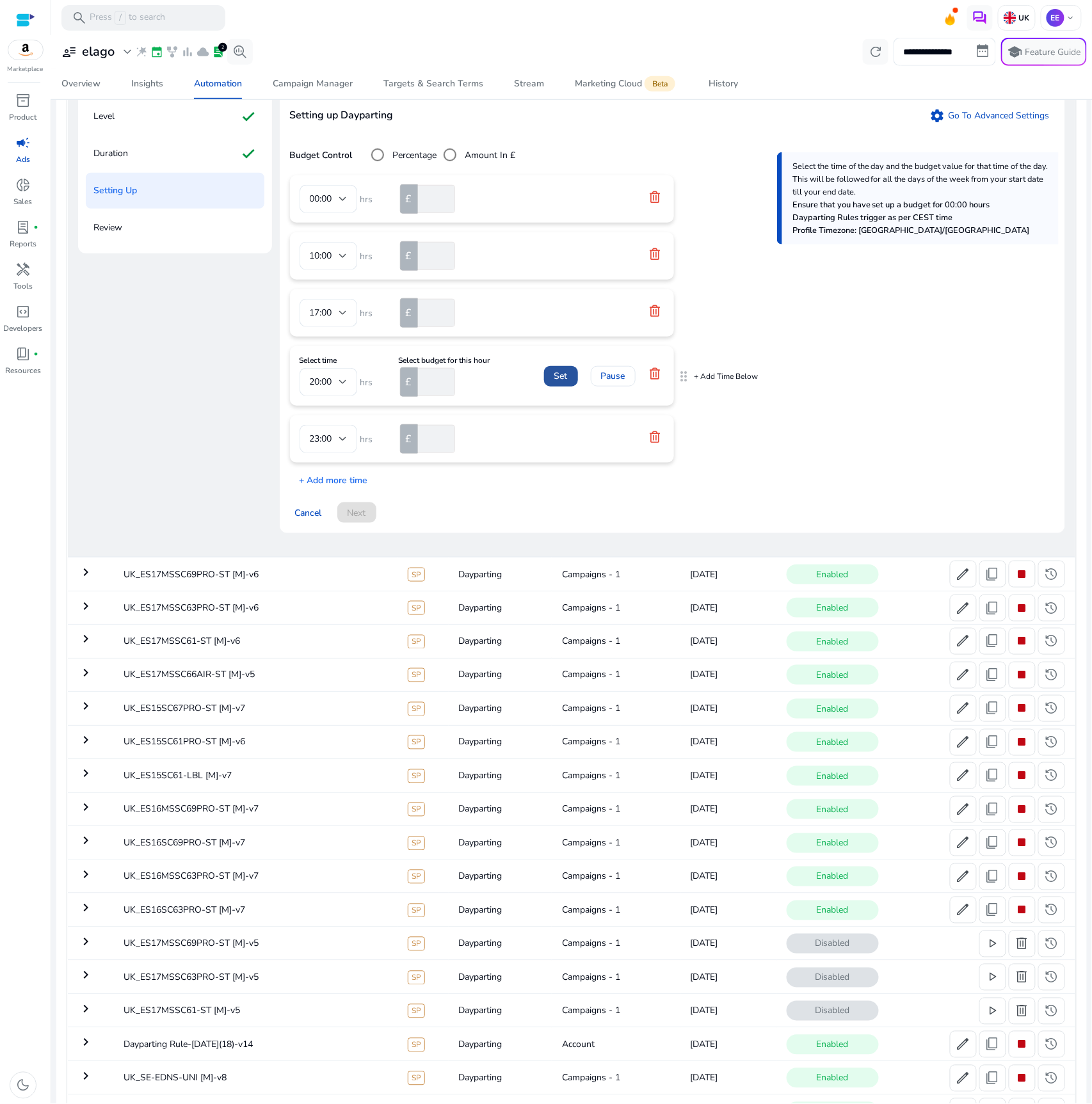
click at [557, 369] on span at bounding box center [560, 377] width 33 height 31
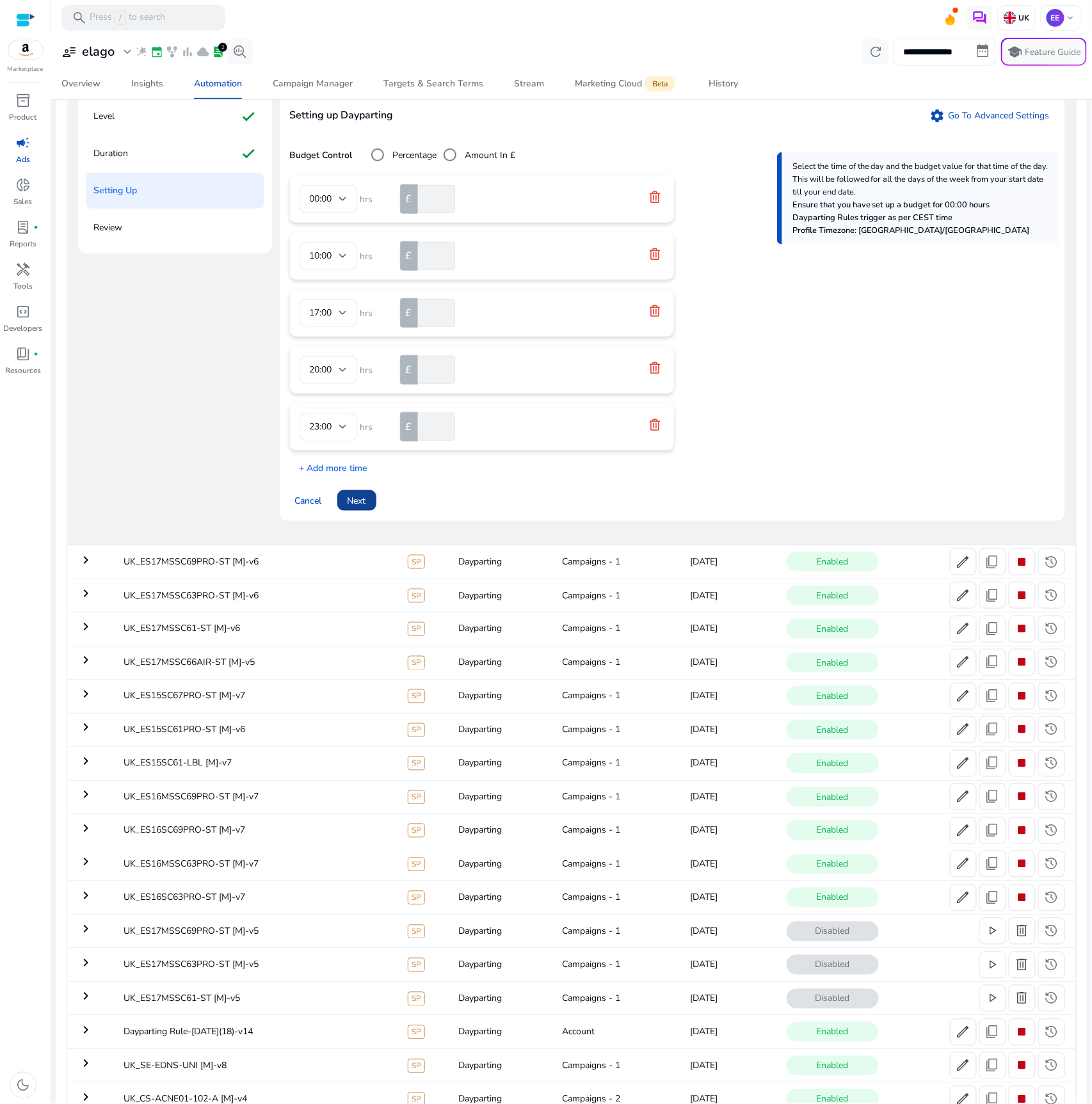
click at [369, 497] on span at bounding box center [357, 500] width 39 height 31
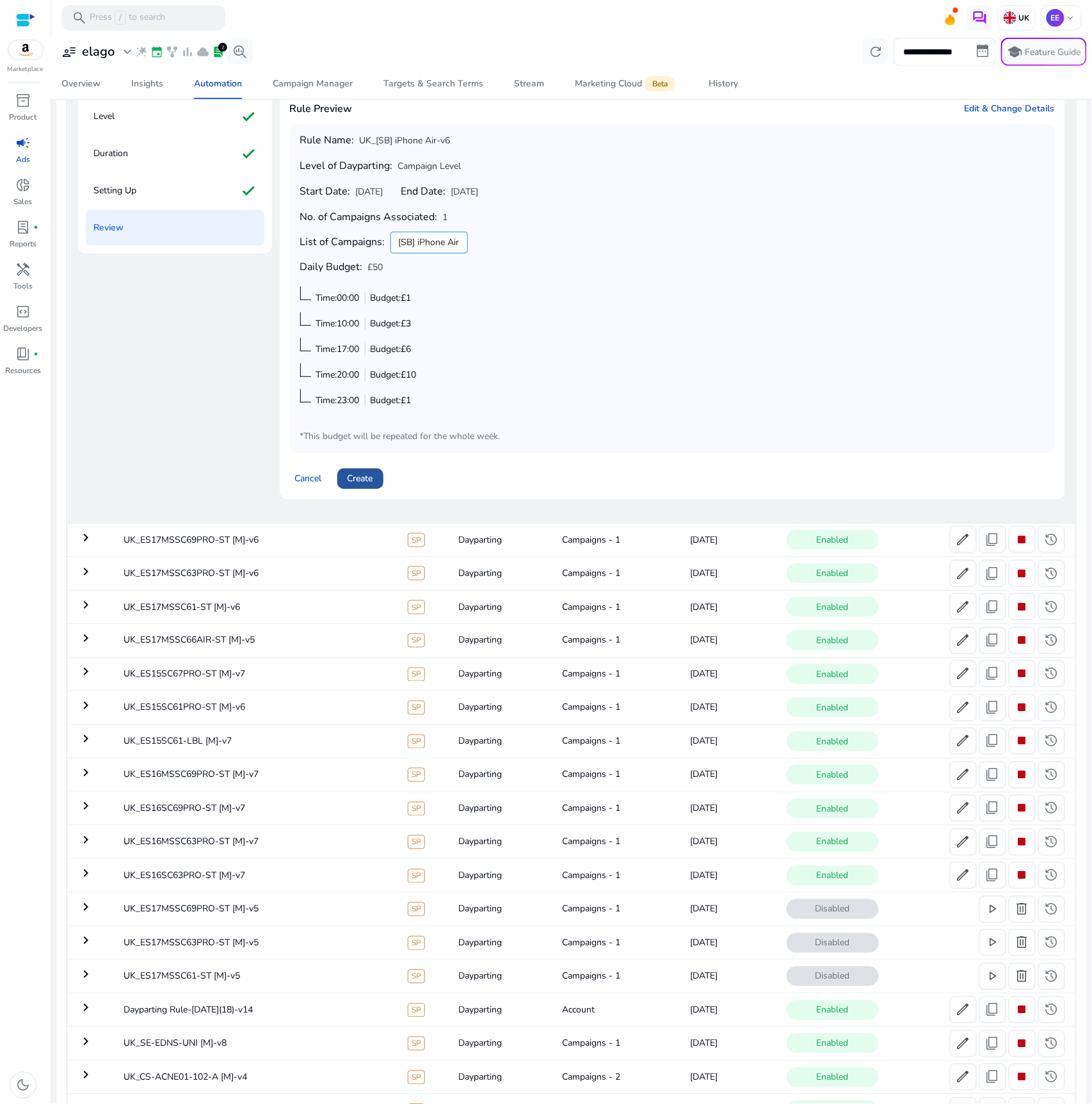
click at [371, 474] on span "Create" at bounding box center [360, 478] width 26 height 13
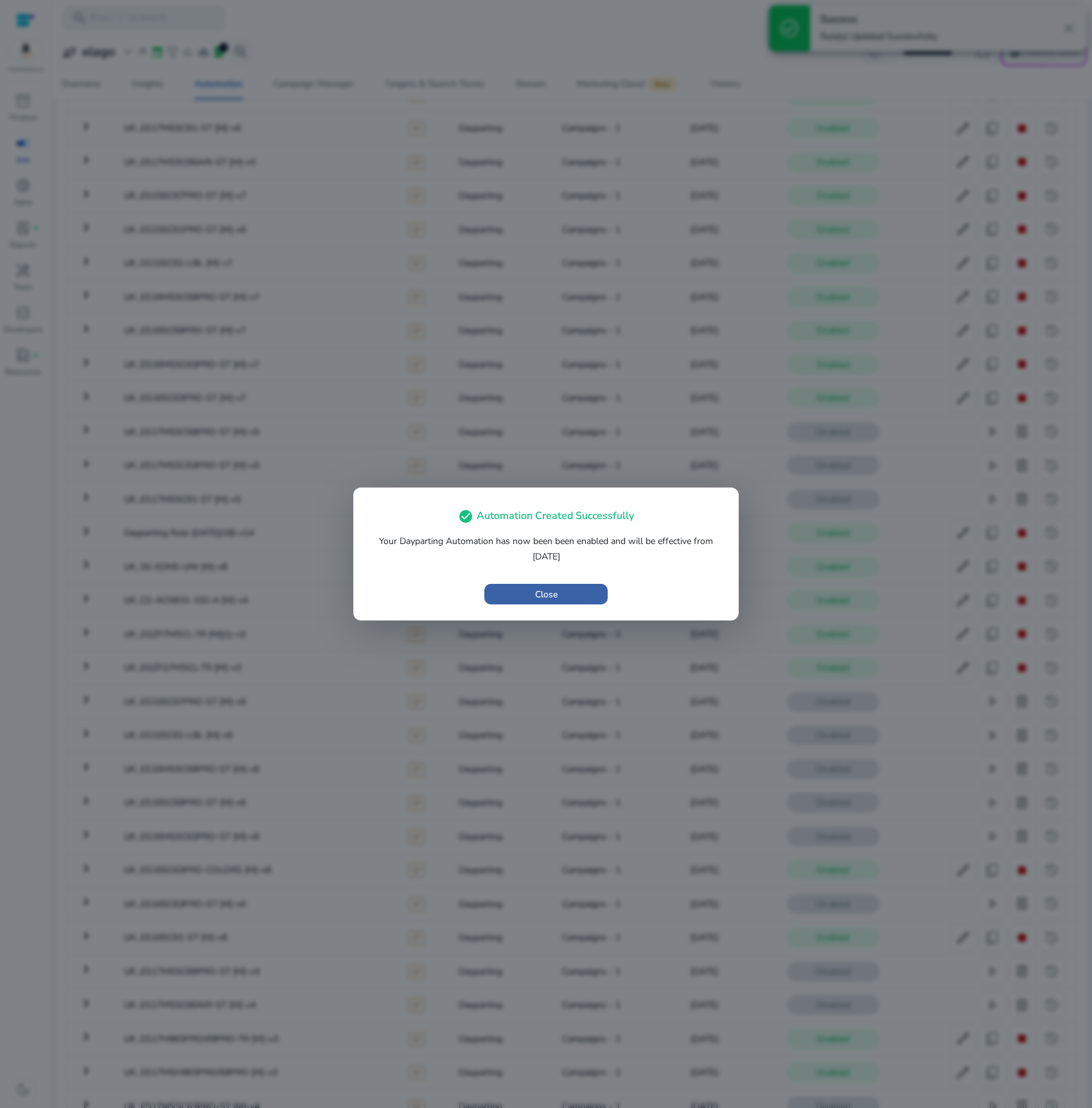
click at [536, 596] on span "Close" at bounding box center [546, 595] width 22 height 13
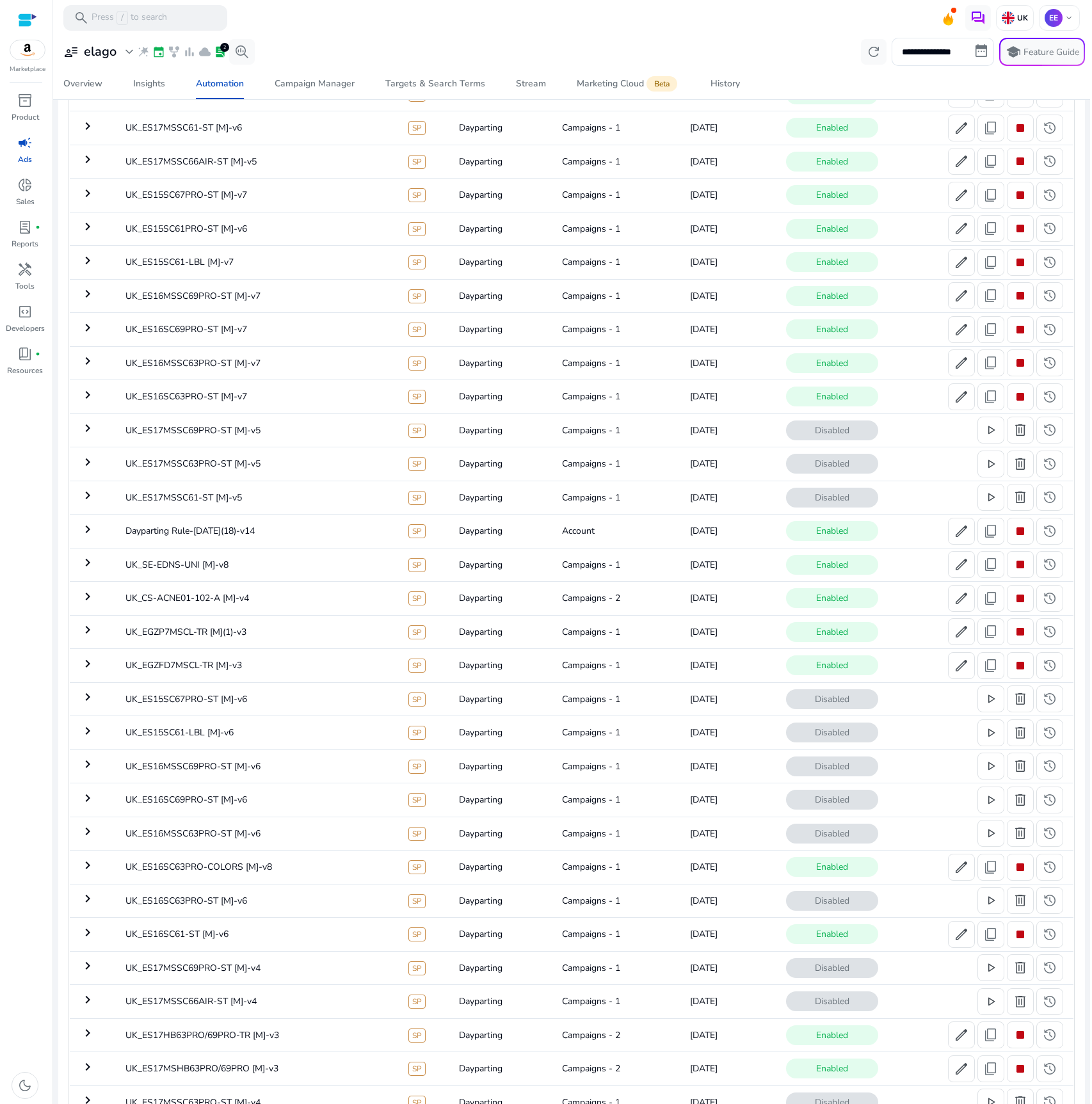
scroll to position [0, 0]
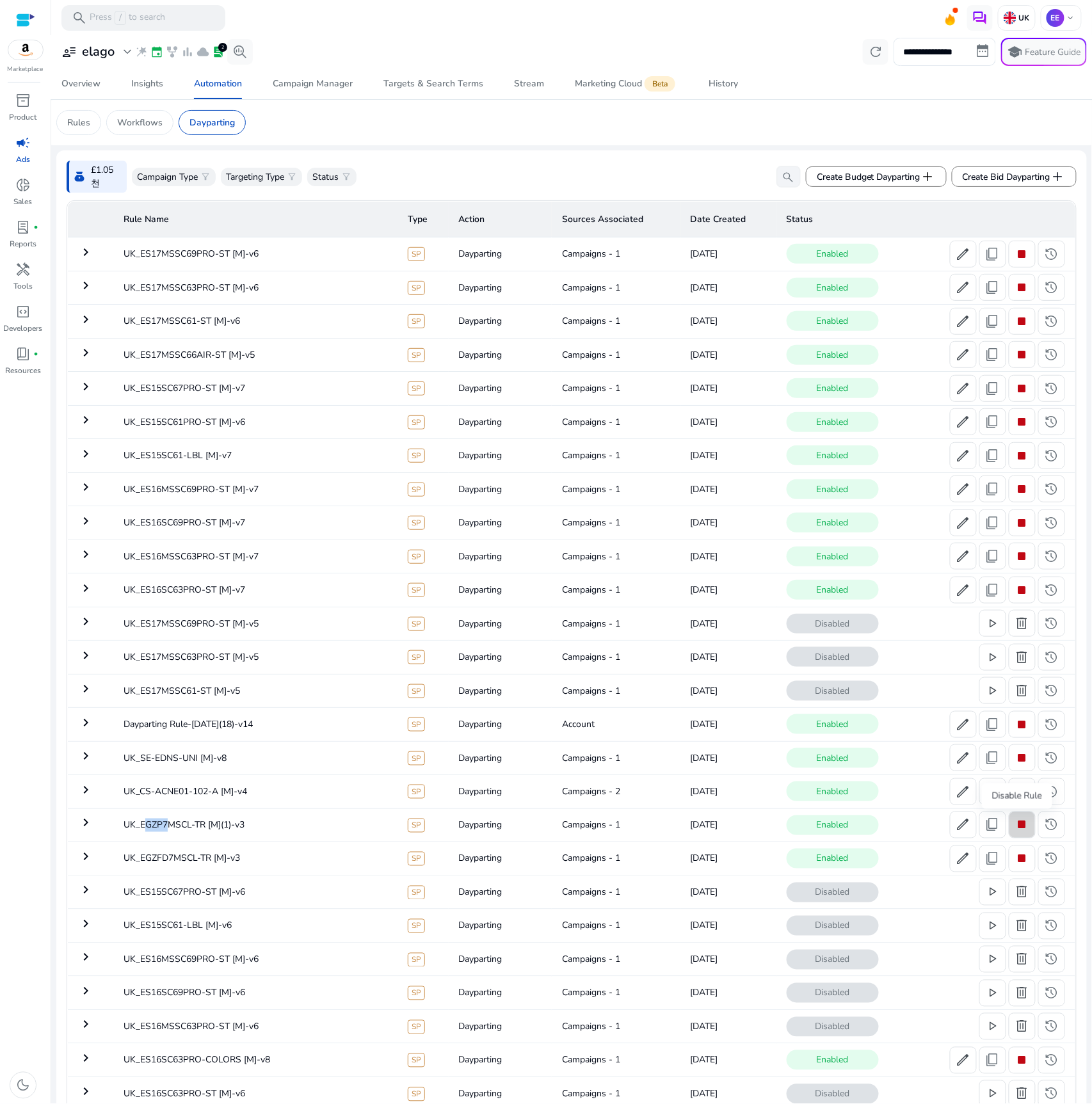
click at [1023, 830] on span "stop" at bounding box center [1022, 825] width 15 height 15
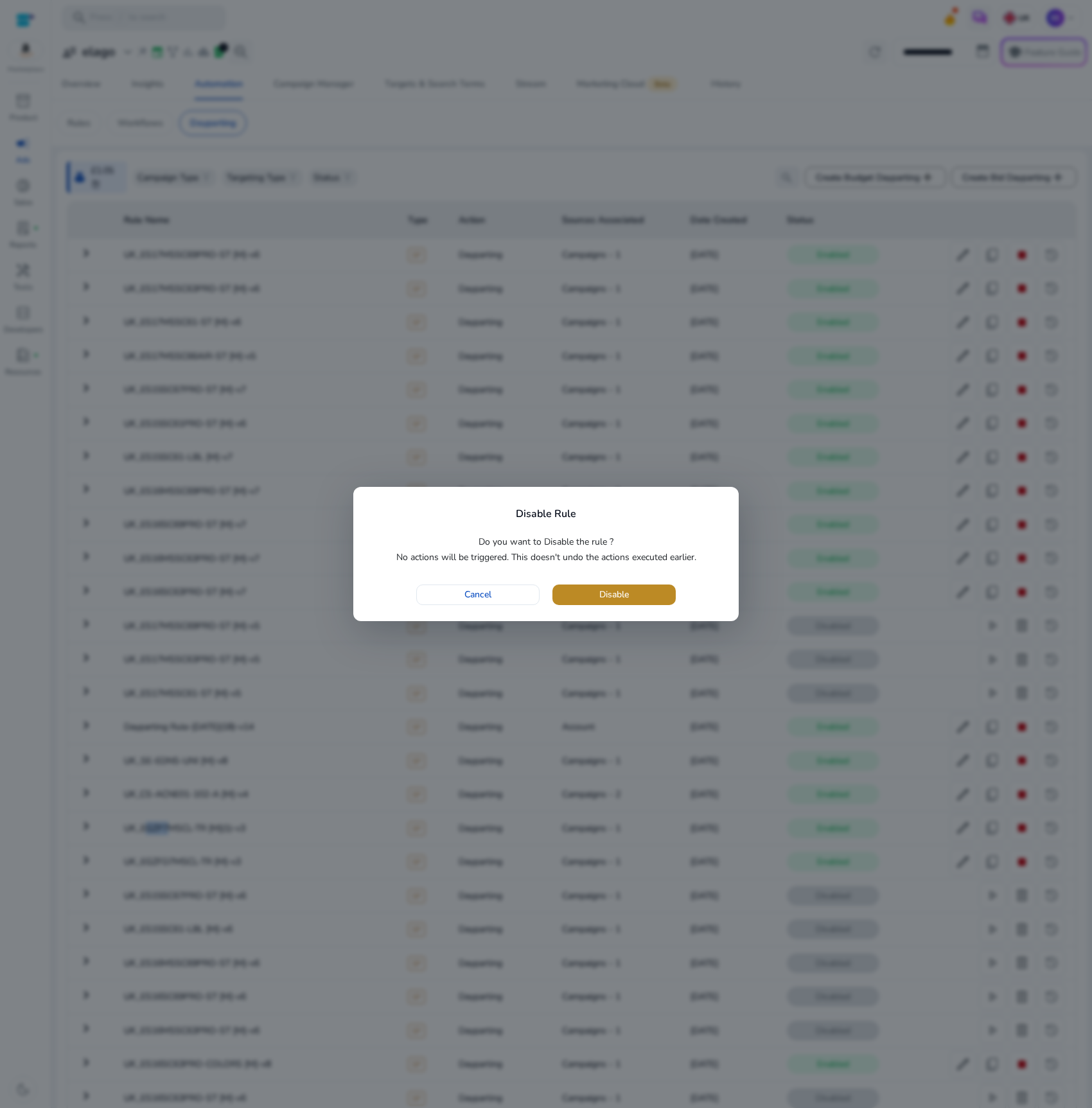
click at [639, 588] on span "button" at bounding box center [614, 595] width 124 height 31
